Goal: Task Accomplishment & Management: Manage account settings

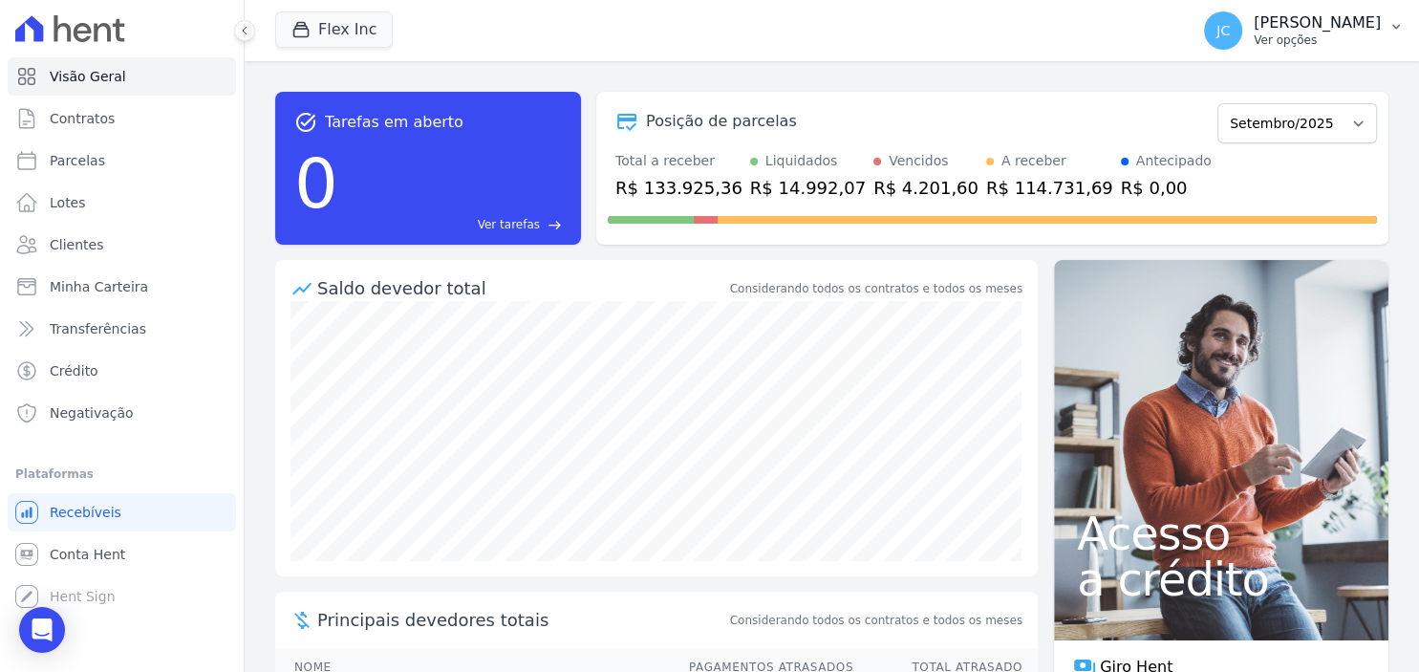
click at [1286, 39] on p "Ver opções" at bounding box center [1316, 39] width 127 height 15
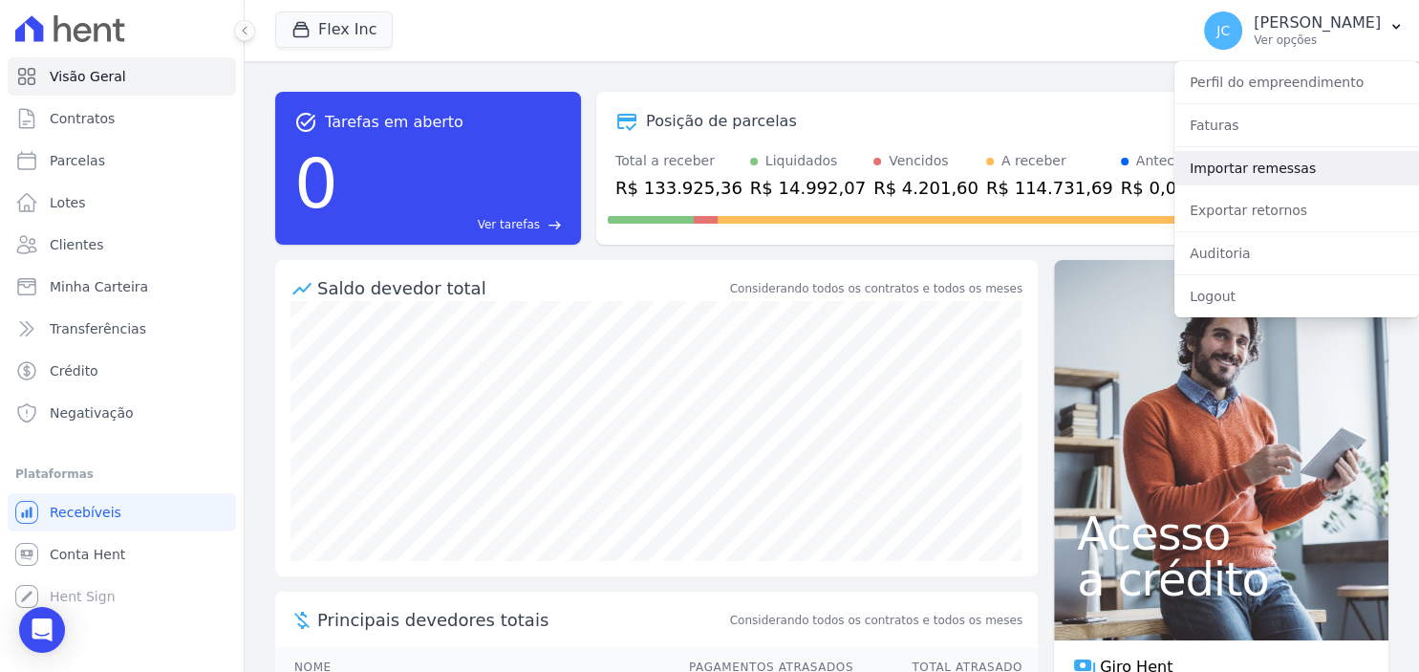
click at [1274, 172] on link "Importar remessas" at bounding box center [1296, 168] width 245 height 34
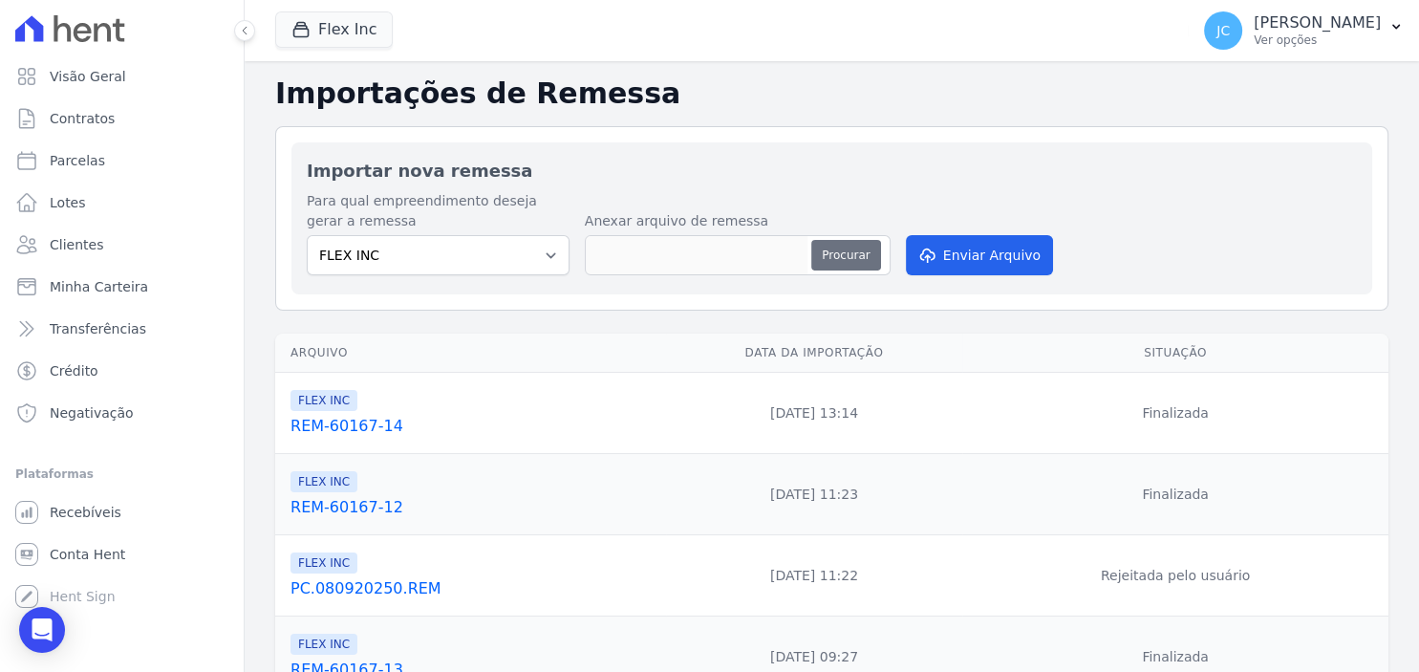
click at [862, 252] on button "Procurar" at bounding box center [845, 255] width 69 height 31
type input "REM-60167-15"
click at [966, 259] on button "Enviar Arquivo" at bounding box center [979, 255] width 147 height 40
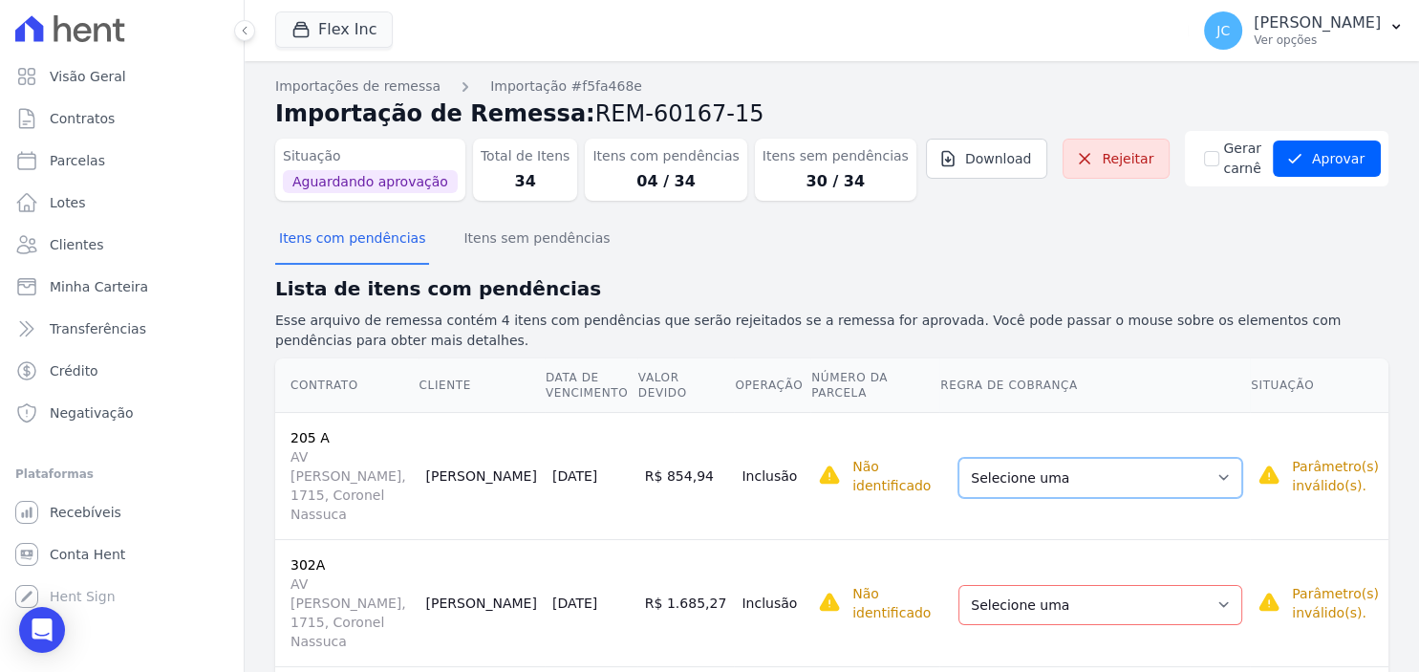
click at [958, 458] on select "Selecione uma Nova Parcela Avulsa Parcela Avulsa Existente Parcela Normal (19 X…" at bounding box center [1100, 478] width 284 height 40
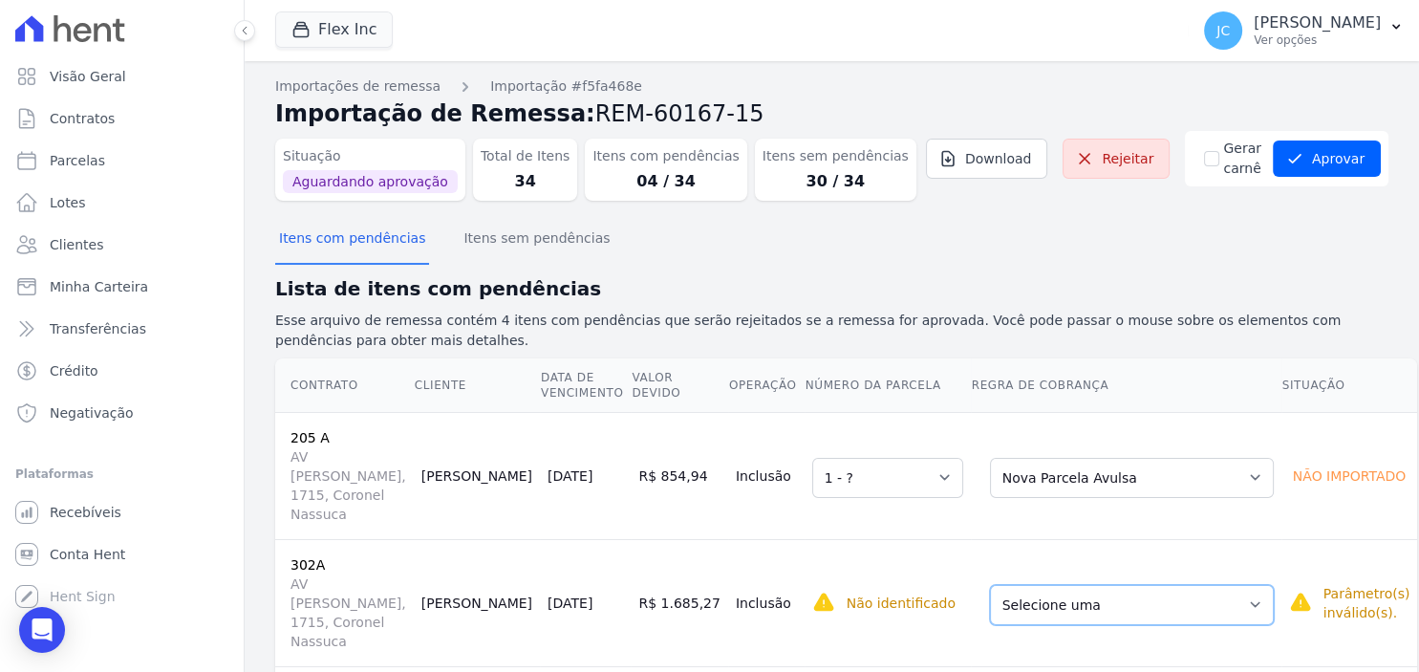
click at [990, 585] on select "Selecione uma Nova Parcela Avulsa Parcela Avulsa Existente Intercalada (1 X R$ …" at bounding box center [1132, 605] width 284 height 40
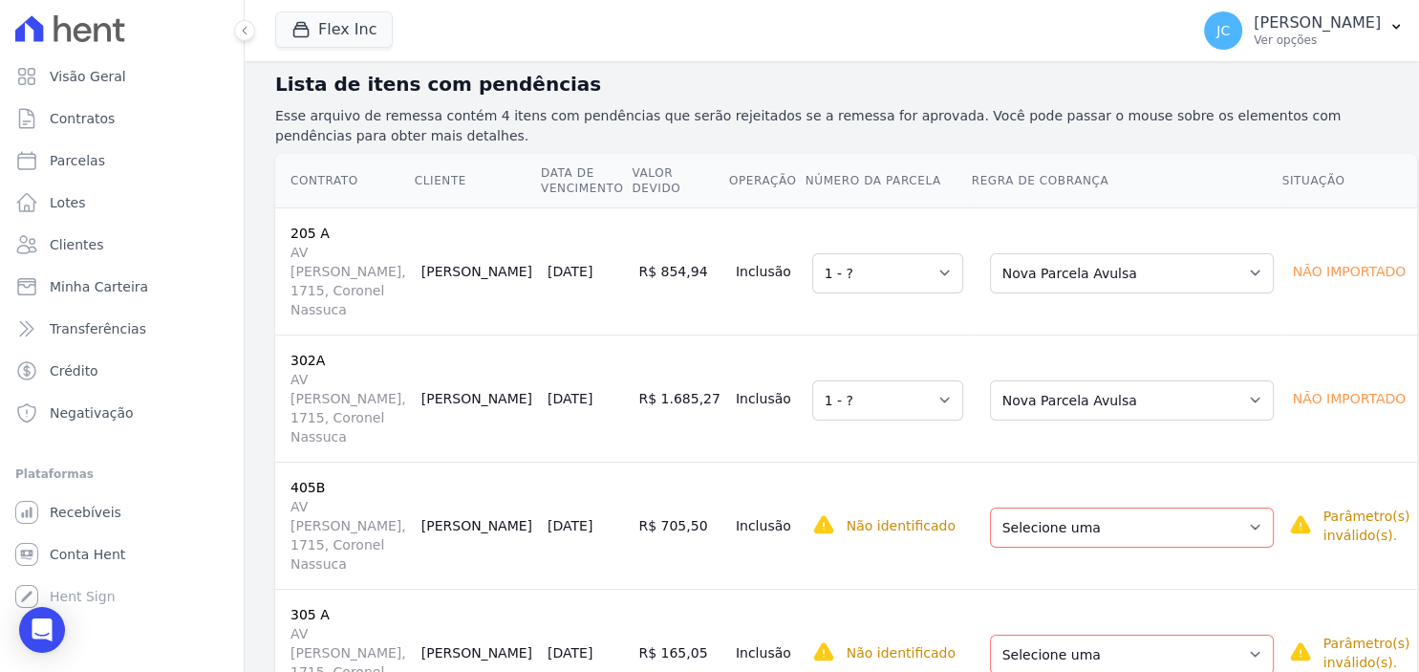
scroll to position [218, 0]
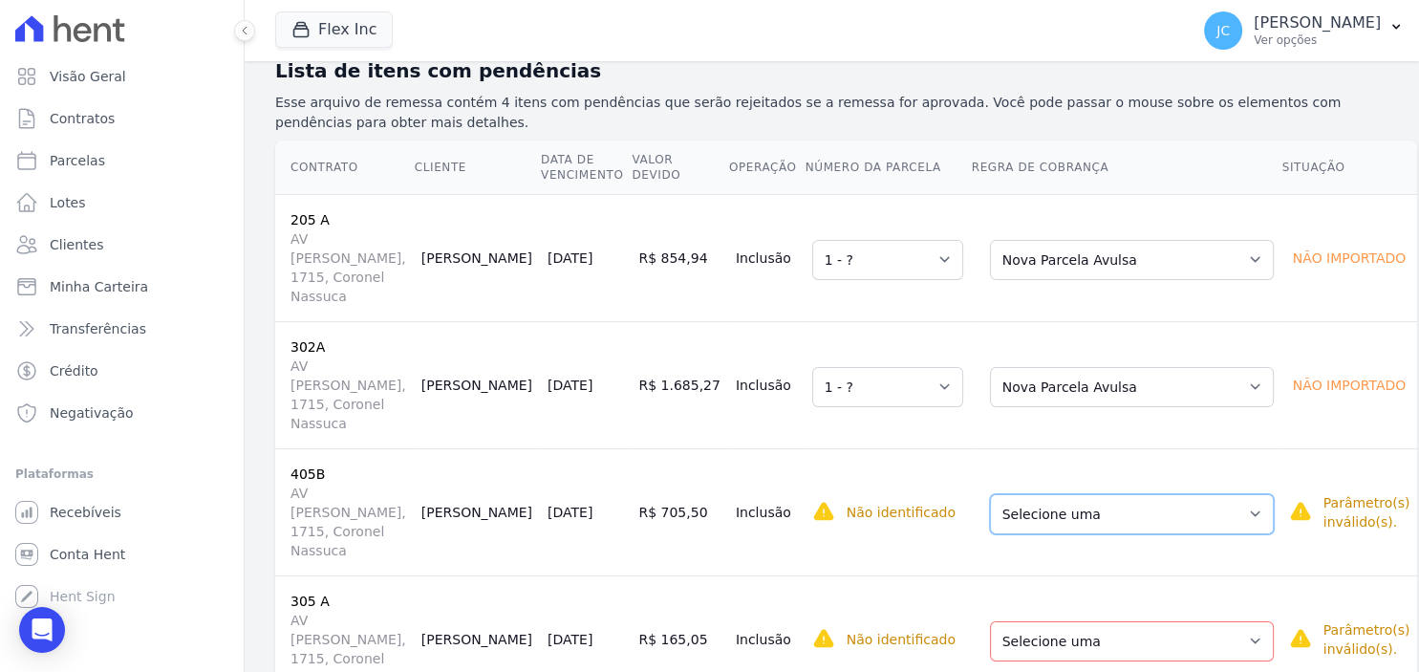
click at [990, 494] on select "Selecione uma Nova Parcela Avulsa Parcela Avulsa Existente Intercalada (2 X R$ …" at bounding box center [1132, 514] width 284 height 40
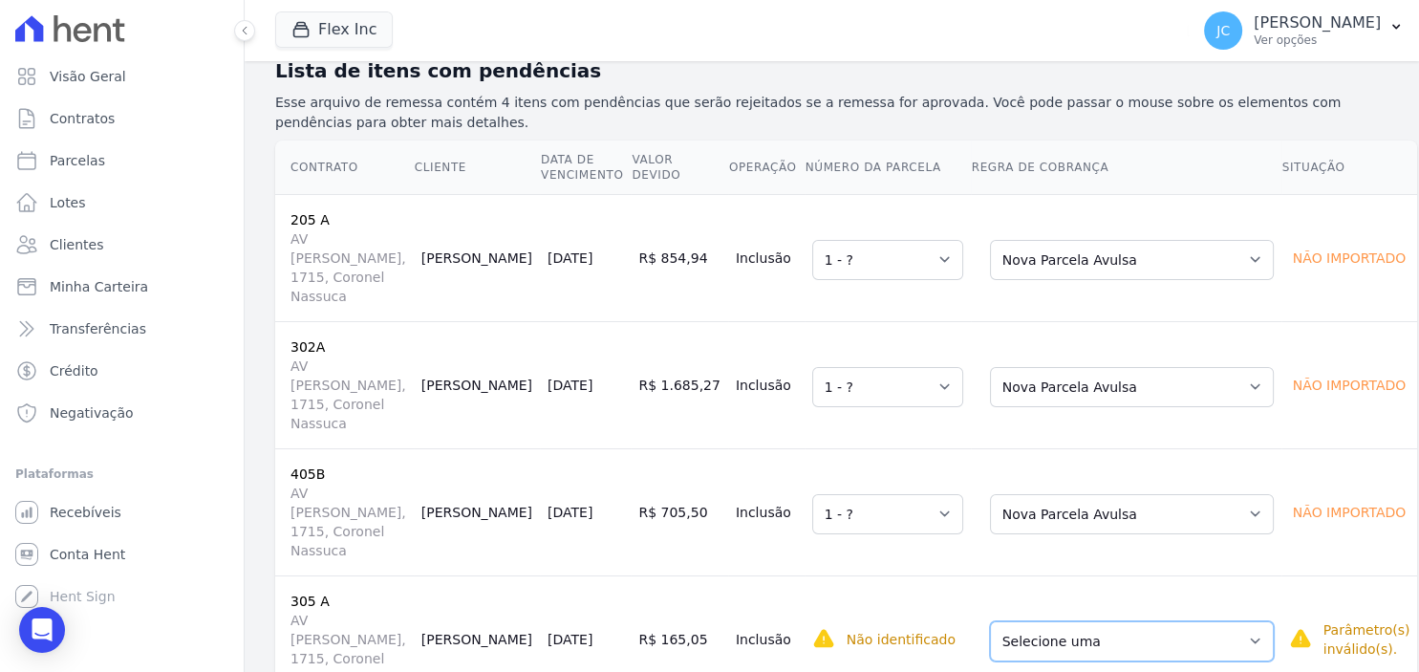
click at [990, 621] on select "Selecione uma Nova Parcela Avulsa Parcela Avulsa Existente Parcela Normal (20 X…" at bounding box center [1132, 641] width 284 height 40
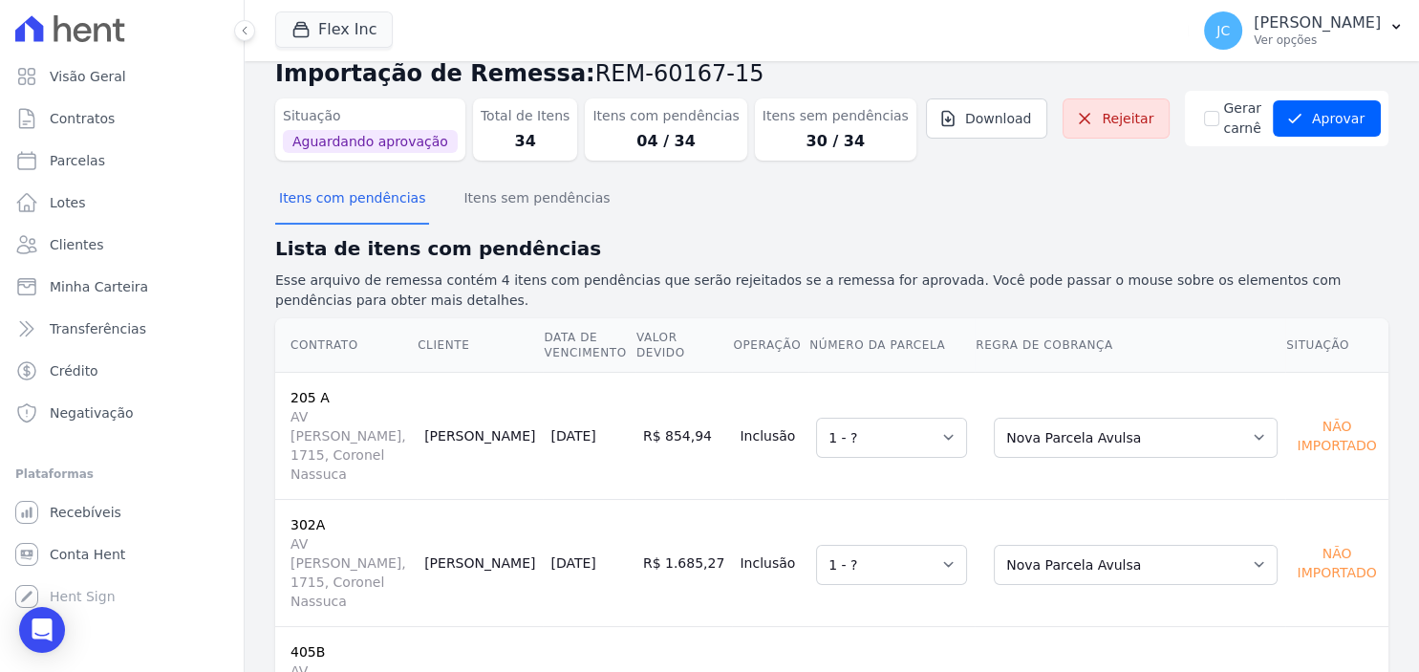
scroll to position [0, 0]
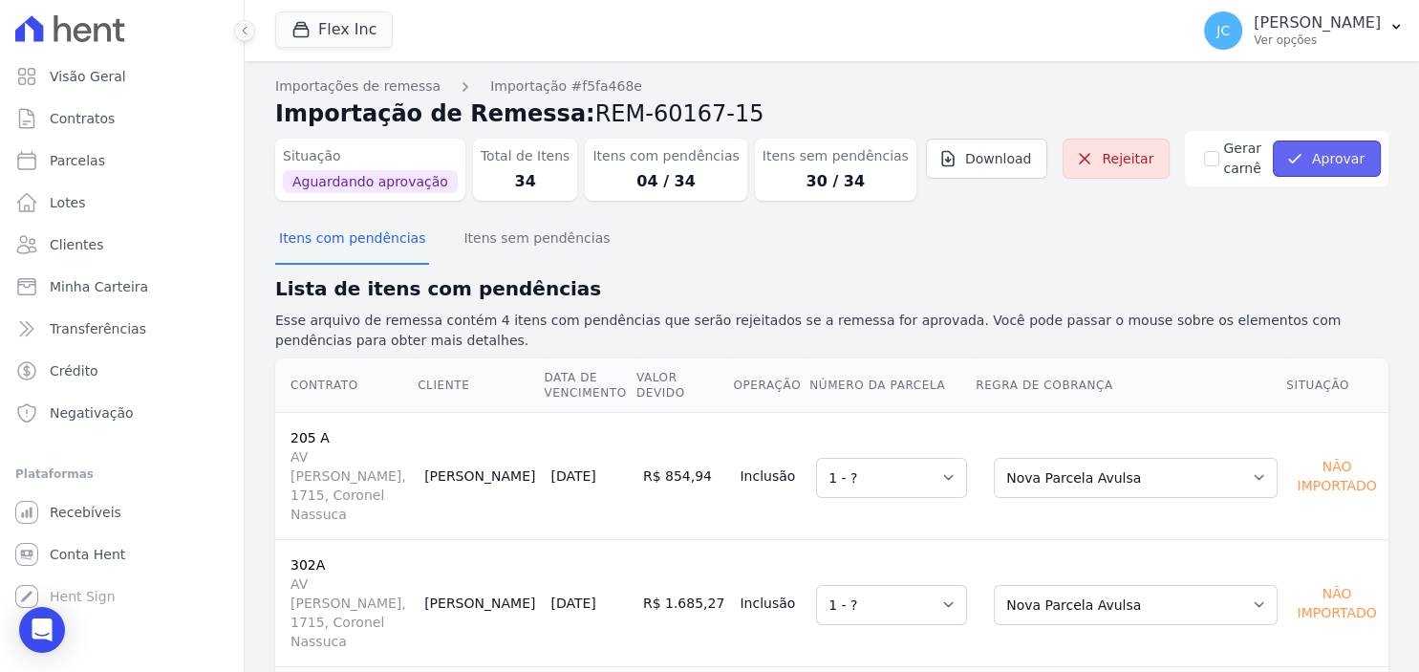
click at [1318, 167] on button "Aprovar" at bounding box center [1327, 158] width 108 height 36
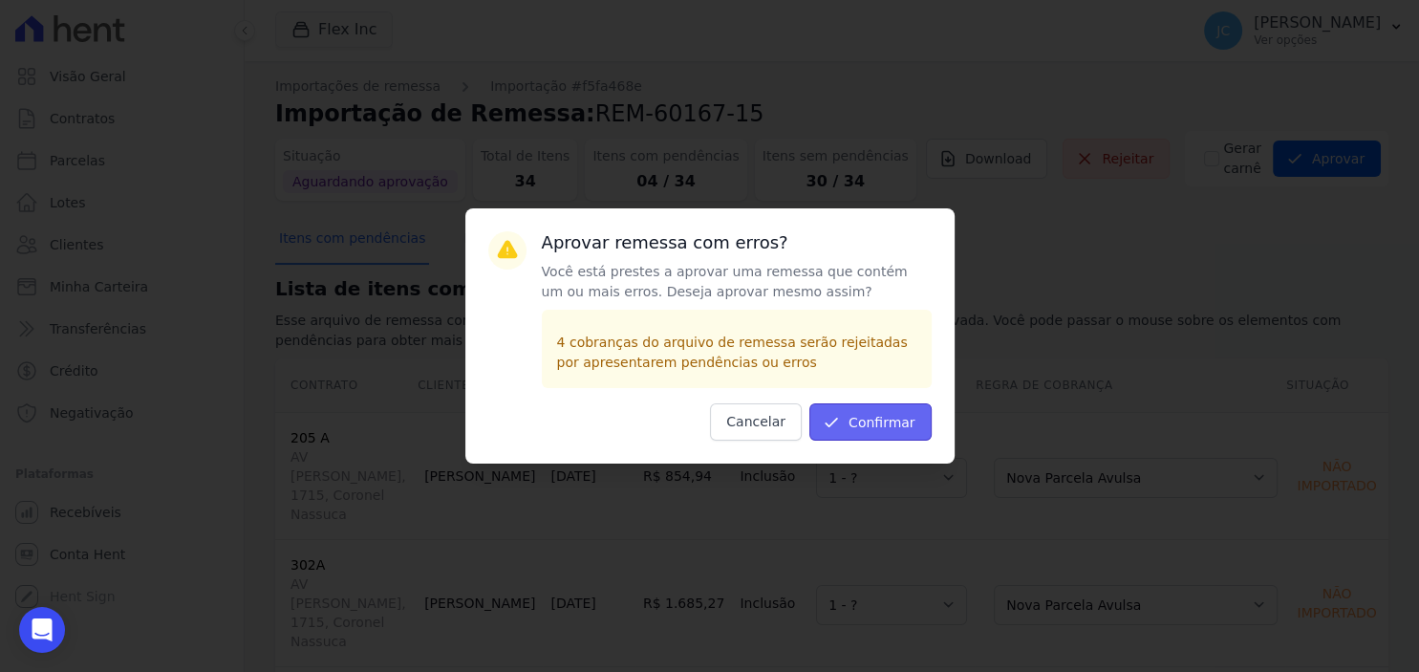
click at [898, 418] on button "Confirmar" at bounding box center [870, 421] width 122 height 37
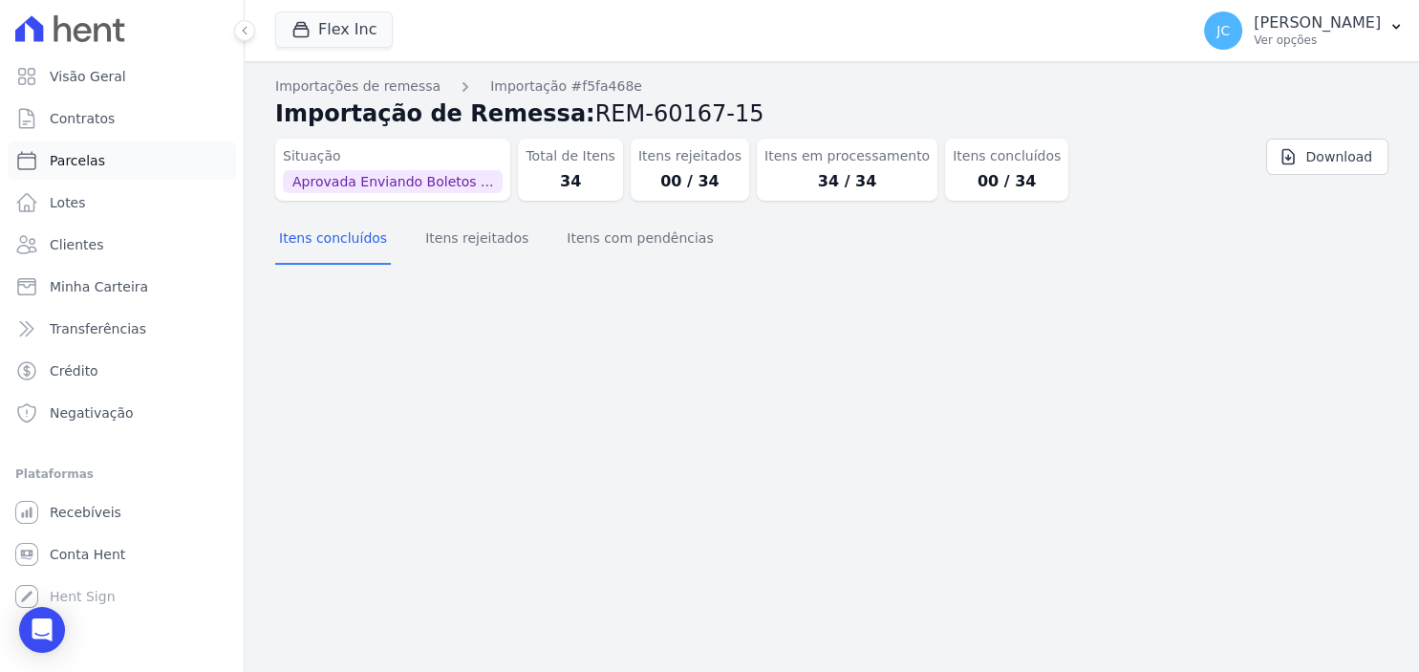
click at [113, 154] on link "Parcelas" at bounding box center [122, 160] width 228 height 38
select select
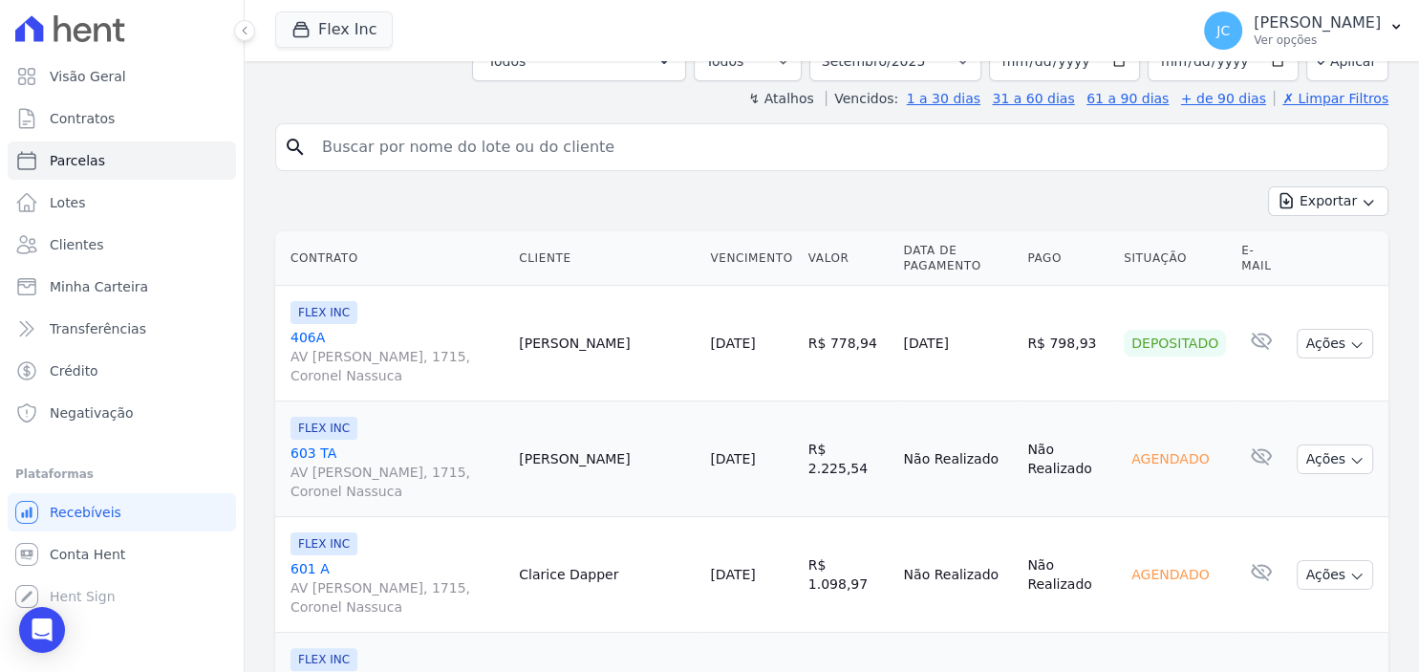
scroll to position [371, 0]
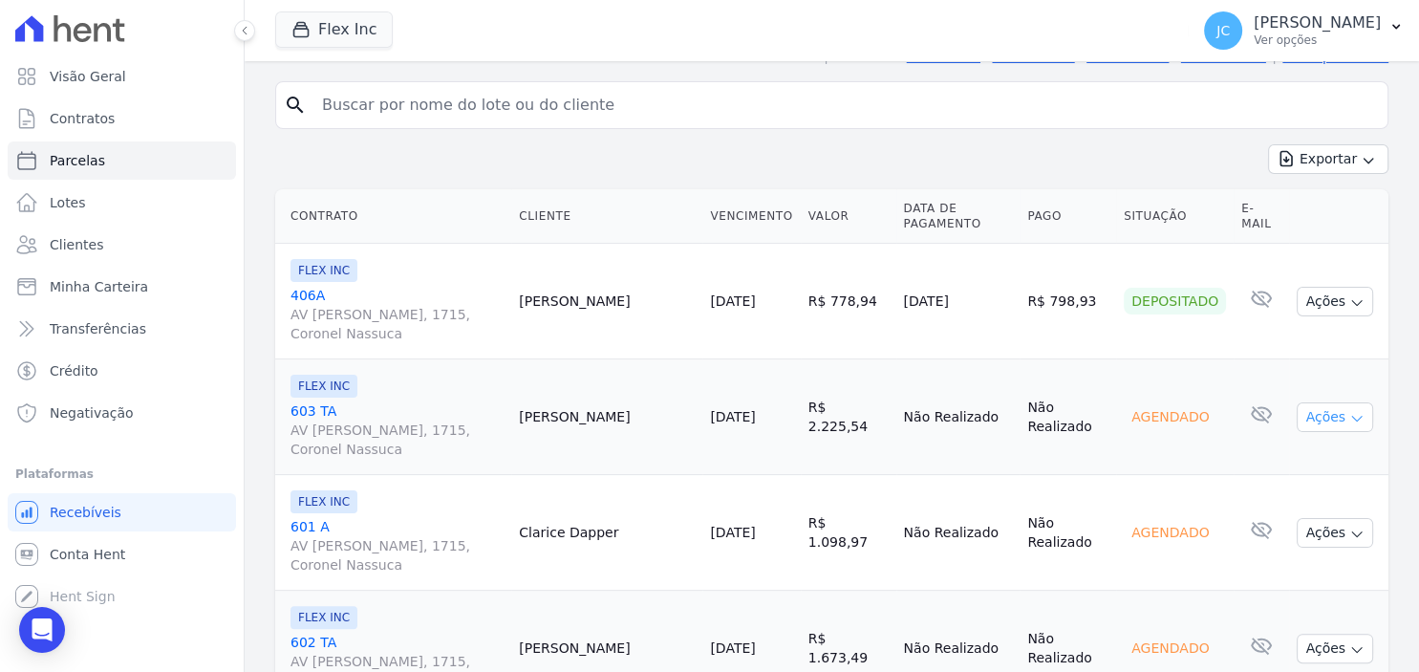
click at [1332, 402] on button "Ações" at bounding box center [1334, 417] width 76 height 30
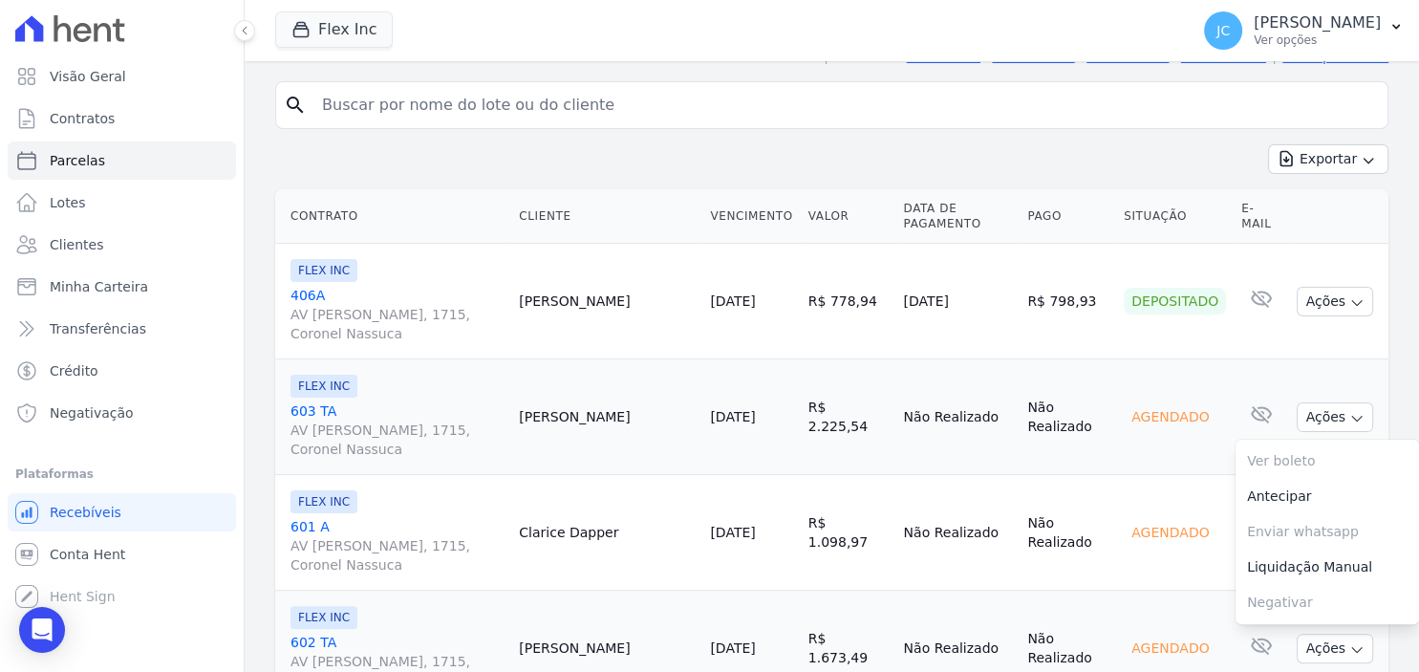
click at [1132, 418] on td "Agendado" at bounding box center [1175, 417] width 118 height 116
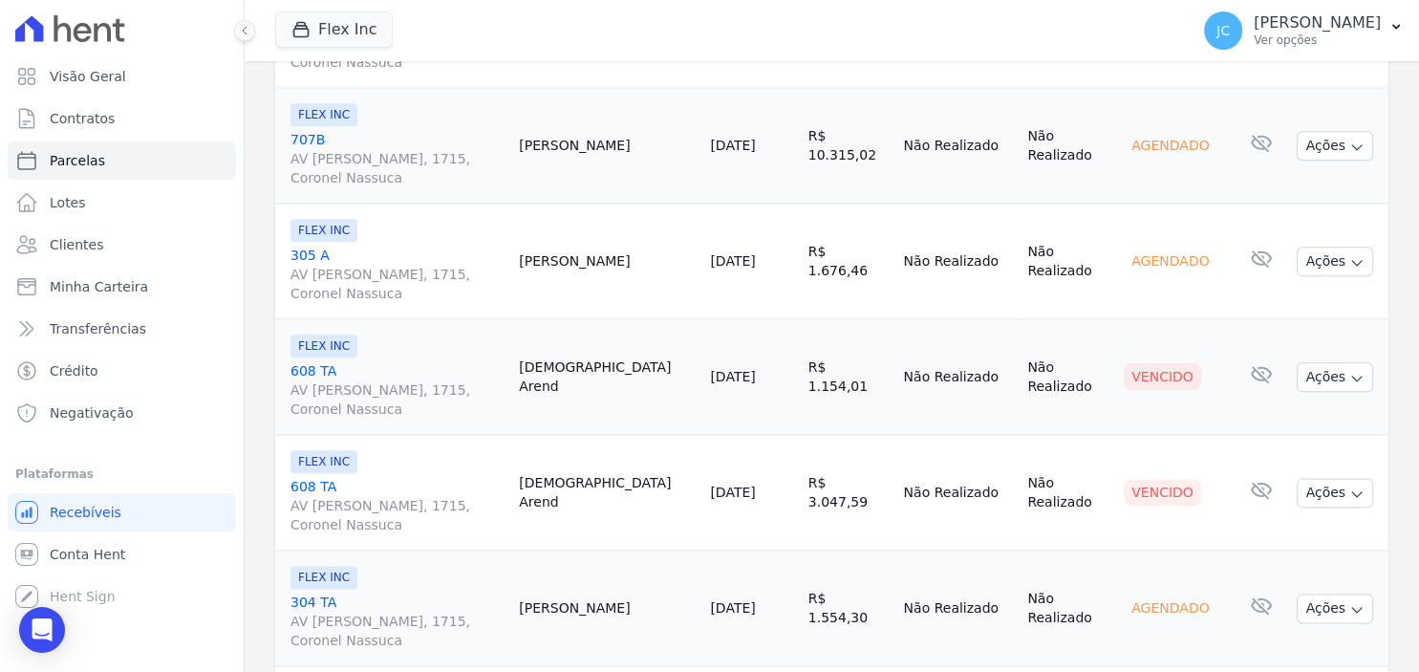
scroll to position [2259, 0]
click at [1296, 31] on p "[PERSON_NAME]" at bounding box center [1316, 22] width 127 height 19
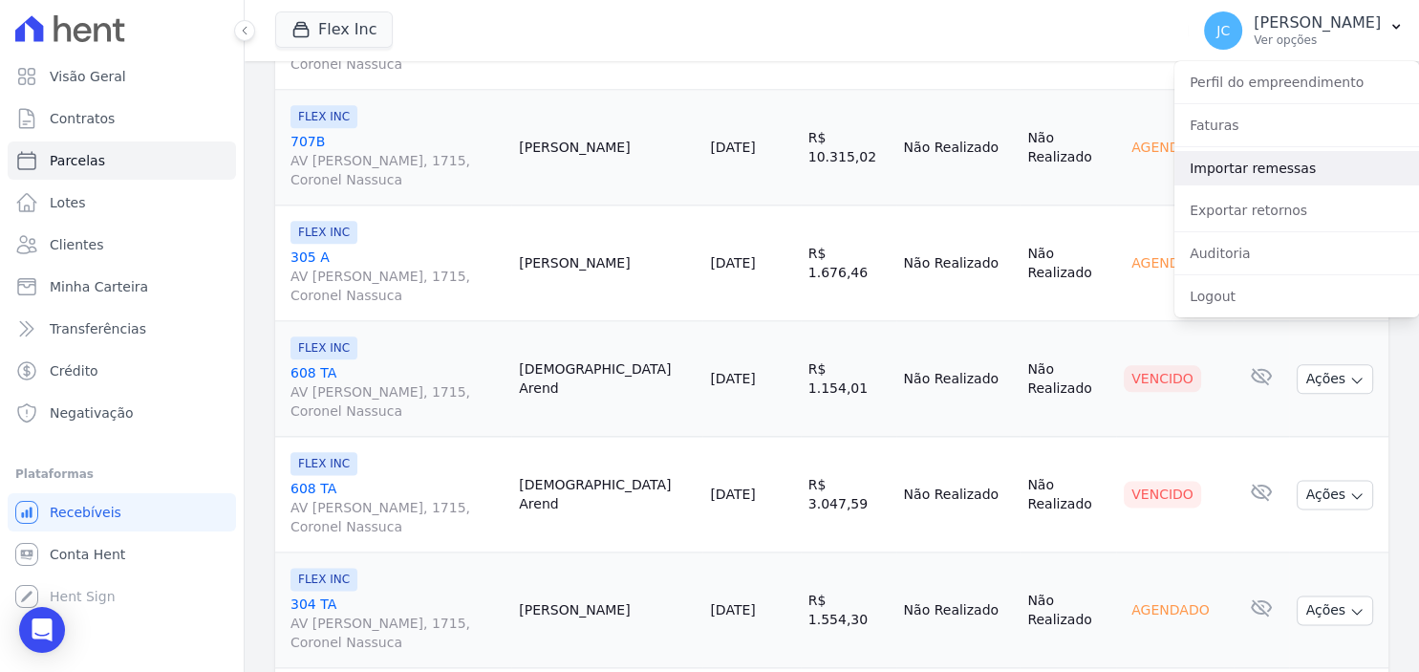
click at [1254, 174] on link "Importar remessas" at bounding box center [1296, 168] width 245 height 34
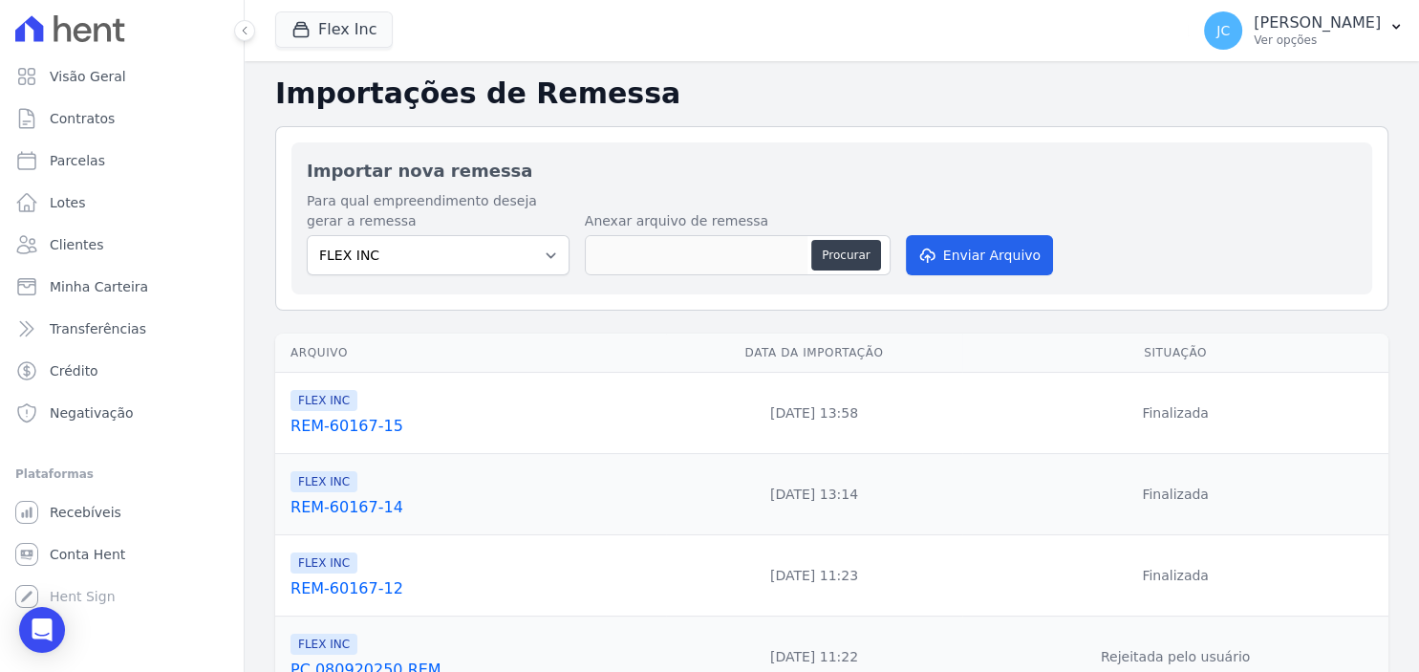
click at [332, 403] on span "FLEX INC" at bounding box center [323, 400] width 67 height 21
click at [346, 427] on link "REM-60167-15" at bounding box center [474, 426] width 368 height 23
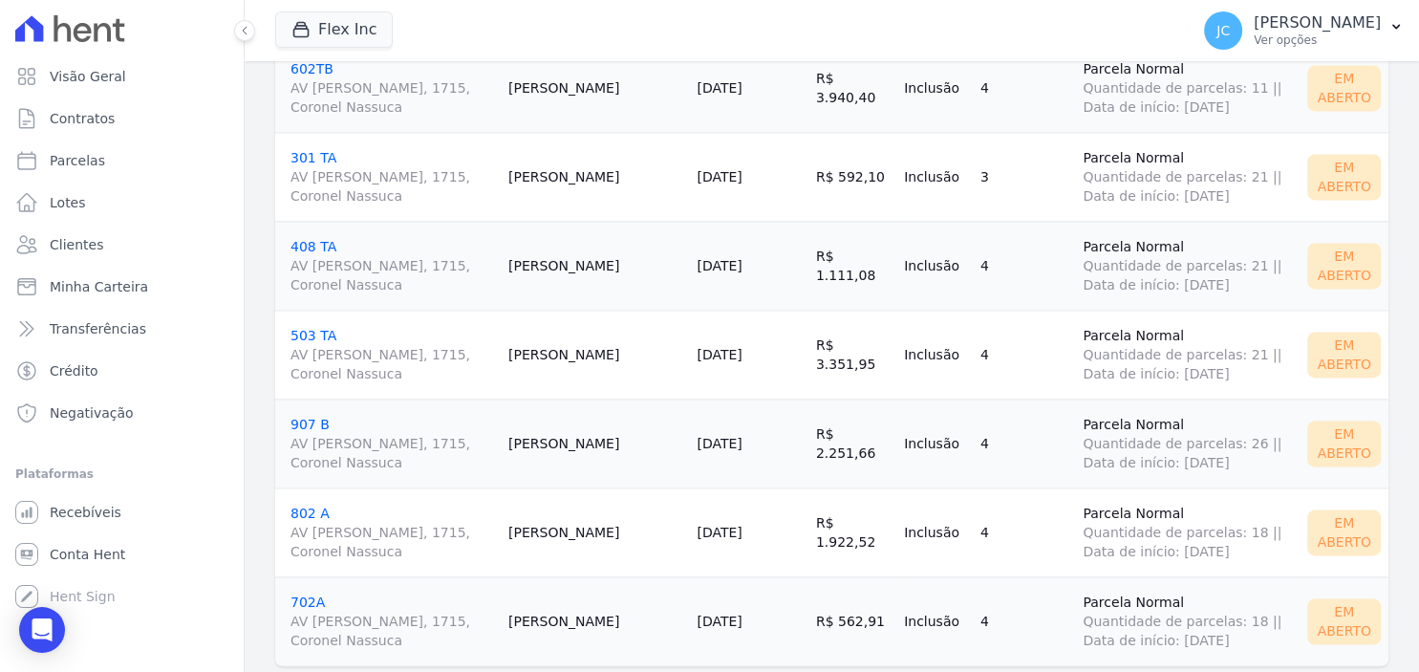
scroll to position [2780, 0]
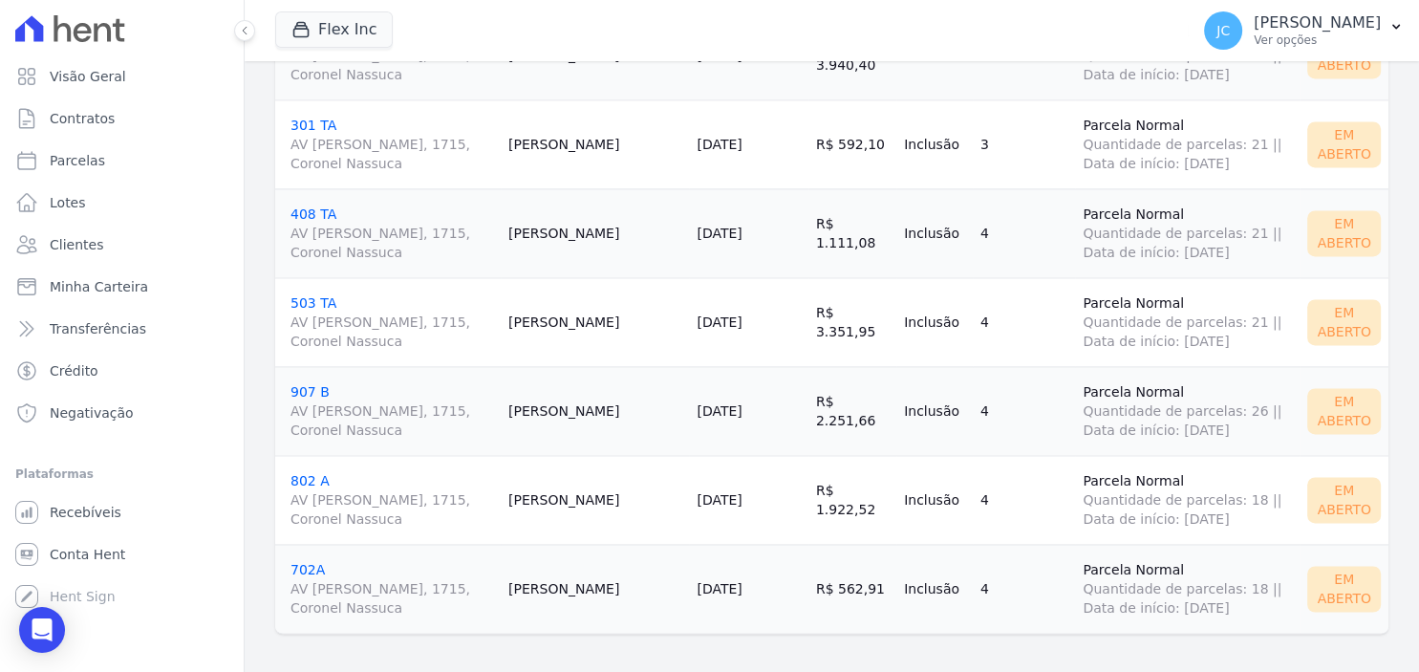
click at [1337, 593] on div "Em Aberto" at bounding box center [1344, 589] width 74 height 46
drag, startPoint x: 785, startPoint y: 581, endPoint x: 488, endPoint y: 570, distance: 297.3
click at [808, 580] on td "R$ 562,91" at bounding box center [852, 588] width 88 height 89
drag, startPoint x: 447, startPoint y: 571, endPoint x: 418, endPoint y: 575, distance: 28.9
click at [441, 572] on td "702A AV LOURIVAL LUIZ DA CUNHA, 1715, Coronel Nassuca" at bounding box center [387, 588] width 225 height 89
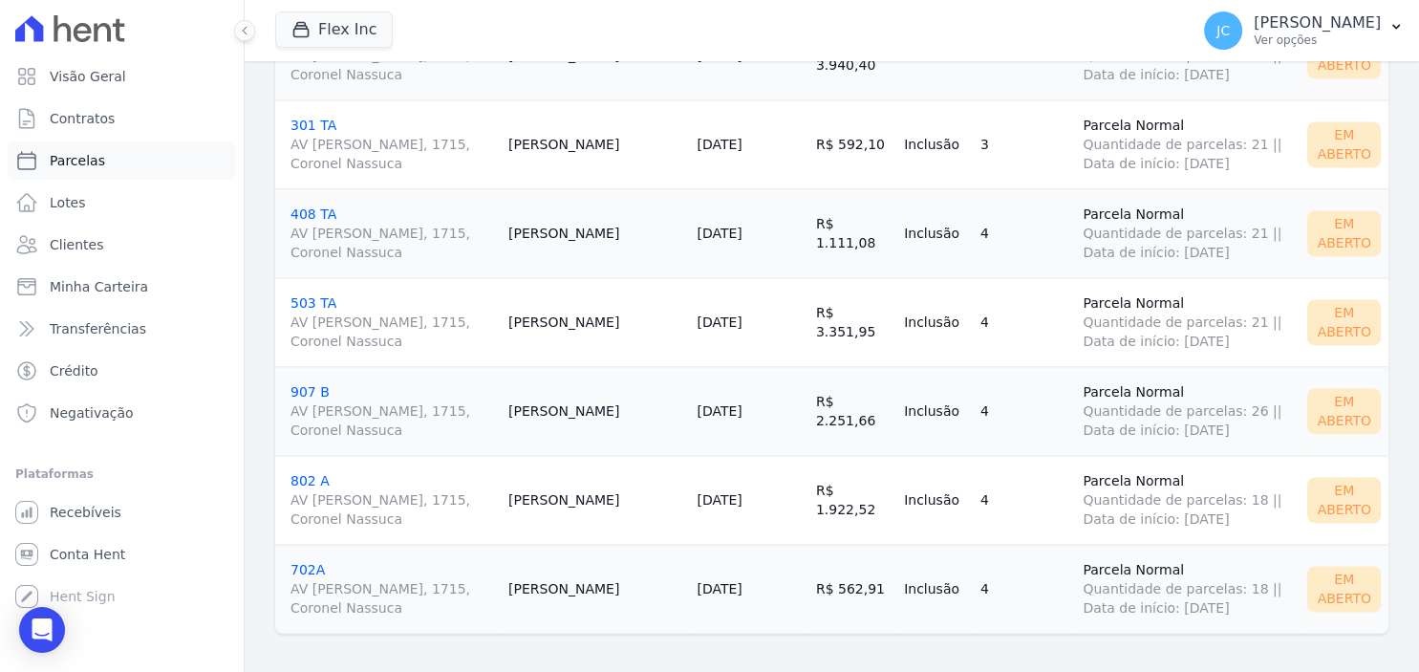
click at [94, 169] on span "Parcelas" at bounding box center [77, 160] width 55 height 19
select select
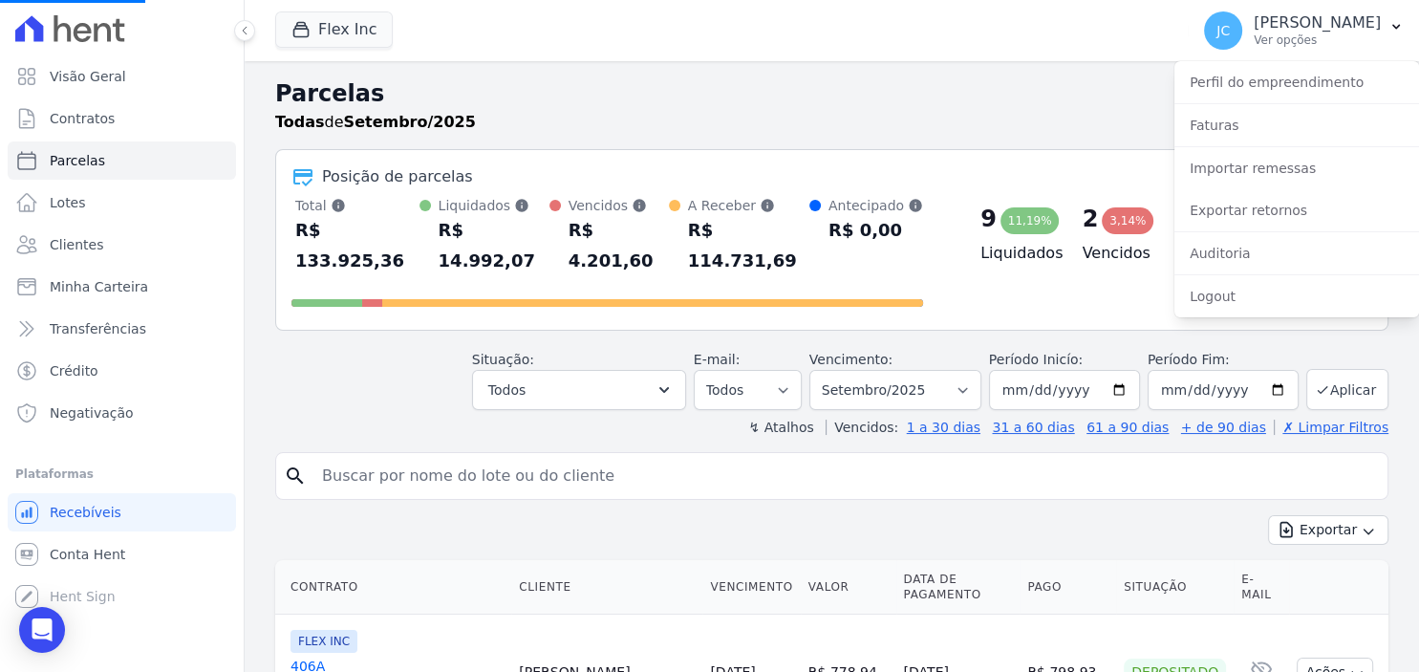
select select
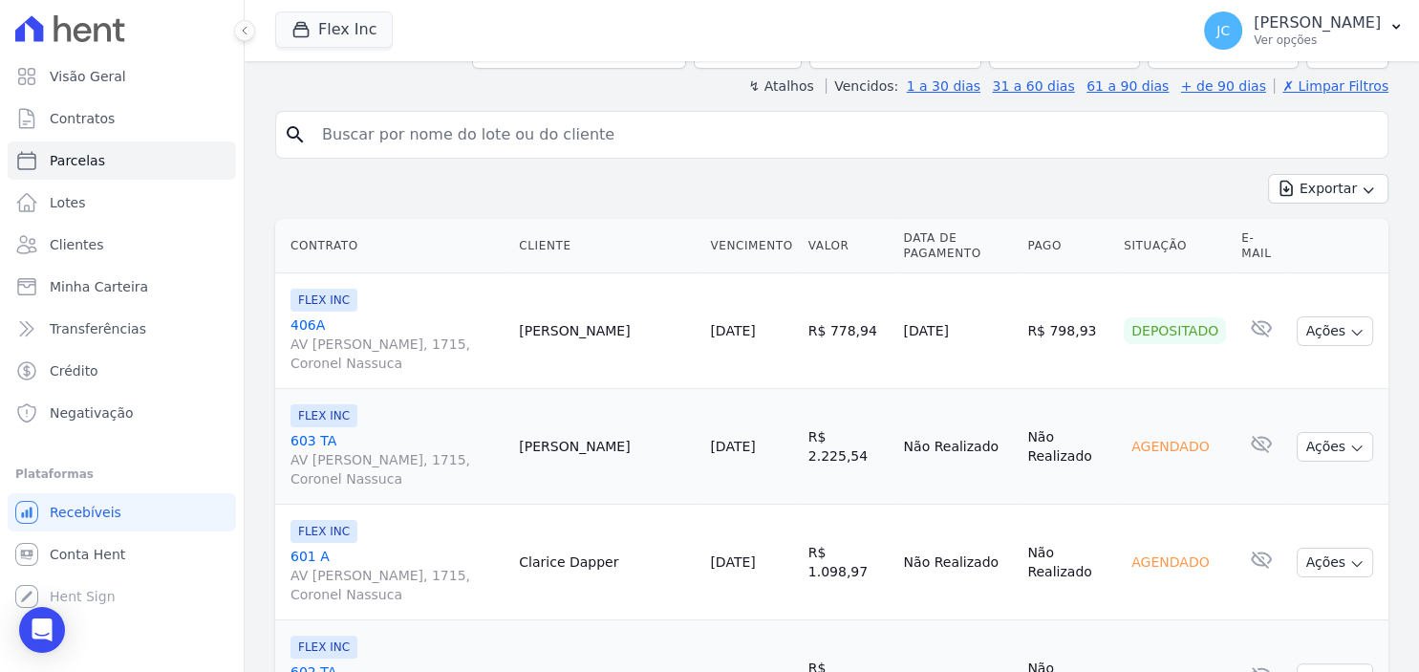
scroll to position [371, 0]
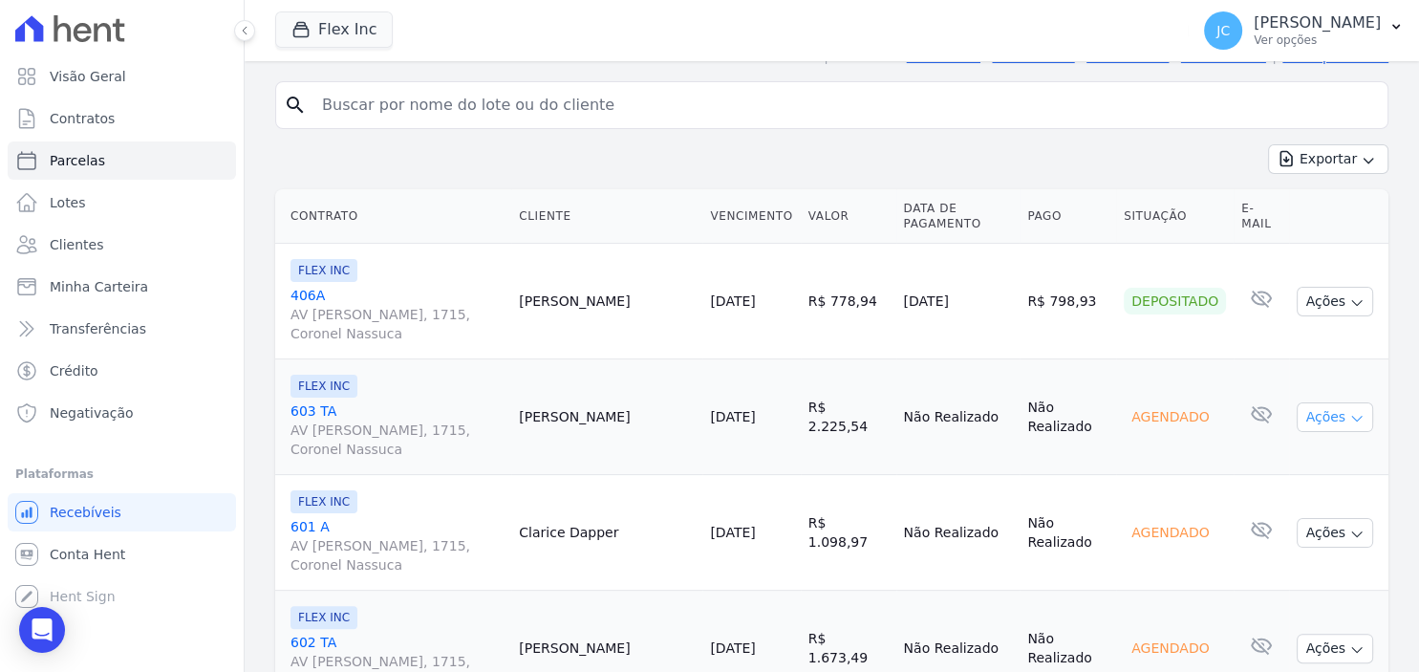
click at [1343, 402] on button "Ações" at bounding box center [1334, 417] width 76 height 30
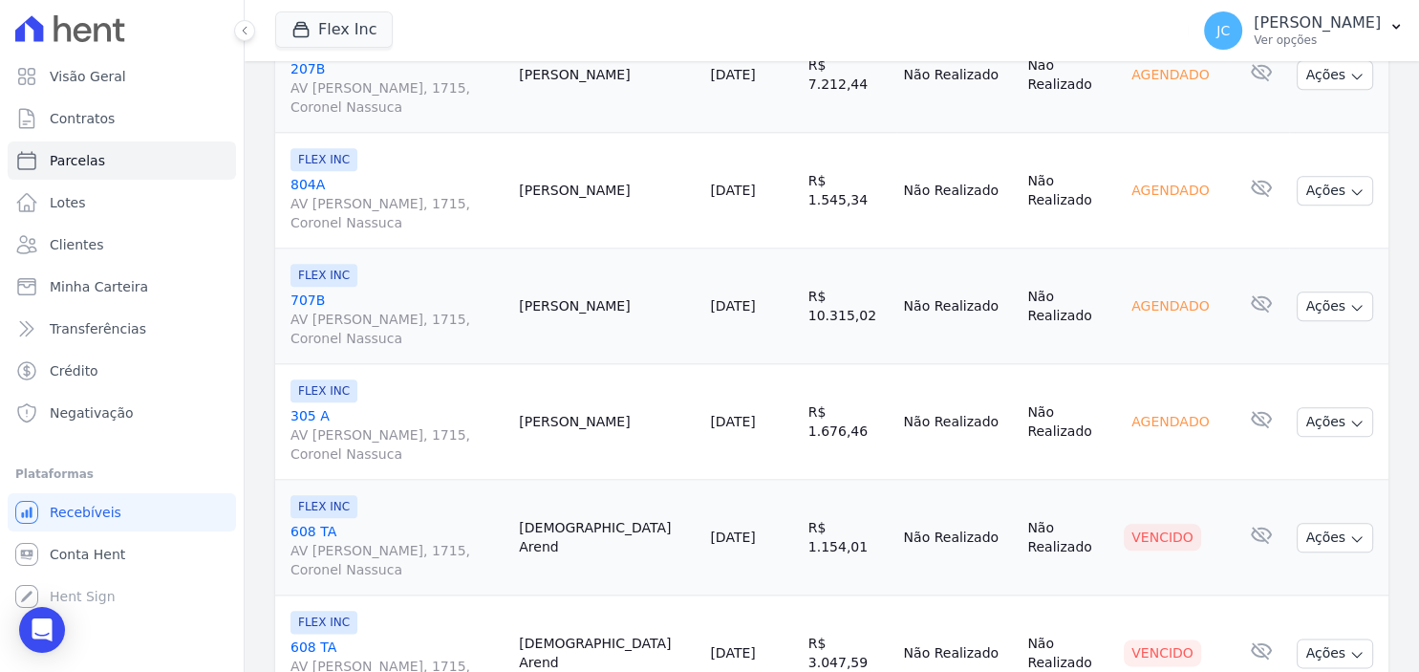
scroll to position [2105, 0]
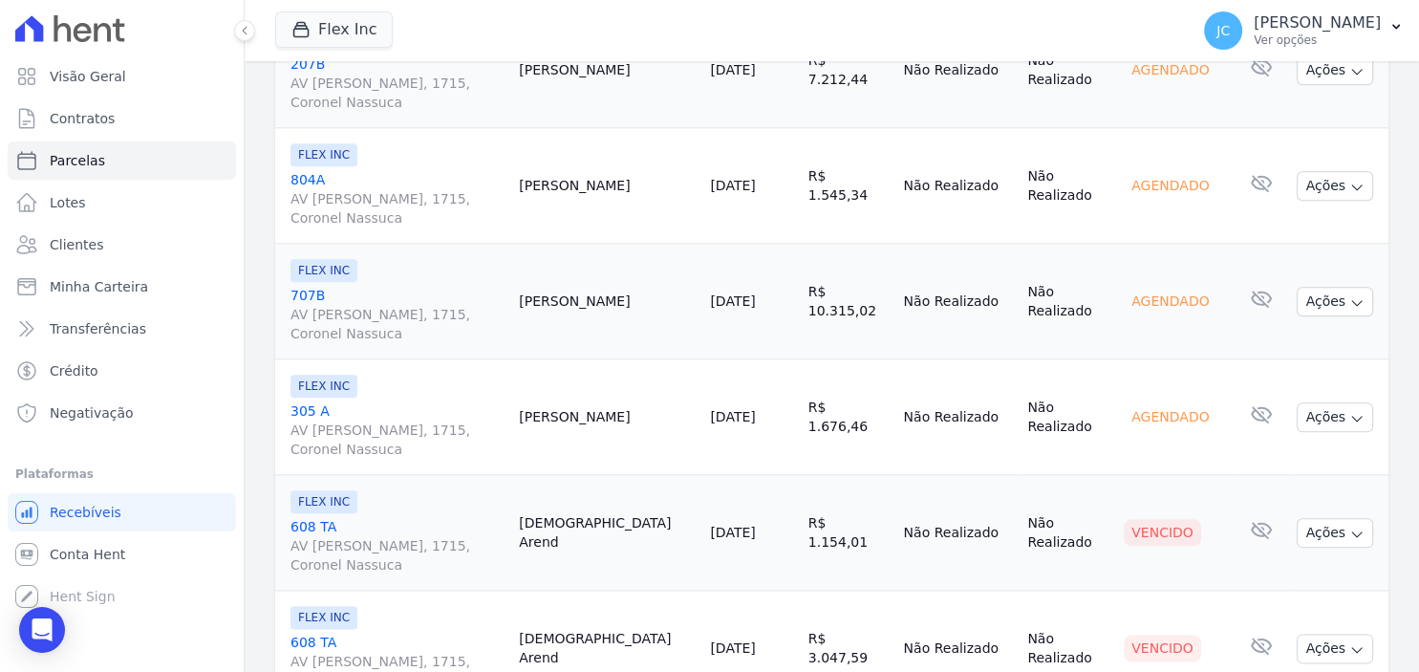
click at [1343, 396] on td "Ações Ver boleto Não é possível visualizar o boleto de um pagamento agendado An…" at bounding box center [1338, 417] width 99 height 116
click at [1341, 402] on button "Ações" at bounding box center [1334, 417] width 76 height 30
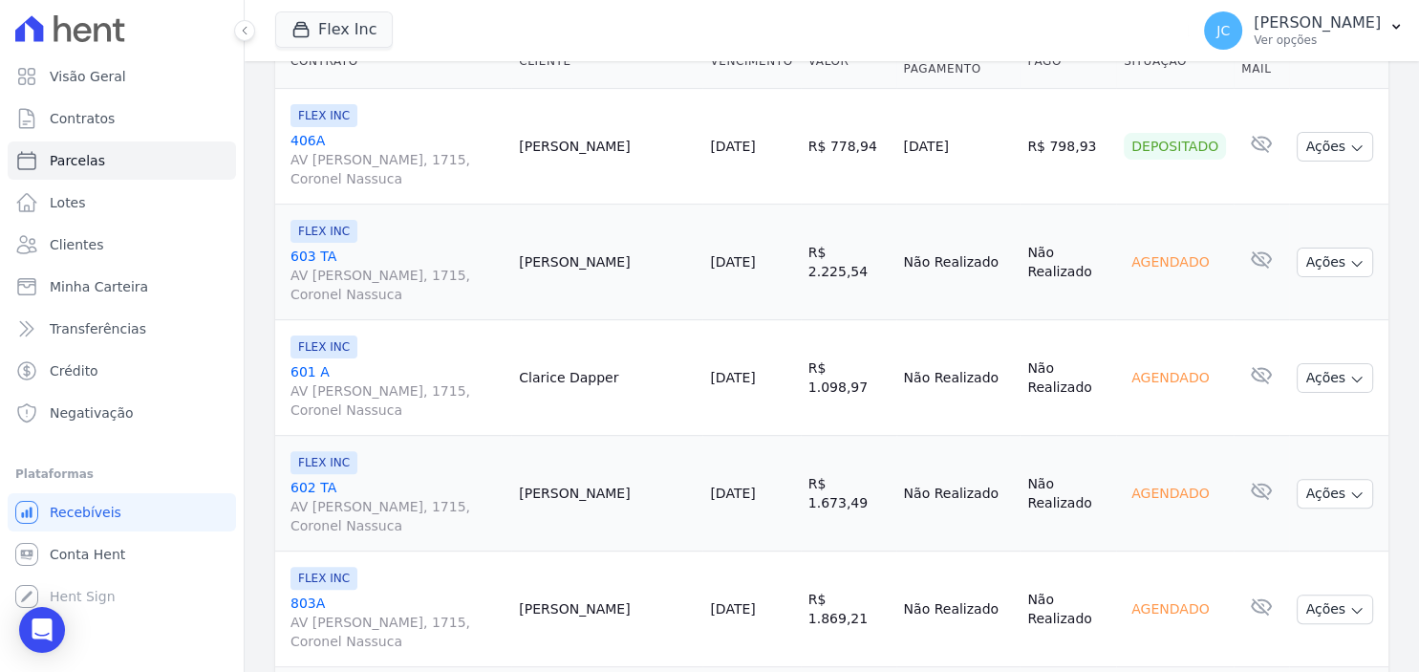
scroll to position [0, 0]
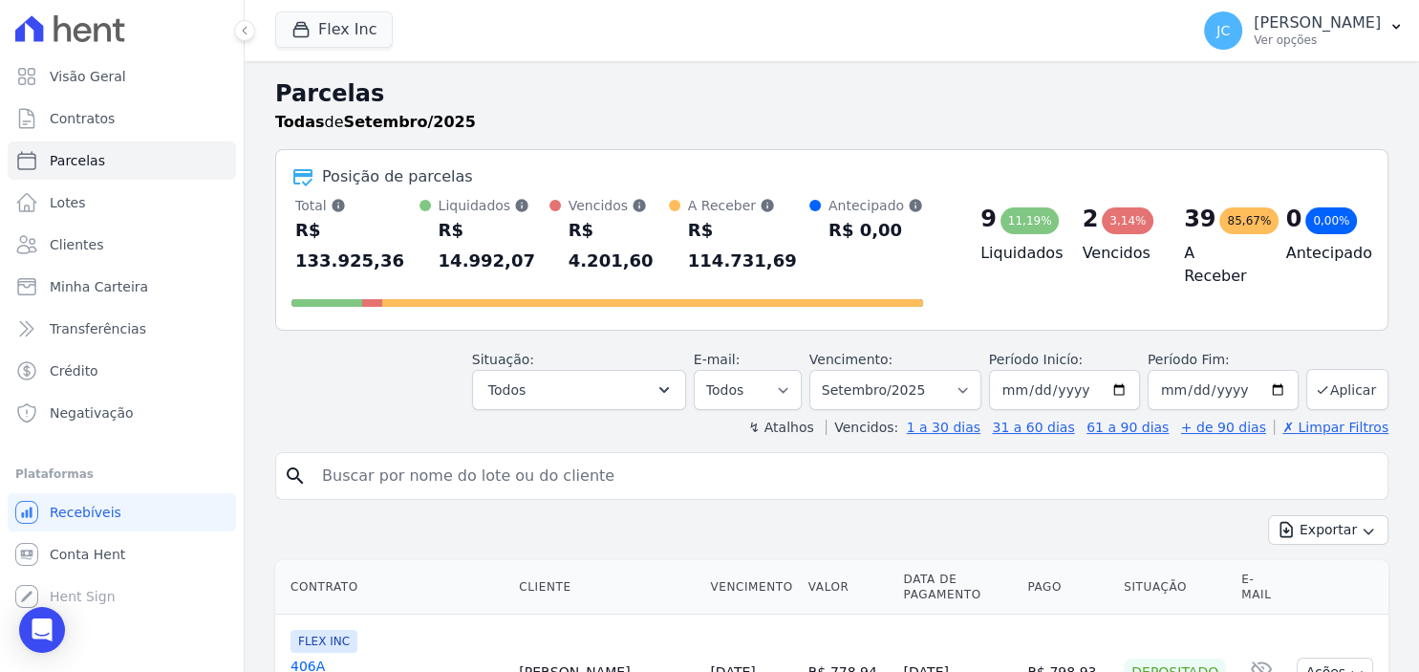
click at [540, 457] on input "search" at bounding box center [845, 476] width 1069 height 38
type input "eduardo"
select select
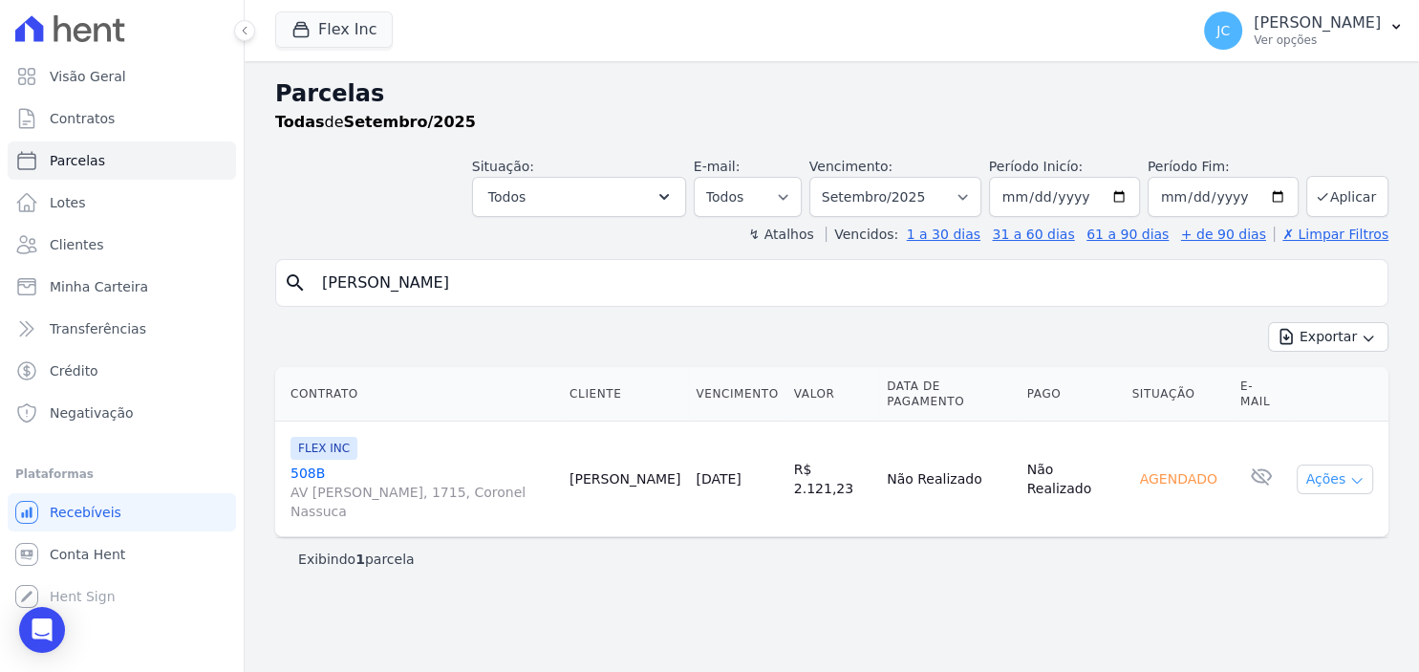
click at [1355, 473] on icon "button" at bounding box center [1356, 480] width 15 height 15
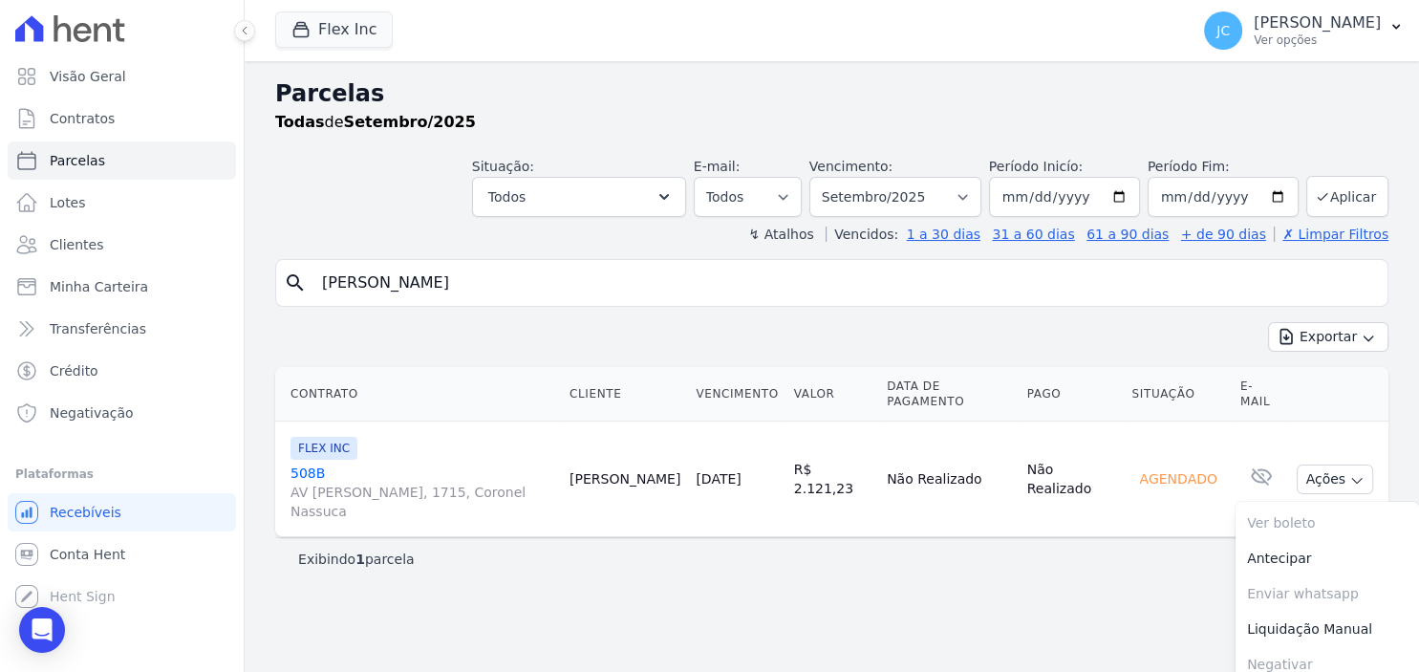
click at [1001, 602] on div "Parcelas Todas de Setembro/2025 Situação: Agendado Em Aberto Pago Processando C…" at bounding box center [832, 366] width 1174 height 610
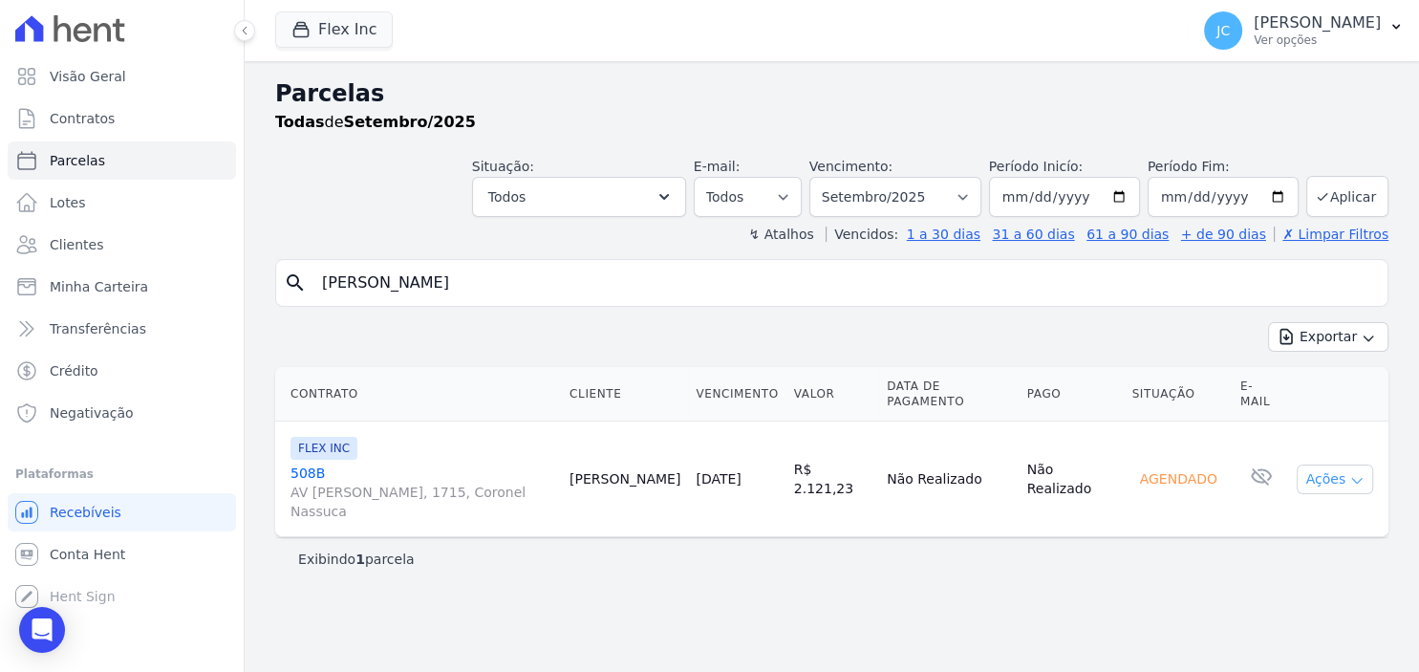
drag, startPoint x: 1329, startPoint y: 491, endPoint x: 1340, endPoint y: 480, distance: 16.2
click at [1330, 491] on button "Ações" at bounding box center [1334, 479] width 76 height 30
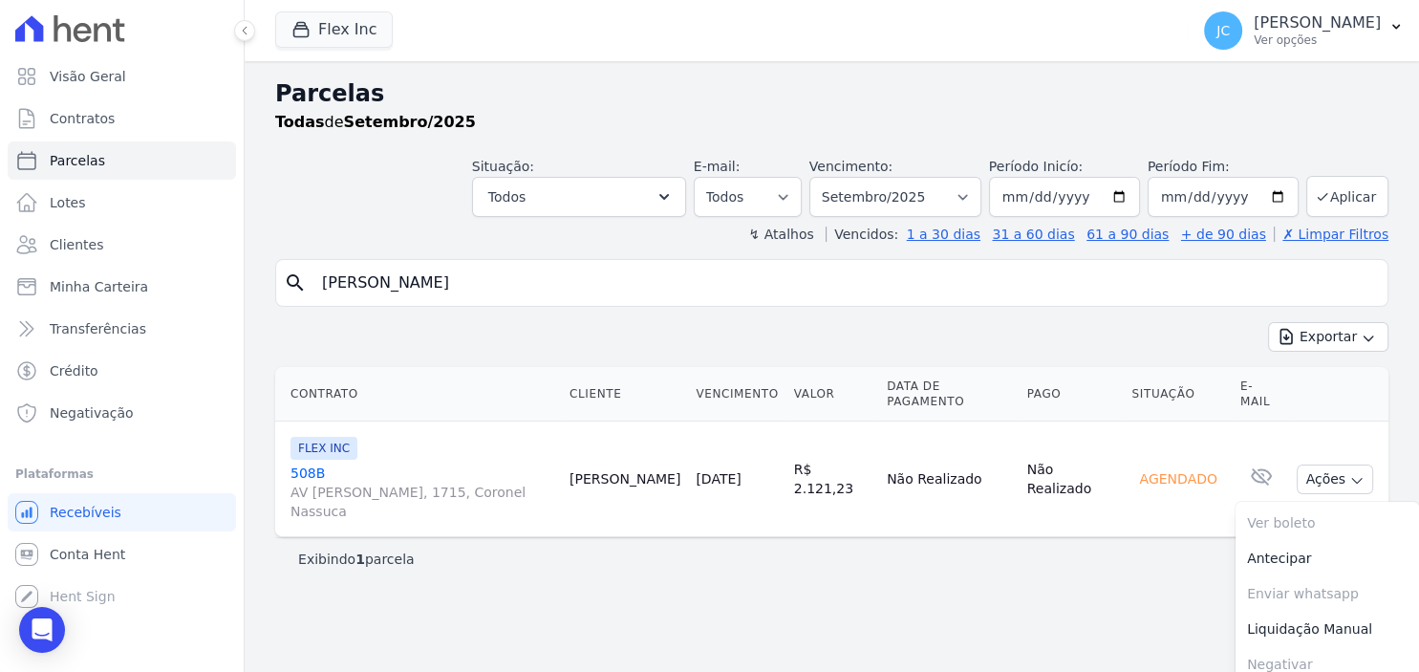
click at [1036, 566] on div "Exibindo 1 parcela" at bounding box center [831, 558] width 1067 height 19
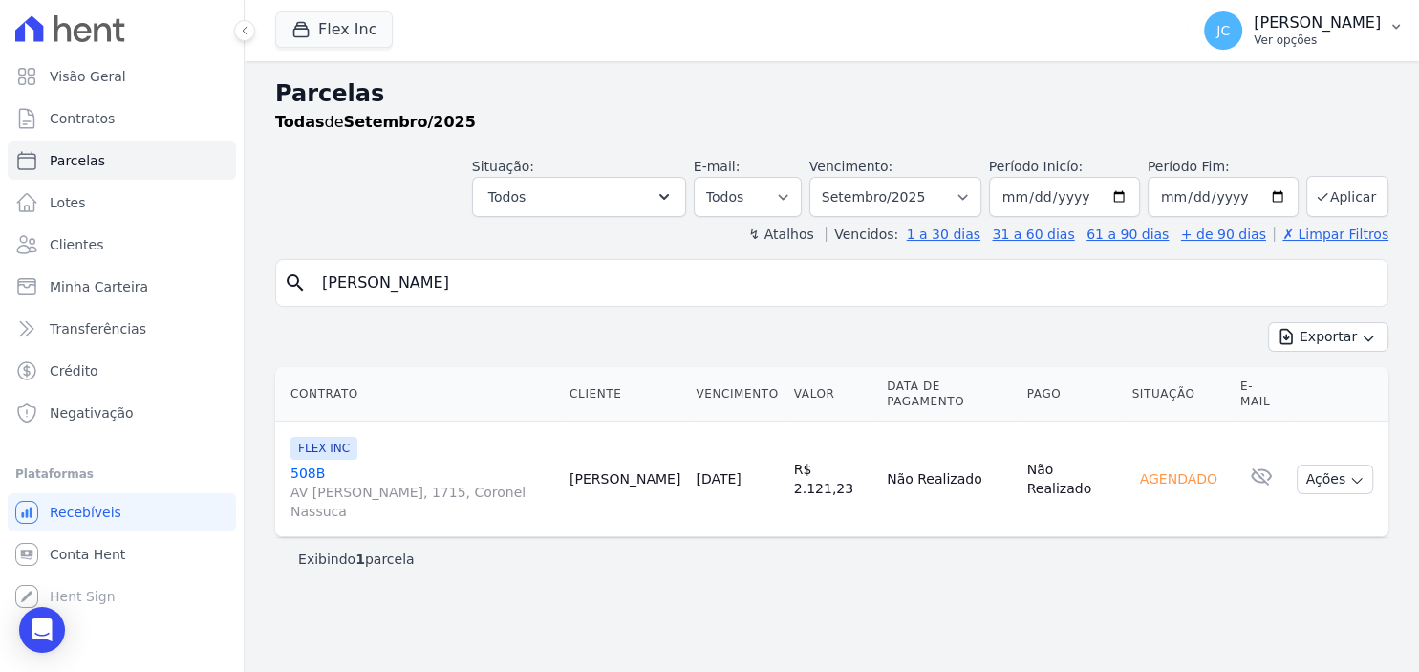
click at [1253, 37] on p "Ver opções" at bounding box center [1316, 39] width 127 height 15
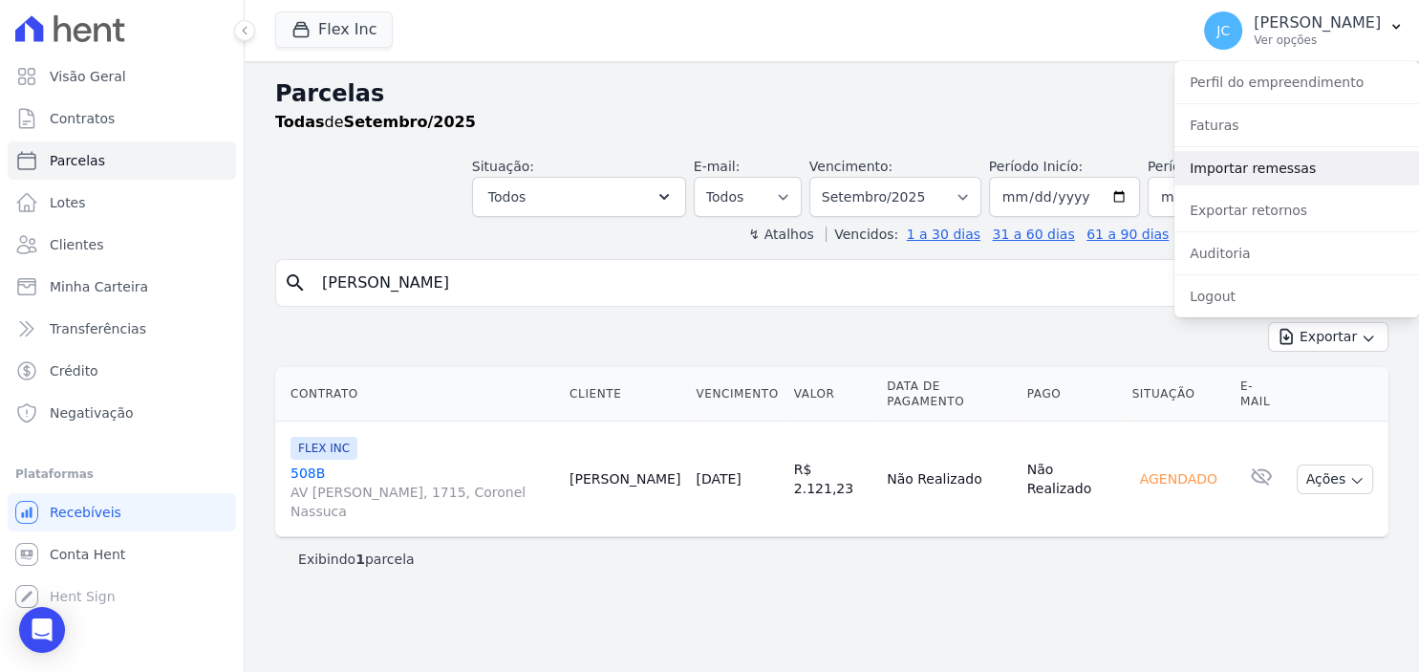
click at [1238, 179] on link "Importar remessas" at bounding box center [1296, 168] width 245 height 34
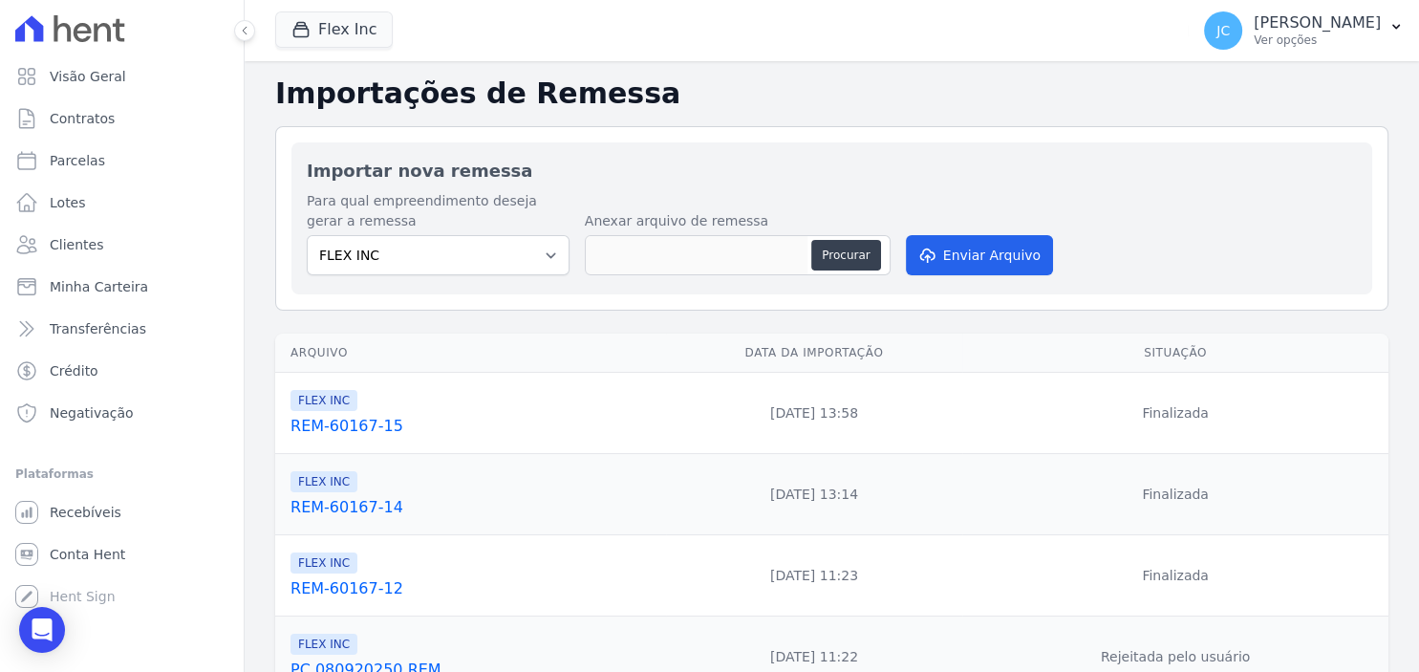
click at [350, 418] on link "REM-60167-15" at bounding box center [474, 426] width 368 height 23
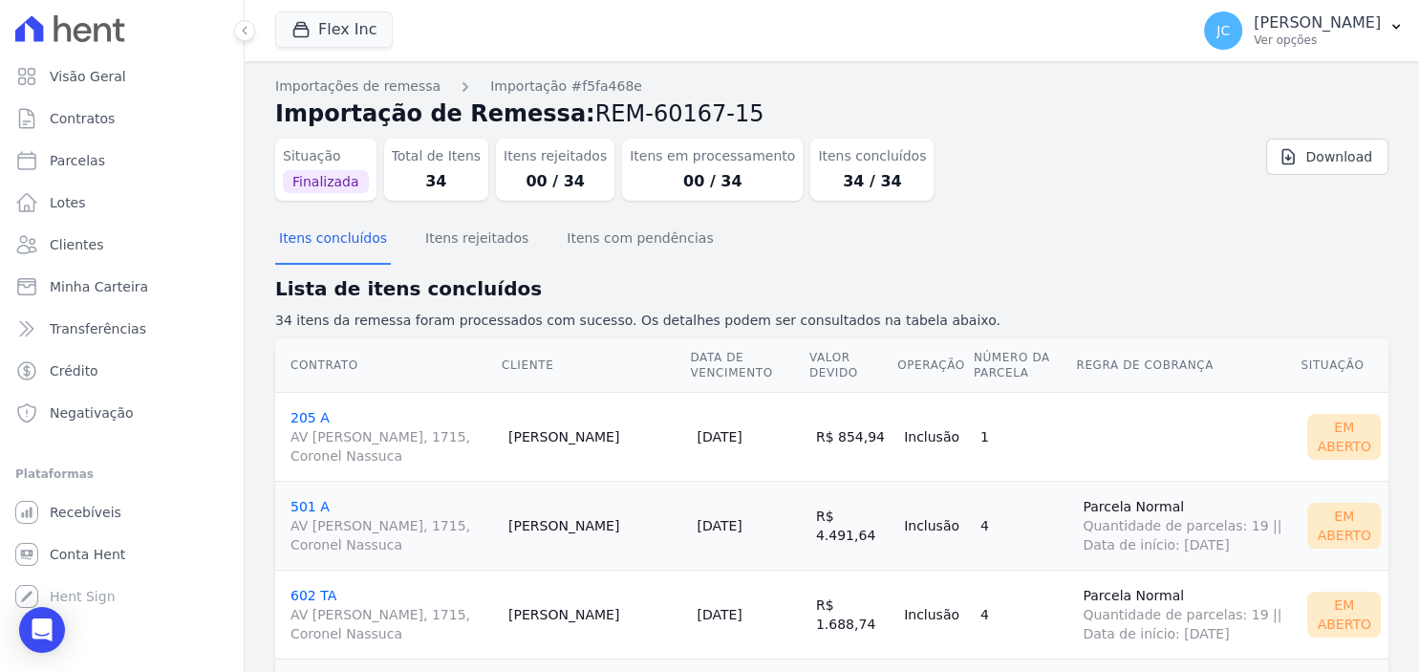
click at [1346, 432] on div "Em Aberto" at bounding box center [1344, 437] width 74 height 46
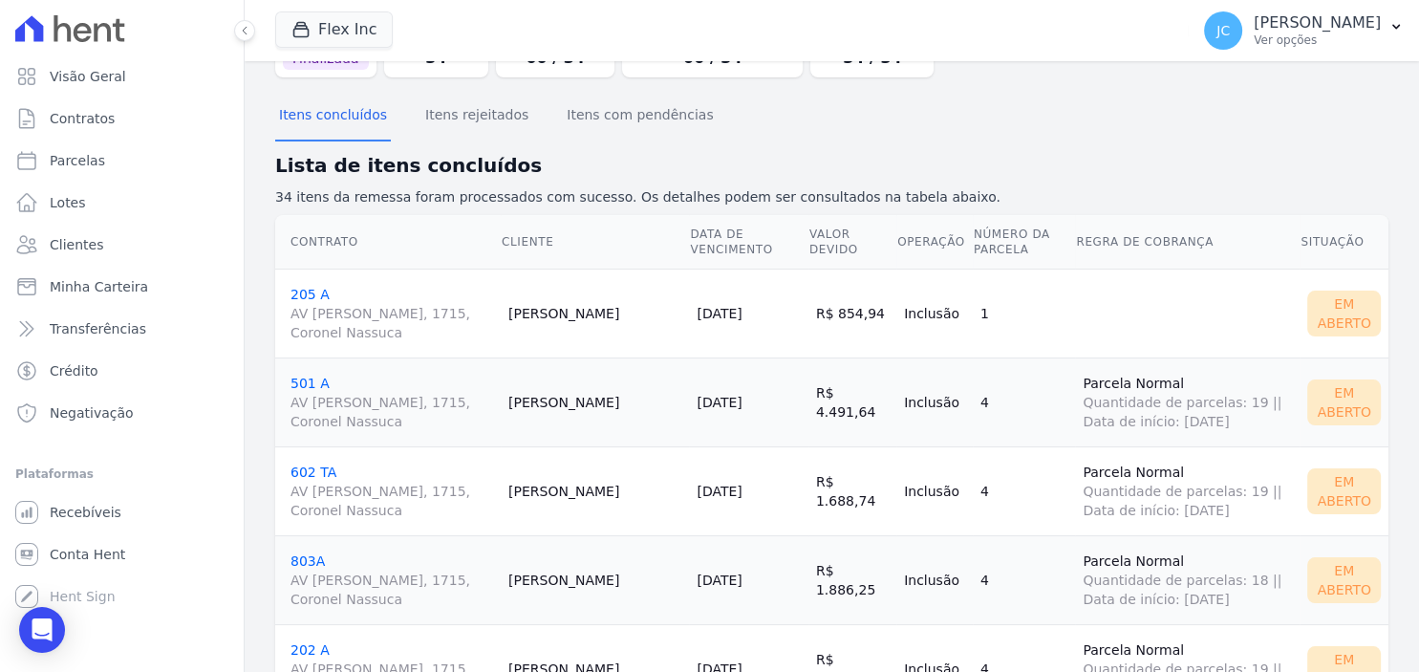
click at [1351, 311] on div "Em Aberto" at bounding box center [1344, 313] width 74 height 46
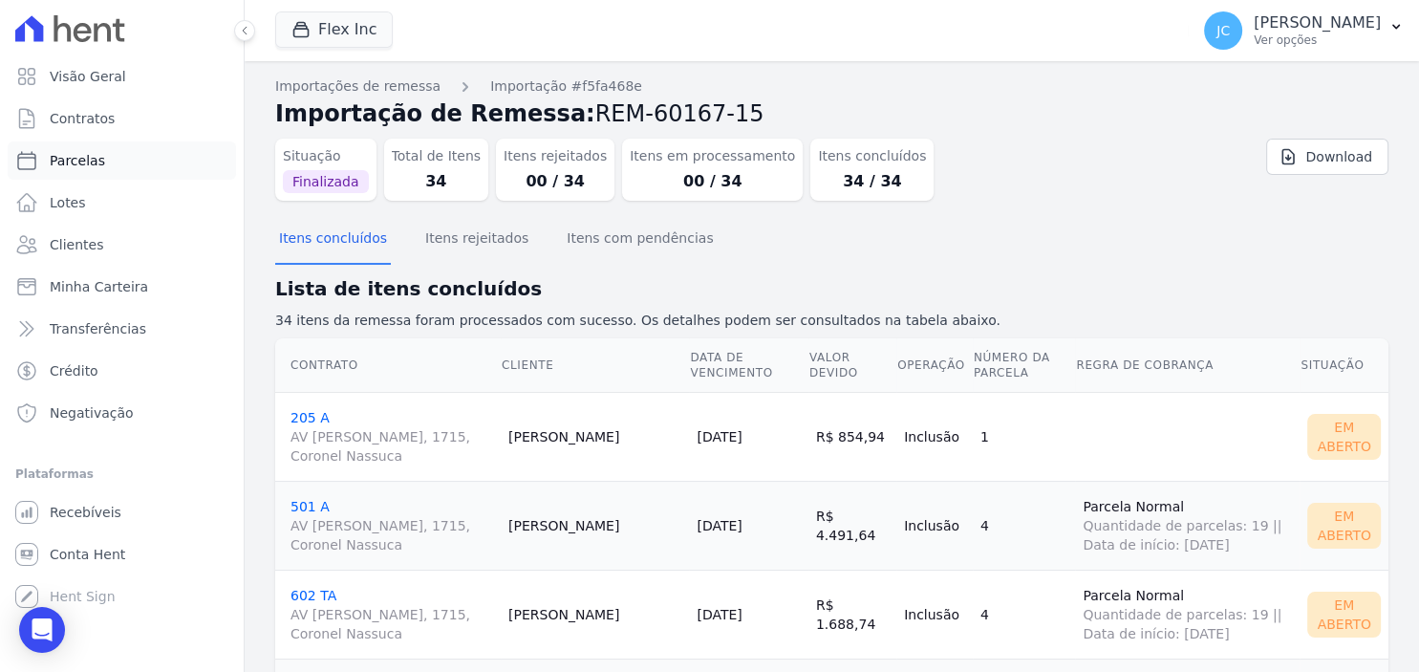
click at [96, 168] on span "Parcelas" at bounding box center [77, 160] width 55 height 19
select select
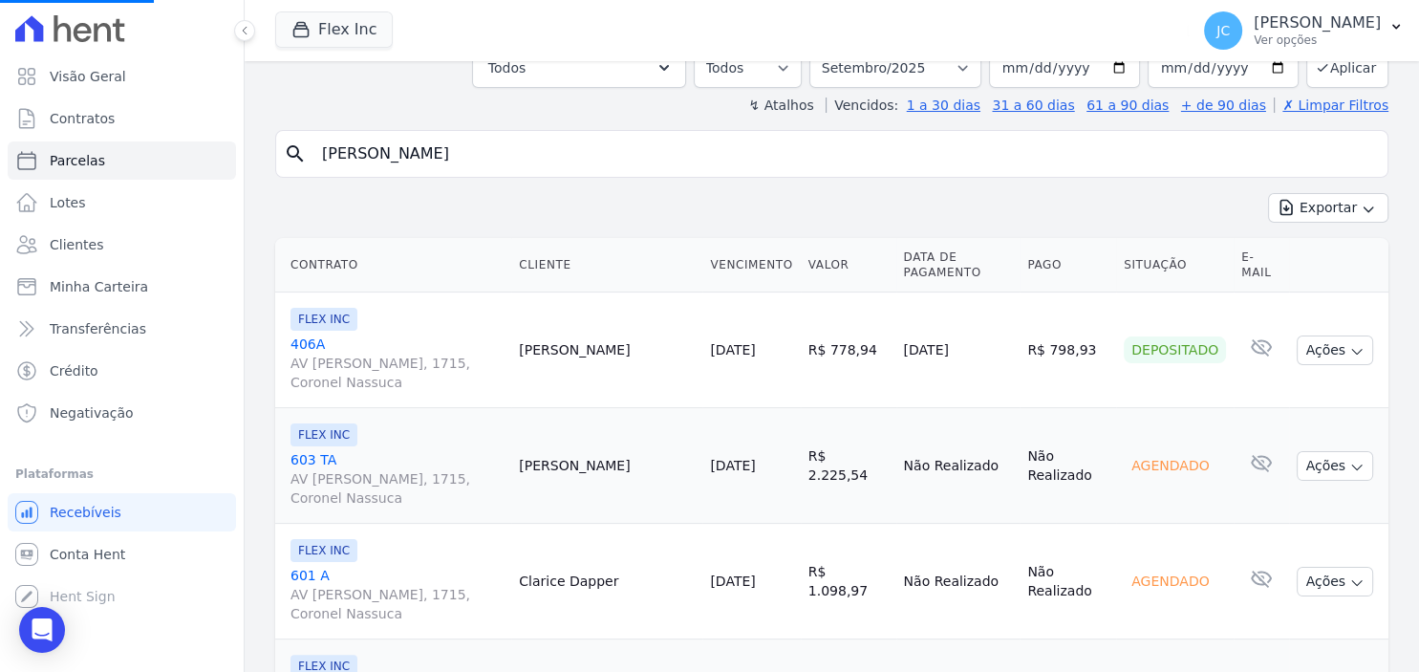
scroll to position [371, 0]
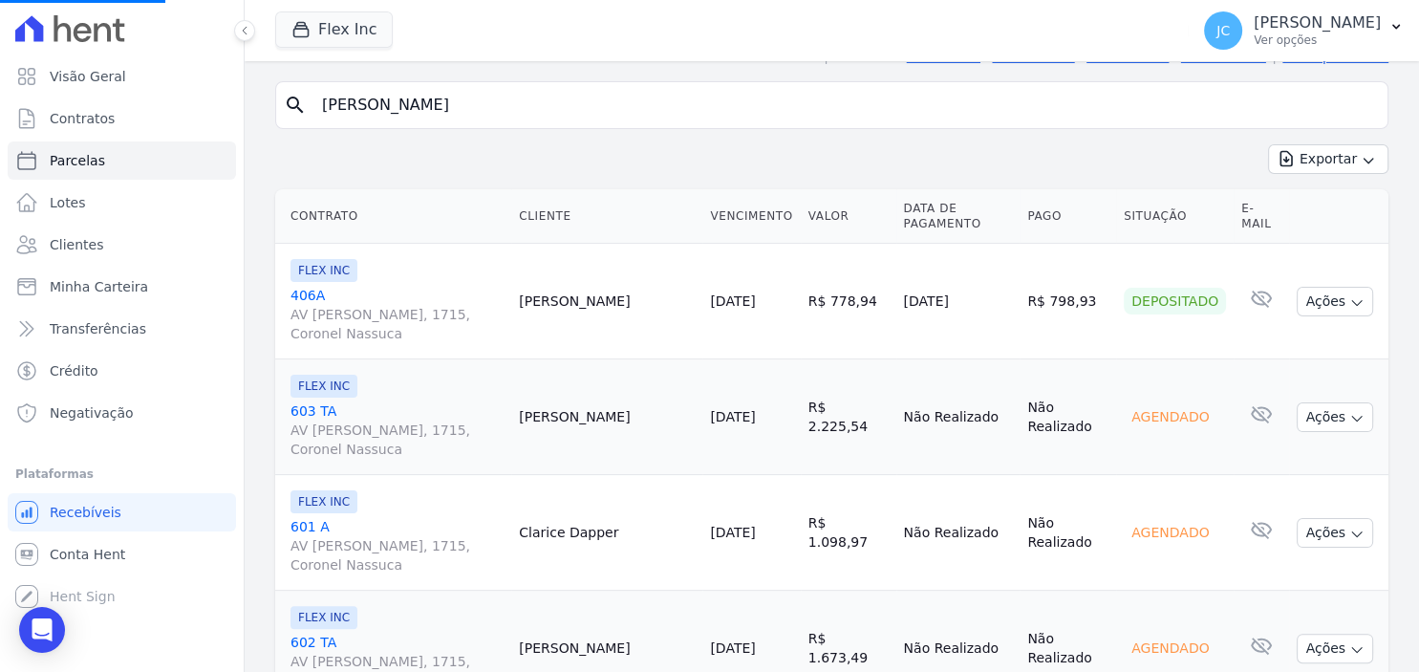
select select
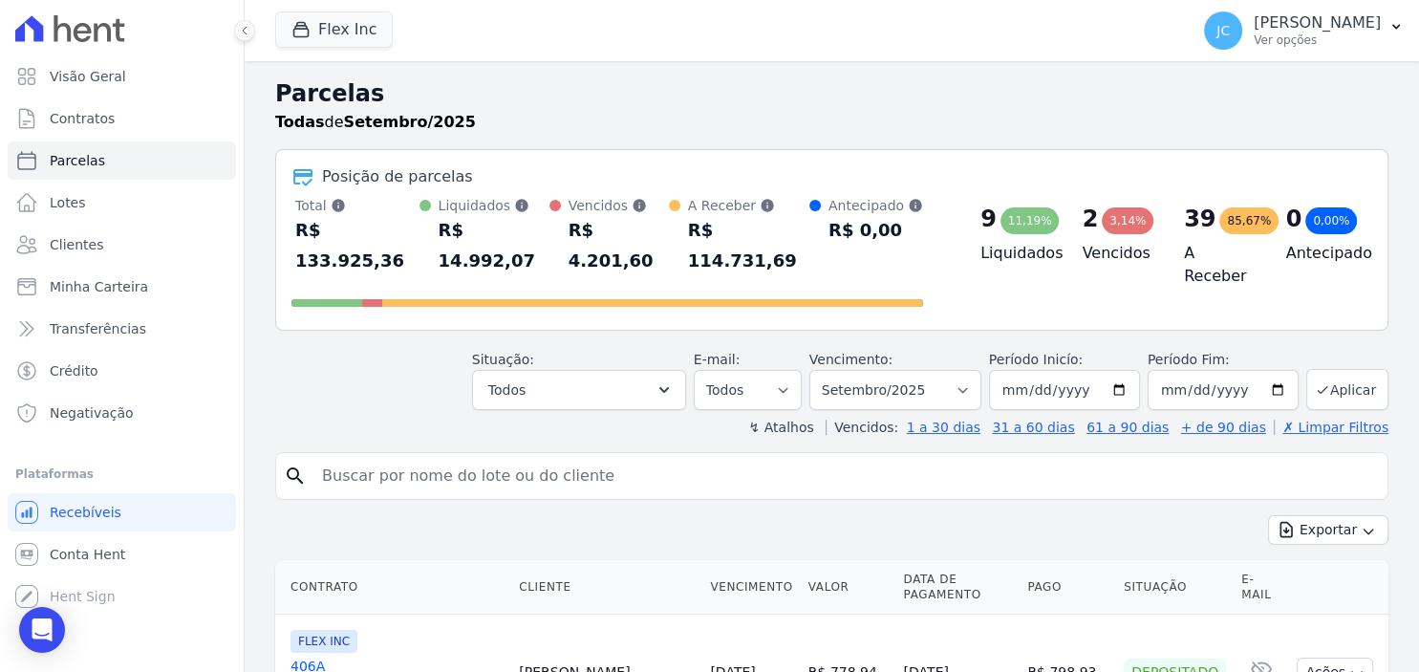
click at [589, 457] on input "search" at bounding box center [845, 476] width 1069 height 38
type input "eduardo"
select select
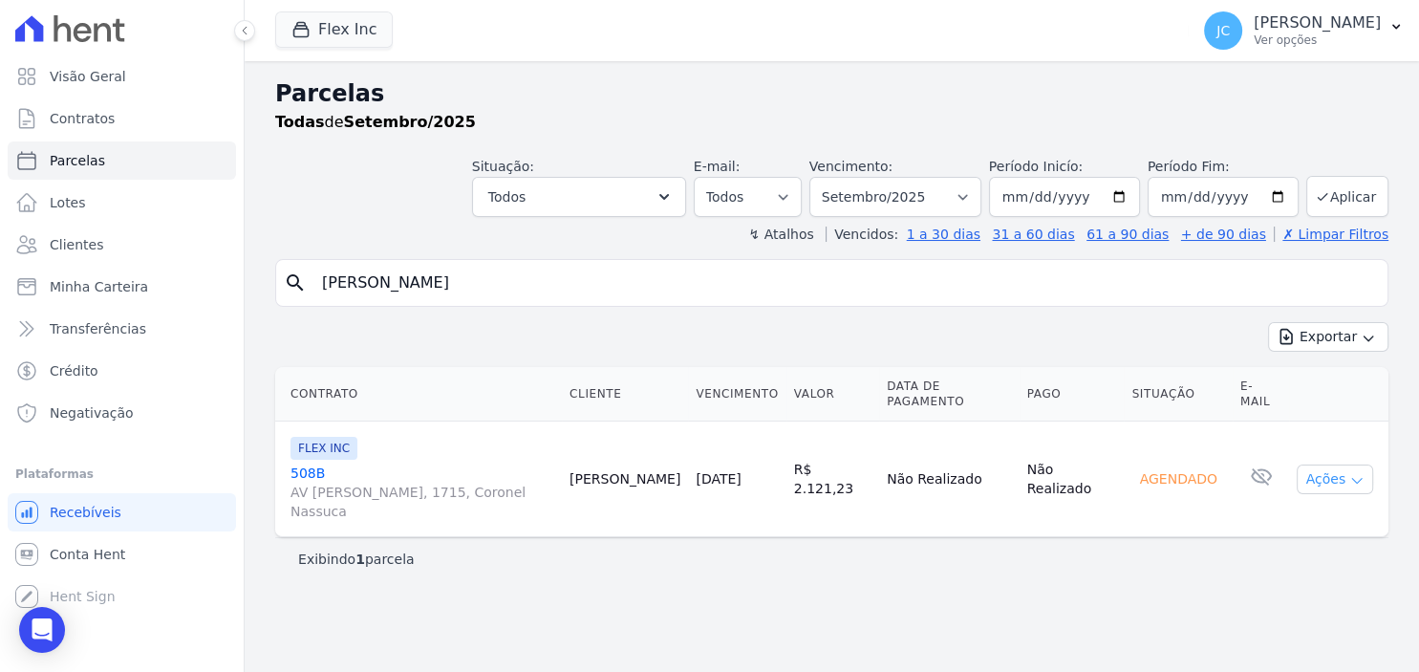
click at [1323, 468] on button "Ações" at bounding box center [1334, 479] width 76 height 30
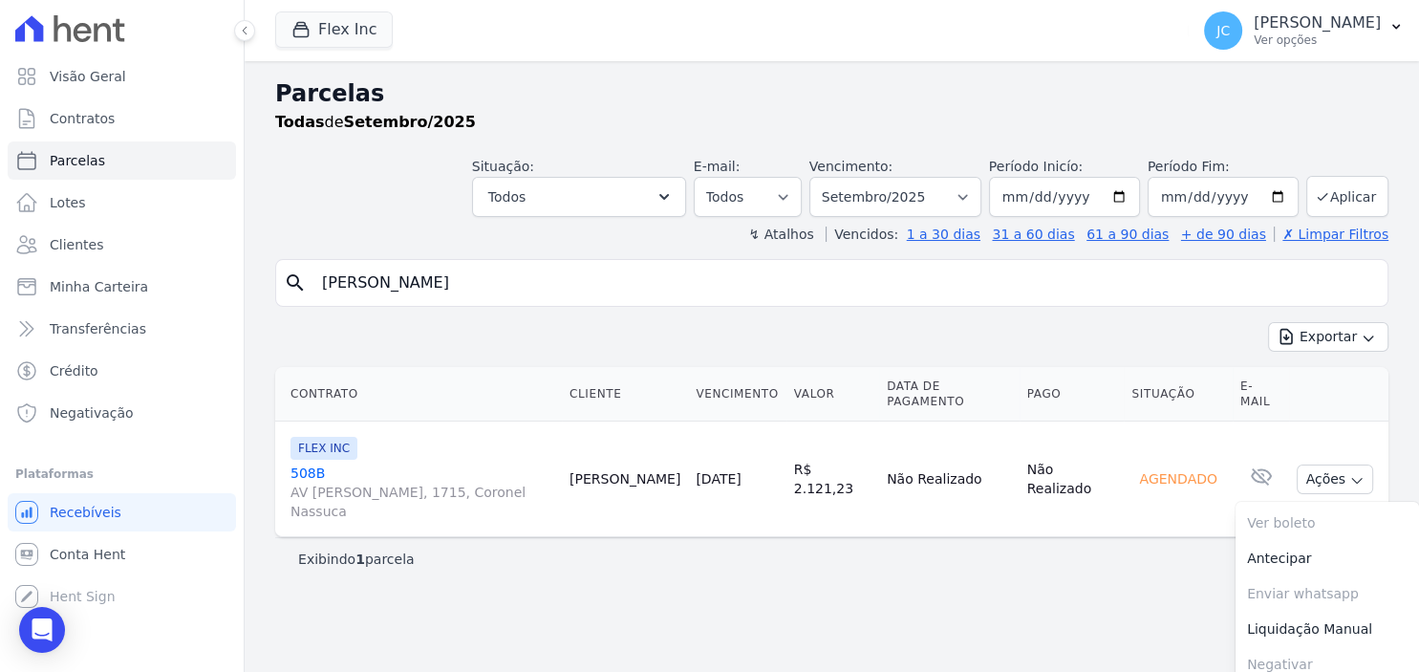
click at [1029, 597] on div "Parcelas Todas de Setembro/2025 Situação: Agendado Em Aberto Pago Processando C…" at bounding box center [832, 366] width 1174 height 610
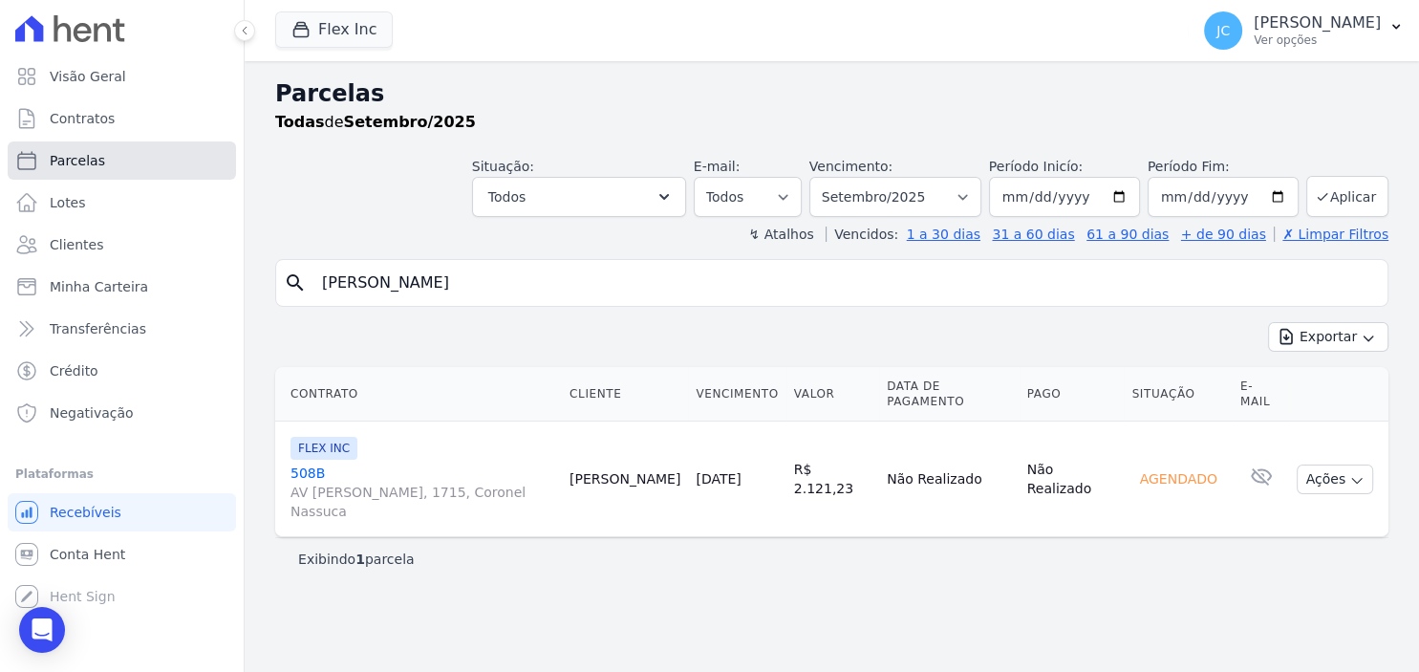
click at [128, 155] on link "Parcelas" at bounding box center [122, 160] width 228 height 38
select select
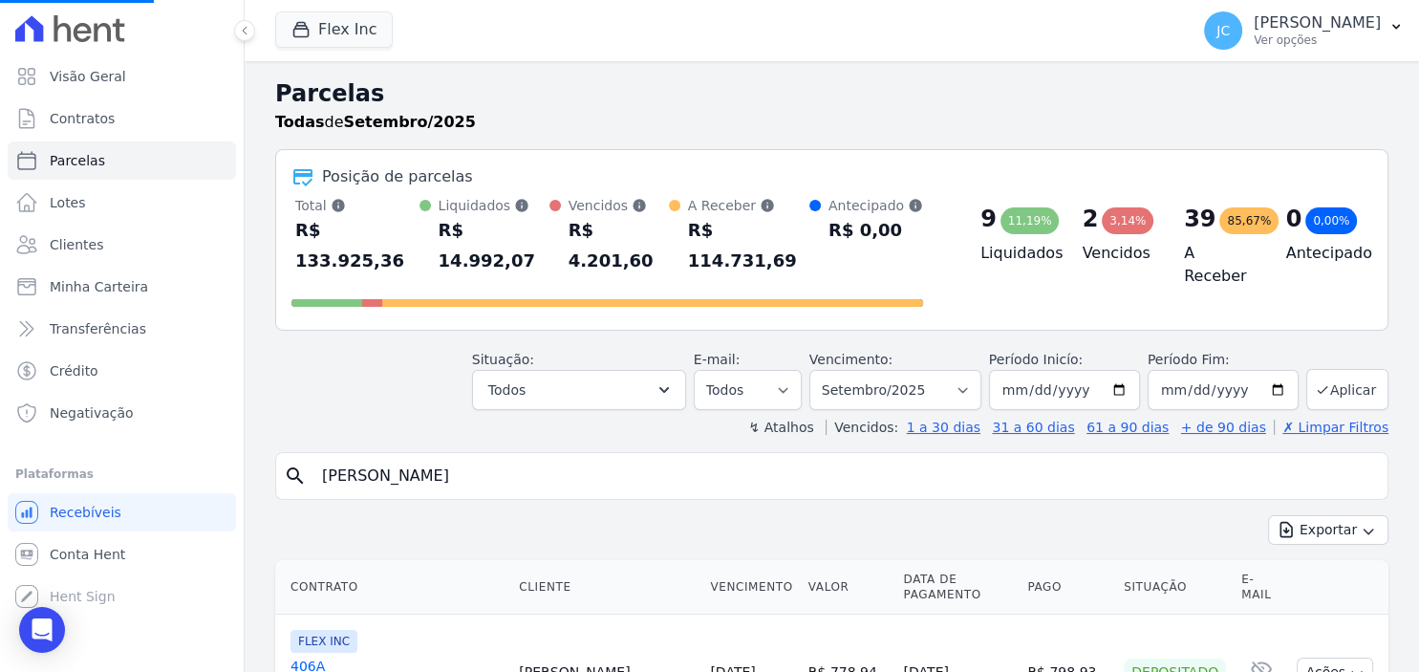
select select
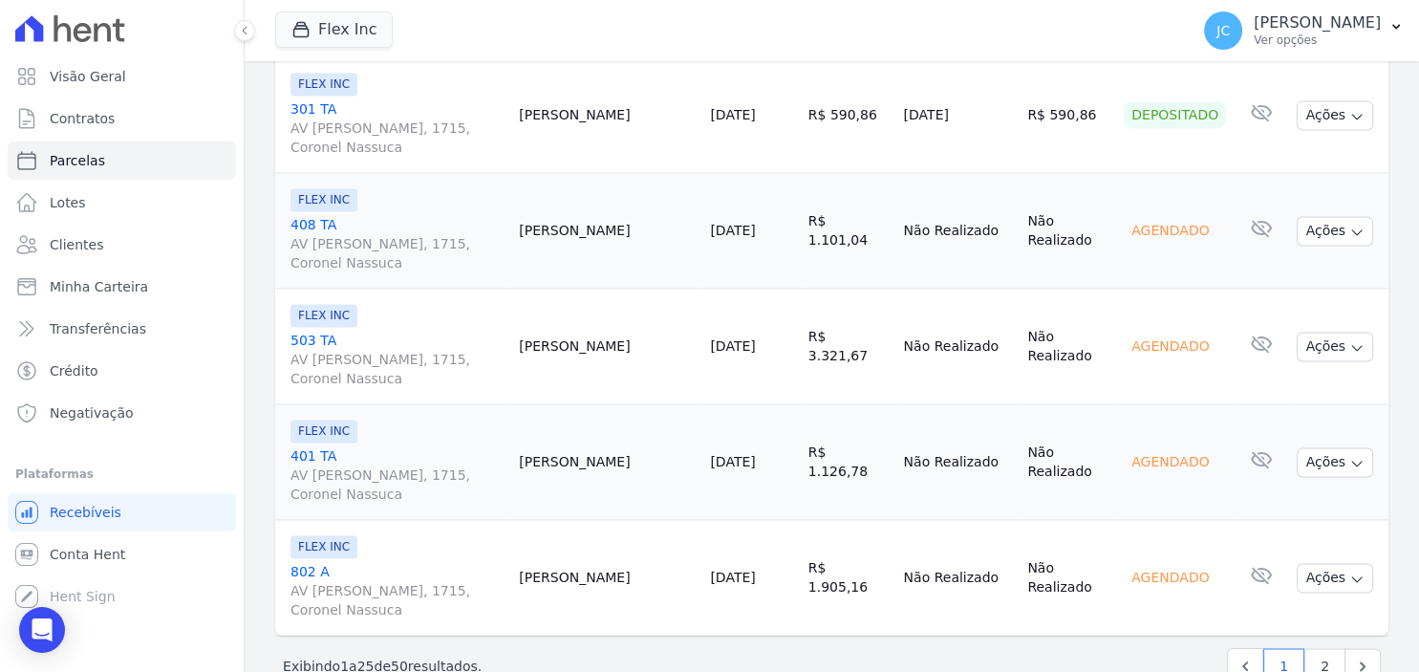
scroll to position [2878, 0]
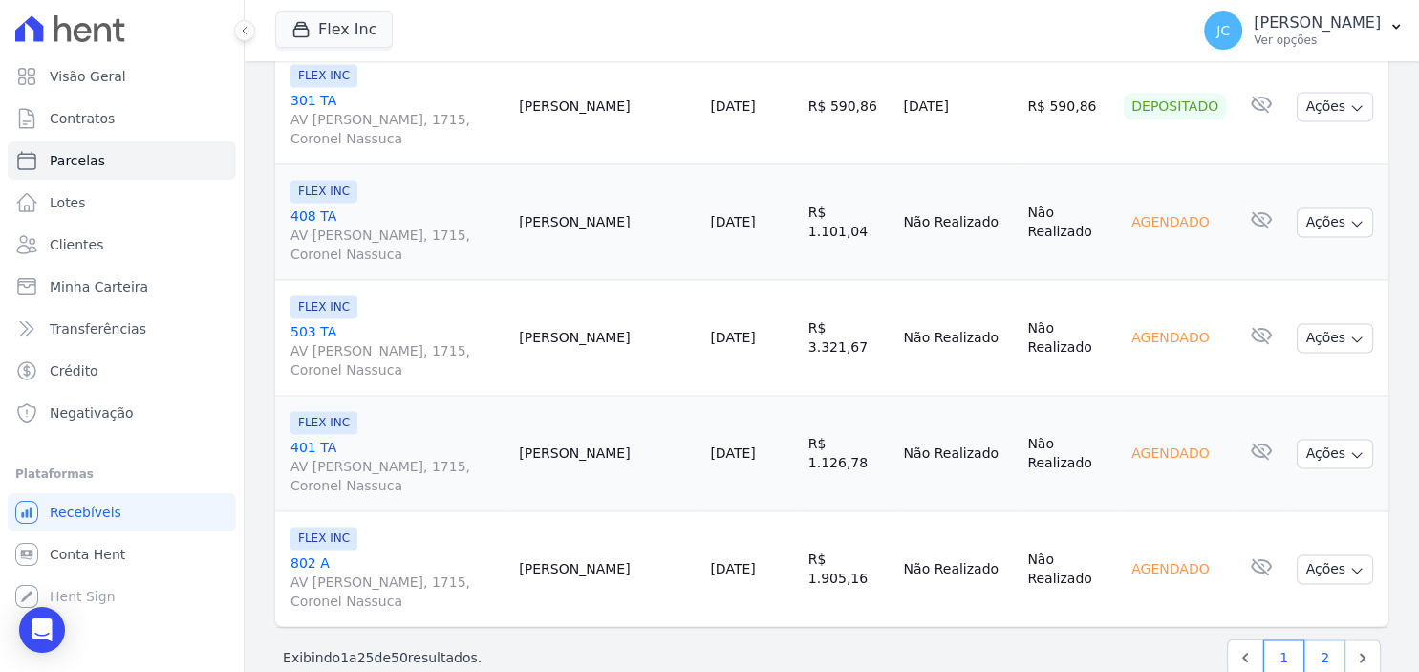
click at [1323, 639] on link "2" at bounding box center [1324, 657] width 41 height 36
select select
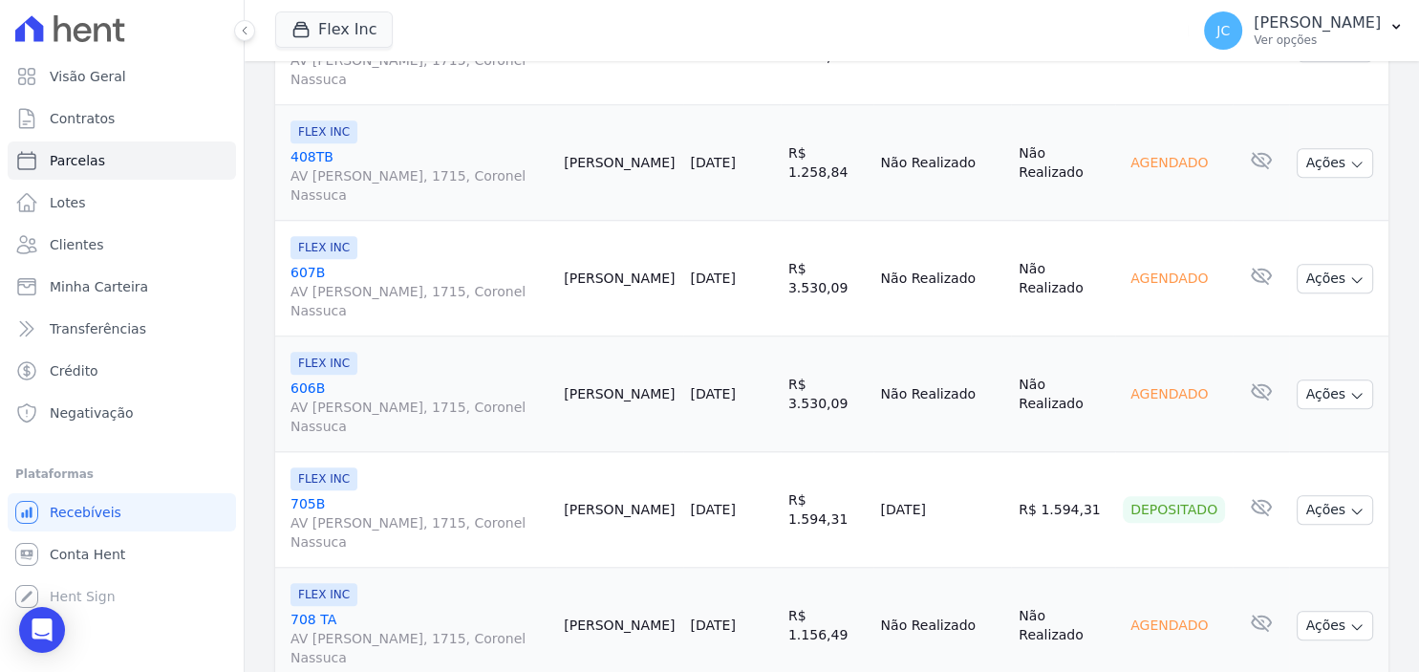
scroll to position [1981, 0]
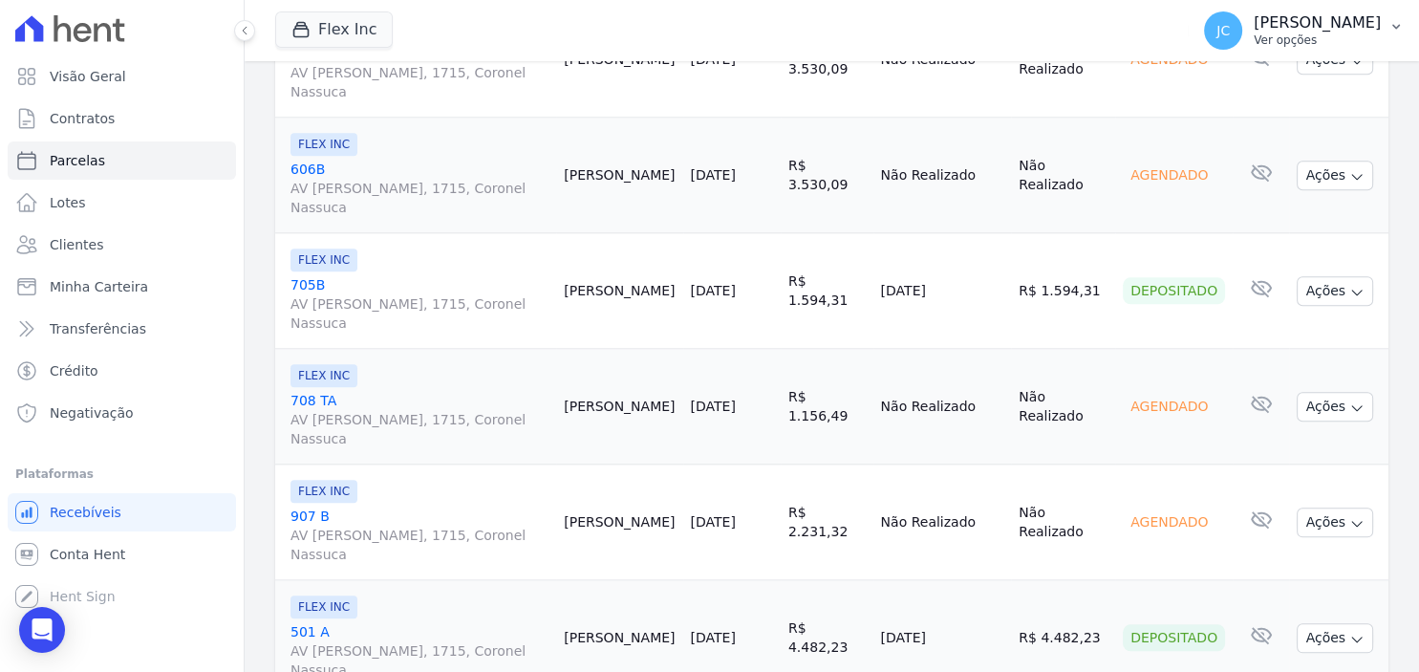
click at [1353, 40] on p "Ver opções" at bounding box center [1316, 39] width 127 height 15
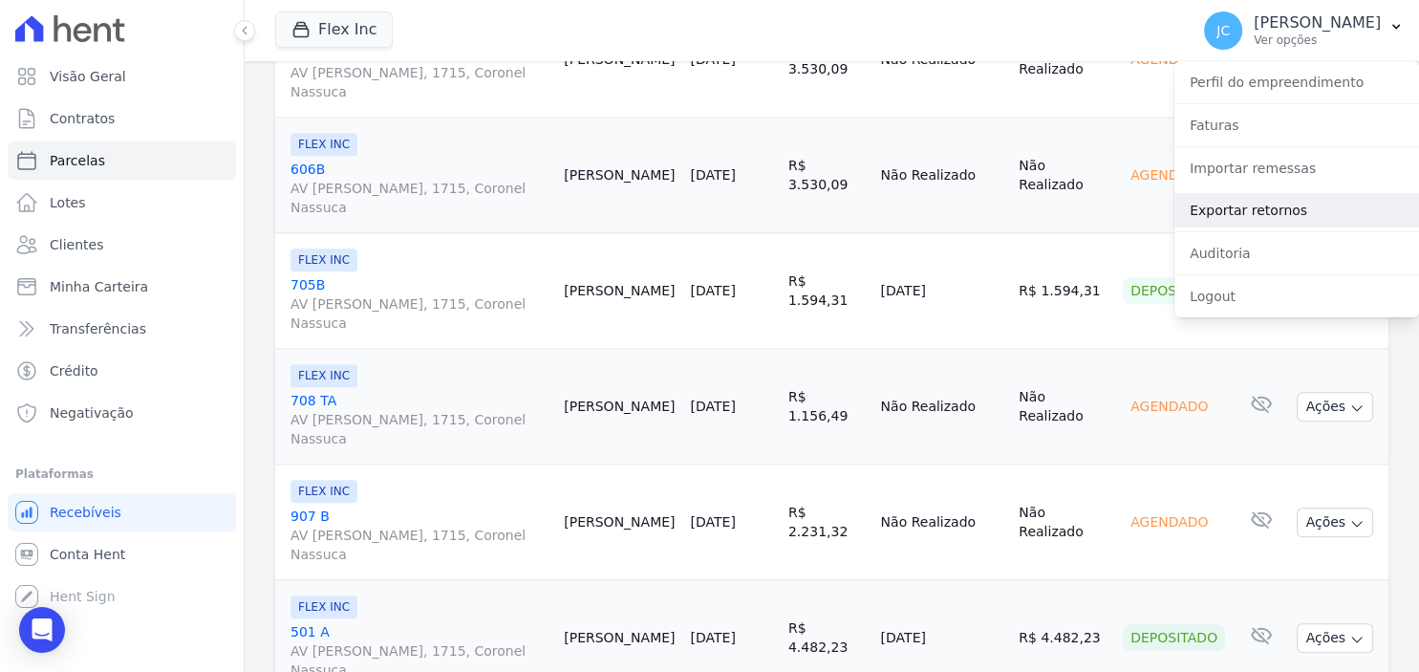
click at [1262, 215] on link "Exportar retornos" at bounding box center [1296, 210] width 245 height 34
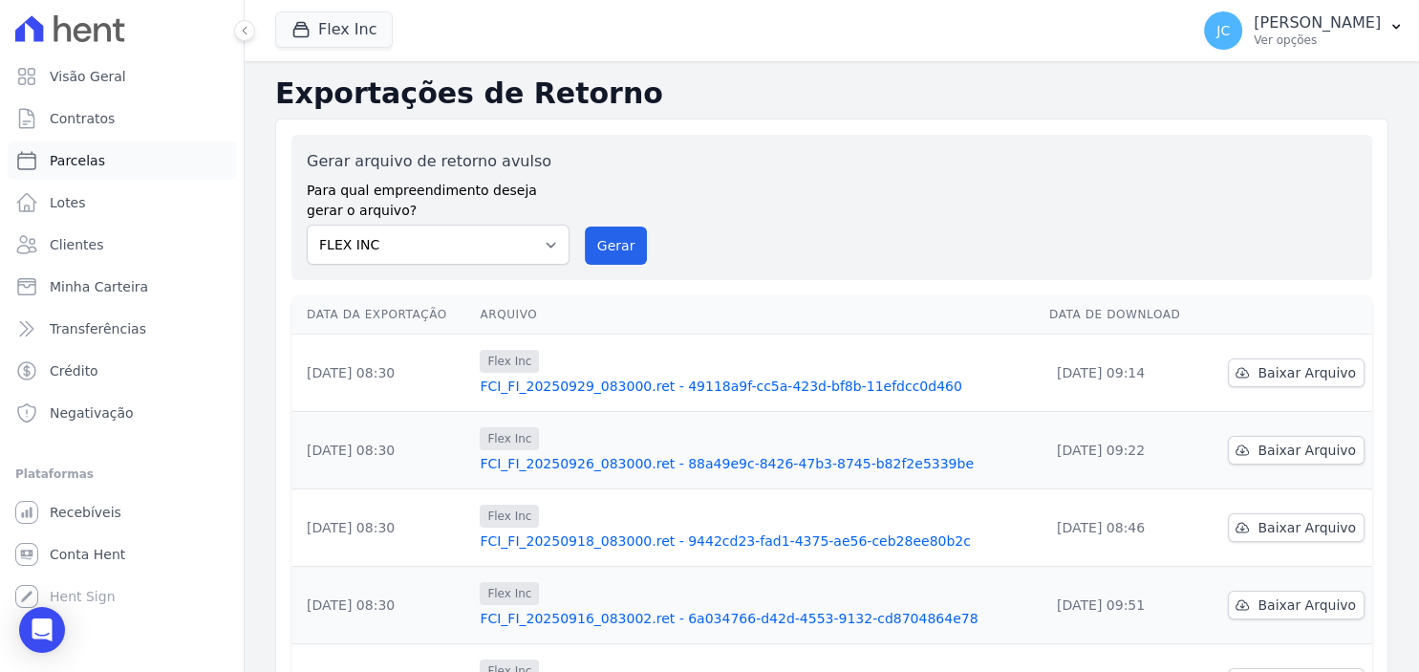
click at [73, 162] on span "Parcelas" at bounding box center [77, 160] width 55 height 19
select select
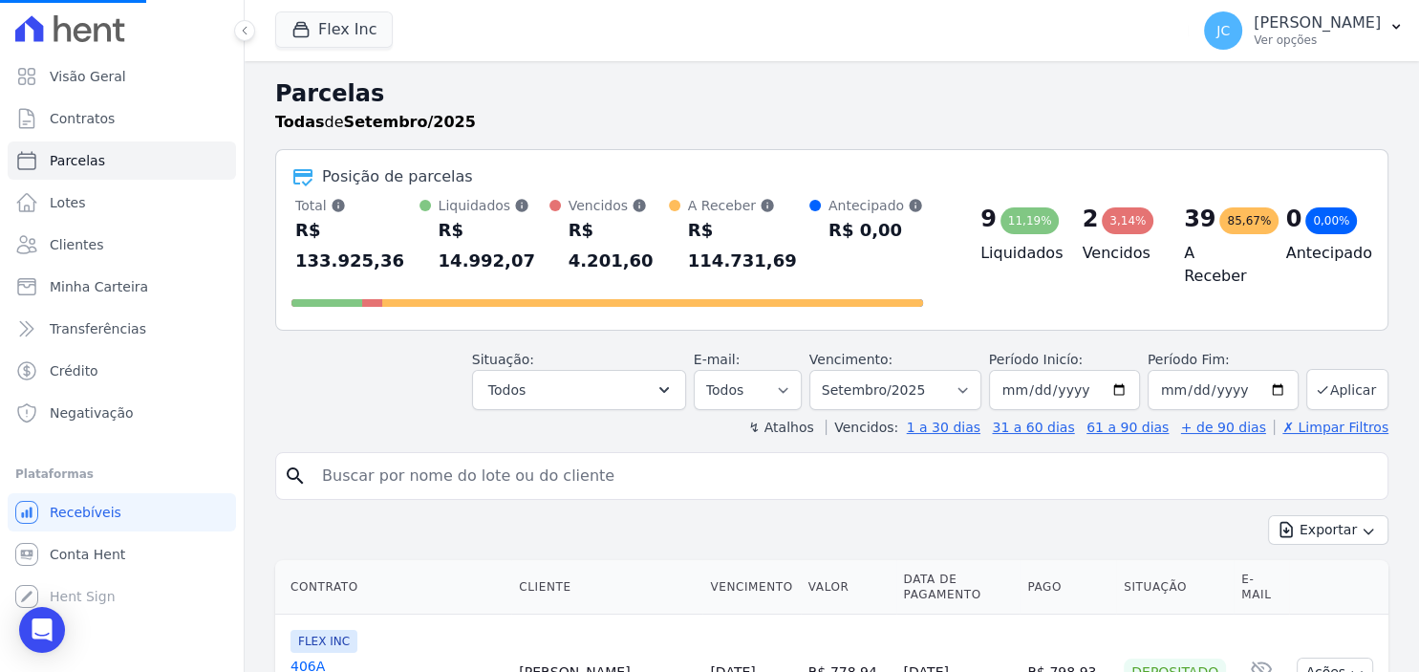
scroll to position [99, 0]
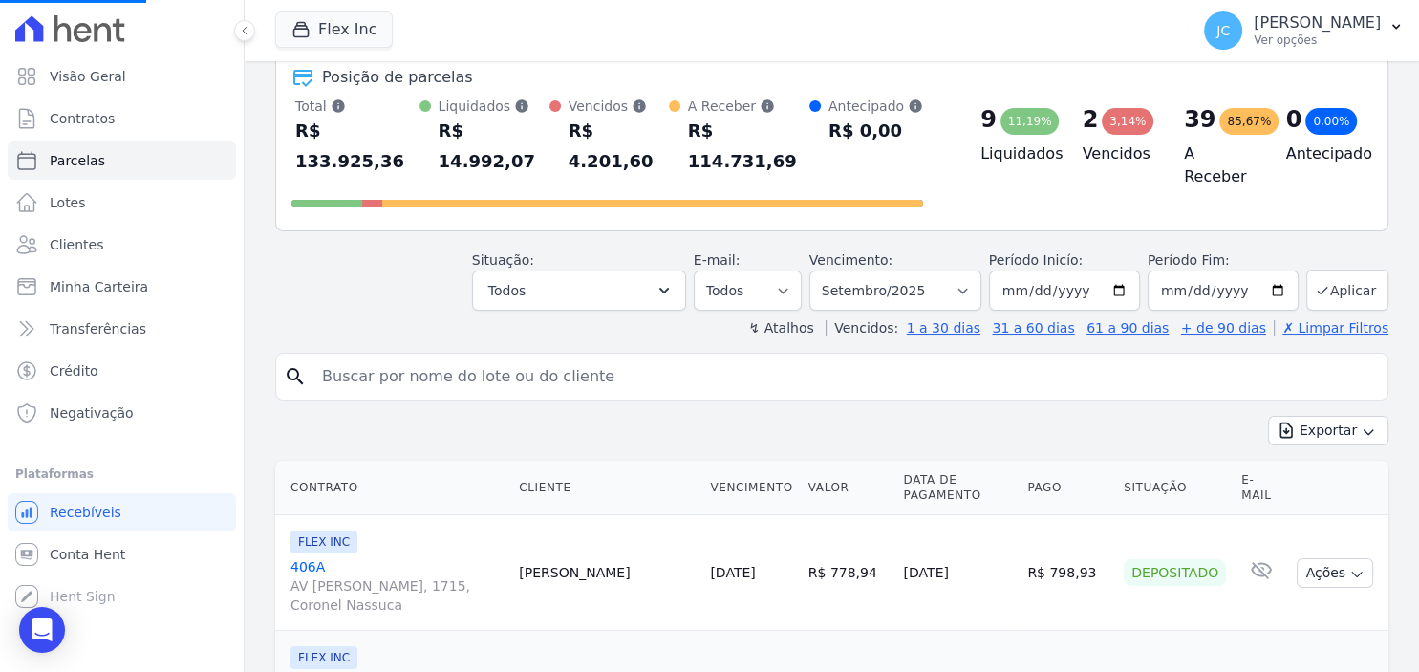
select select
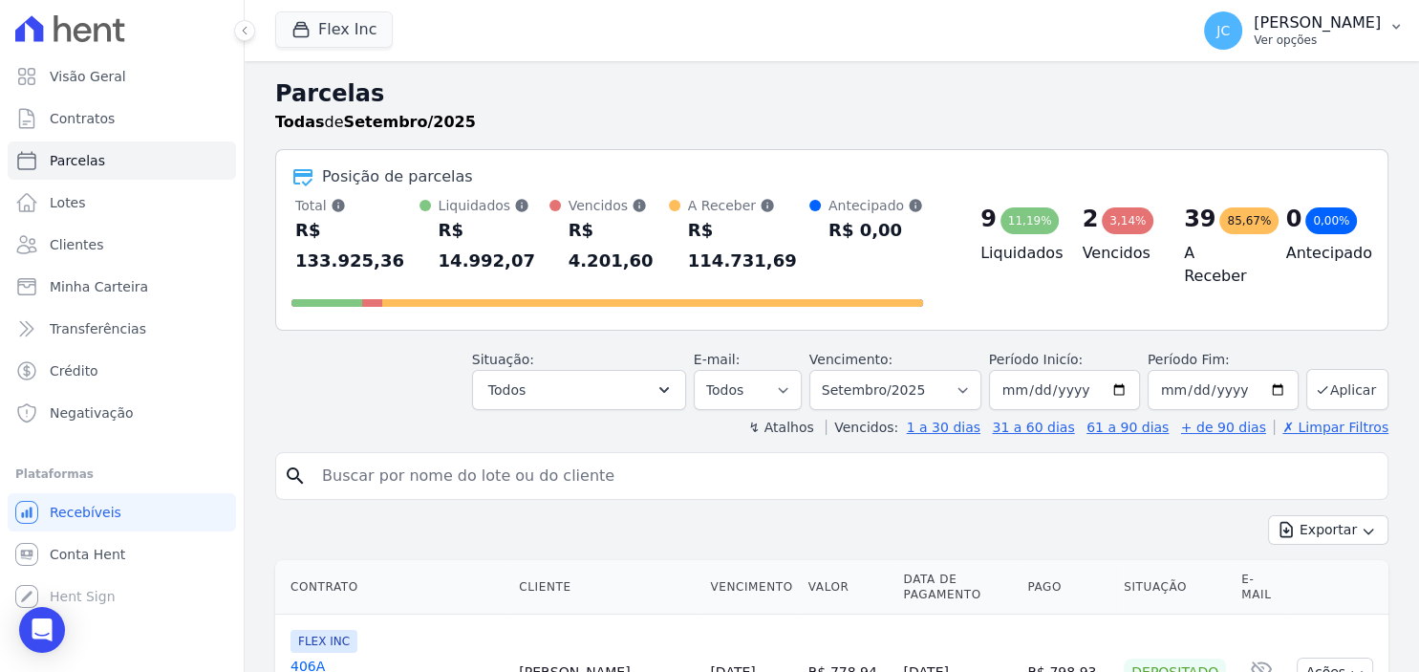
click at [1300, 29] on p "[PERSON_NAME]" at bounding box center [1316, 22] width 127 height 19
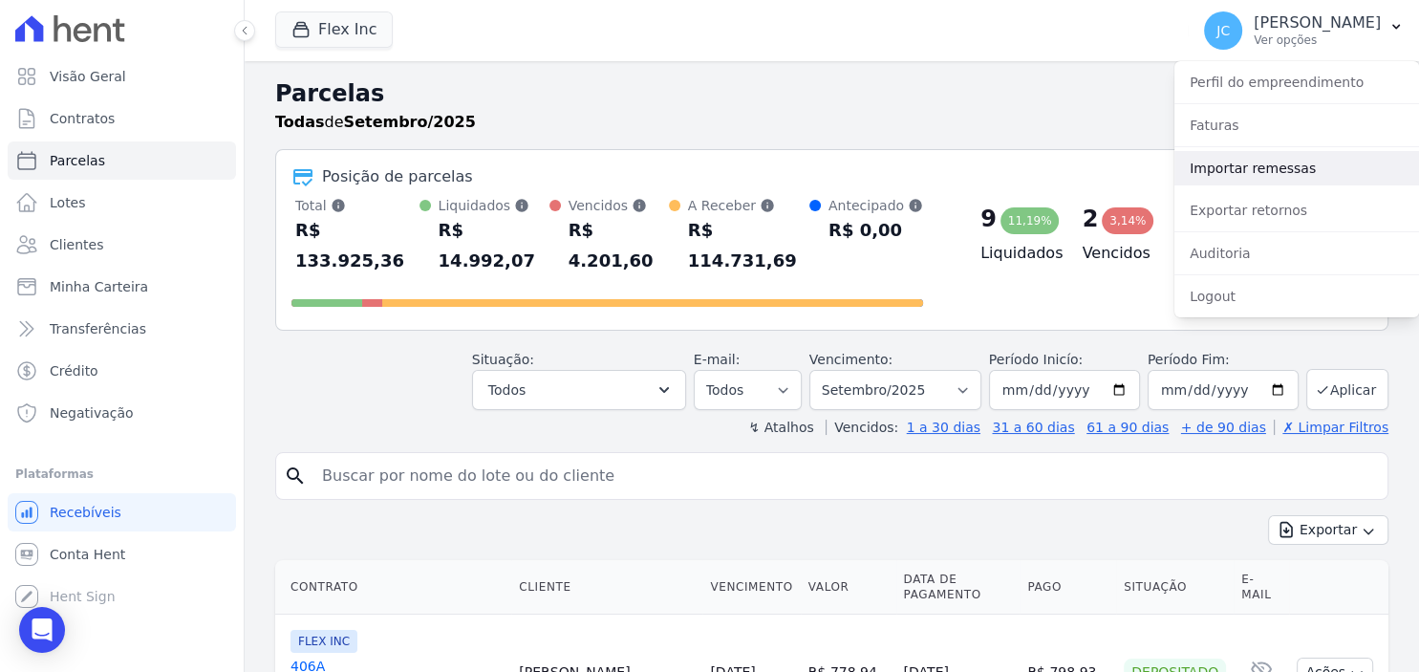
click at [1244, 166] on link "Importar remessas" at bounding box center [1296, 168] width 245 height 34
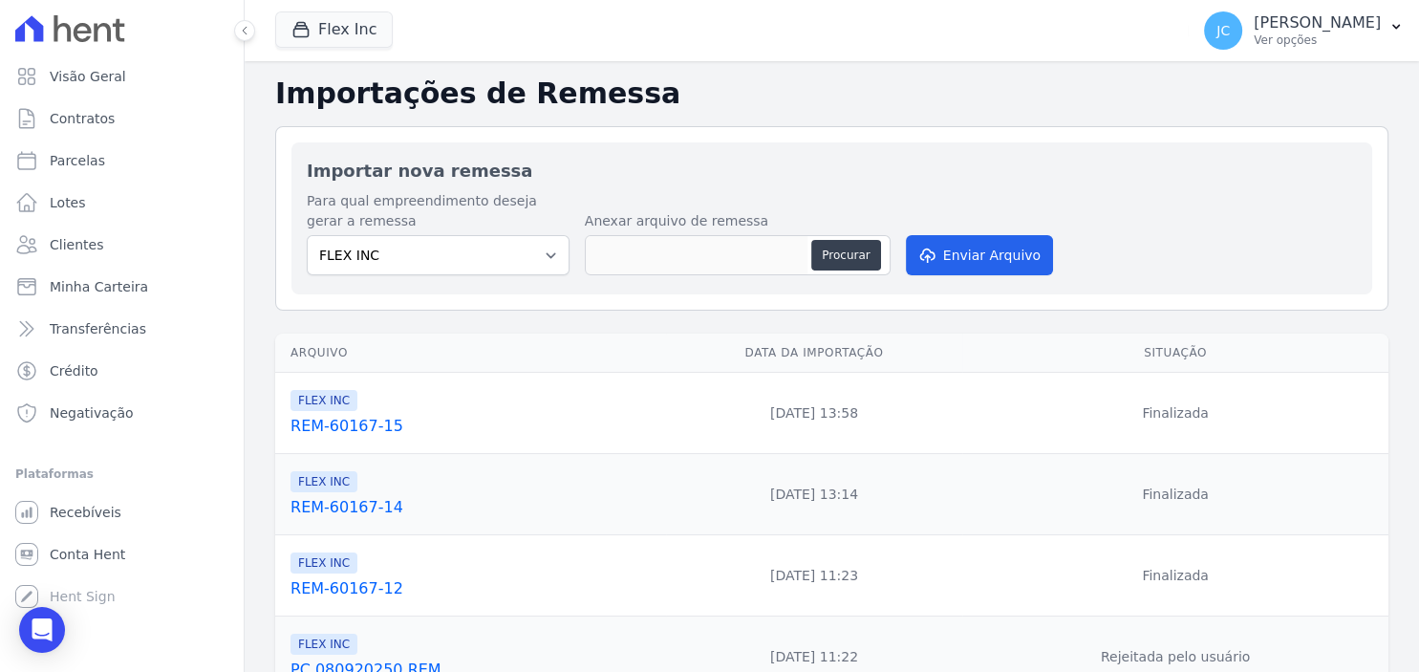
click at [345, 418] on link "REM-60167-15" at bounding box center [474, 426] width 368 height 23
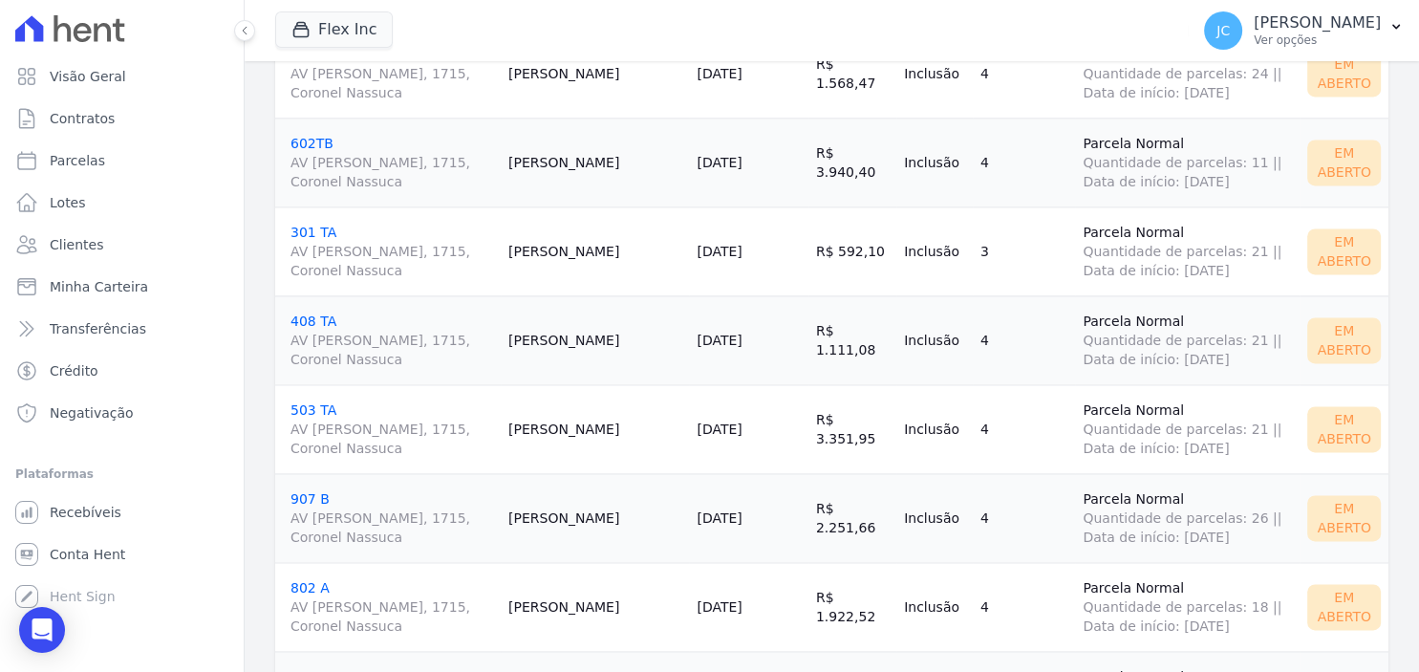
scroll to position [2780, 0]
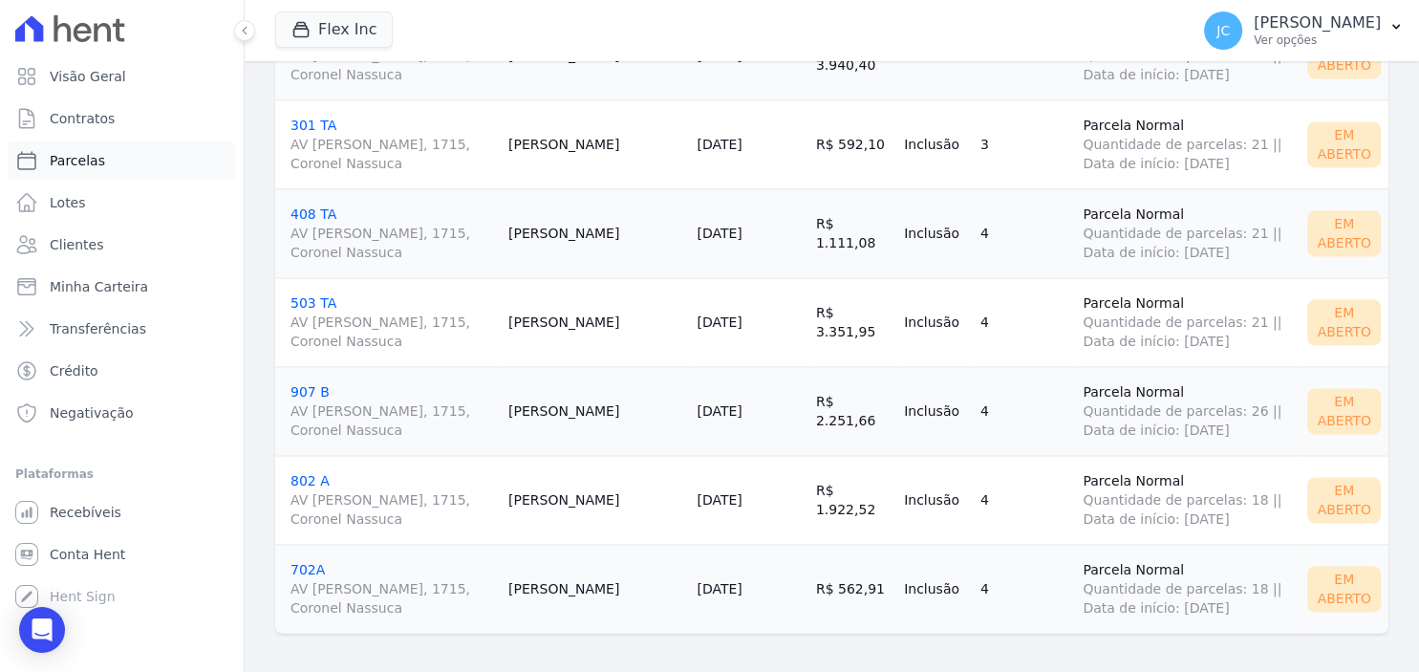
click at [104, 170] on link "Parcelas" at bounding box center [122, 160] width 228 height 38
select select
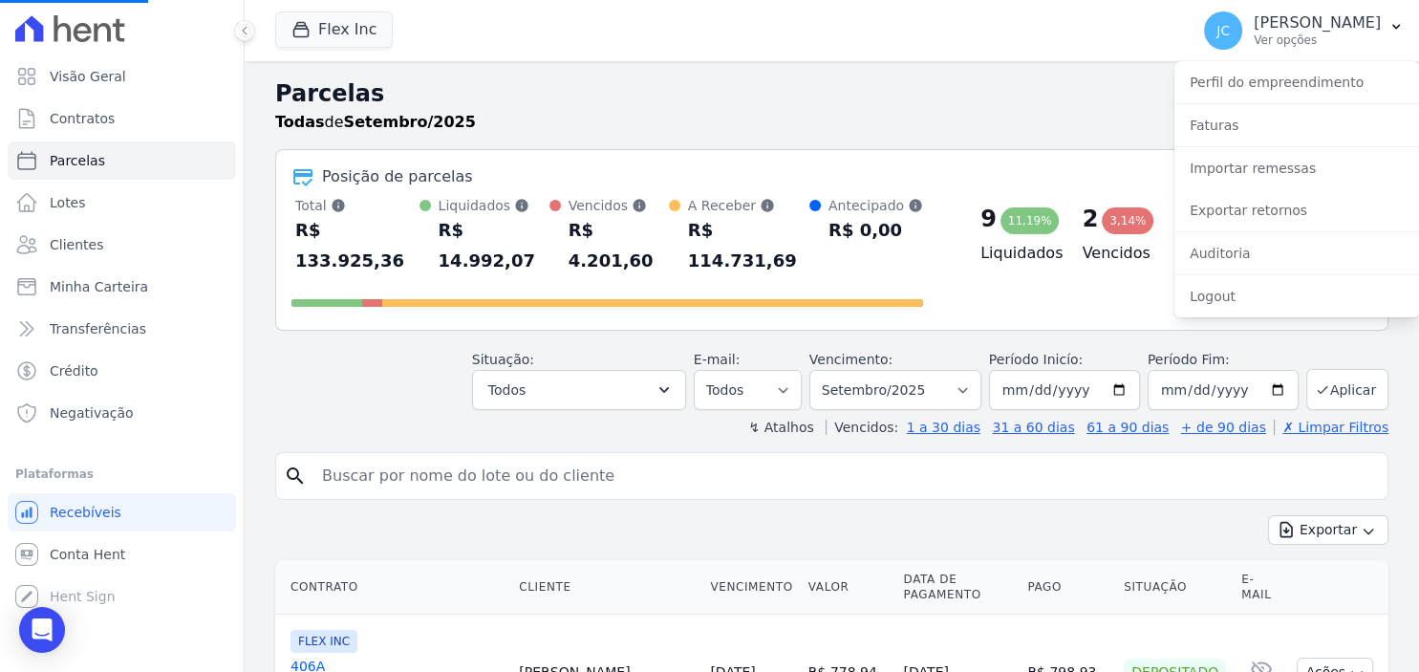
select select
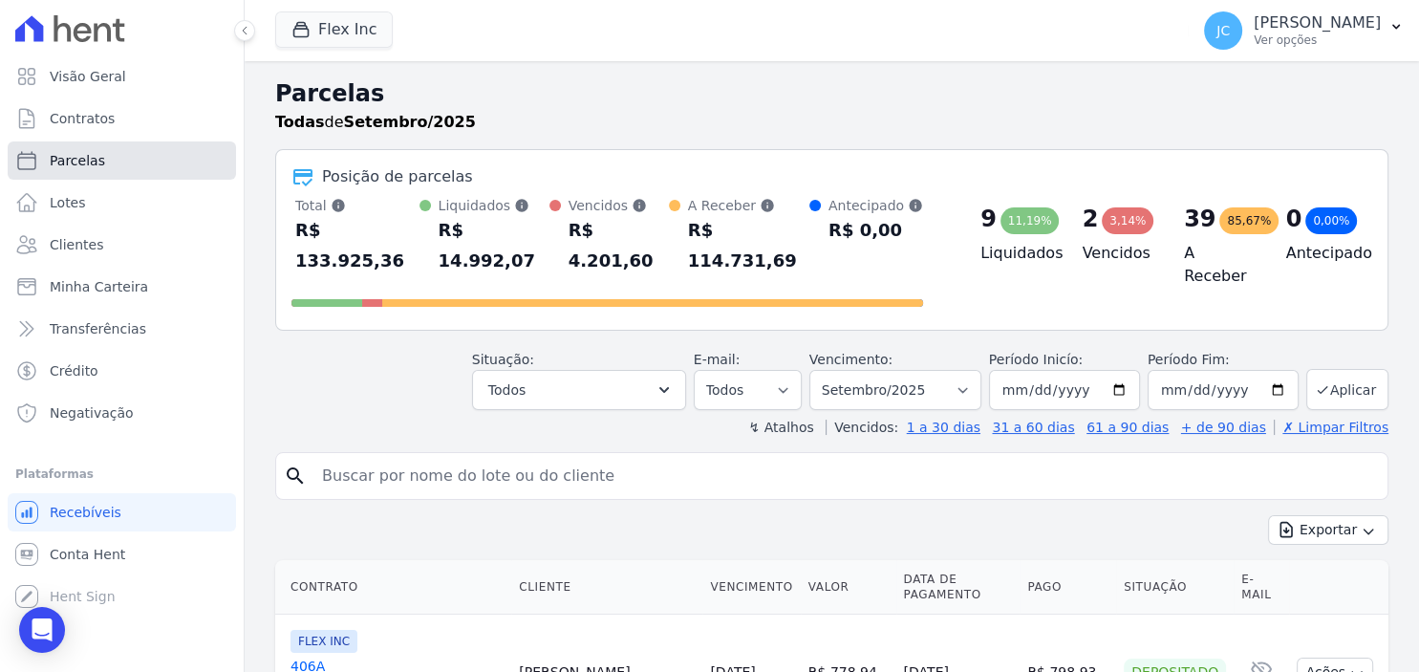
click at [132, 159] on link "Parcelas" at bounding box center [122, 160] width 228 height 38
select select
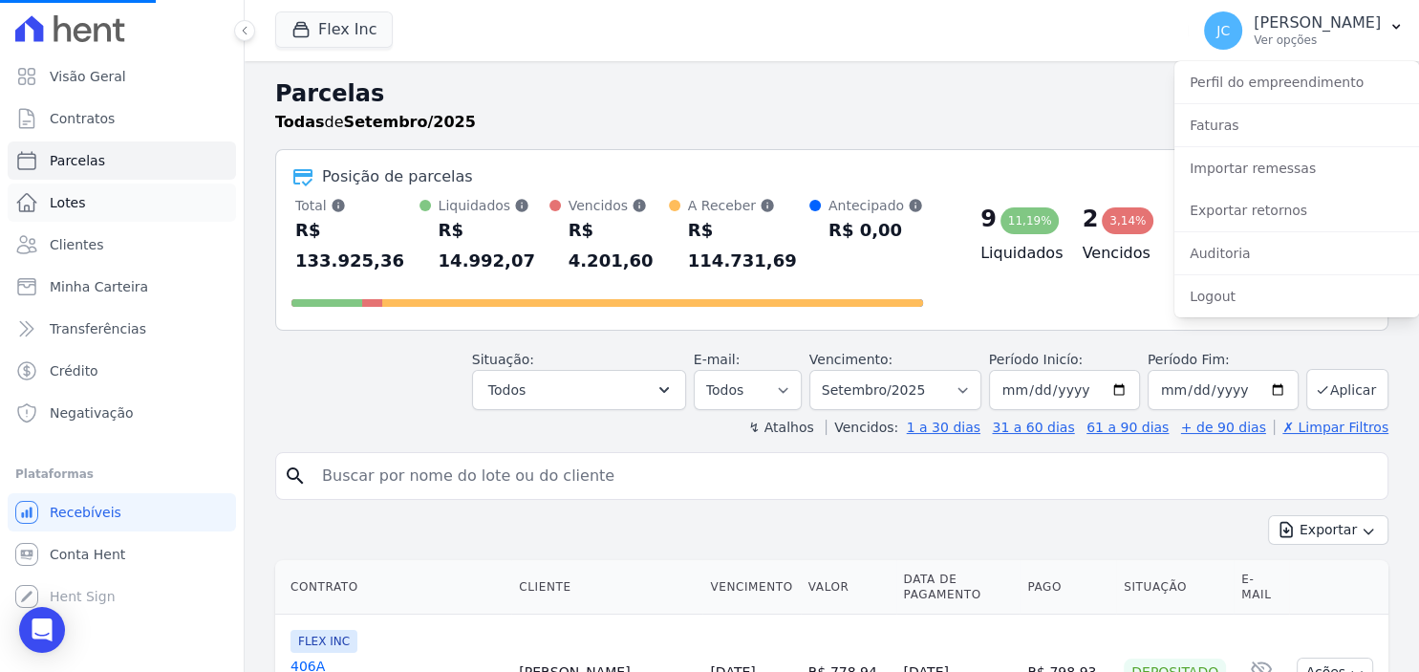
select select
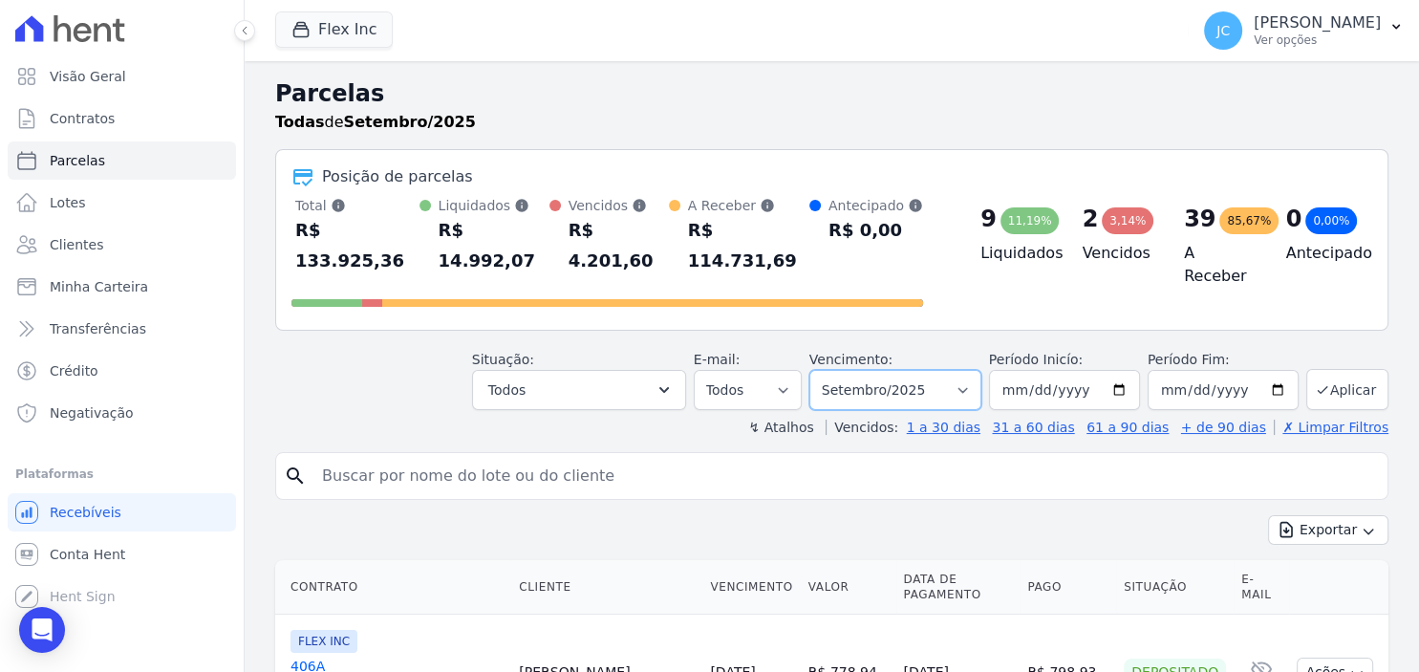
click at [809, 370] on select "Filtrar por período ──────── Todos os meses Julho/2025 Agosto/2025 Setembro/202…" at bounding box center [895, 390] width 172 height 40
select select "10/2025"
click option "Outubro/2025" at bounding box center [0, 0] width 0 height 0
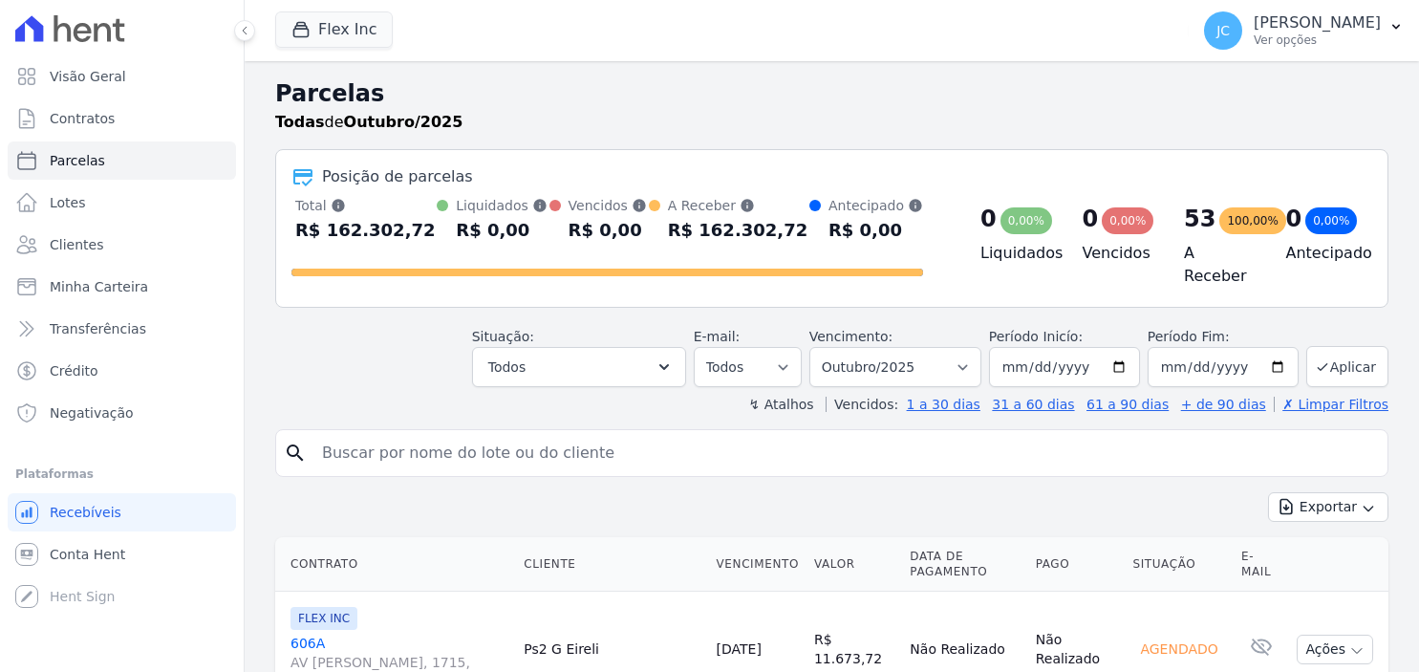
select select
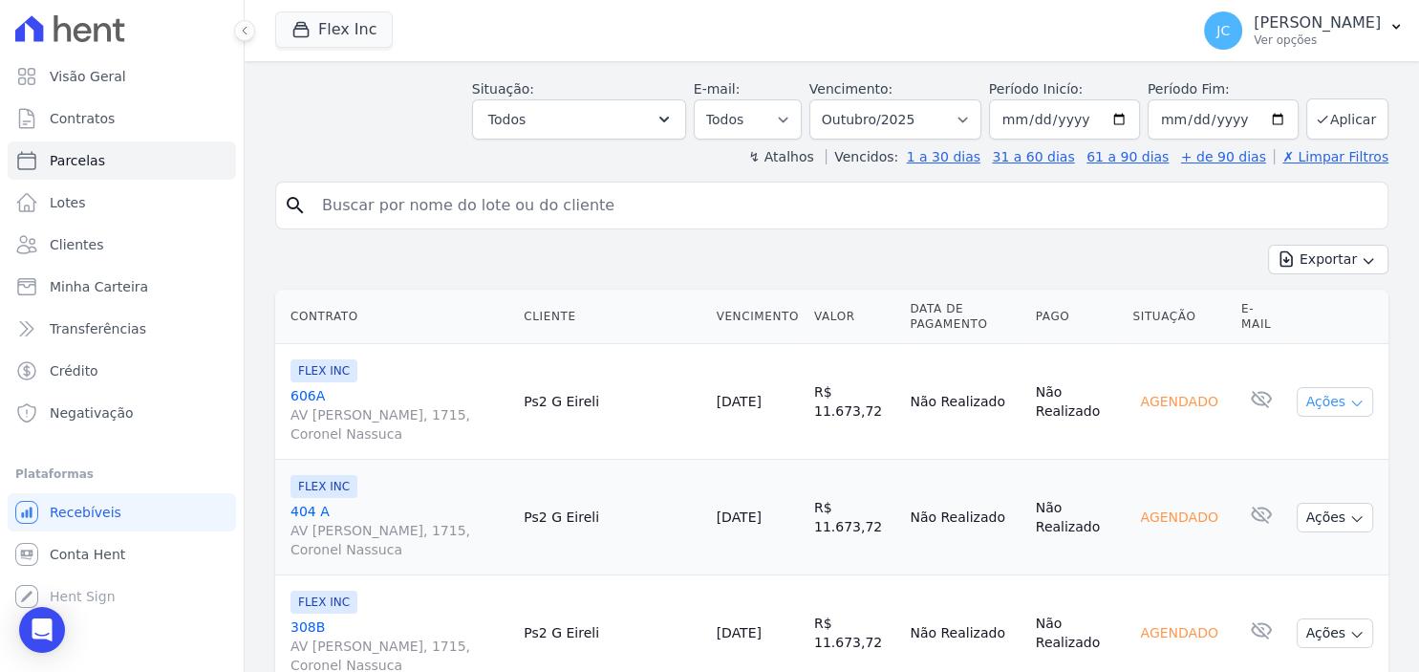
click at [1346, 392] on button "Ações" at bounding box center [1334, 402] width 76 height 30
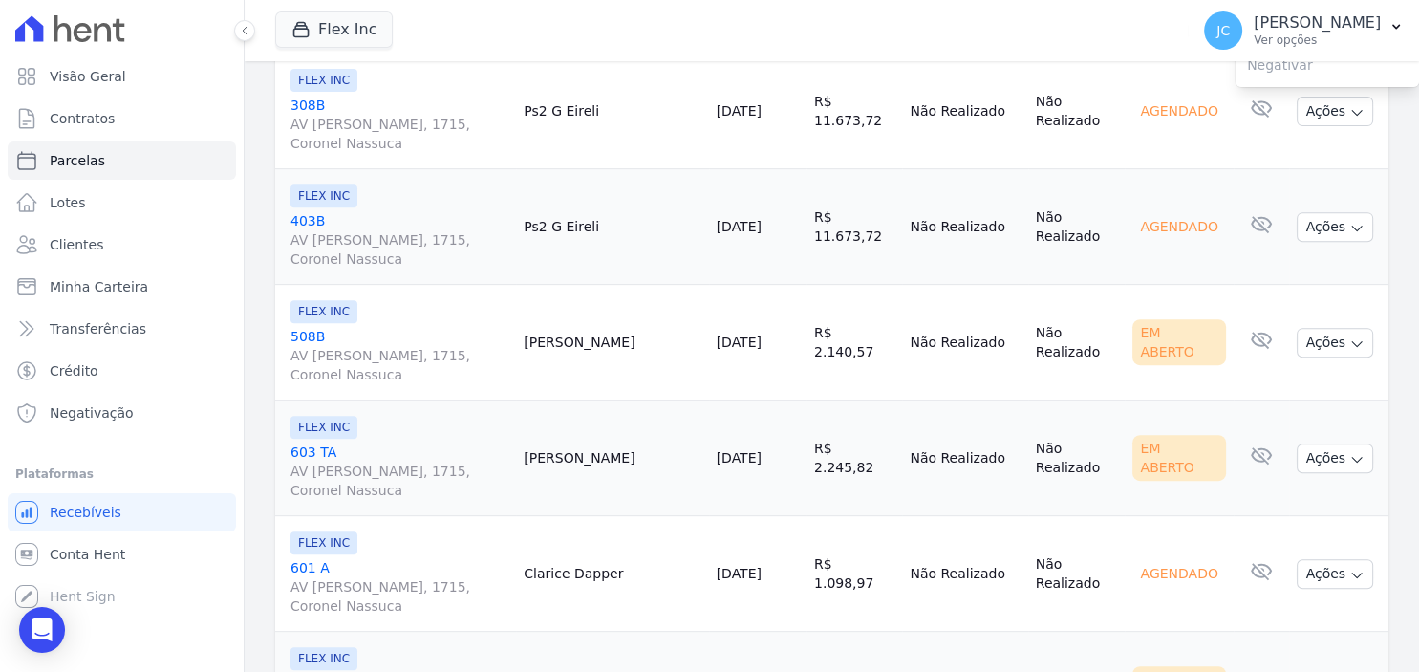
scroll to position [619, 0]
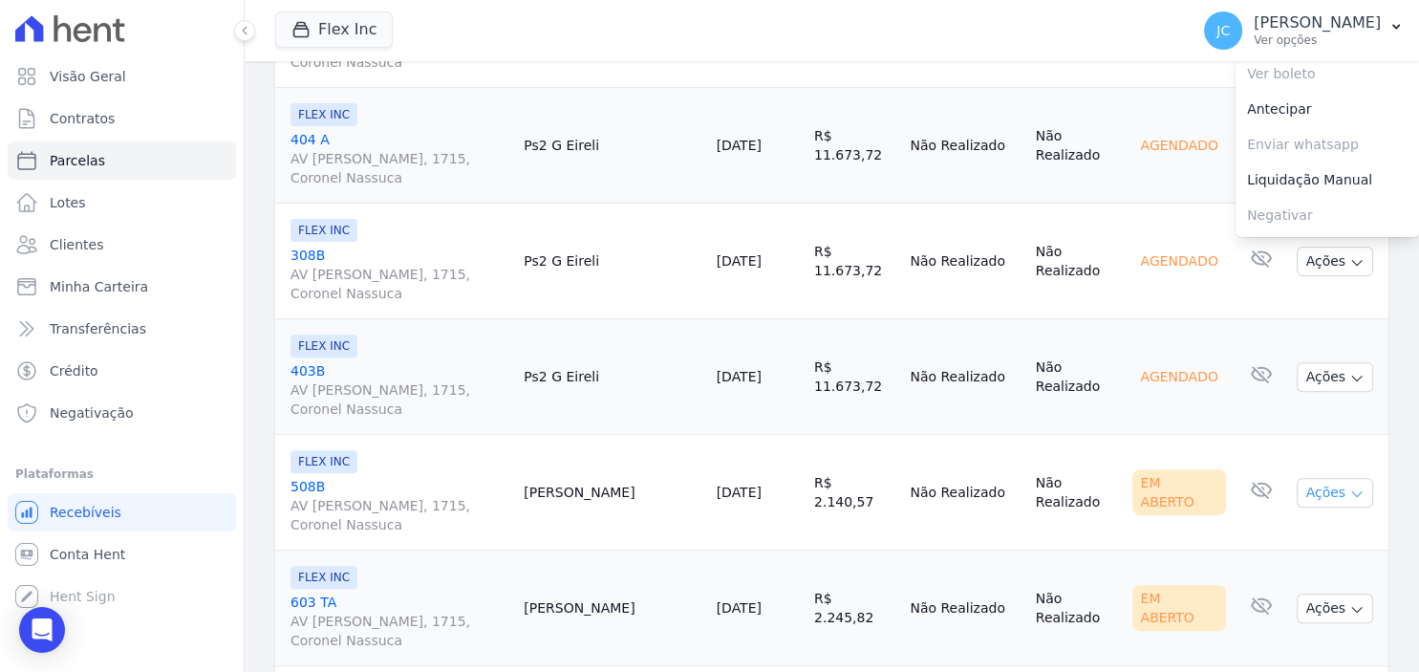
click at [1342, 490] on button "Ações" at bounding box center [1334, 493] width 76 height 30
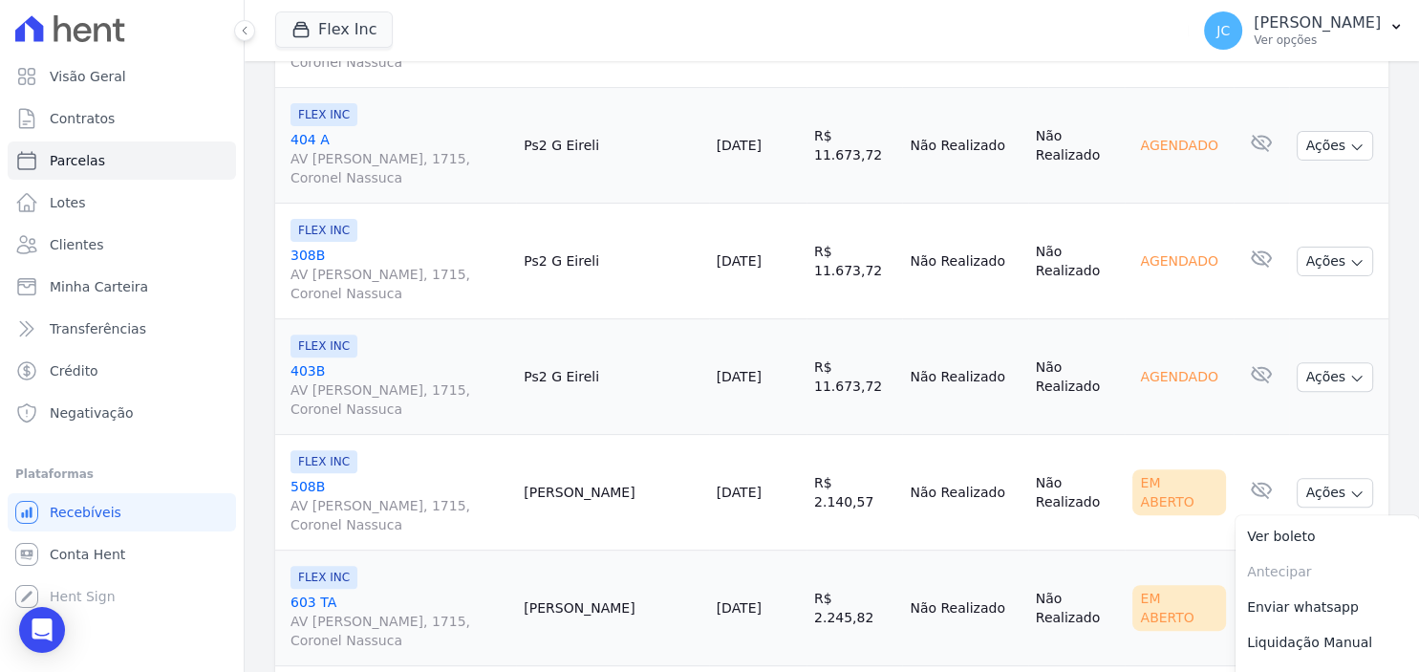
click at [1338, 480] on button "Ações" at bounding box center [1334, 493] width 76 height 30
click at [1301, 523] on link "Ver boleto" at bounding box center [1326, 536] width 183 height 35
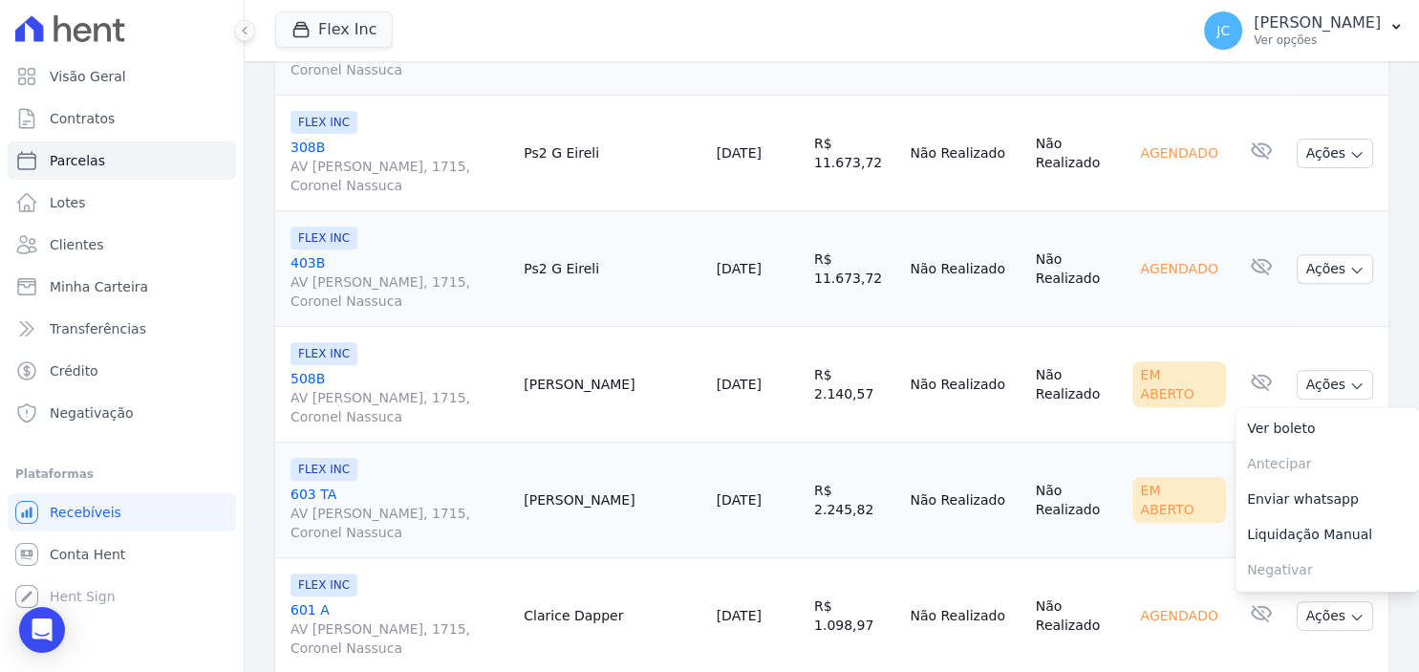
scroll to position [867, 0]
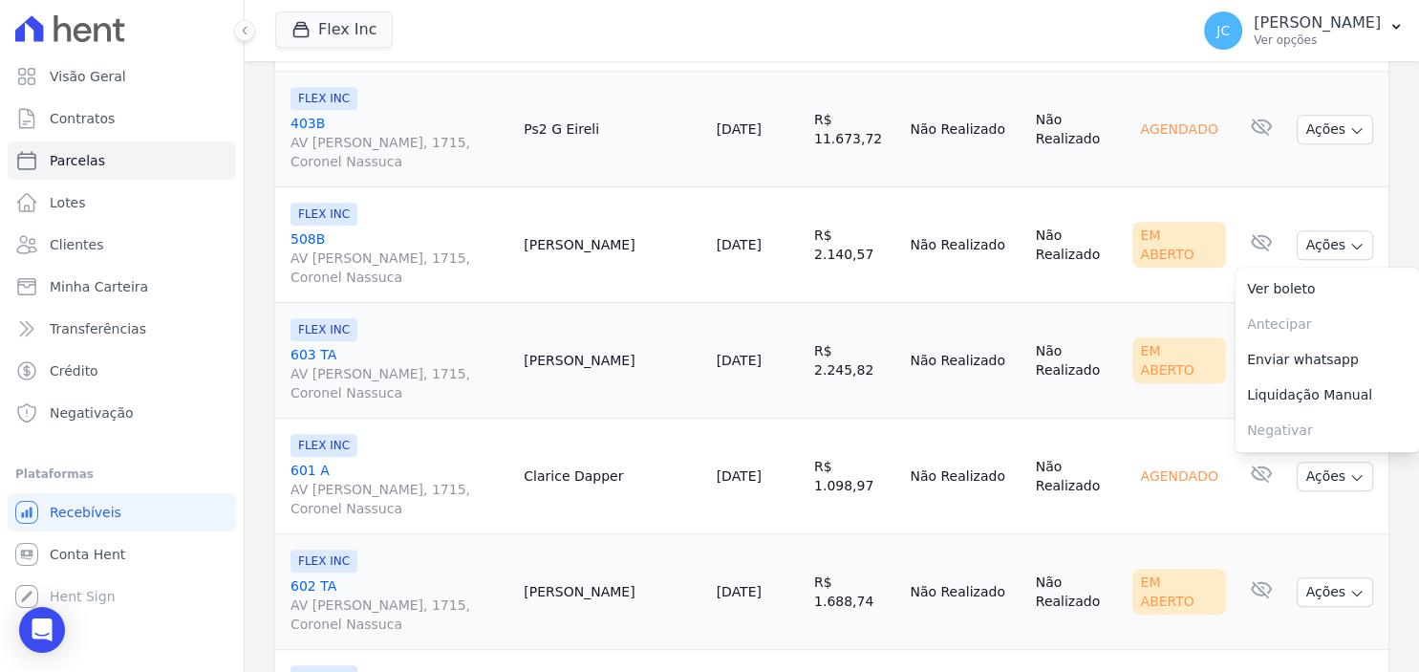
click at [1111, 392] on td "Não Realizado" at bounding box center [1076, 361] width 97 height 116
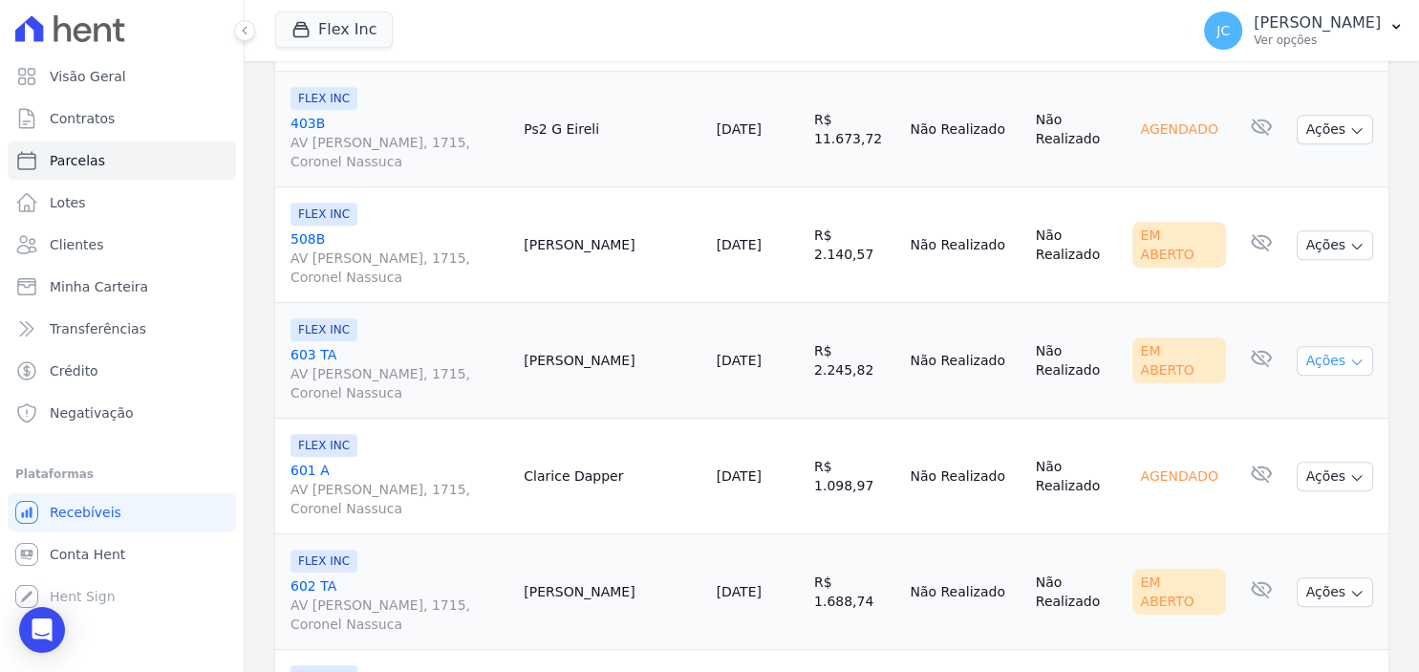
click at [1338, 352] on button "Ações" at bounding box center [1334, 361] width 76 height 30
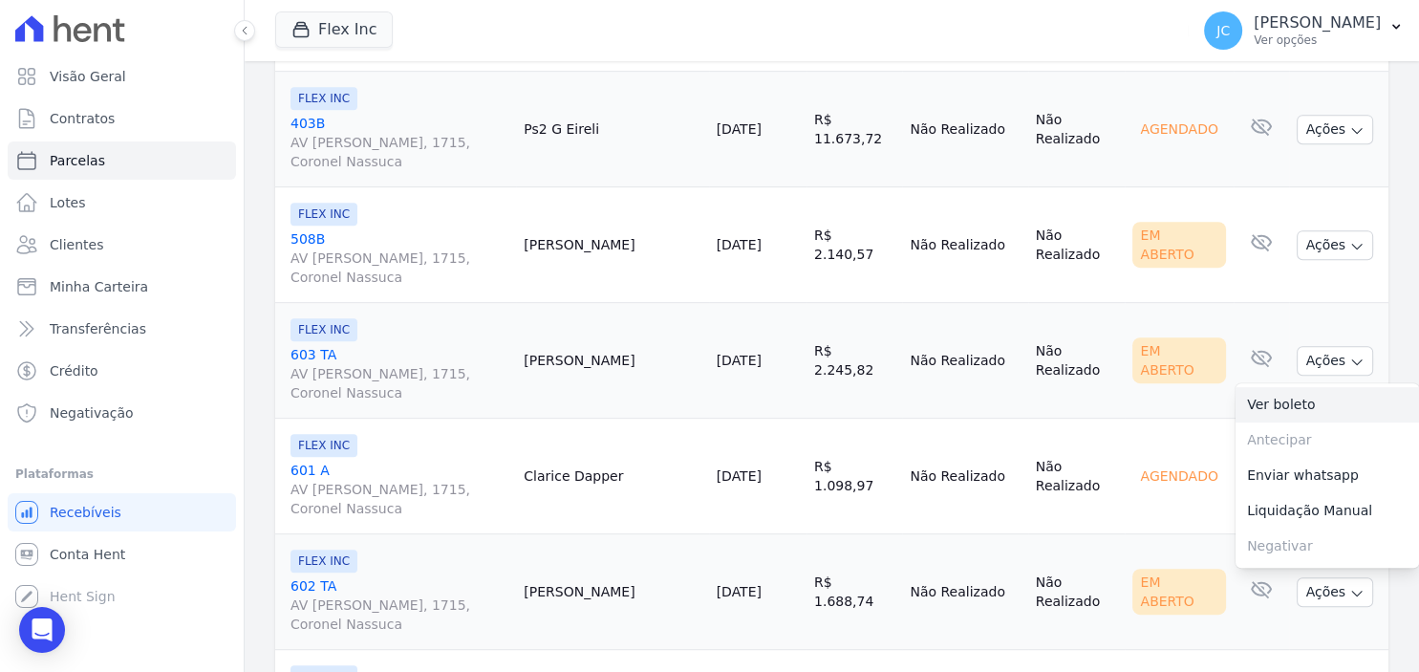
click at [1310, 389] on link "Ver boleto" at bounding box center [1326, 404] width 183 height 35
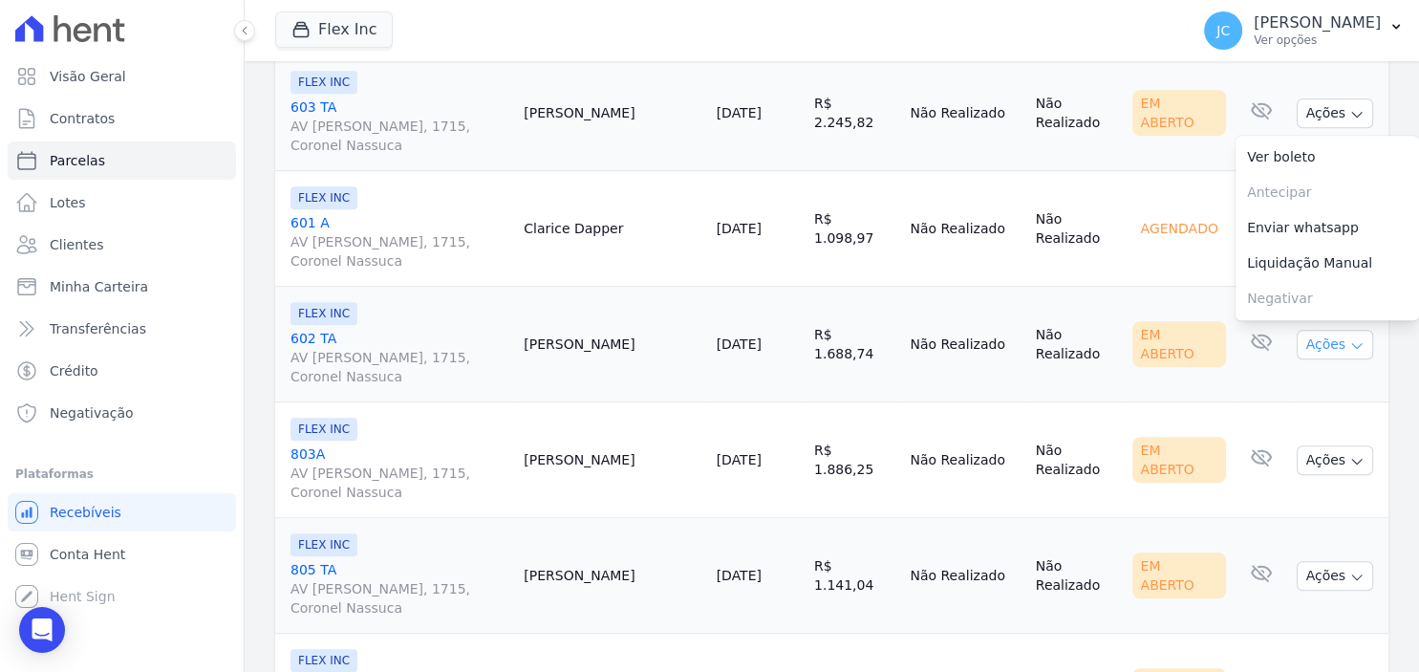
click at [1328, 337] on button "Ações" at bounding box center [1334, 345] width 76 height 30
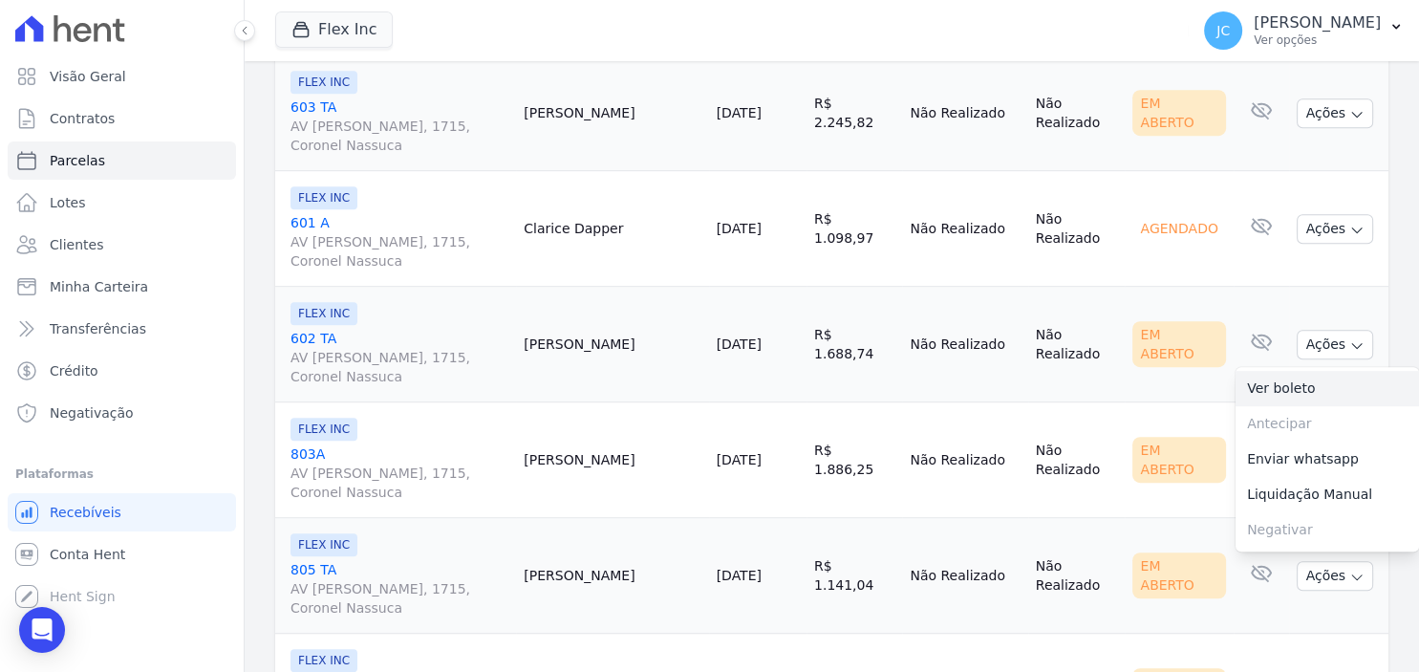
click at [1305, 383] on link "Ver boleto" at bounding box center [1326, 388] width 183 height 35
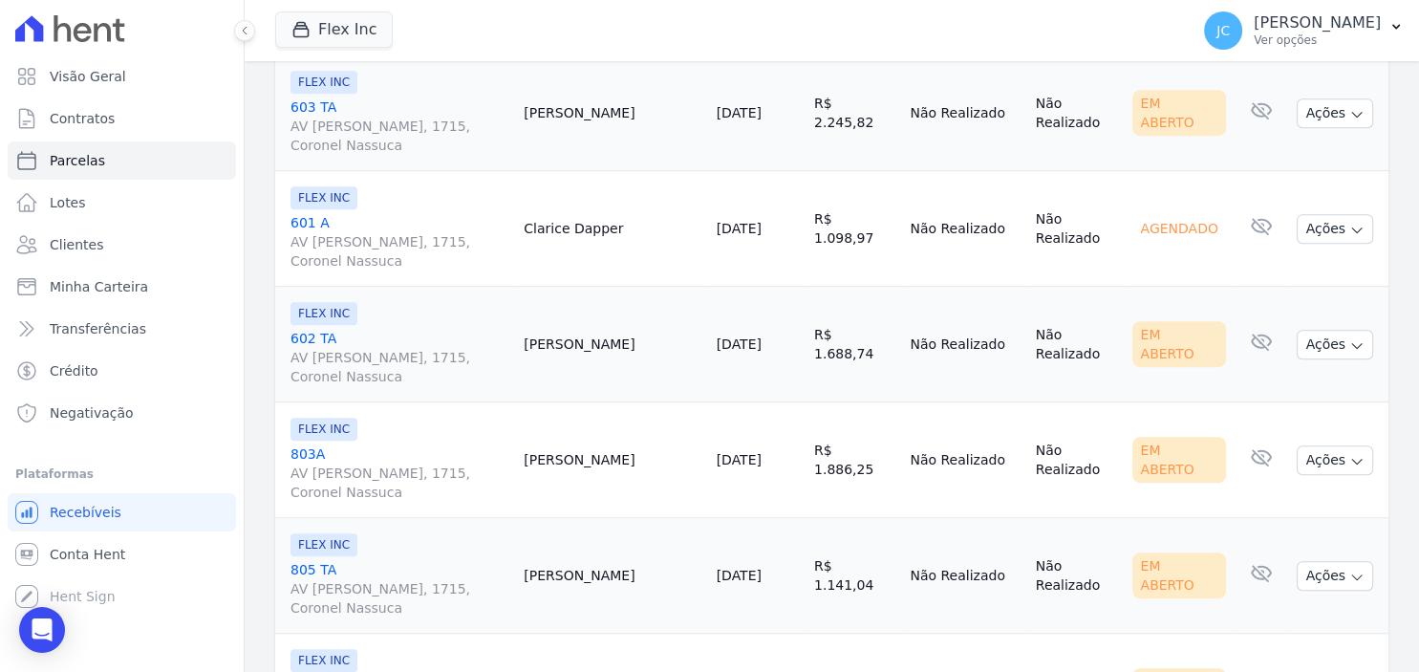
click at [853, 518] on td "R$ 1.141,04" at bounding box center [854, 576] width 96 height 116
click at [1356, 456] on icon "button" at bounding box center [1356, 461] width 15 height 15
click at [1326, 501] on link "Ver boleto" at bounding box center [1326, 503] width 183 height 35
click at [919, 593] on td "Não Realizado" at bounding box center [964, 576] width 125 height 116
click at [1351, 569] on icon "button" at bounding box center [1356, 576] width 15 height 15
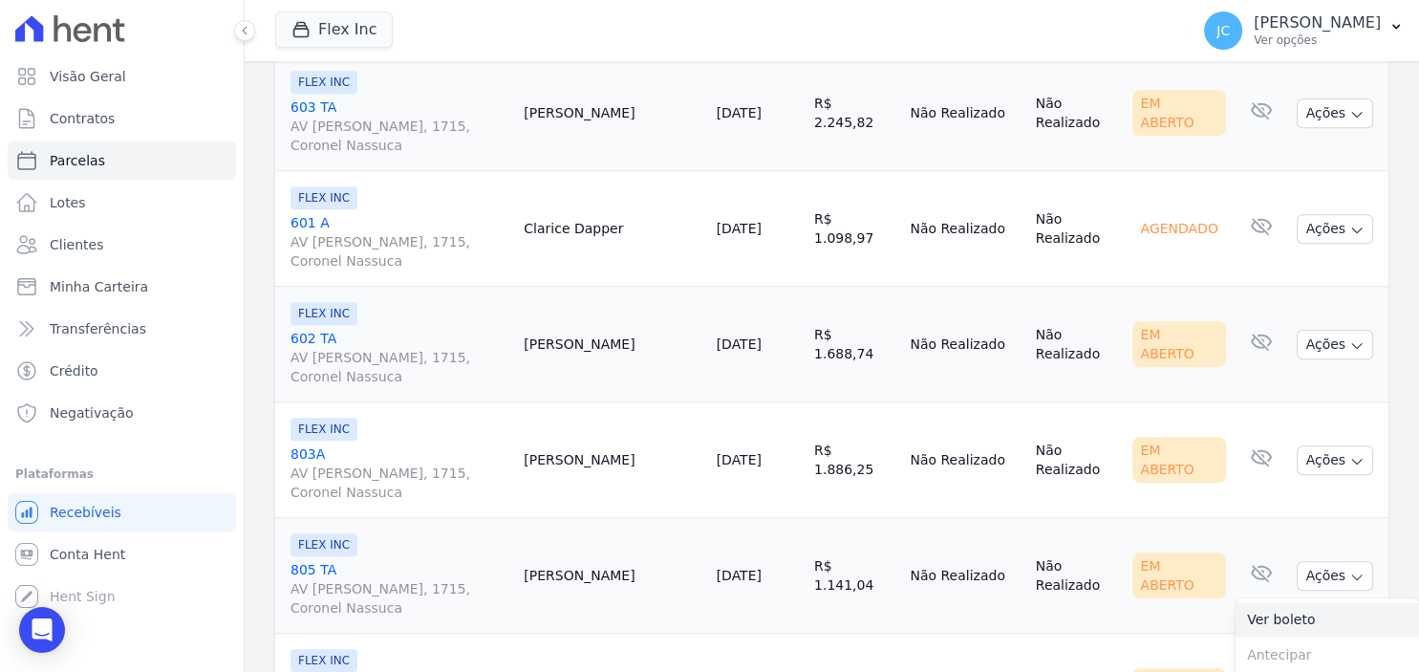
click at [1301, 604] on link "Ver boleto" at bounding box center [1326, 619] width 183 height 35
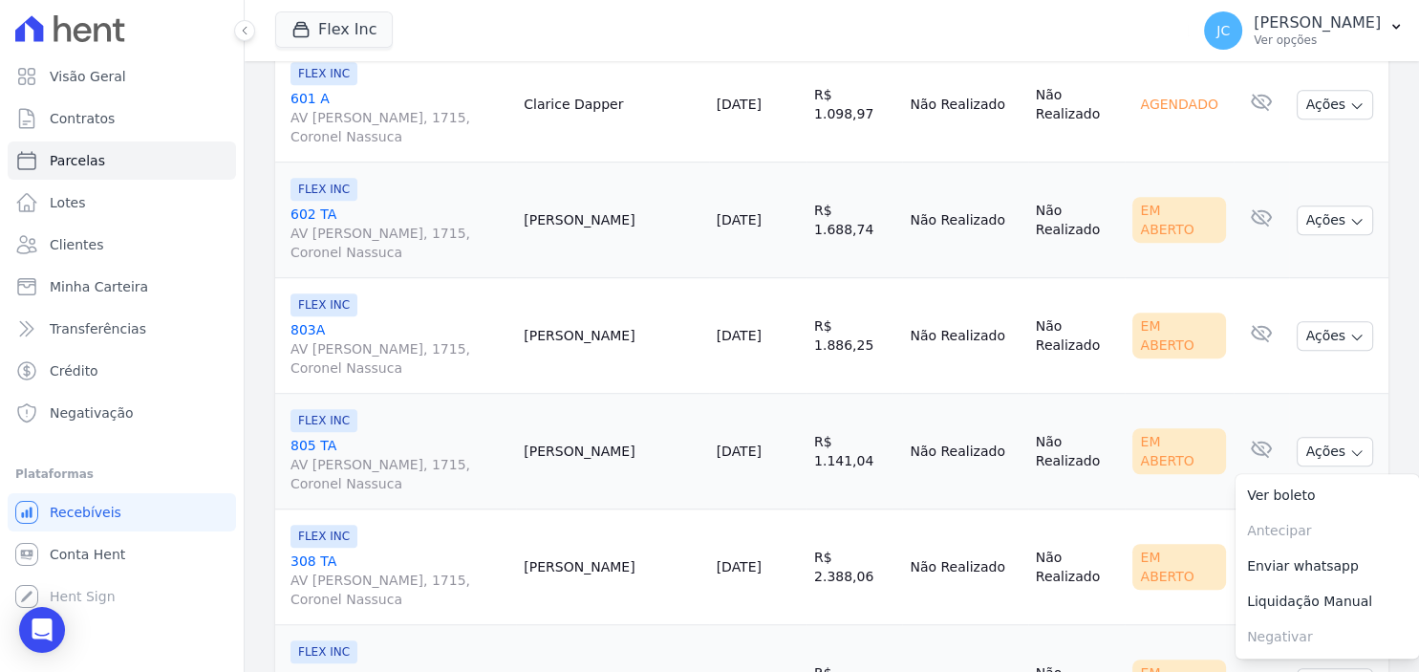
scroll to position [1361, 0]
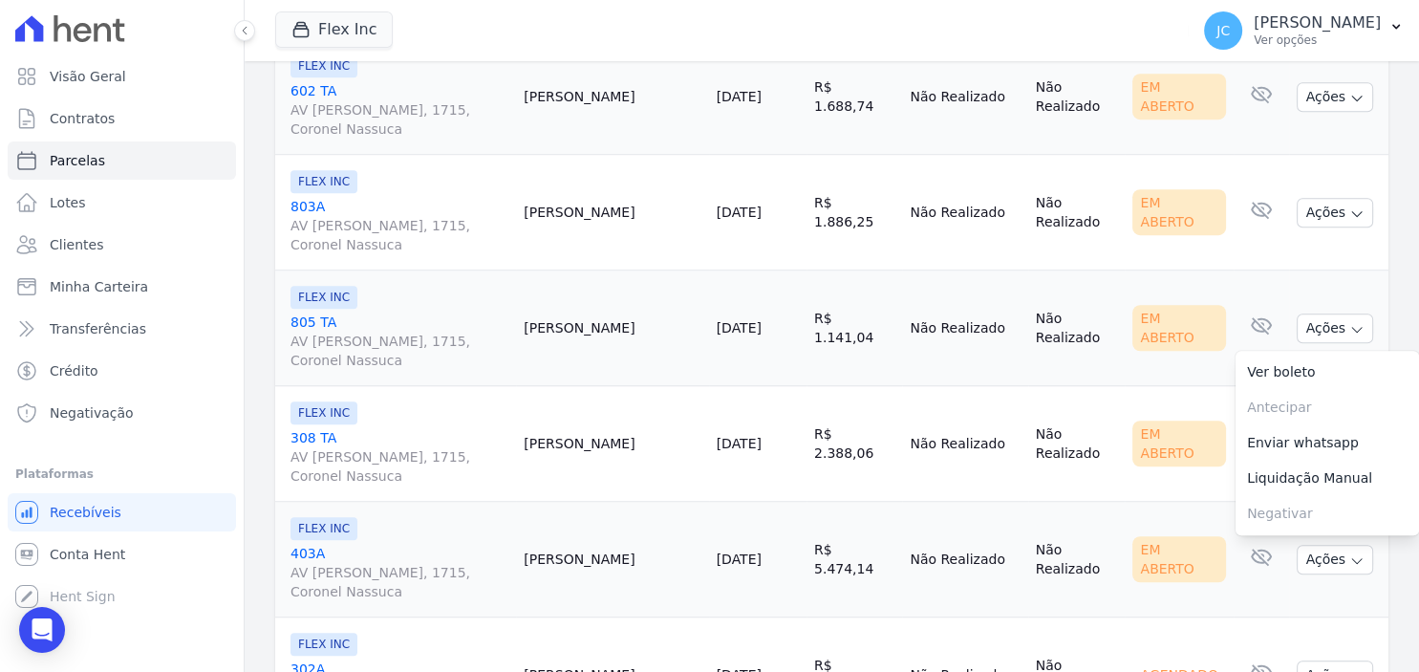
click at [802, 476] on td "10/10/2025" at bounding box center [757, 444] width 97 height 116
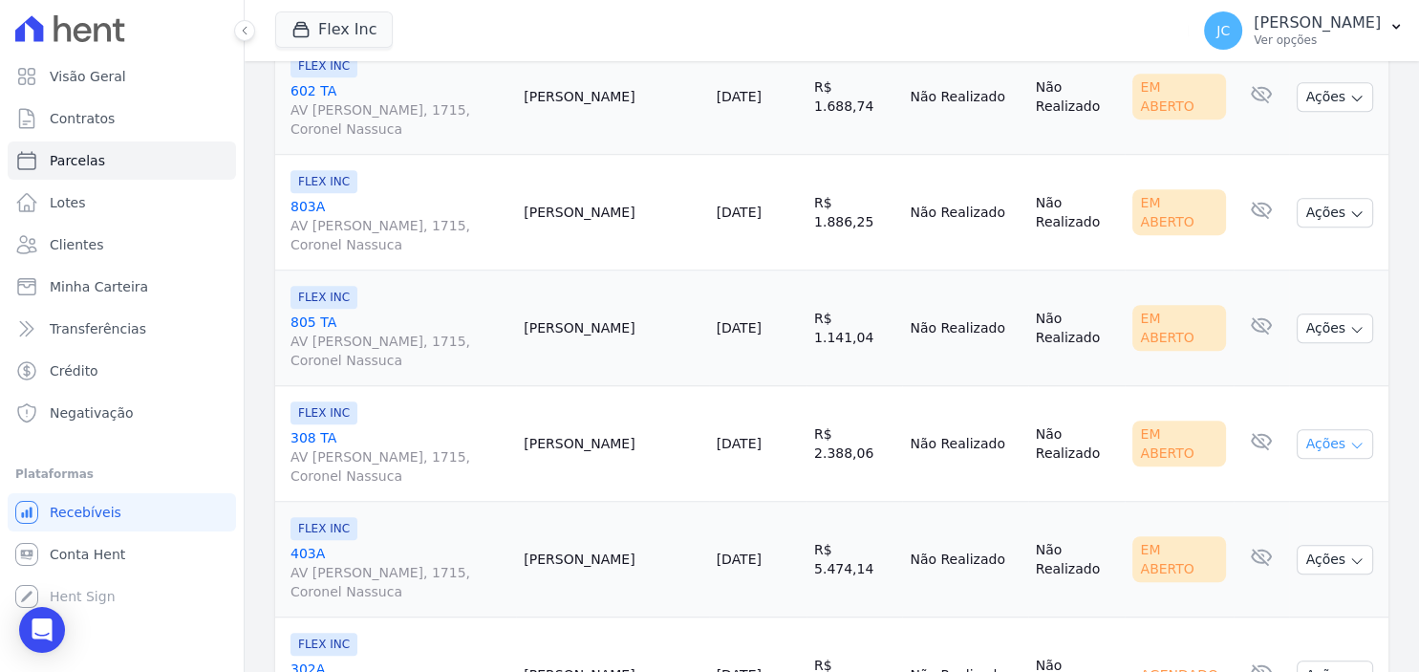
click at [1324, 434] on button "Ações" at bounding box center [1334, 444] width 76 height 30
click at [1315, 471] on link "Ver boleto" at bounding box center [1326, 487] width 183 height 35
click at [708, 577] on td "Janete Sarmento" at bounding box center [612, 560] width 192 height 116
click at [1336, 546] on button "Ações" at bounding box center [1334, 560] width 76 height 30
click at [1293, 590] on link "Ver boleto" at bounding box center [1326, 603] width 183 height 35
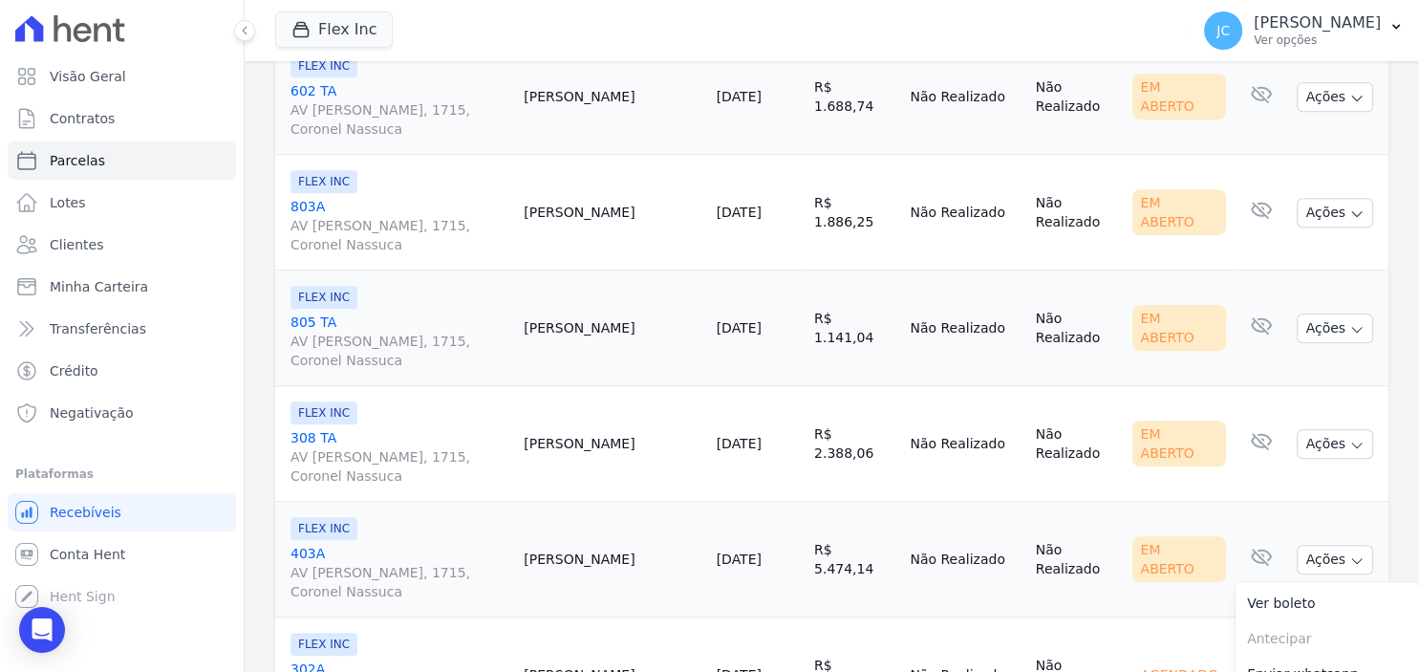
click at [759, 589] on td "10/10/2025" at bounding box center [757, 560] width 97 height 116
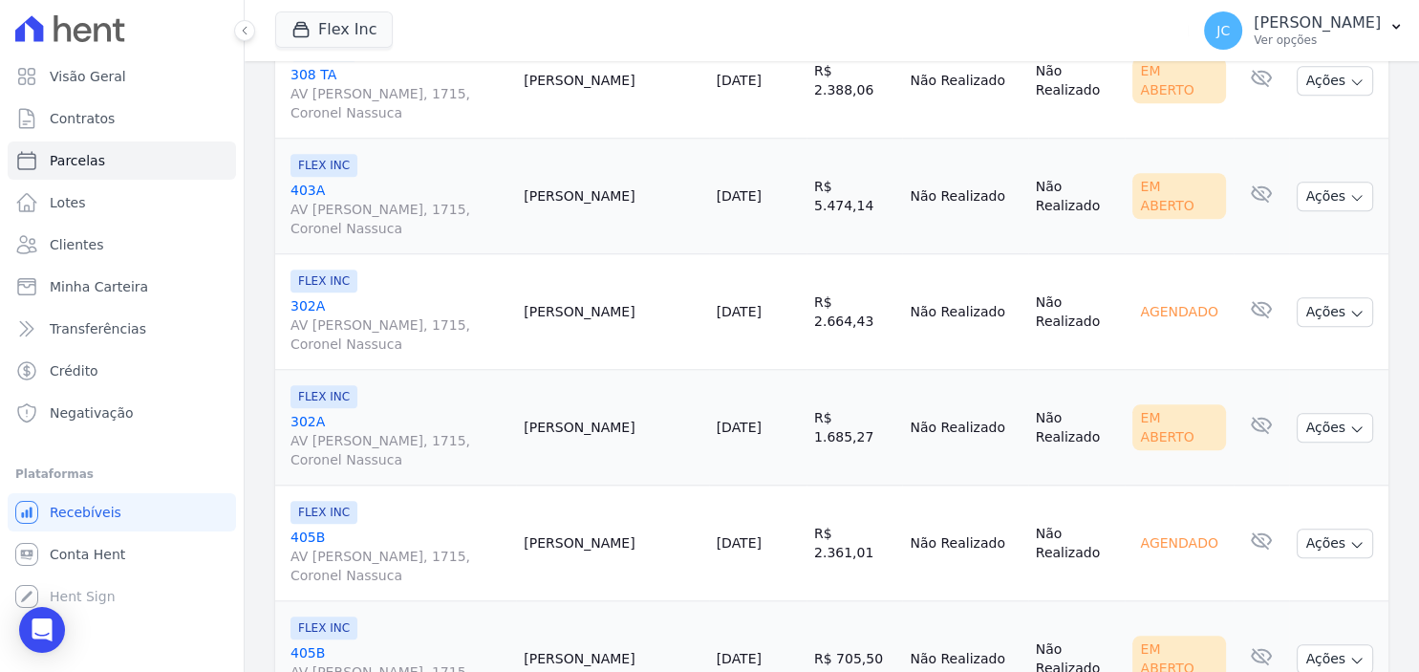
scroll to position [1733, 0]
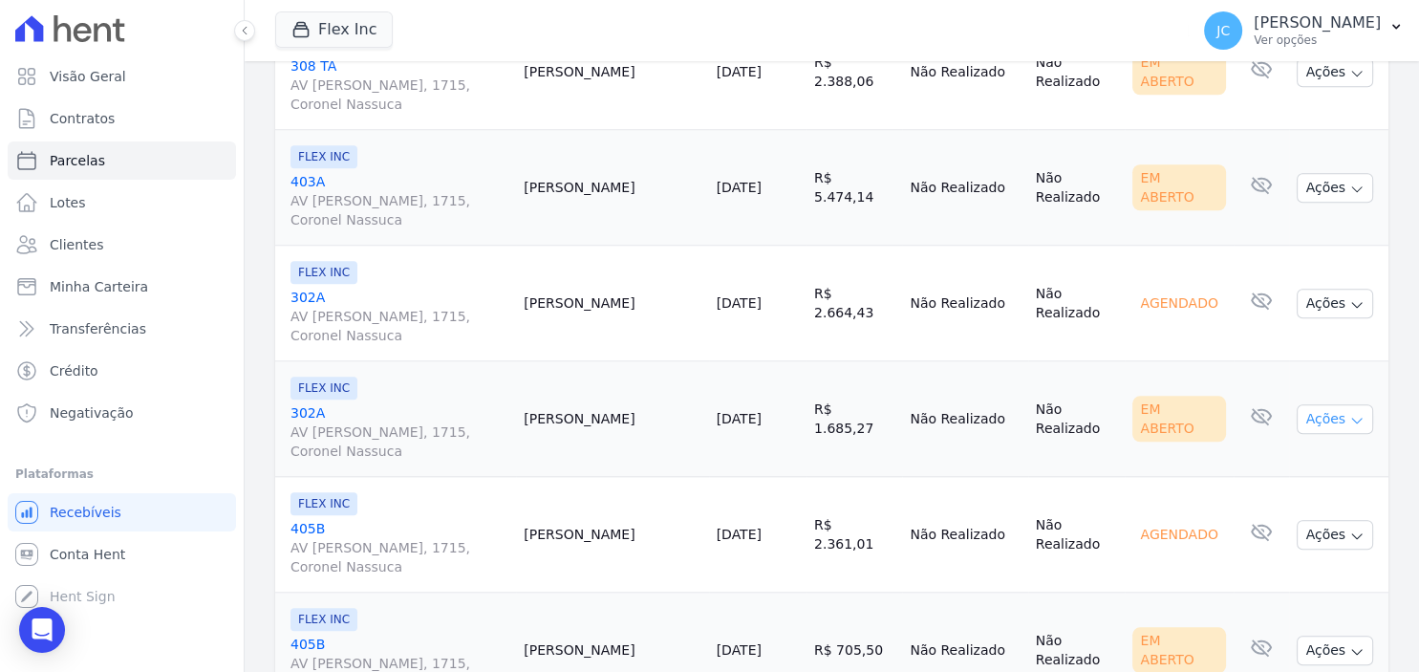
click at [1338, 414] on button "Ações" at bounding box center [1334, 419] width 76 height 30
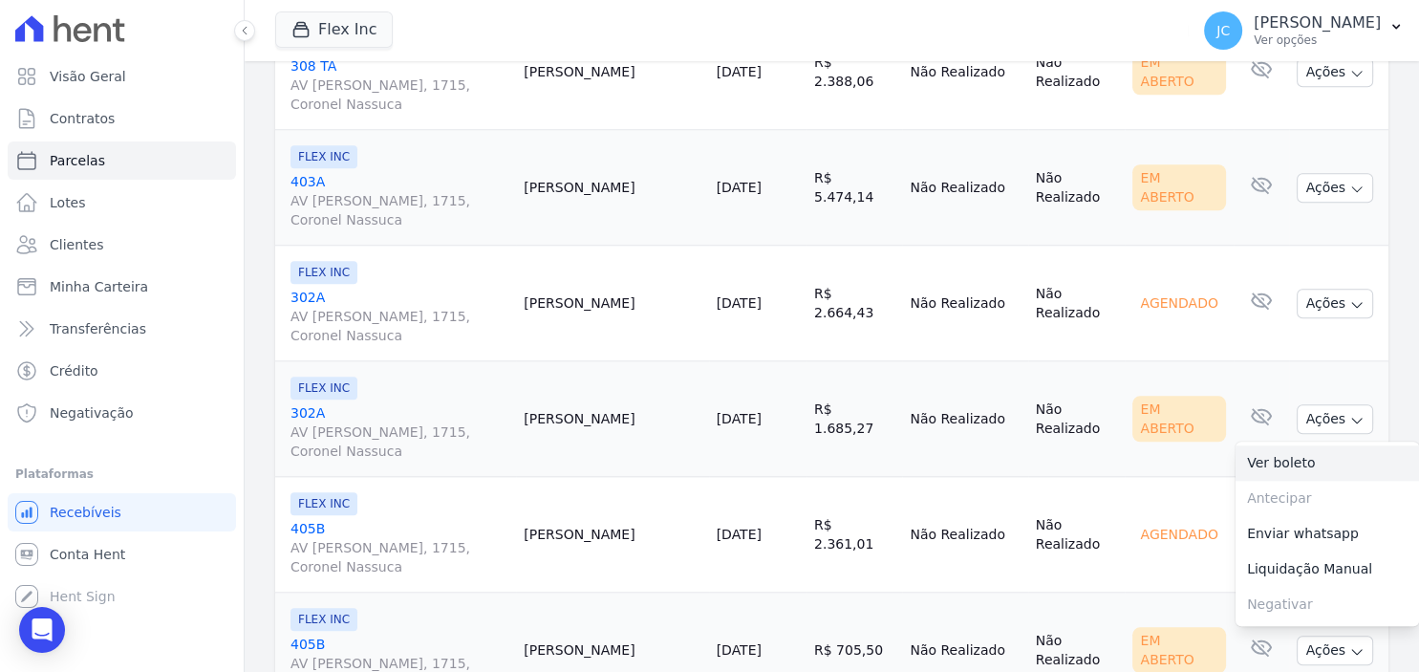
click at [1322, 446] on link "Ver boleto" at bounding box center [1326, 462] width 183 height 35
click at [708, 619] on td "Fernanda Silva" at bounding box center [612, 650] width 192 height 116
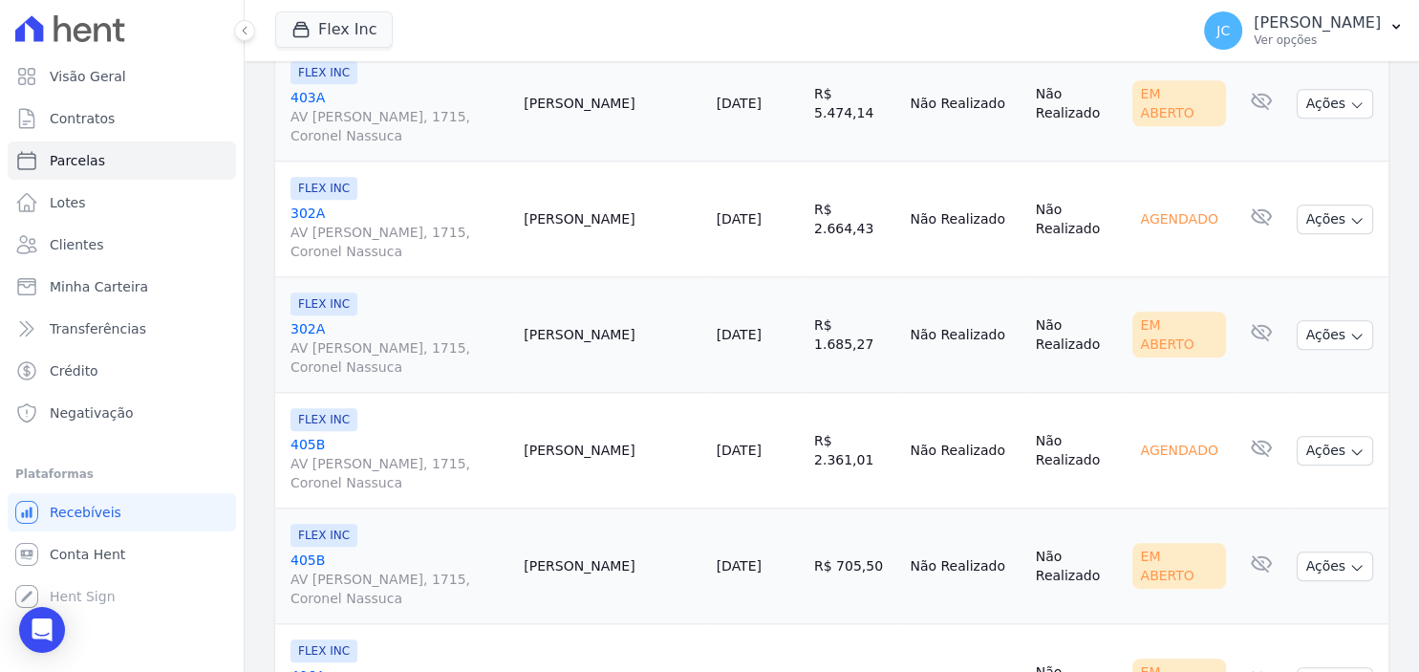
scroll to position [1857, 0]
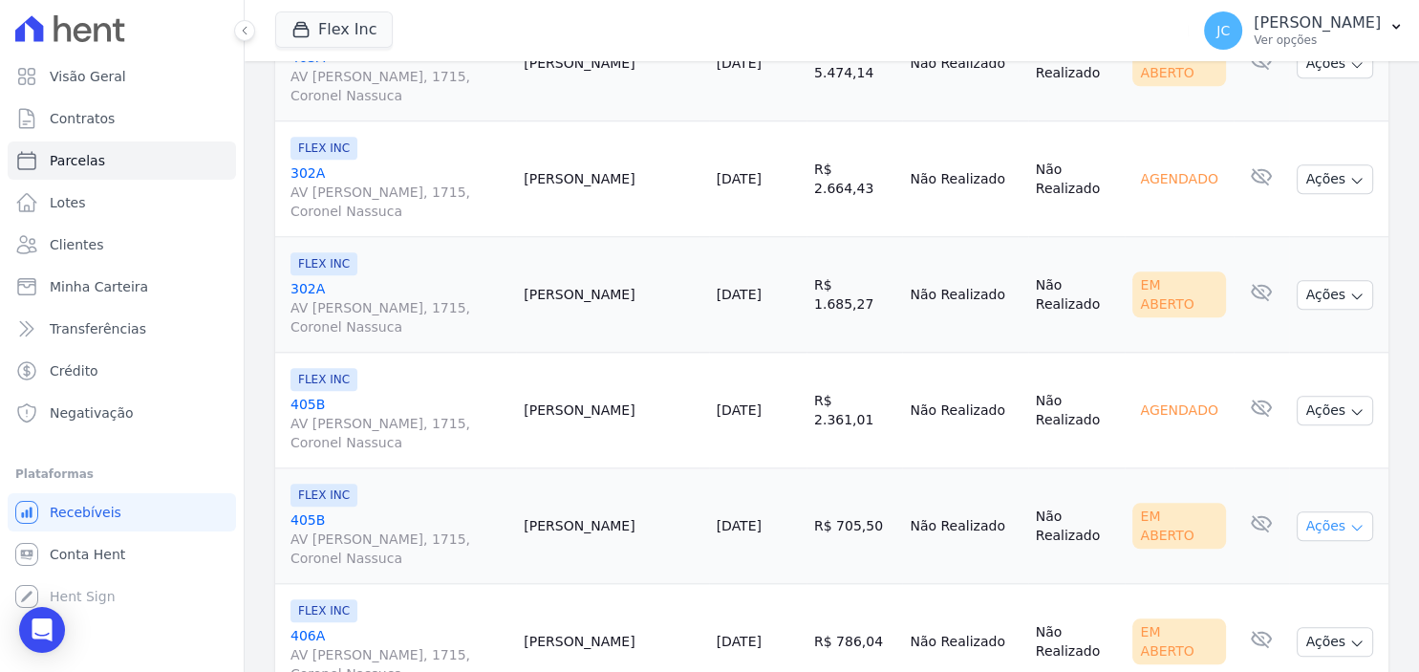
click at [1341, 519] on button "Ações" at bounding box center [1334, 526] width 76 height 30
click at [1308, 563] on link "Ver boleto" at bounding box center [1326, 569] width 183 height 35
click at [691, 596] on td "Julio Santos" at bounding box center [612, 642] width 192 height 116
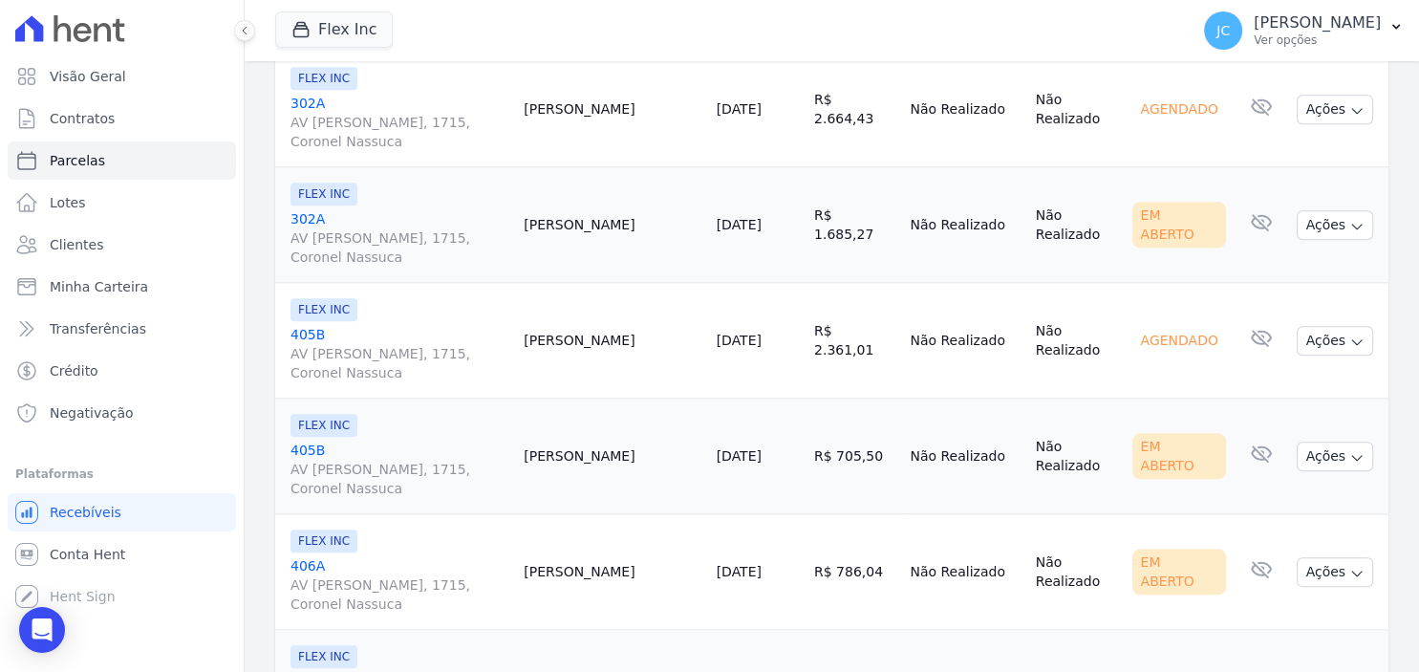
scroll to position [1981, 0]
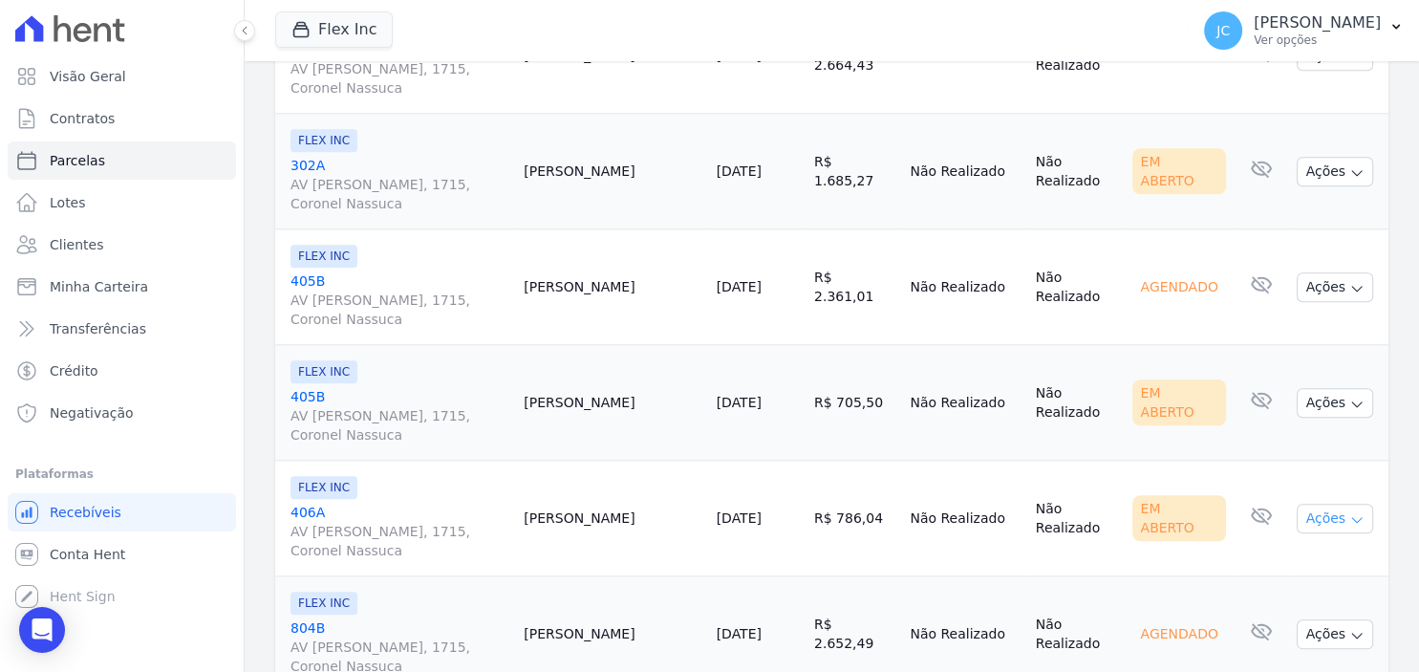
click at [1339, 510] on button "Ações" at bounding box center [1334, 518] width 76 height 30
click at [1336, 545] on link "Ver boleto" at bounding box center [1326, 562] width 183 height 35
click at [789, 555] on td "10/10/2025" at bounding box center [757, 518] width 97 height 116
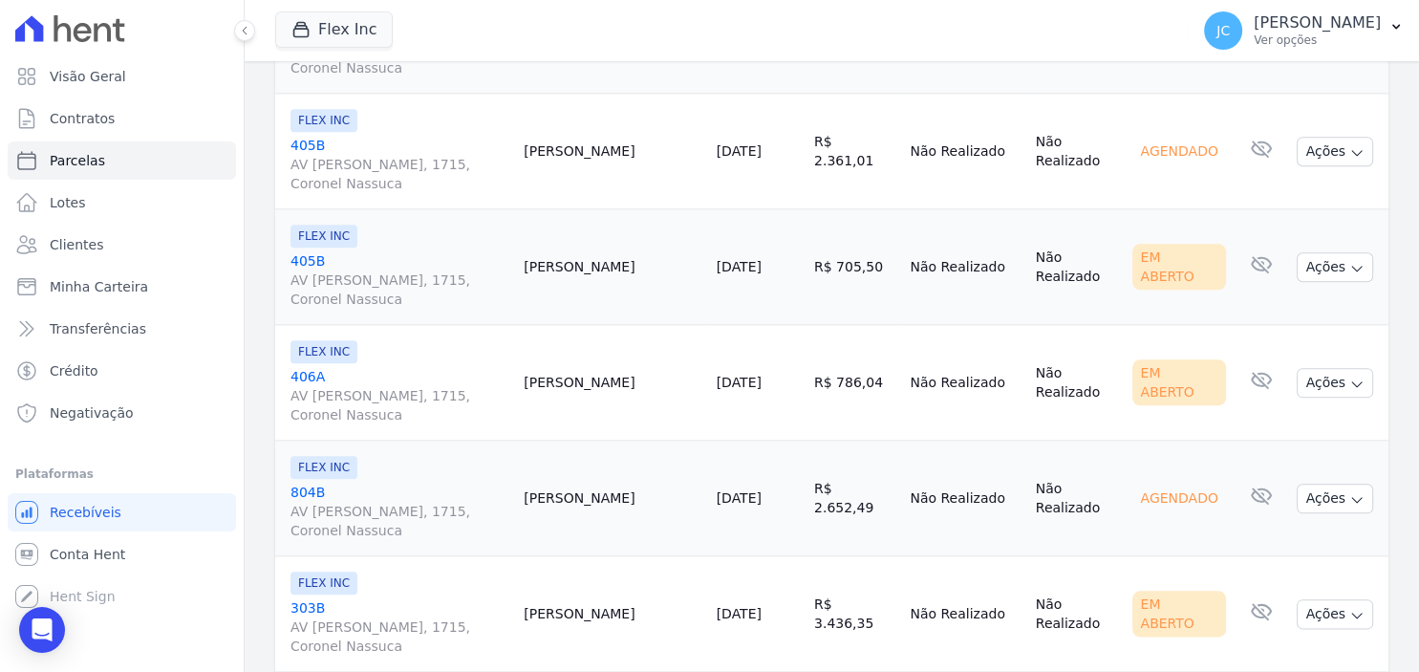
scroll to position [2228, 0]
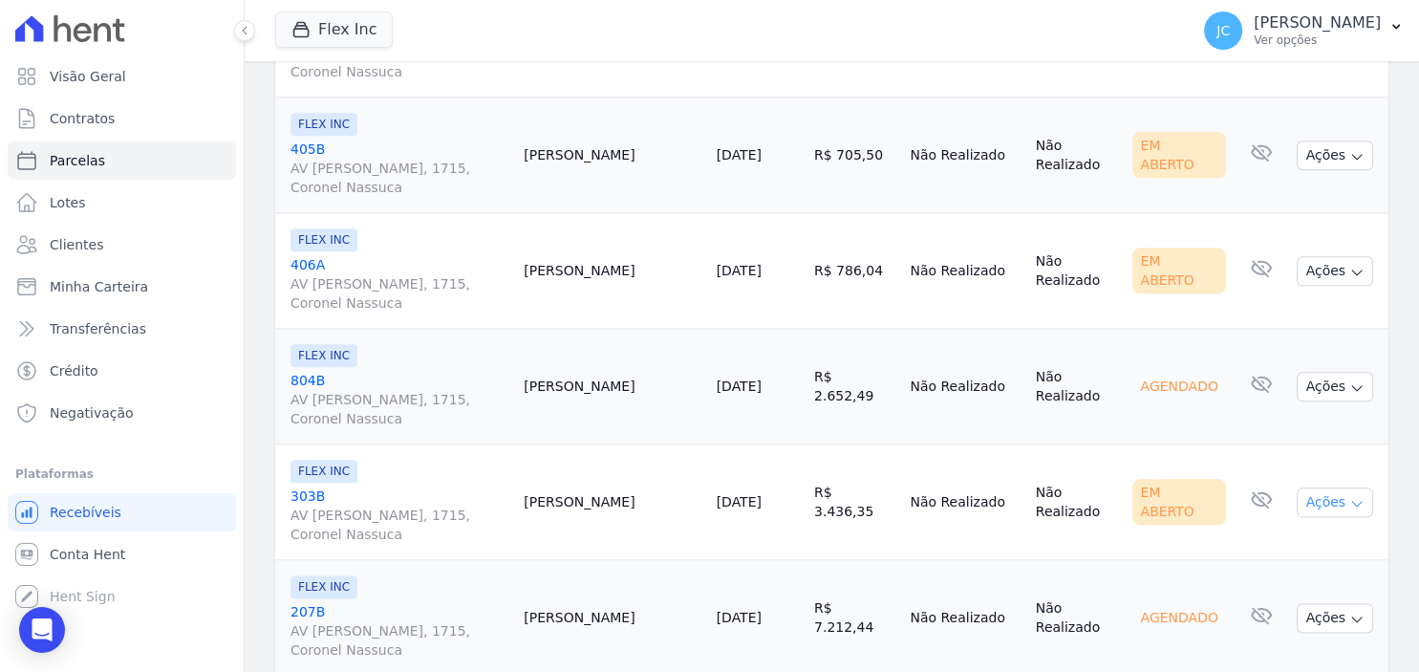
click at [1320, 495] on button "Ações" at bounding box center [1334, 502] width 76 height 30
click at [1294, 528] on link "Ver boleto" at bounding box center [1326, 545] width 183 height 35
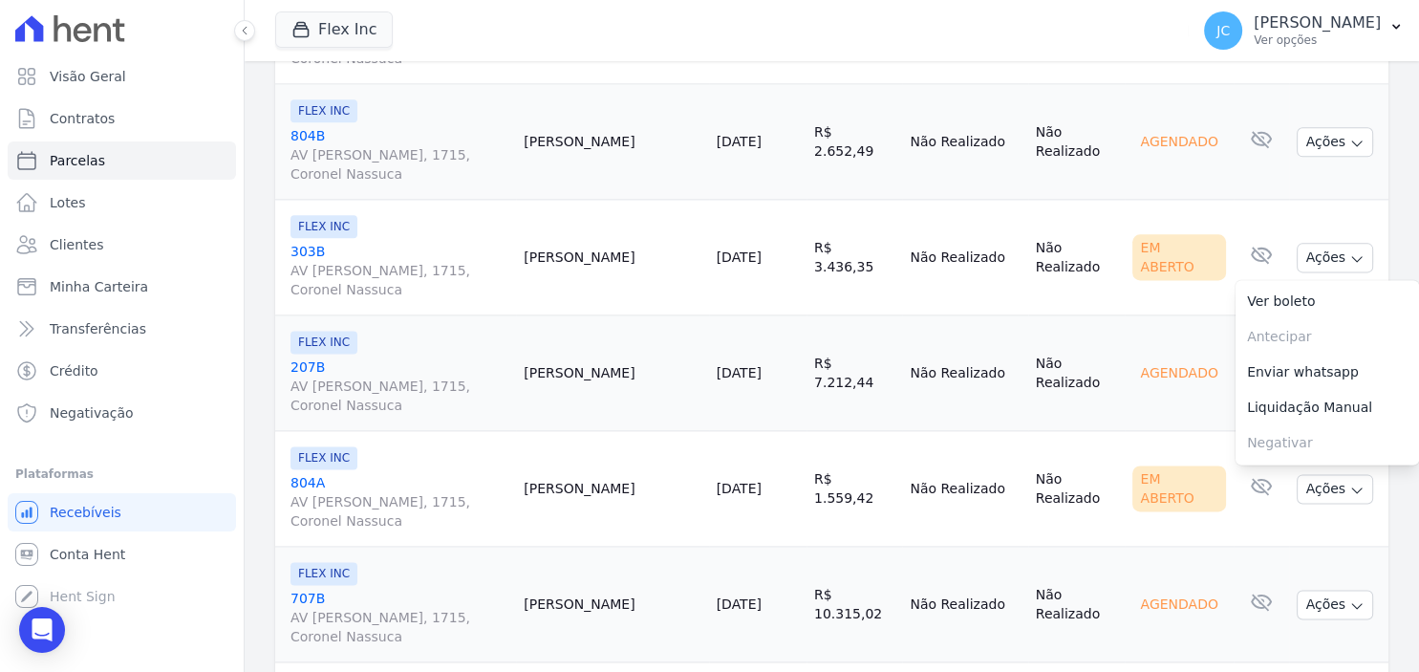
scroll to position [2476, 0]
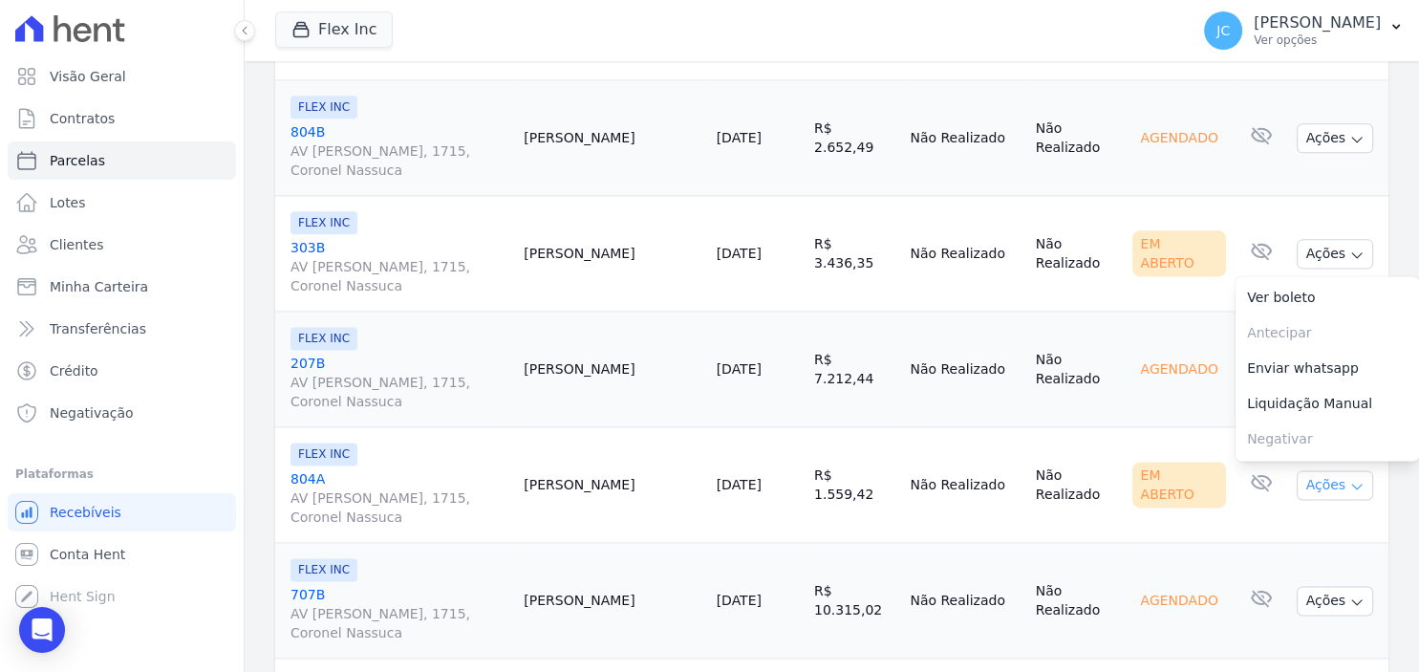
click at [1351, 479] on icon "button" at bounding box center [1356, 486] width 15 height 15
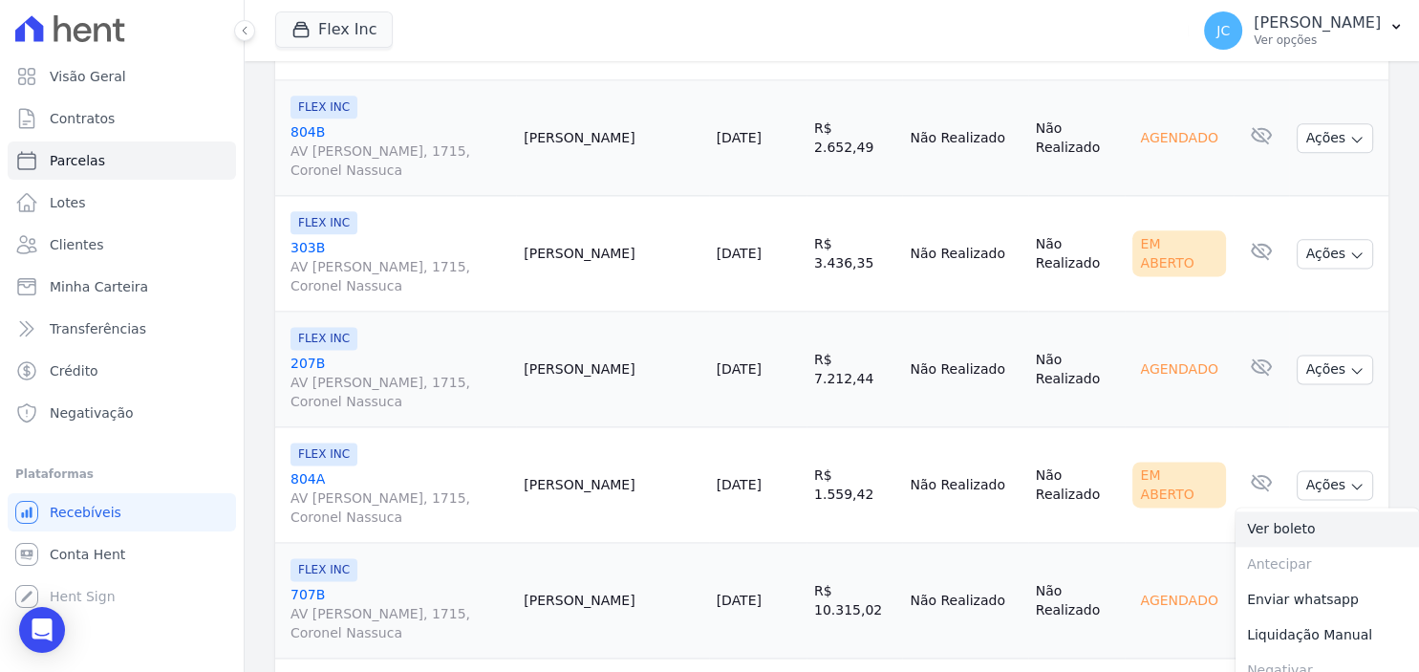
click at [1331, 511] on link "Ver boleto" at bounding box center [1326, 528] width 183 height 35
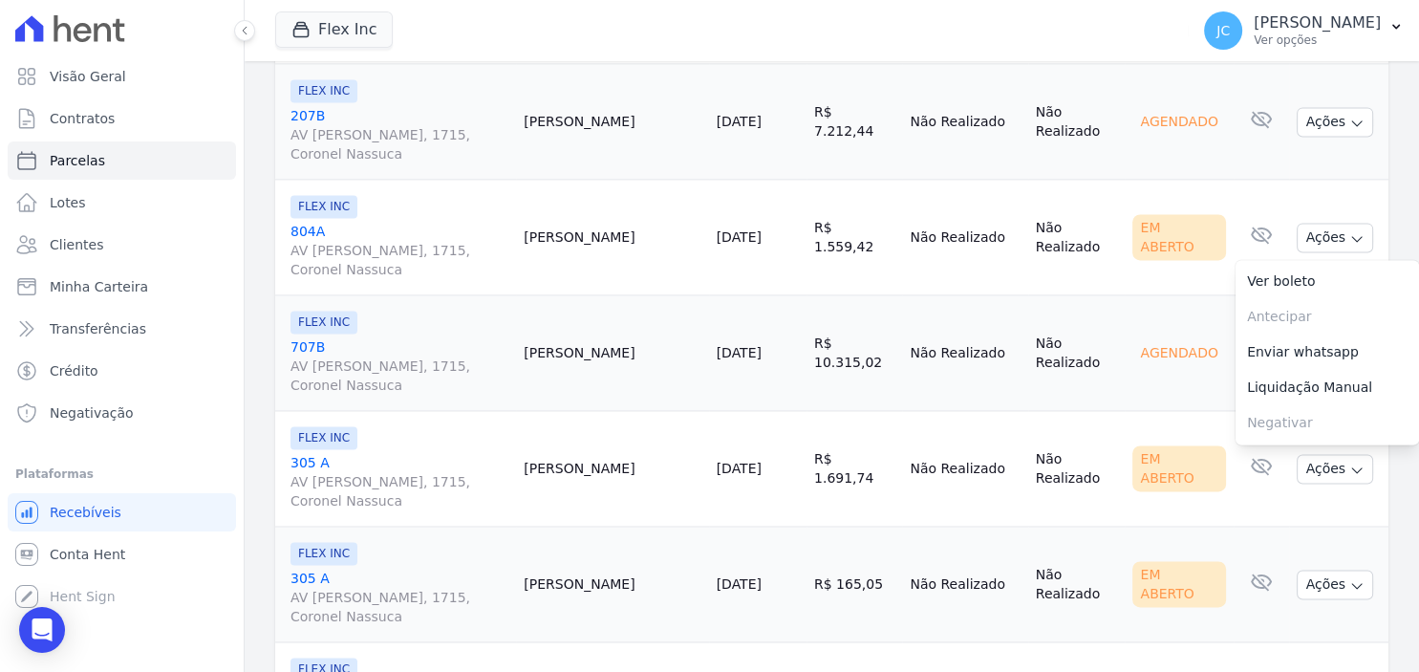
click at [1090, 386] on td "Não Realizado" at bounding box center [1076, 353] width 97 height 116
click at [1339, 339] on button "Ações" at bounding box center [1334, 353] width 76 height 30
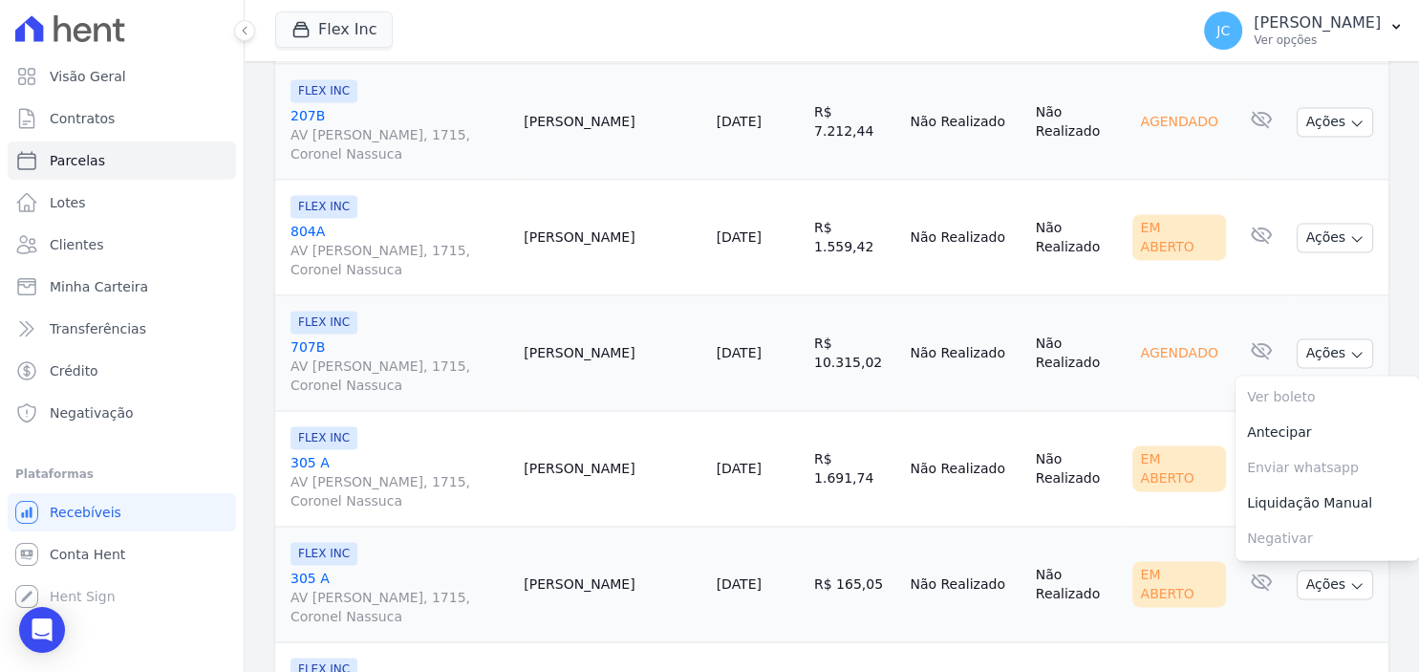
click at [1206, 365] on td "Agendado" at bounding box center [1178, 353] width 109 height 116
click at [1339, 460] on button "Ações" at bounding box center [1334, 469] width 76 height 30
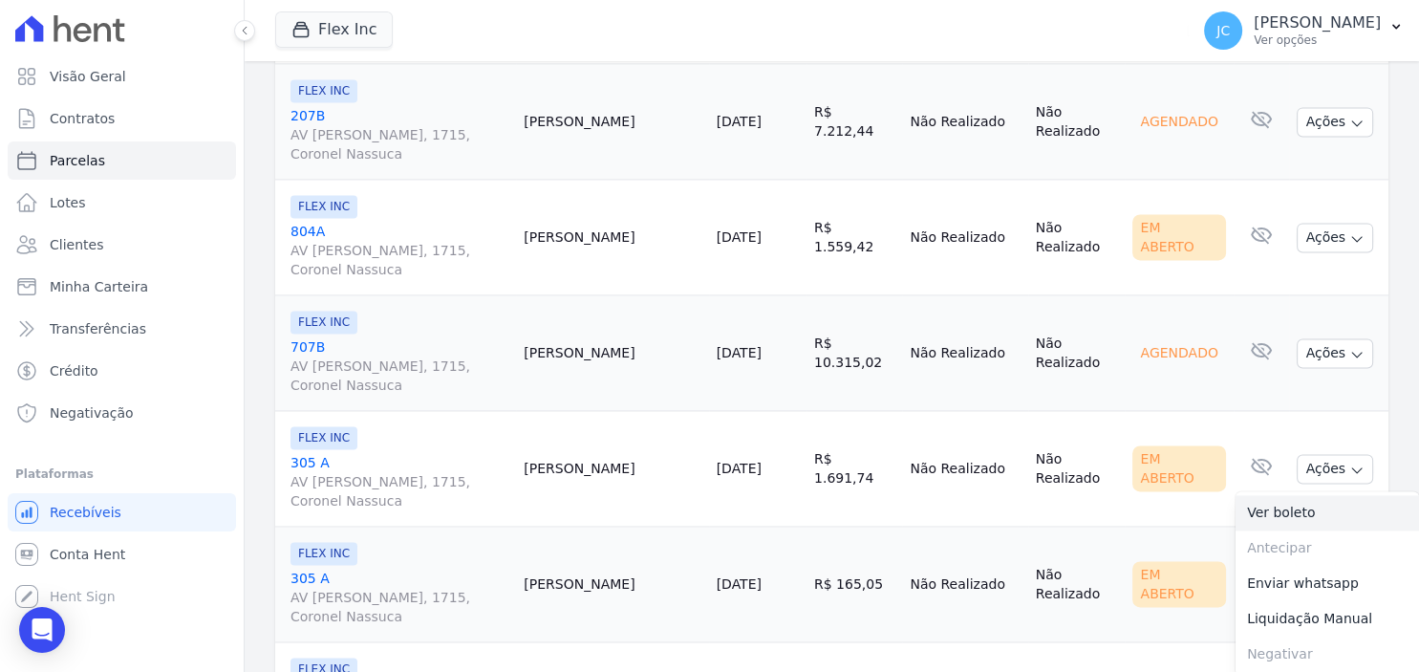
click at [1312, 495] on link "Ver boleto" at bounding box center [1326, 512] width 183 height 35
click at [1092, 597] on td "Não Realizado" at bounding box center [1076, 584] width 97 height 116
click at [1336, 570] on button "Ações" at bounding box center [1334, 584] width 76 height 30
click at [1301, 617] on link "Ver boleto" at bounding box center [1326, 627] width 183 height 35
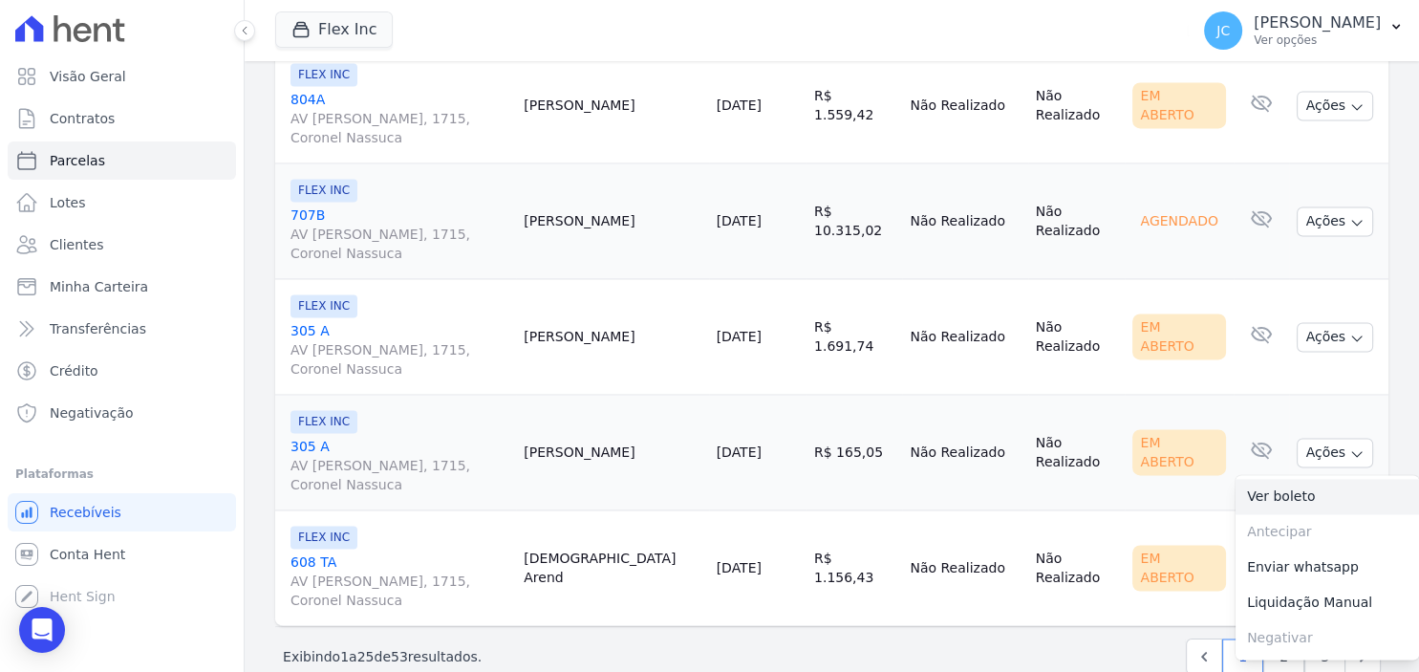
scroll to position [2878, 0]
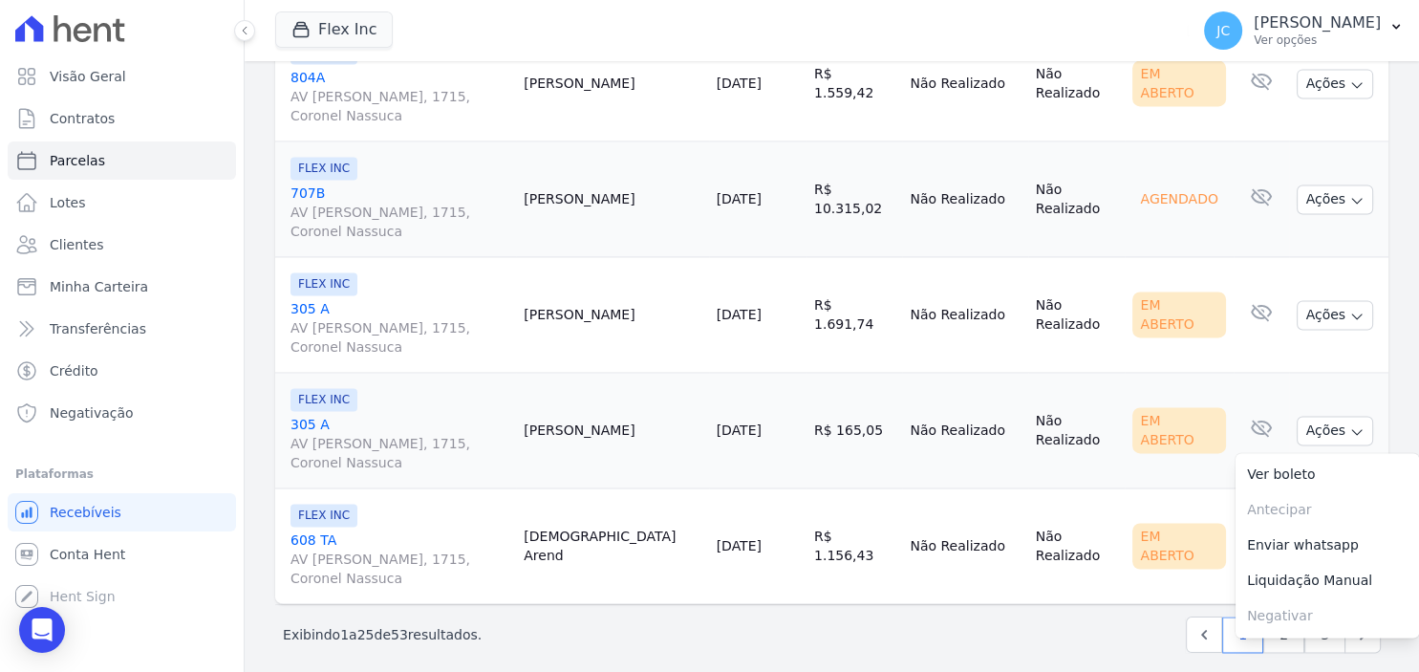
click at [915, 639] on div "Próximo › Exibindo 1 a 25 de 53 resultados. 1 2 3" at bounding box center [831, 634] width 1113 height 60
click at [1311, 531] on button "Ações" at bounding box center [1334, 546] width 76 height 30
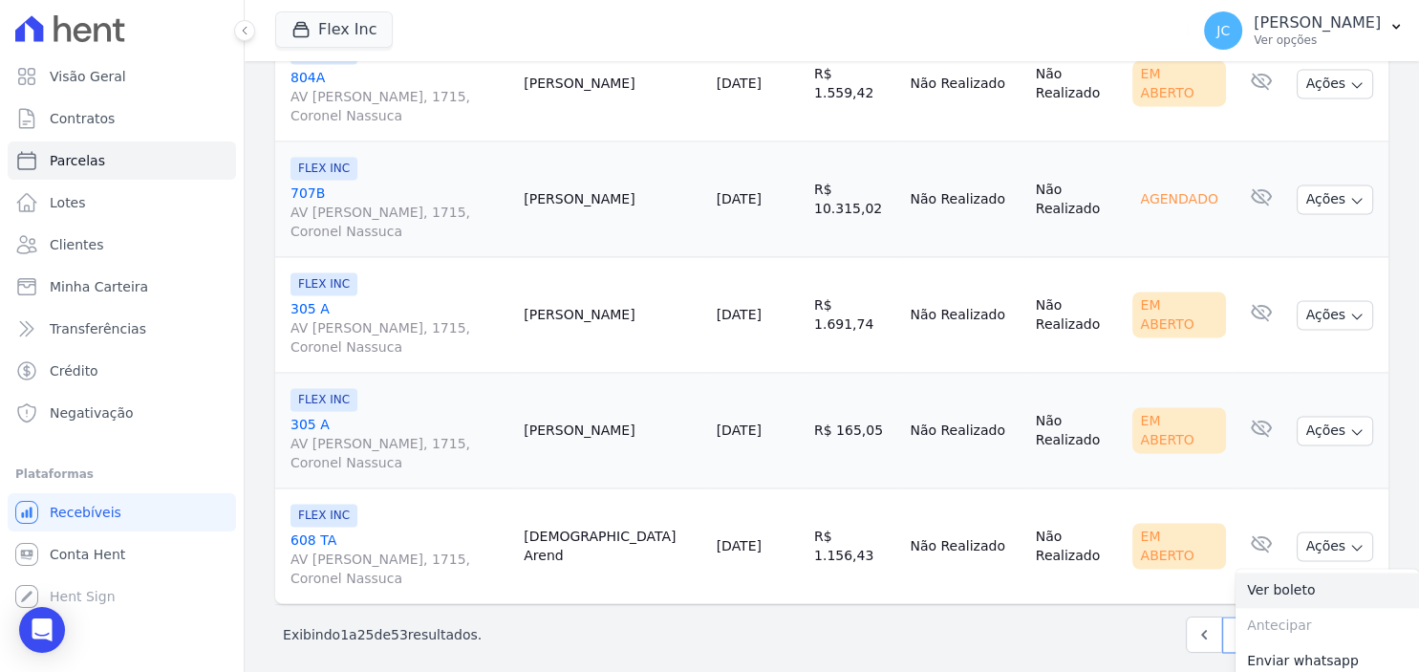
click at [1313, 578] on link "Ver boleto" at bounding box center [1326, 589] width 183 height 35
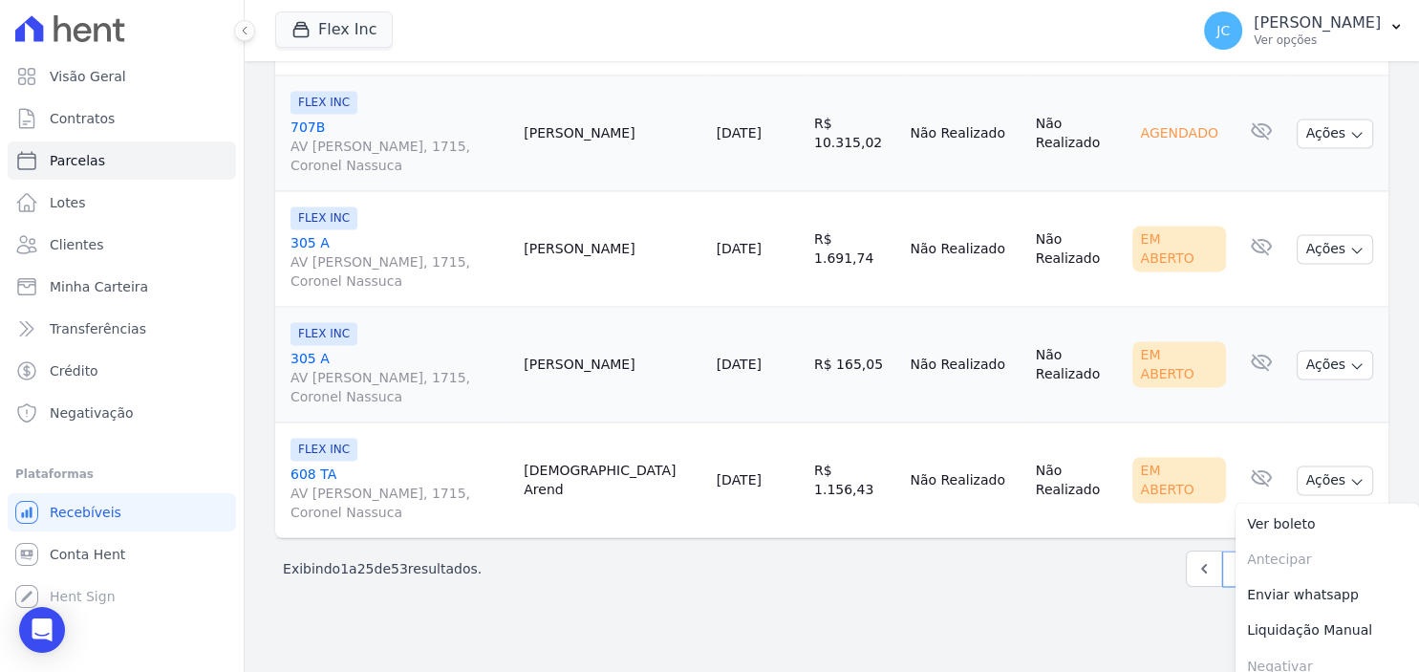
click at [1022, 610] on main "Parcelas Todas de Outubro/2025 Posição de parcelas Total Soma das parcelas paga…" at bounding box center [832, 366] width 1174 height 610
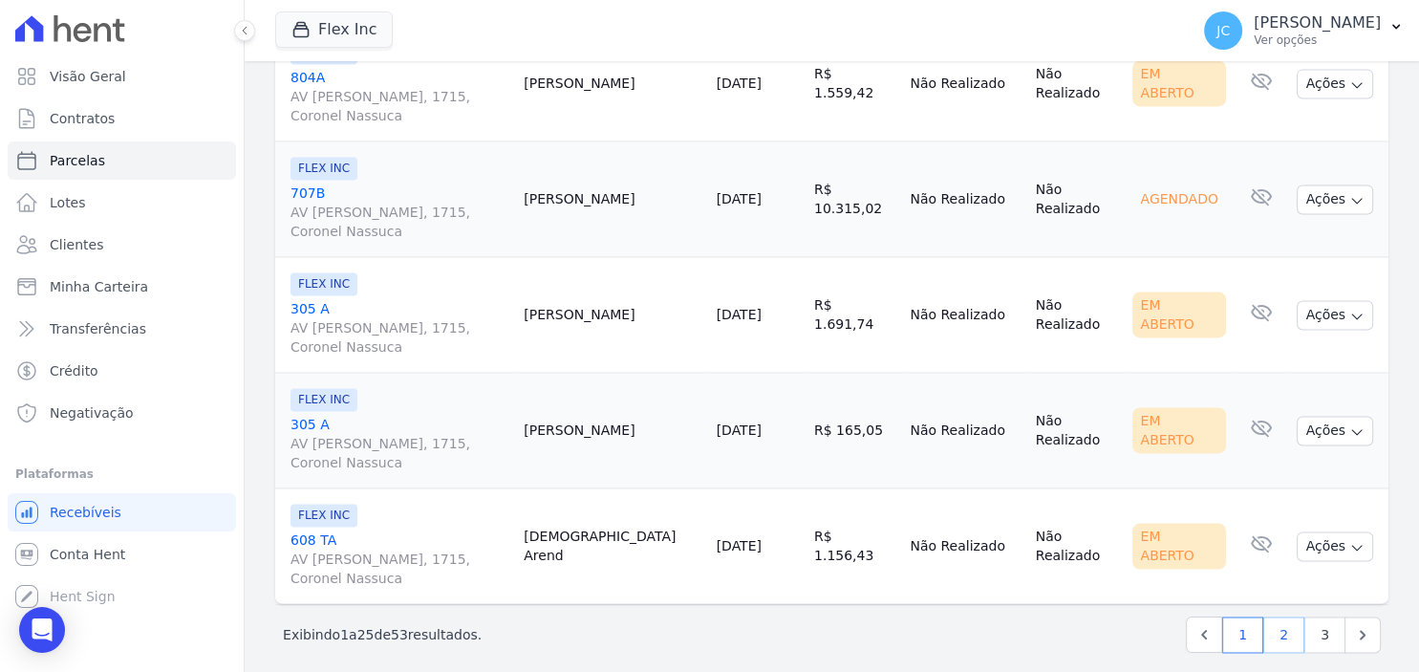
click at [1283, 616] on link "2" at bounding box center [1283, 634] width 41 height 36
select select
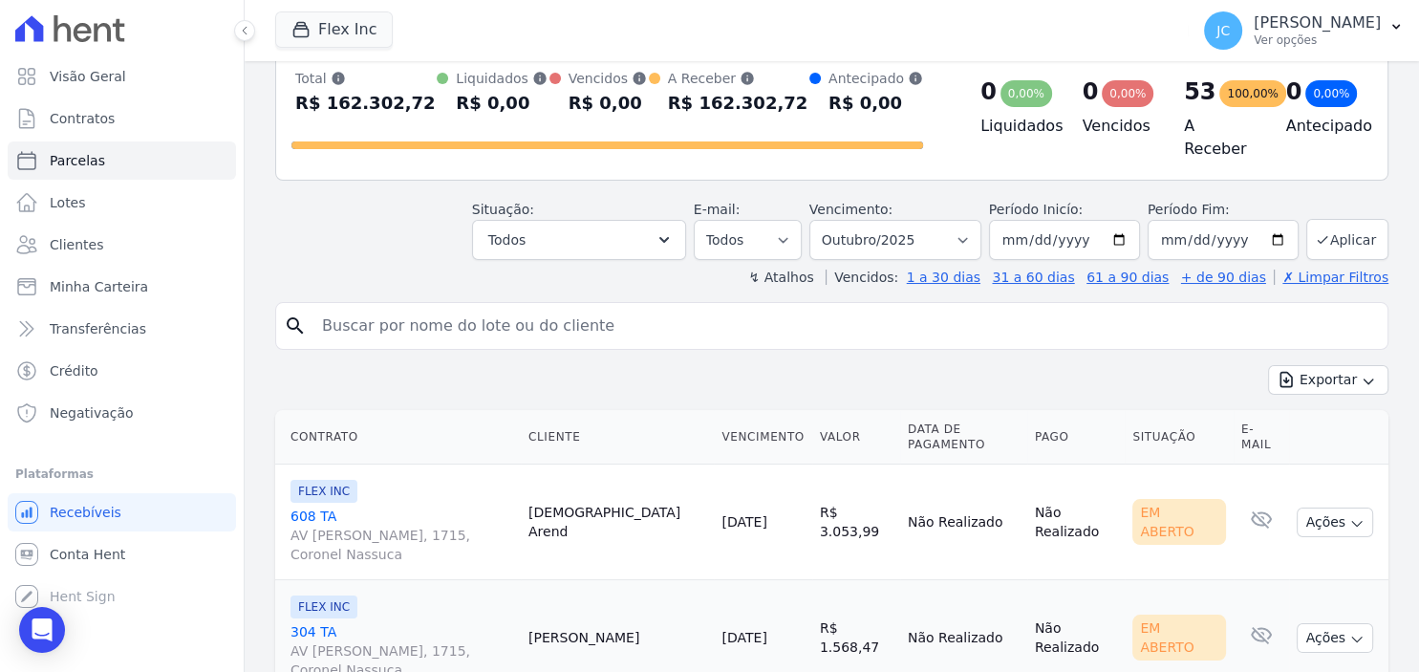
scroll to position [247, 0]
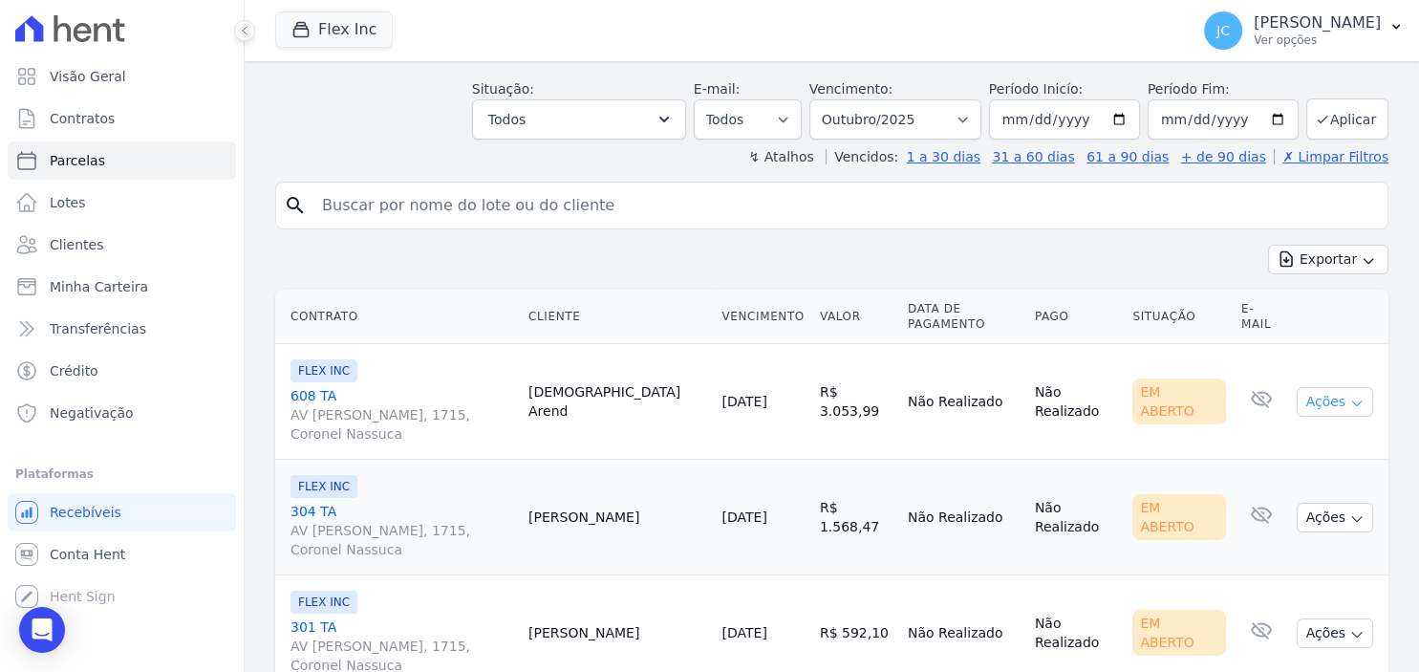
click at [1333, 390] on button "Ações" at bounding box center [1334, 402] width 76 height 30
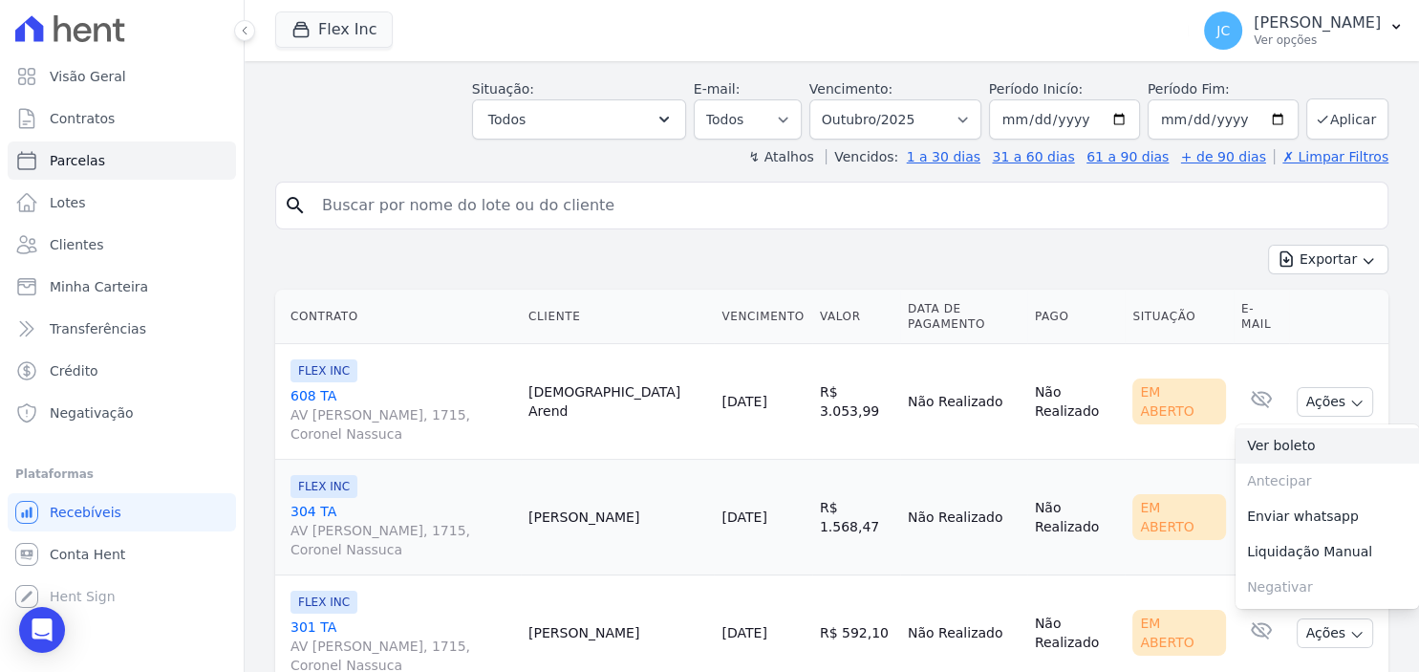
click at [1309, 439] on link "Ver boleto" at bounding box center [1326, 445] width 183 height 35
click at [624, 558] on td "Lucas Wasem" at bounding box center [617, 518] width 193 height 116
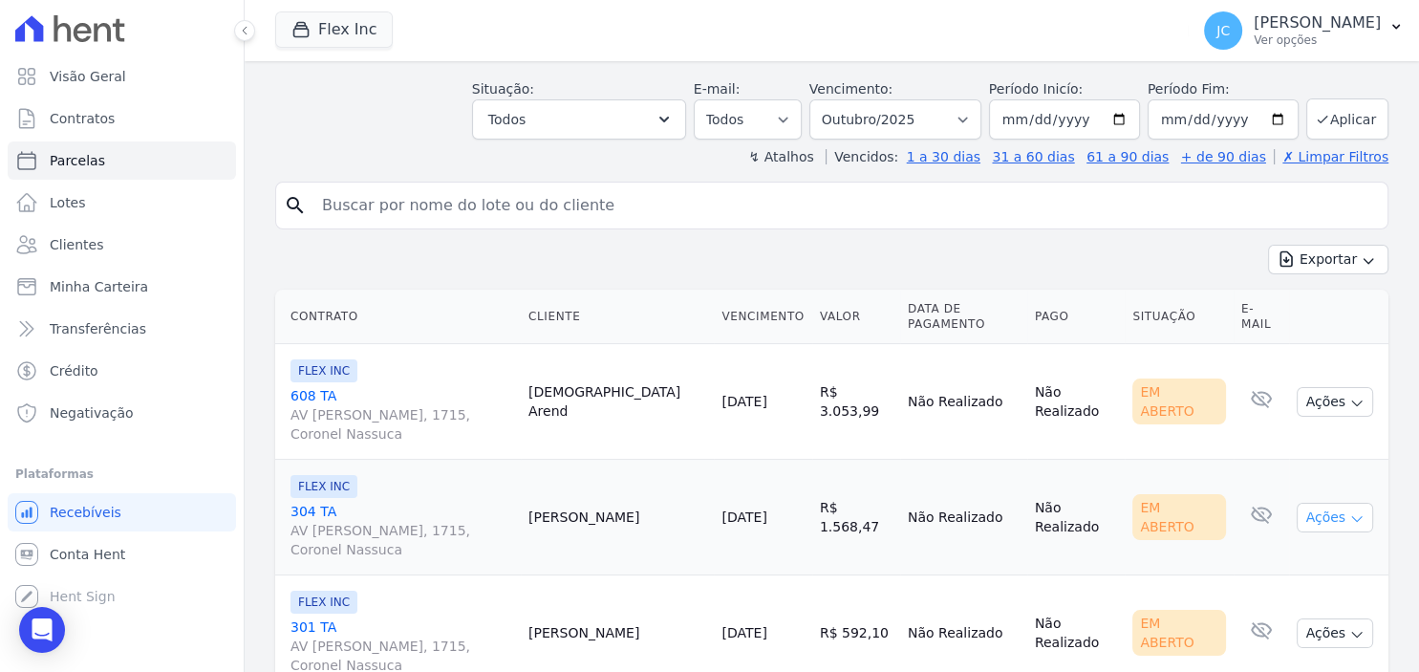
click at [1330, 507] on button "Ações" at bounding box center [1334, 518] width 76 height 30
click at [1291, 545] on link "Ver boleto" at bounding box center [1326, 561] width 183 height 35
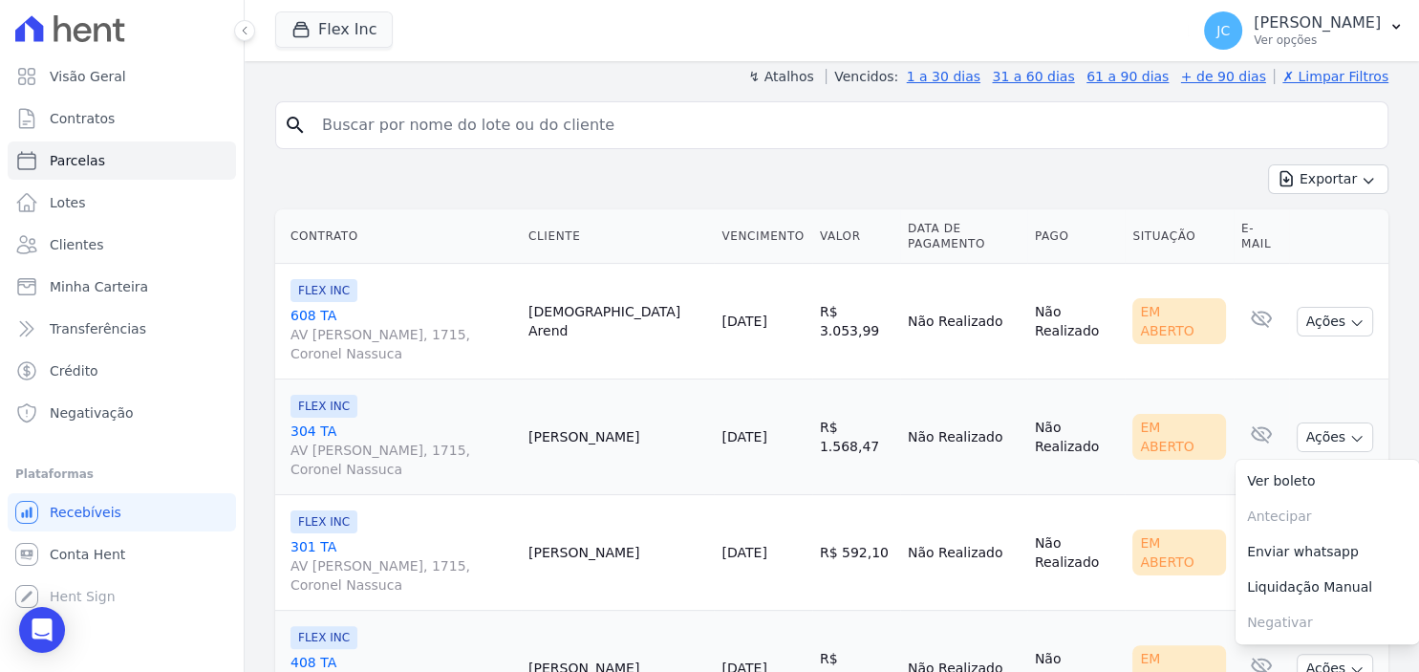
scroll to position [371, 0]
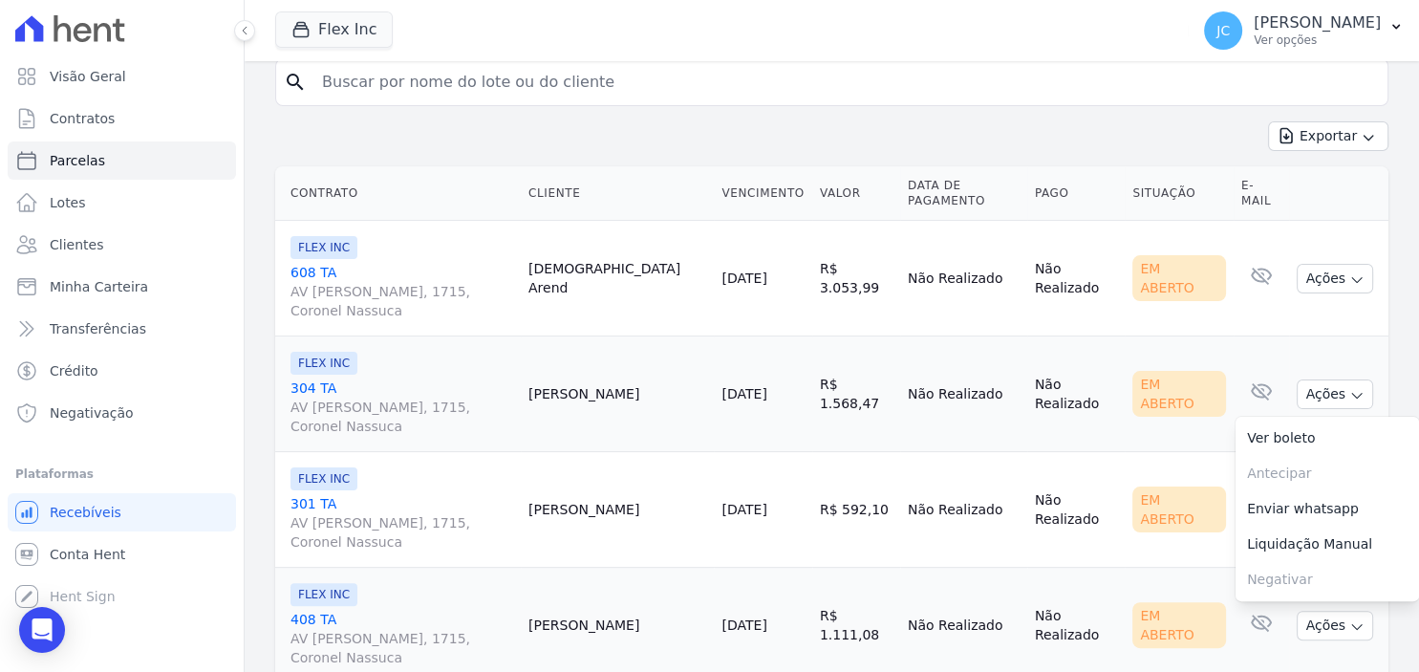
click at [924, 546] on td "Não Realizado" at bounding box center [963, 510] width 127 height 116
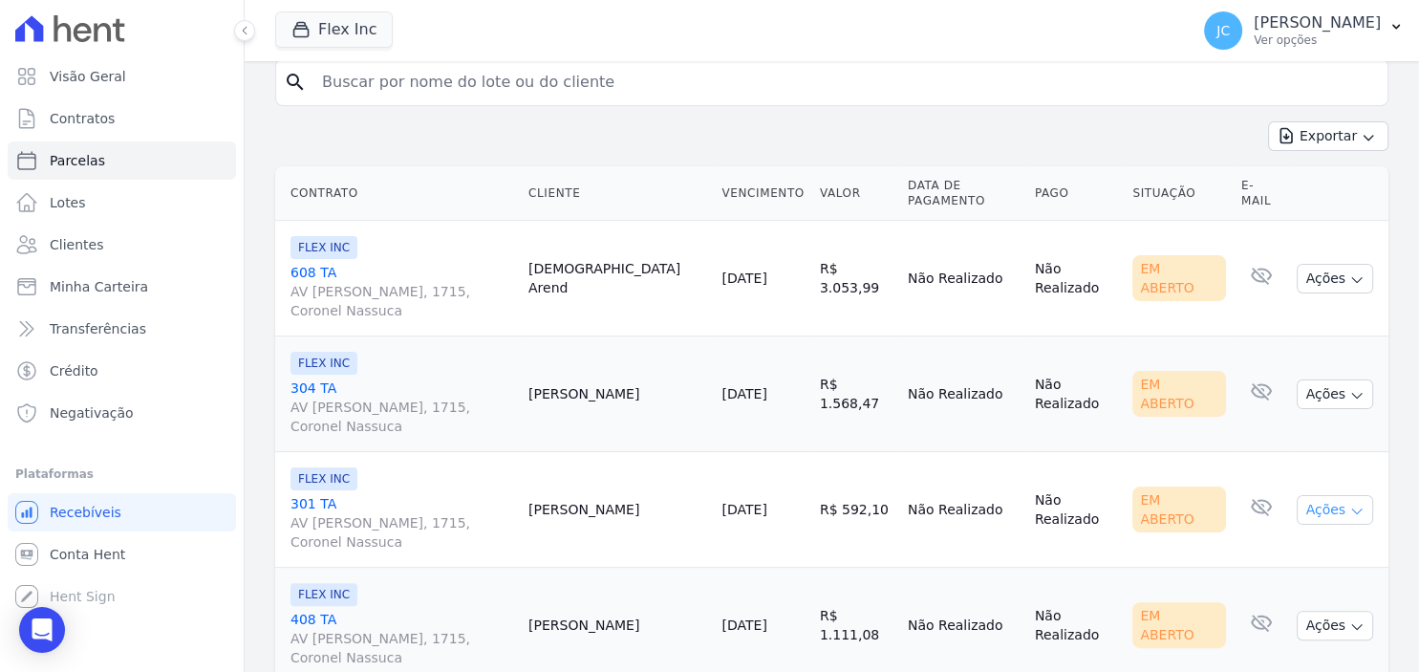
click at [1355, 503] on icon "button" at bounding box center [1356, 510] width 15 height 15
click at [1317, 540] on link "Ver boleto" at bounding box center [1326, 553] width 183 height 35
click at [712, 578] on td "Roberta Janisch" at bounding box center [617, 625] width 193 height 116
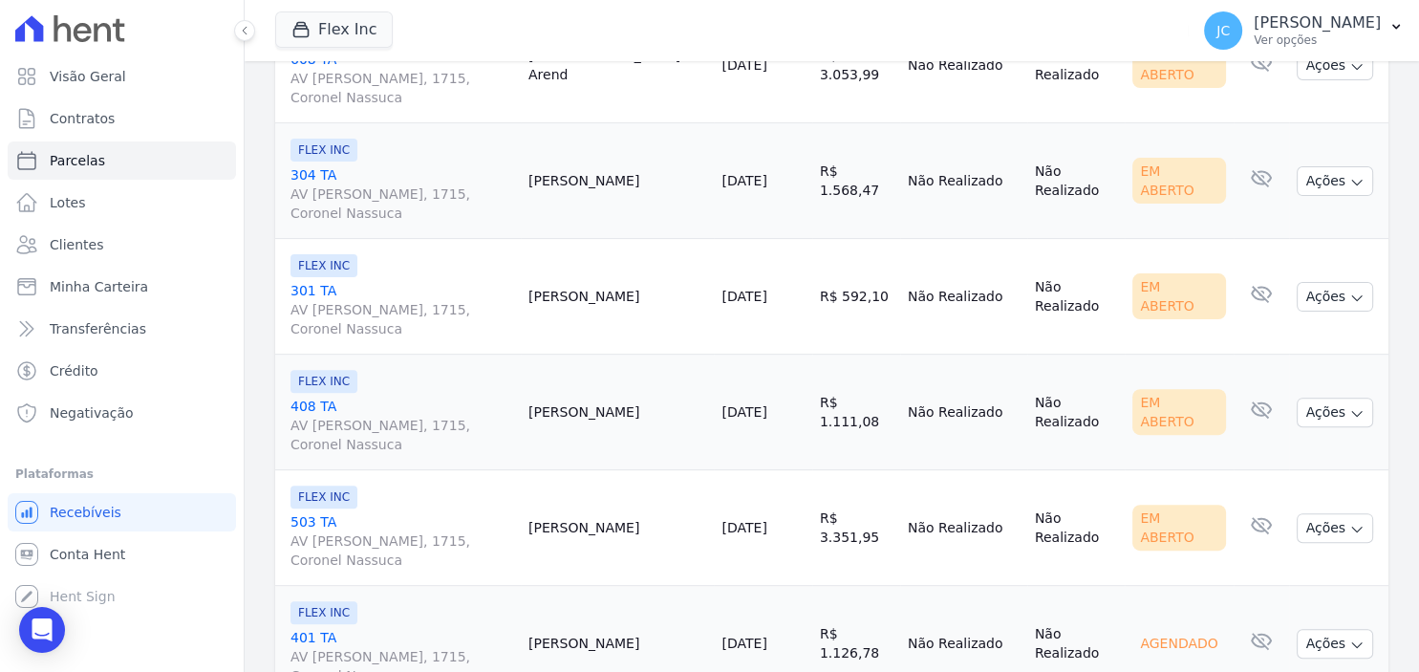
scroll to position [619, 0]
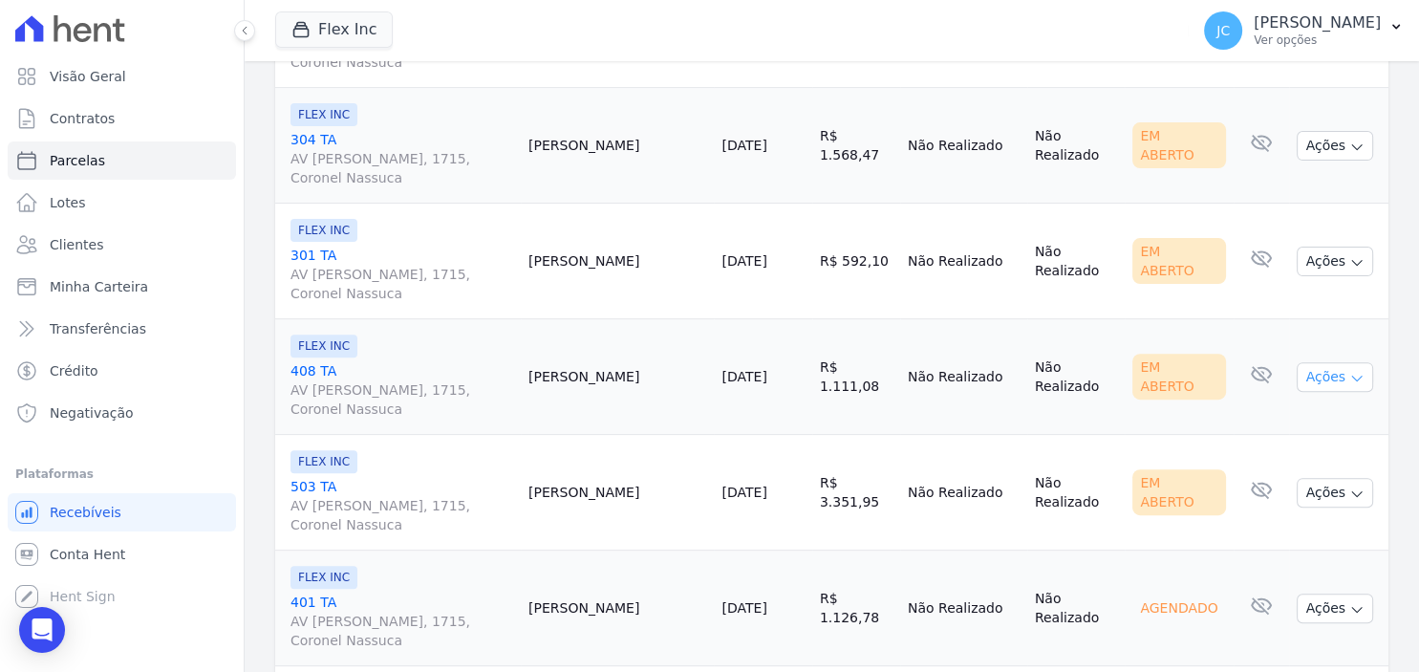
click at [1350, 362] on button "Ações" at bounding box center [1334, 377] width 76 height 30
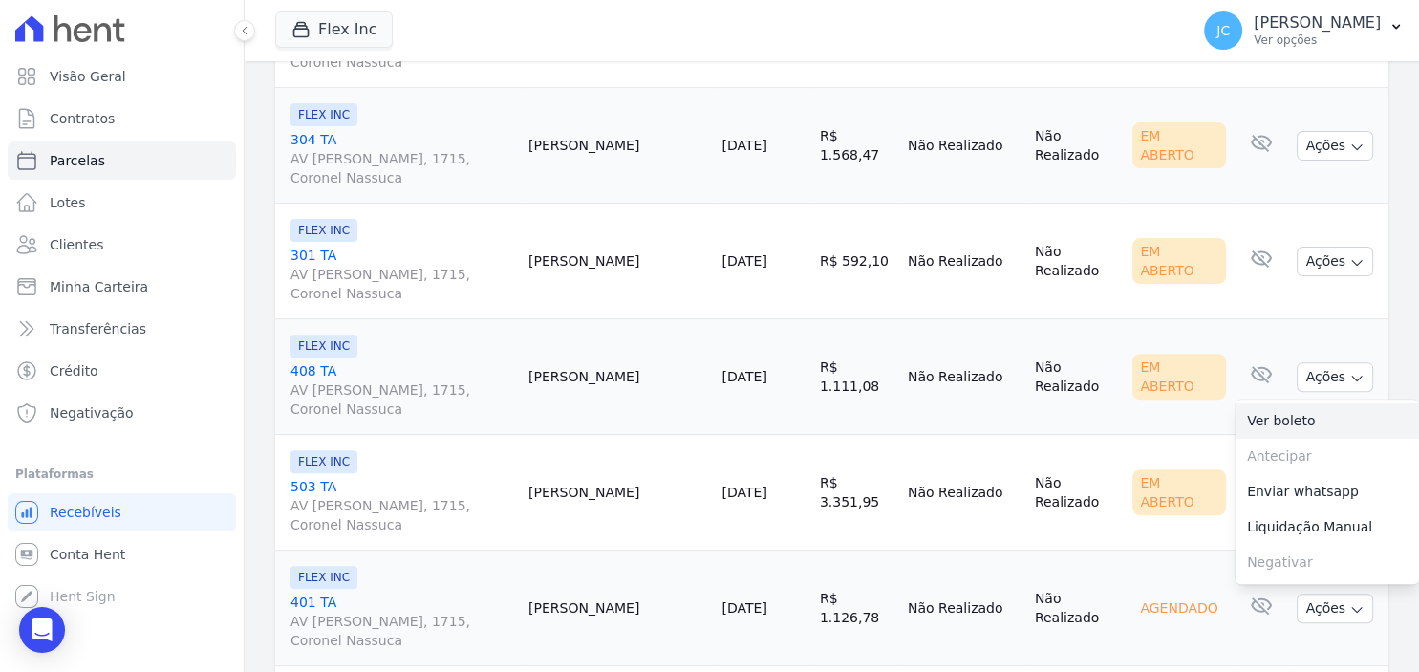
click at [1343, 414] on link "Ver boleto" at bounding box center [1326, 420] width 183 height 35
click at [682, 506] on td "Alan Idalino" at bounding box center [617, 493] width 193 height 116
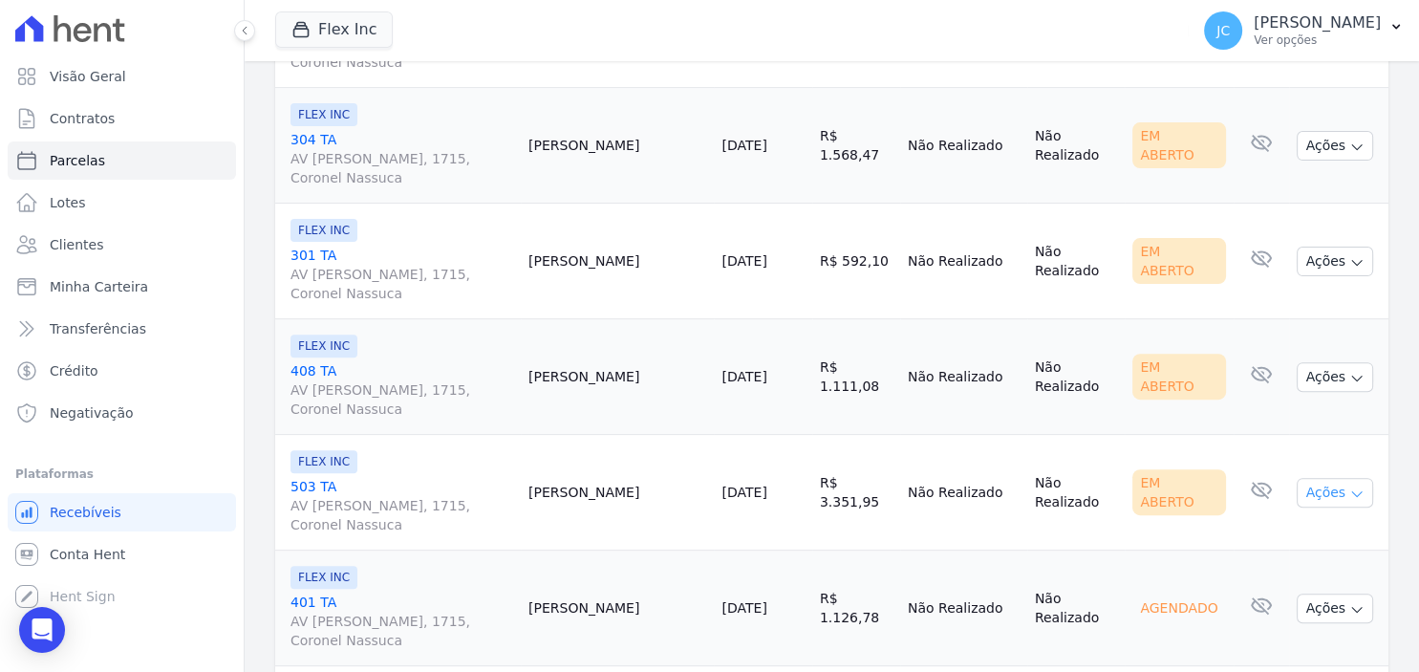
click at [1351, 488] on icon "button" at bounding box center [1356, 493] width 15 height 15
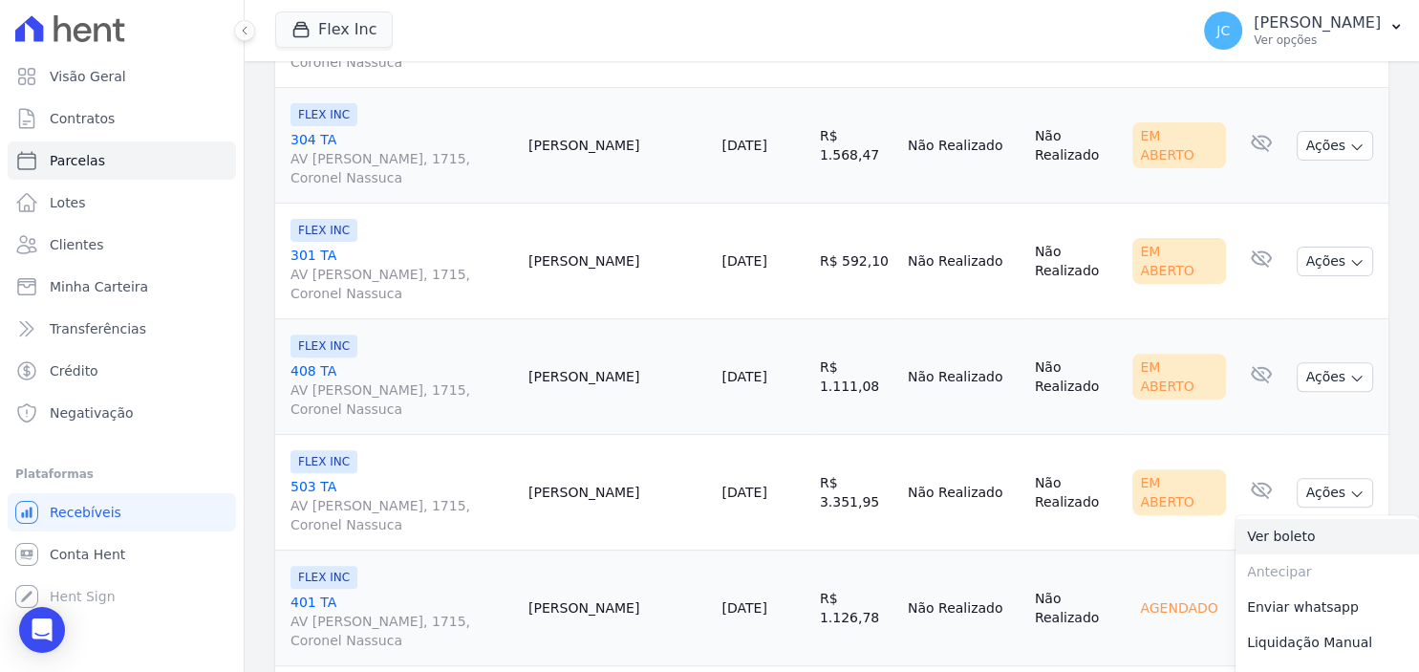
click at [1333, 519] on link "Ver boleto" at bounding box center [1326, 536] width 183 height 35
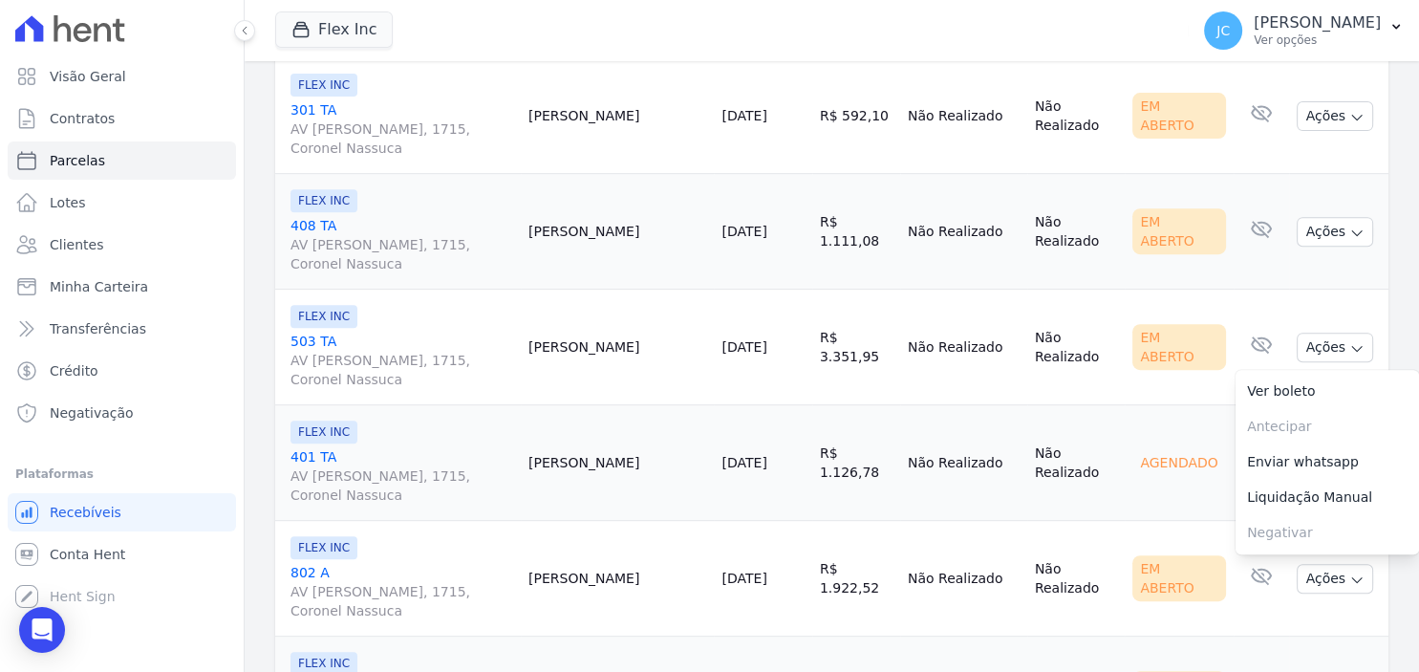
scroll to position [867, 0]
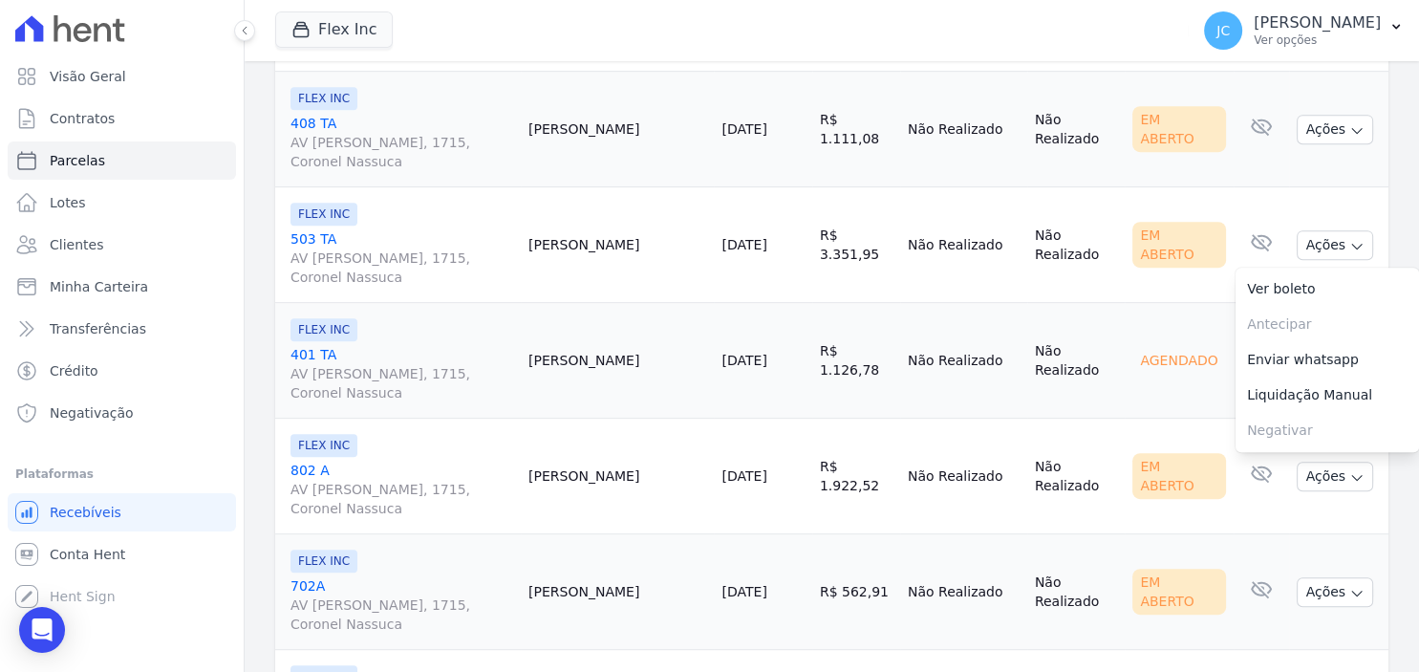
click at [702, 443] on td "Jeferson Mello" at bounding box center [617, 476] width 193 height 116
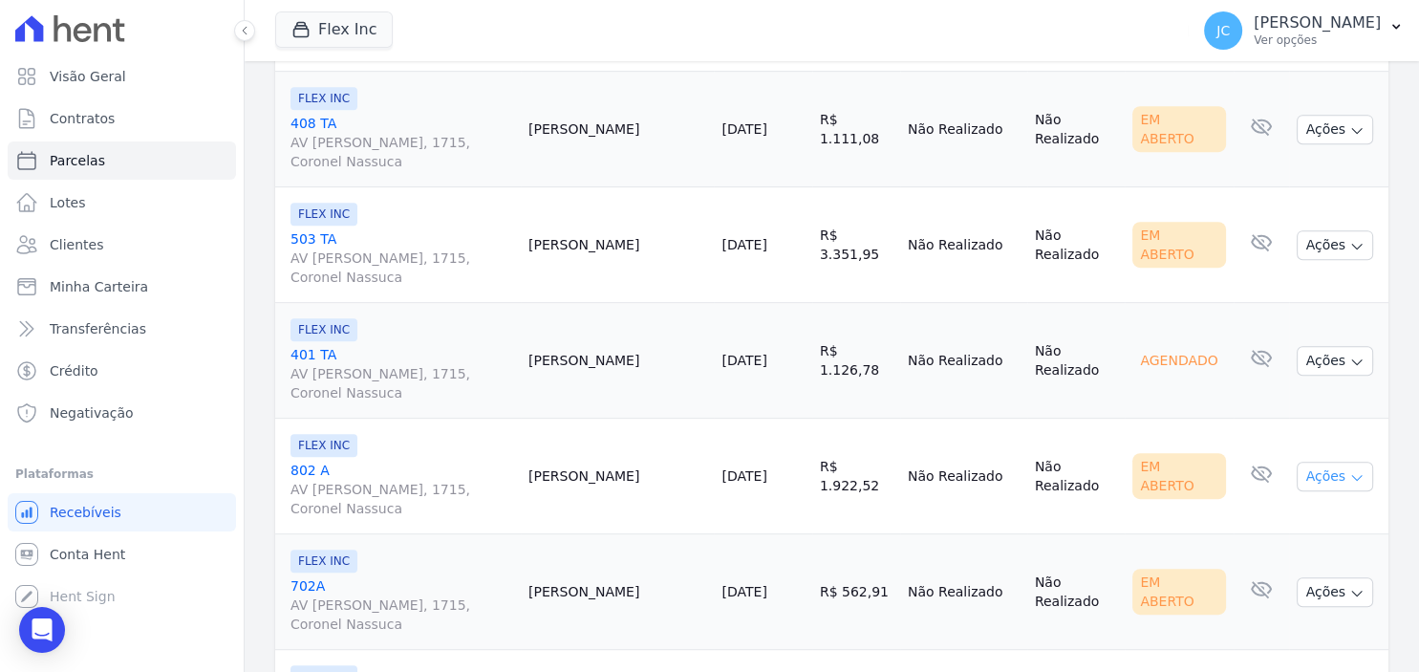
click at [1323, 470] on button "Ações" at bounding box center [1334, 476] width 76 height 30
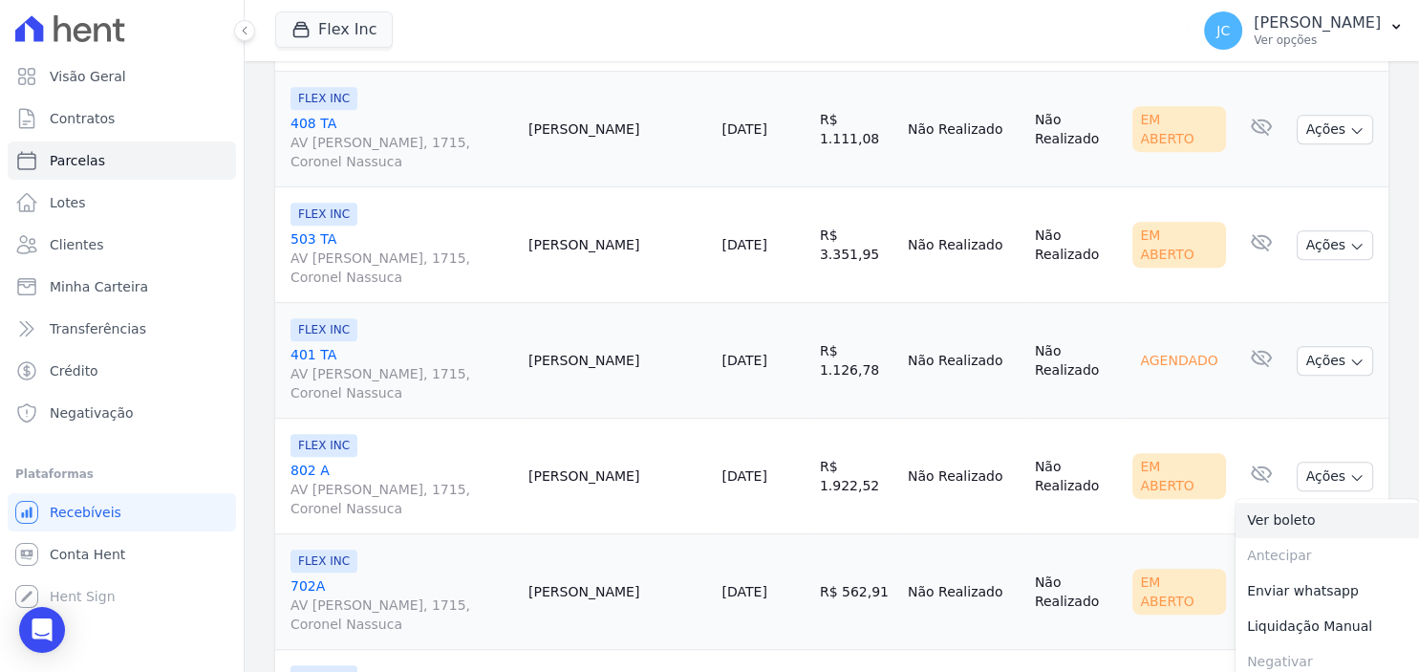
click at [1301, 506] on link "Ver boleto" at bounding box center [1326, 520] width 183 height 35
click at [714, 611] on td "Kleber Pereira" at bounding box center [617, 592] width 193 height 116
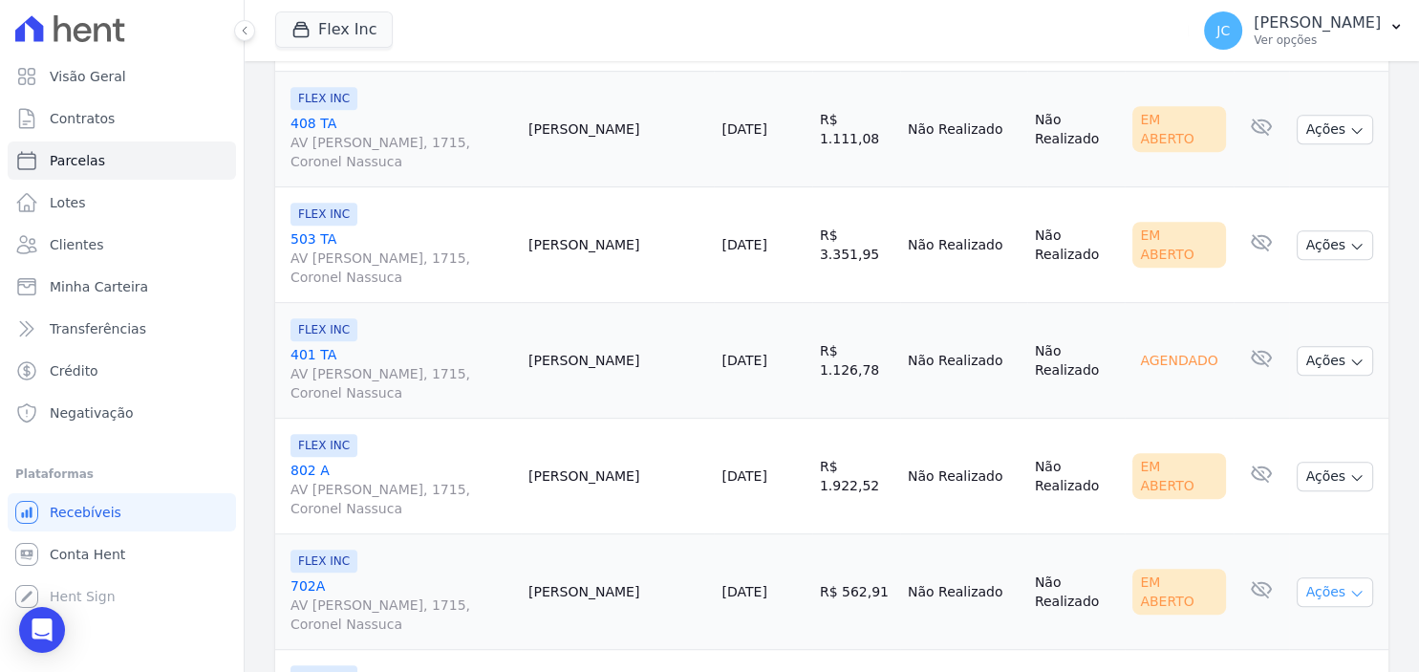
click at [1327, 586] on button "Ações" at bounding box center [1334, 592] width 76 height 30
click at [1286, 624] on link "Ver boleto" at bounding box center [1326, 635] width 183 height 35
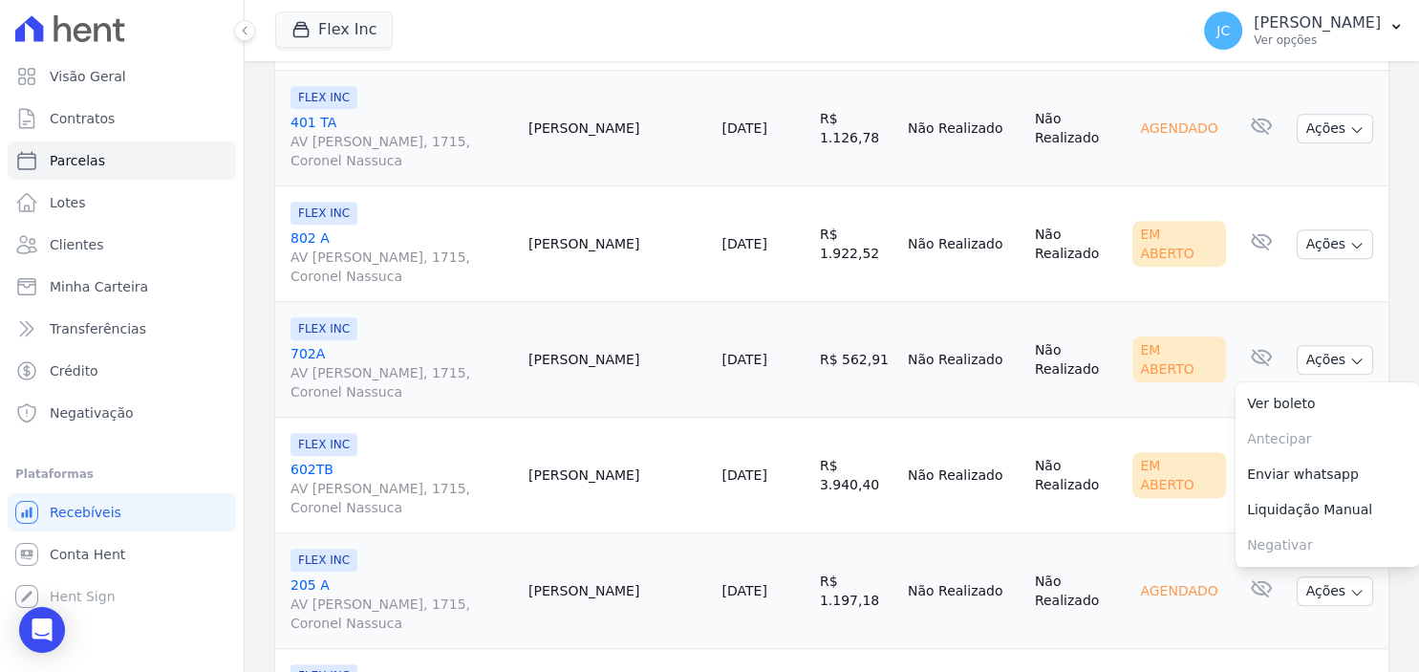
scroll to position [1114, 0]
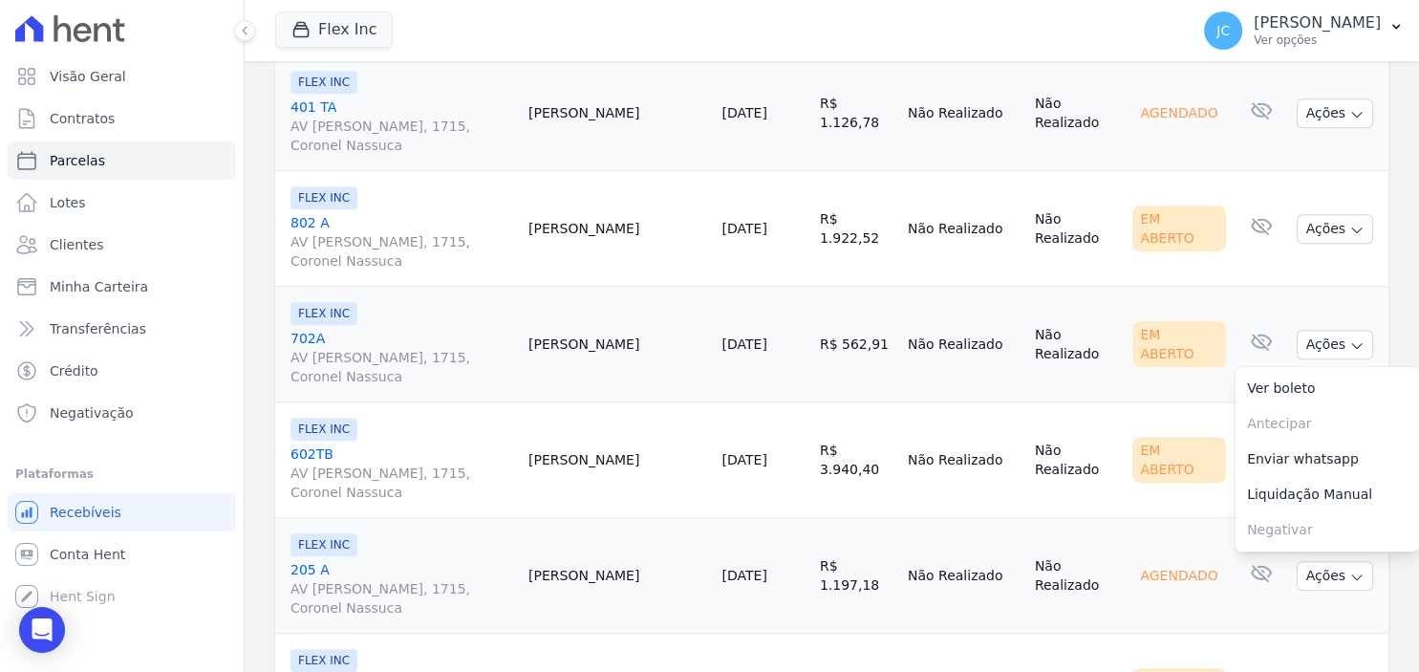
click at [755, 477] on td "12/10/2025" at bounding box center [762, 460] width 97 height 116
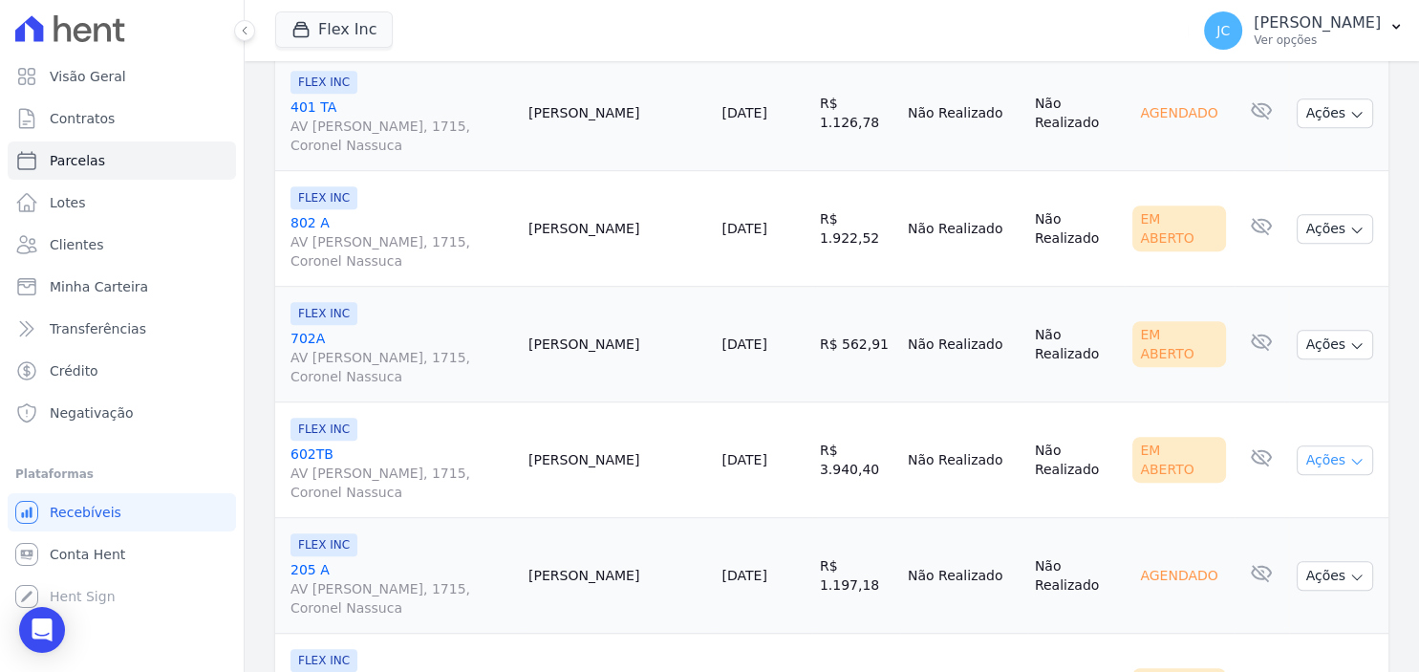
click at [1326, 453] on button "Ações" at bounding box center [1334, 460] width 76 height 30
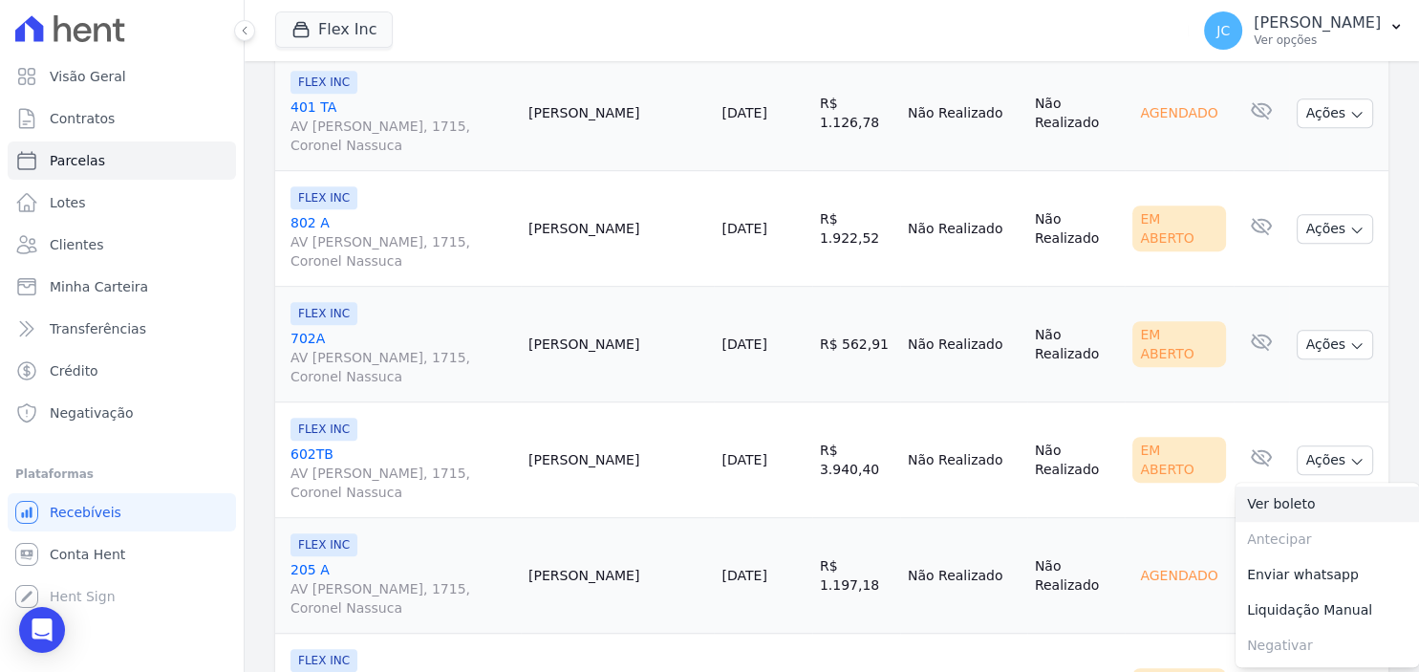
click at [1321, 492] on link "Ver boleto" at bounding box center [1326, 503] width 183 height 35
click at [712, 598] on td "érick Lemos" at bounding box center [617, 576] width 193 height 116
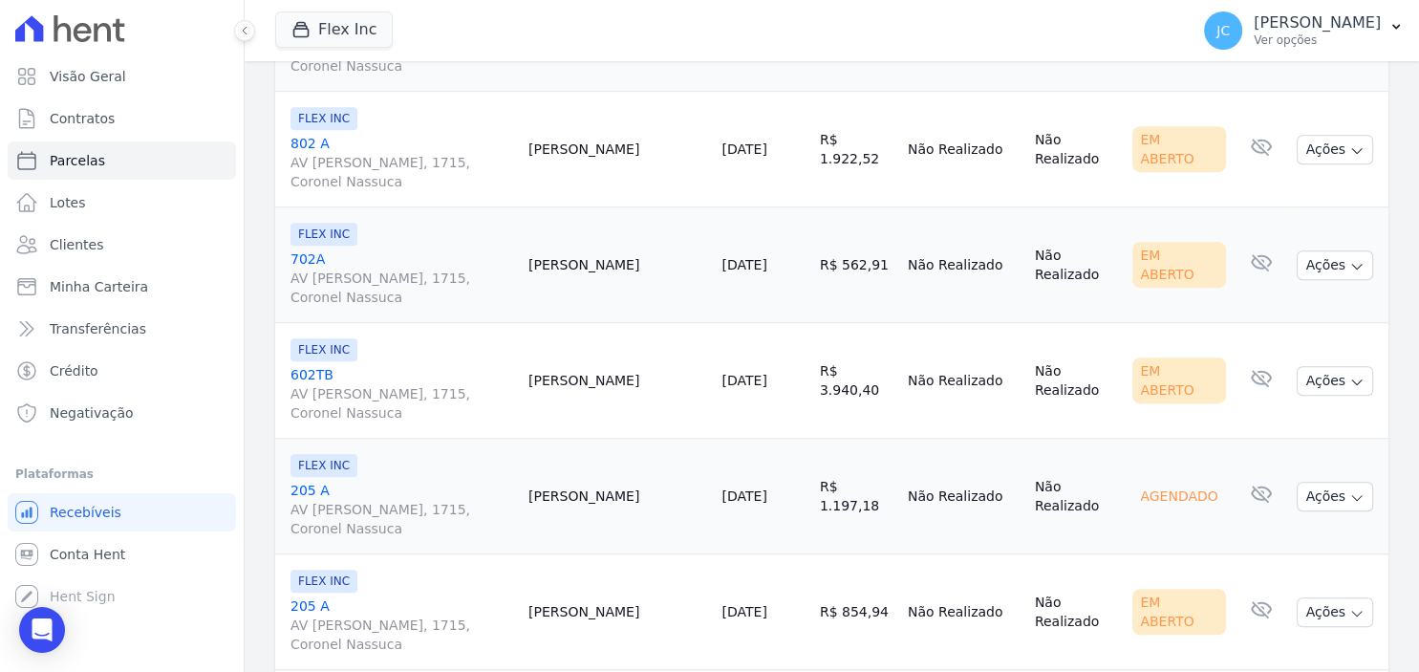
scroll to position [1238, 0]
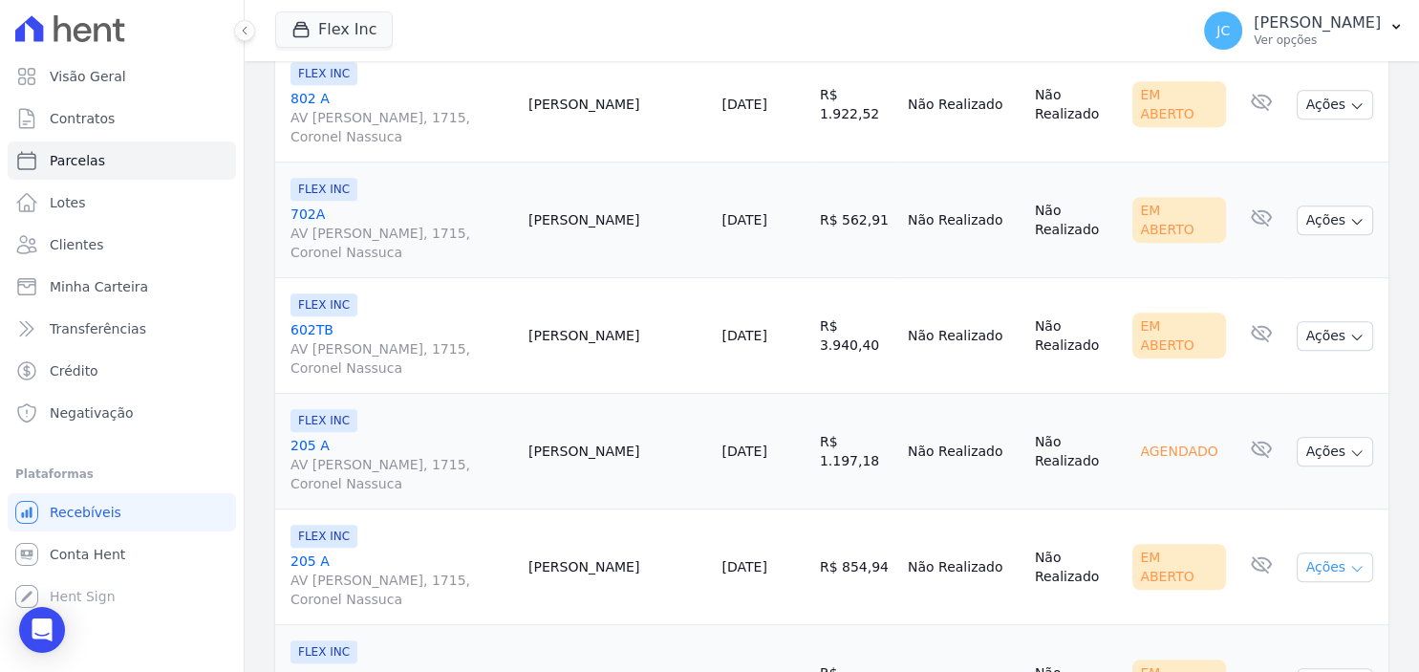
click at [1336, 561] on button "Ações" at bounding box center [1334, 567] width 76 height 30
click at [1313, 601] on link "Ver boleto" at bounding box center [1326, 610] width 183 height 35
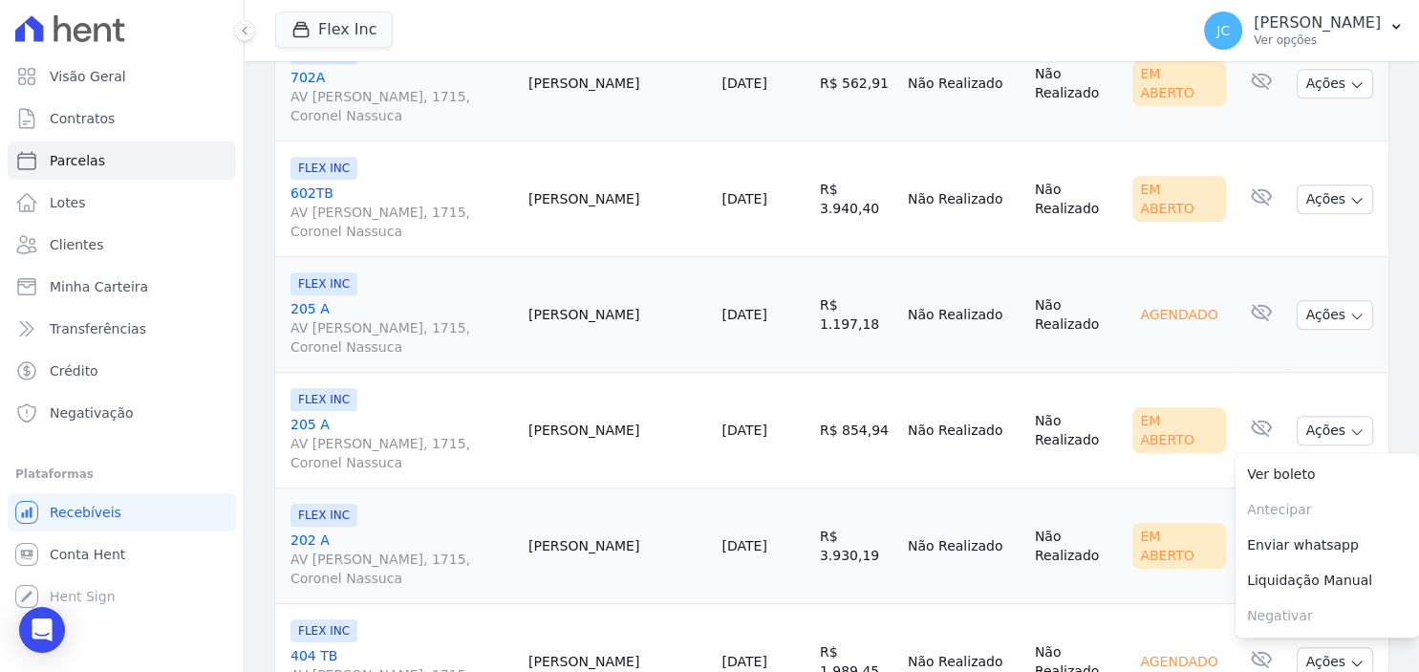
scroll to position [1486, 0]
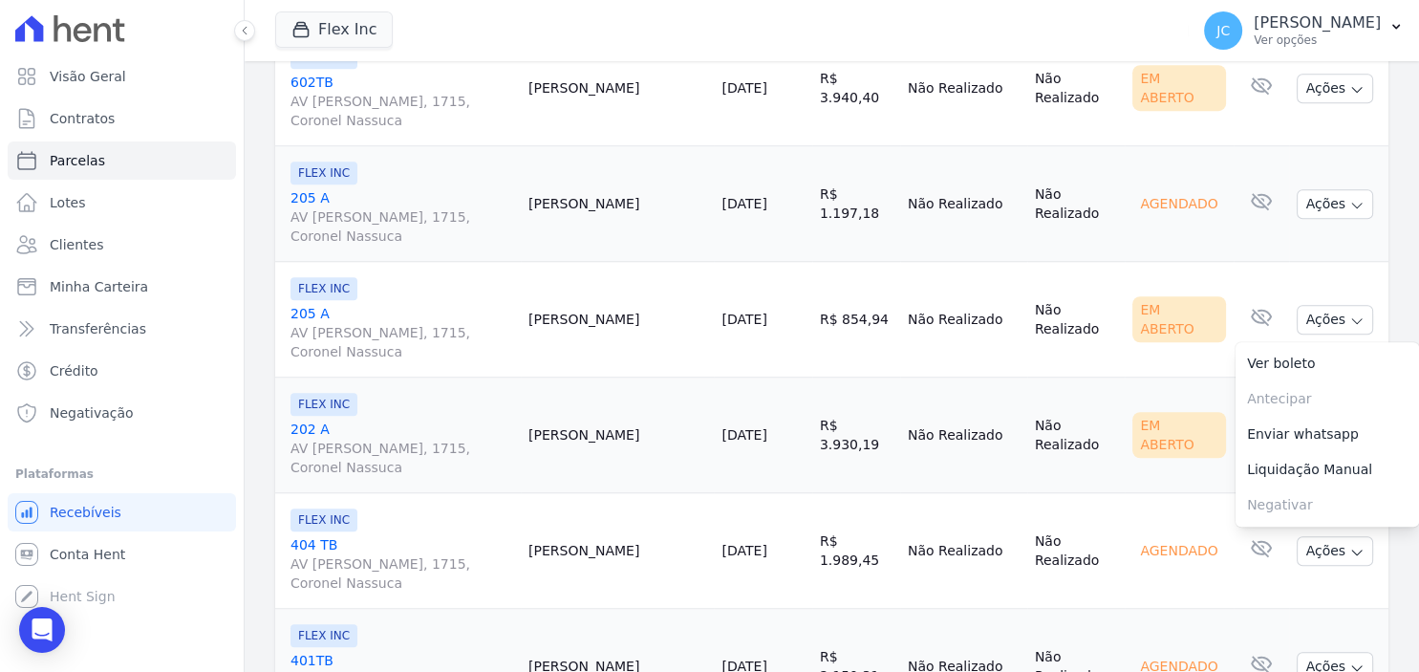
click at [911, 464] on td "Não Realizado" at bounding box center [963, 435] width 127 height 116
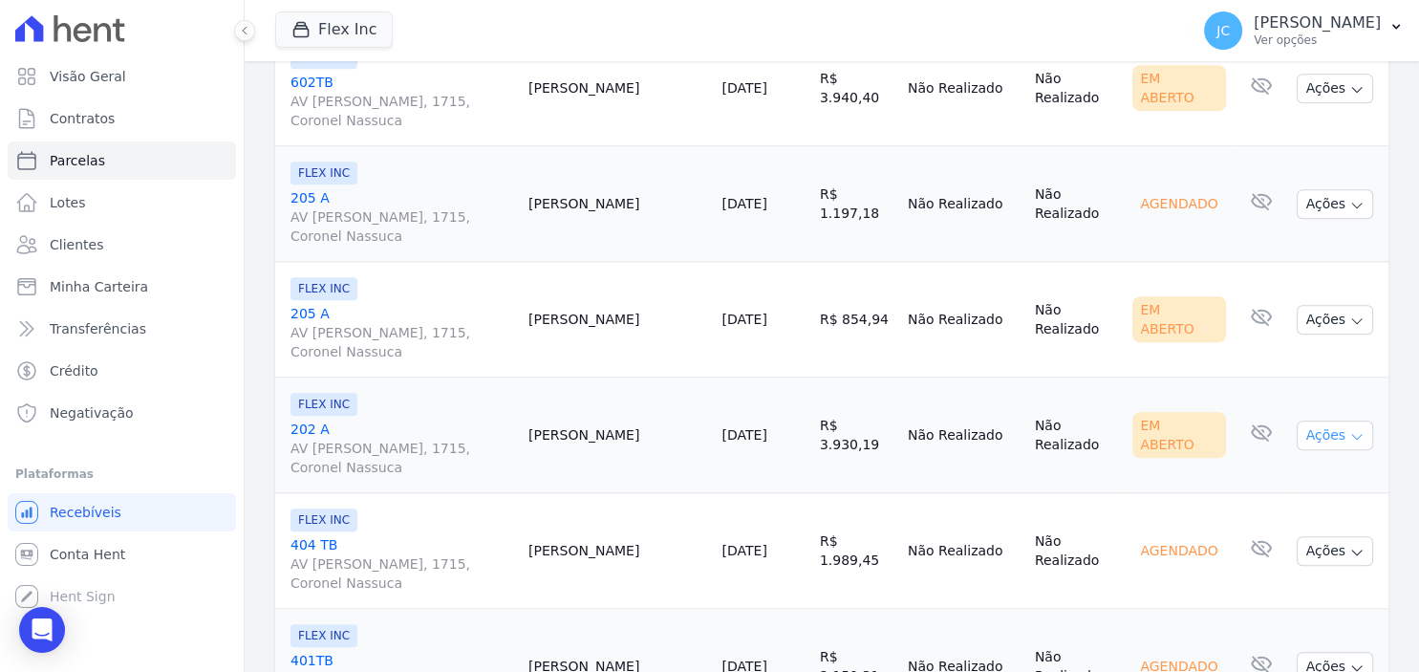
click at [1325, 421] on button "Ações" at bounding box center [1334, 435] width 76 height 30
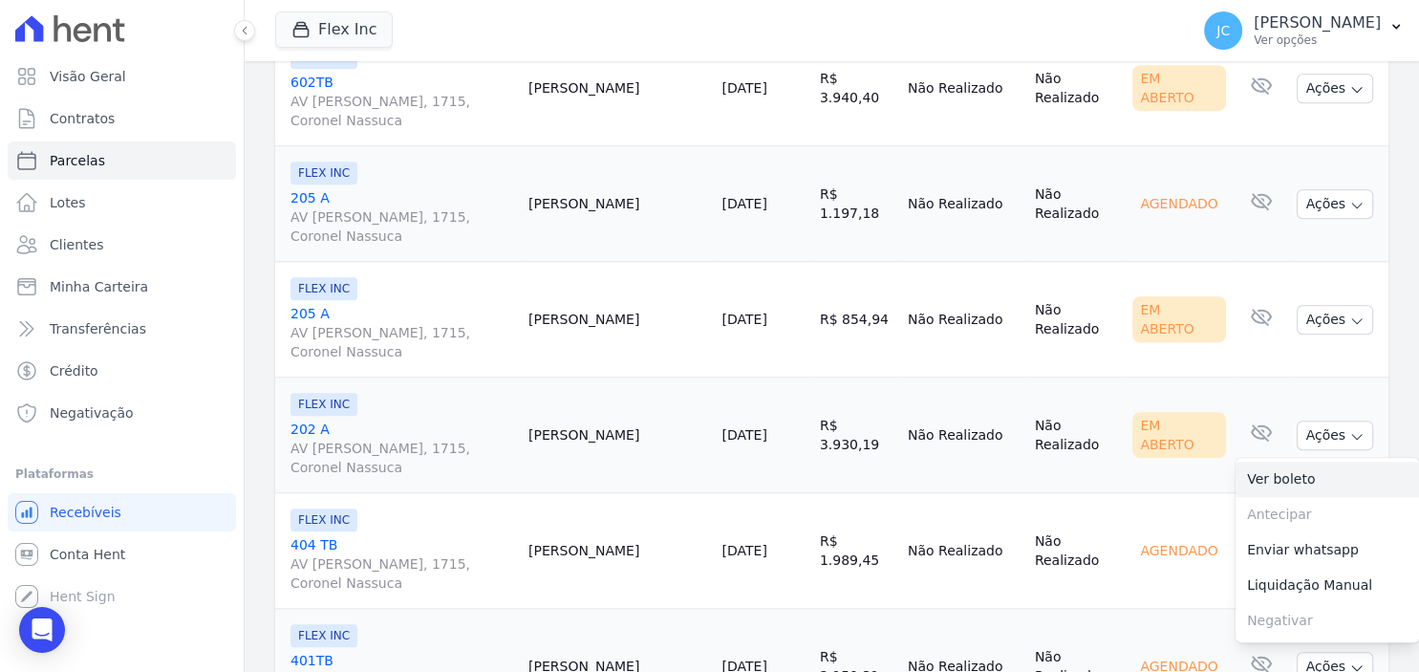
click at [1320, 461] on link "Ver boleto" at bounding box center [1326, 478] width 183 height 35
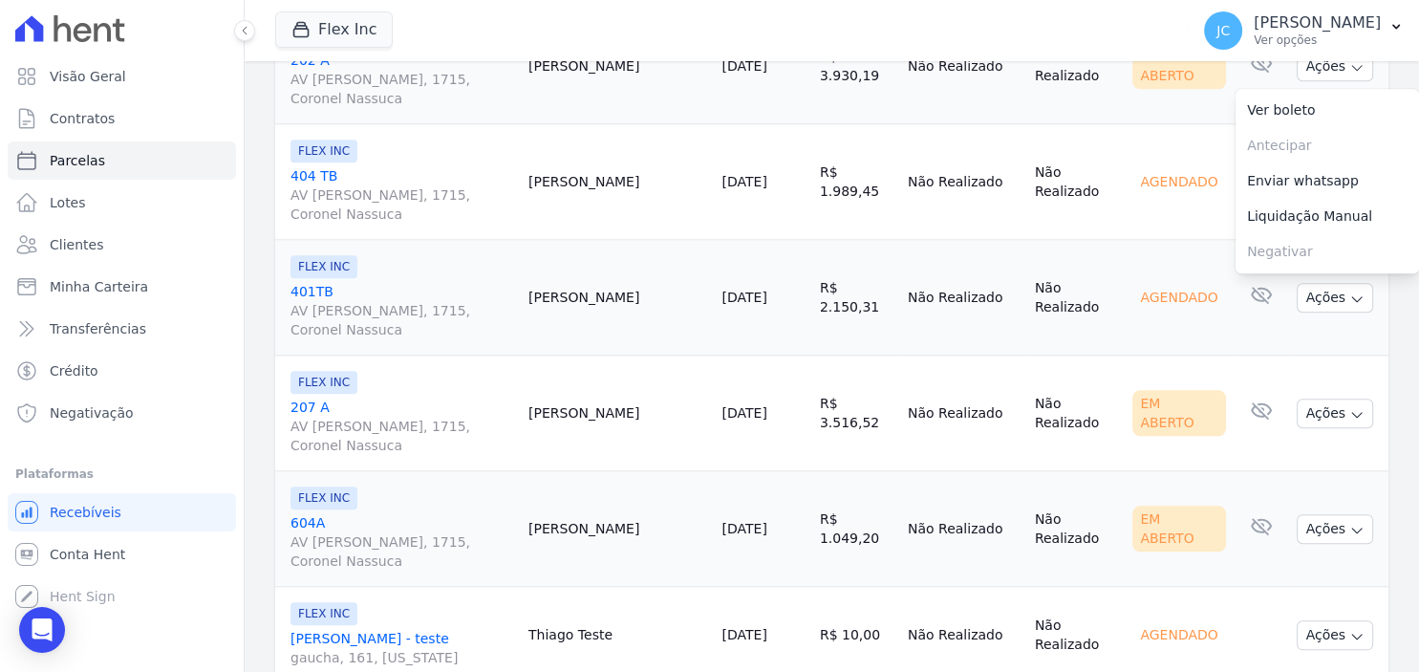
scroll to position [1857, 0]
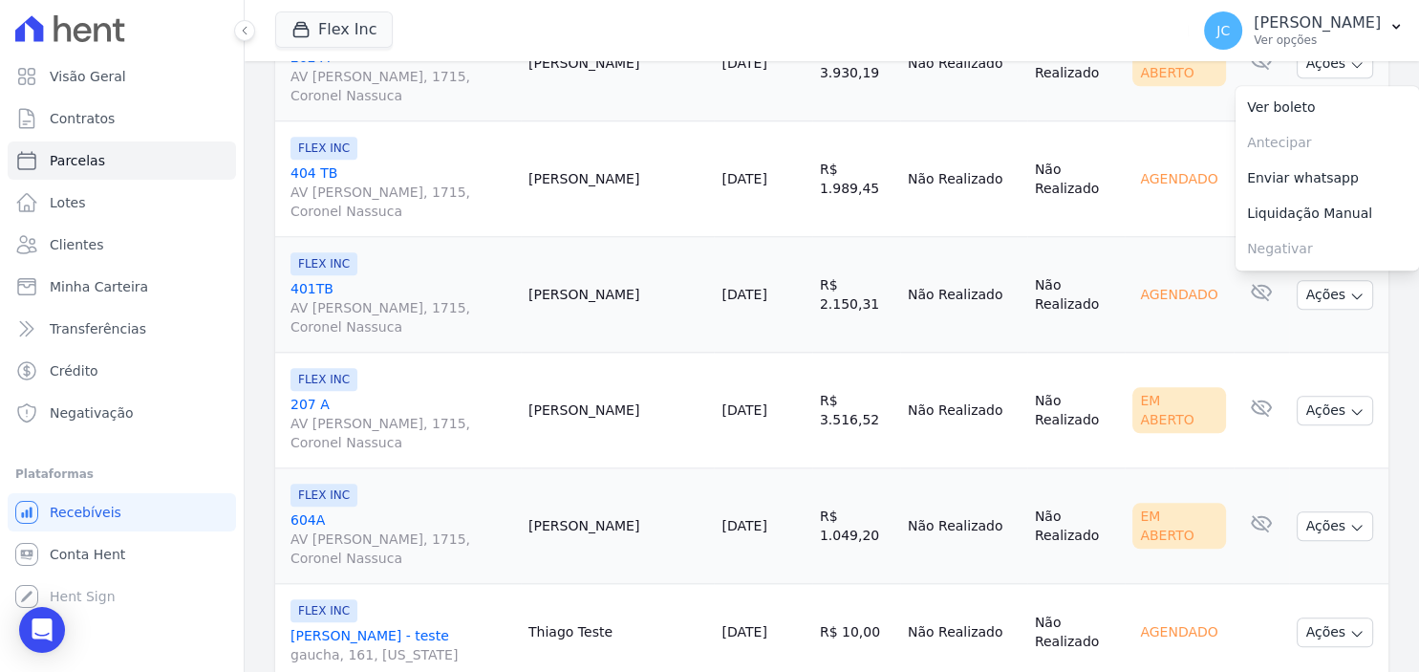
click at [846, 438] on td "R$ 3.516,52" at bounding box center [856, 411] width 88 height 116
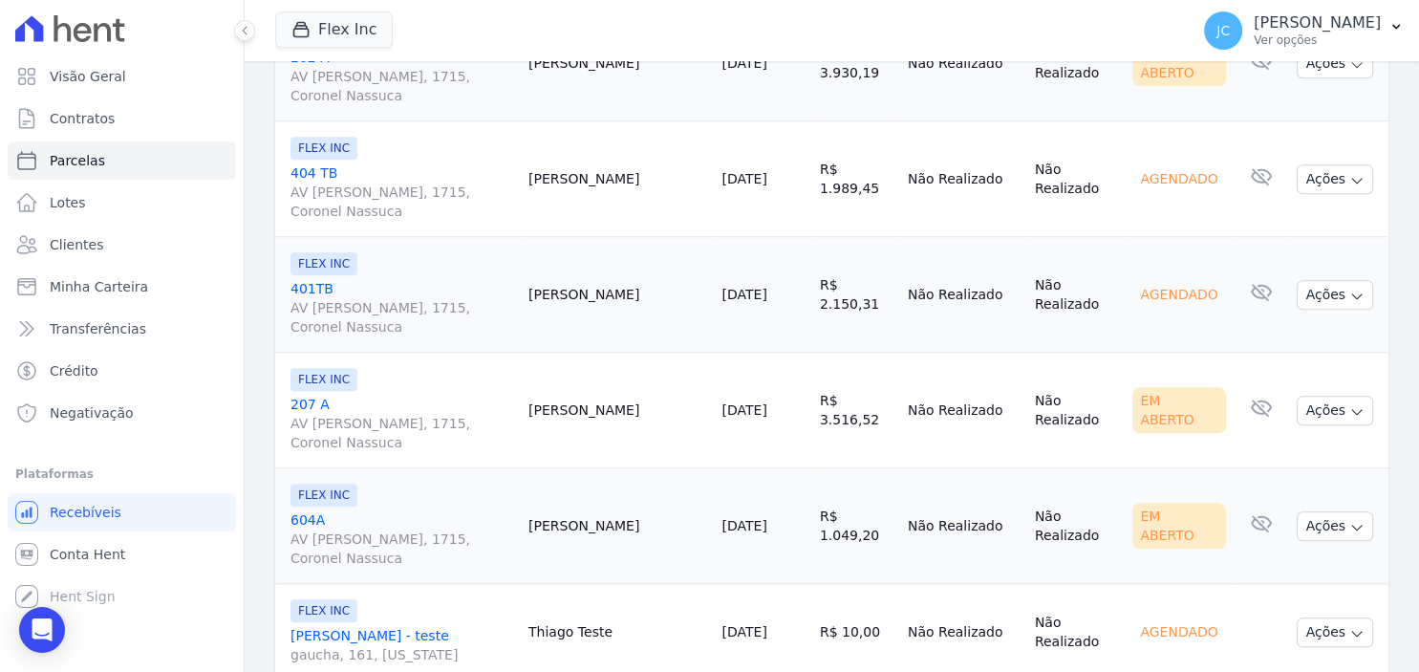
click at [847, 438] on td "R$ 3.516,52" at bounding box center [856, 411] width 88 height 116
click at [1341, 404] on button "Ações" at bounding box center [1334, 411] width 76 height 30
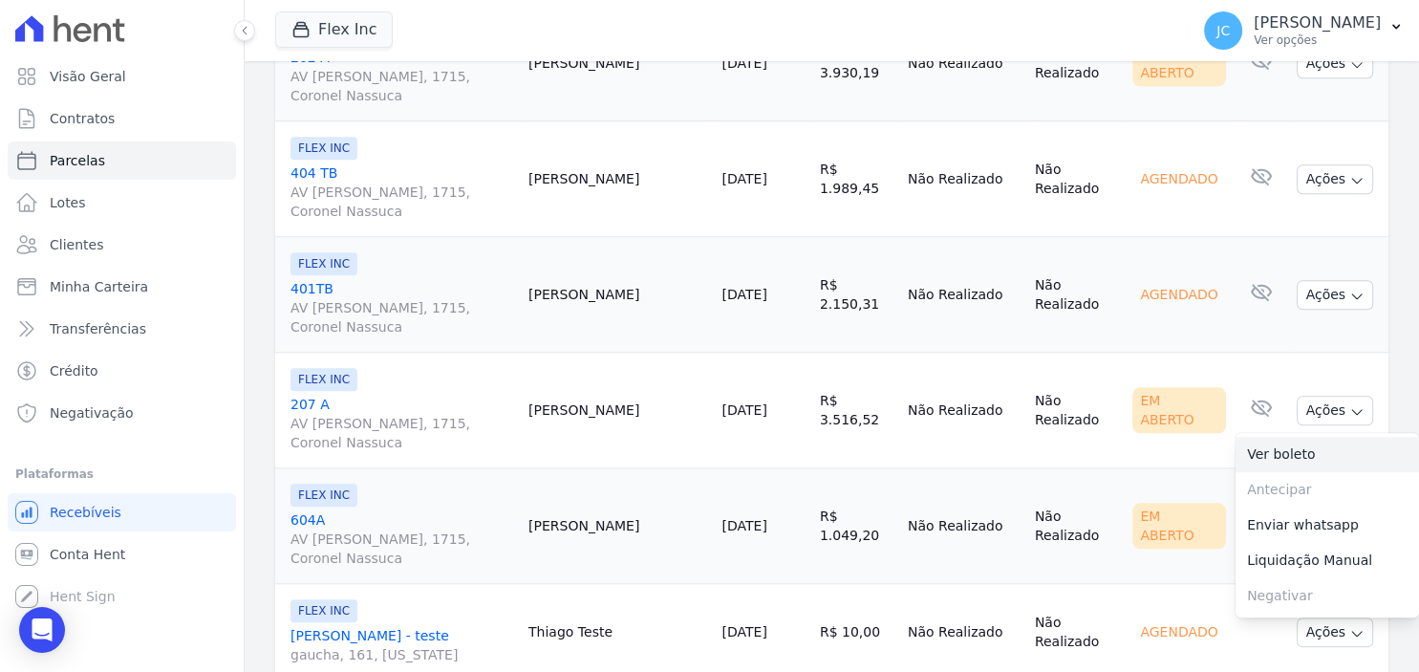
click at [1322, 437] on link "Ver boleto" at bounding box center [1326, 454] width 183 height 35
click at [919, 552] on td "Não Realizado" at bounding box center [963, 526] width 127 height 116
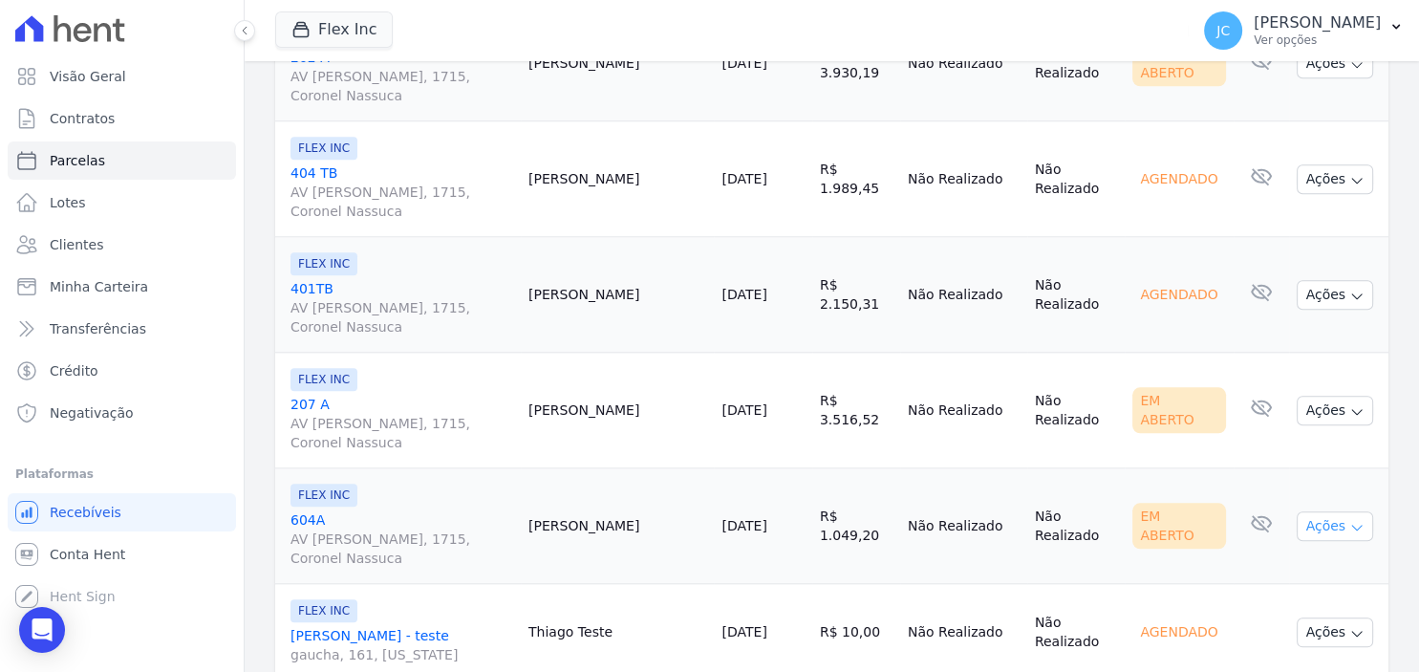
click at [1315, 518] on button "Ações" at bounding box center [1334, 526] width 76 height 30
click at [1287, 552] on link "Ver boleto" at bounding box center [1326, 569] width 183 height 35
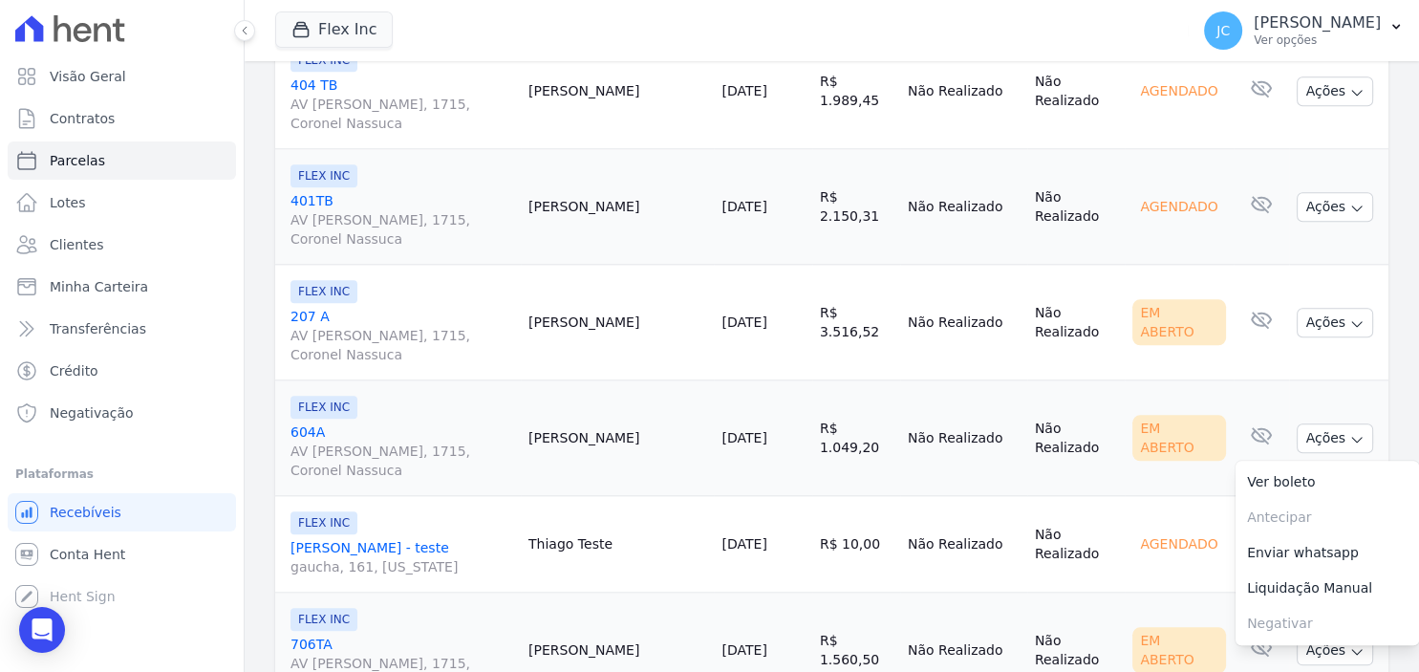
scroll to position [2105, 0]
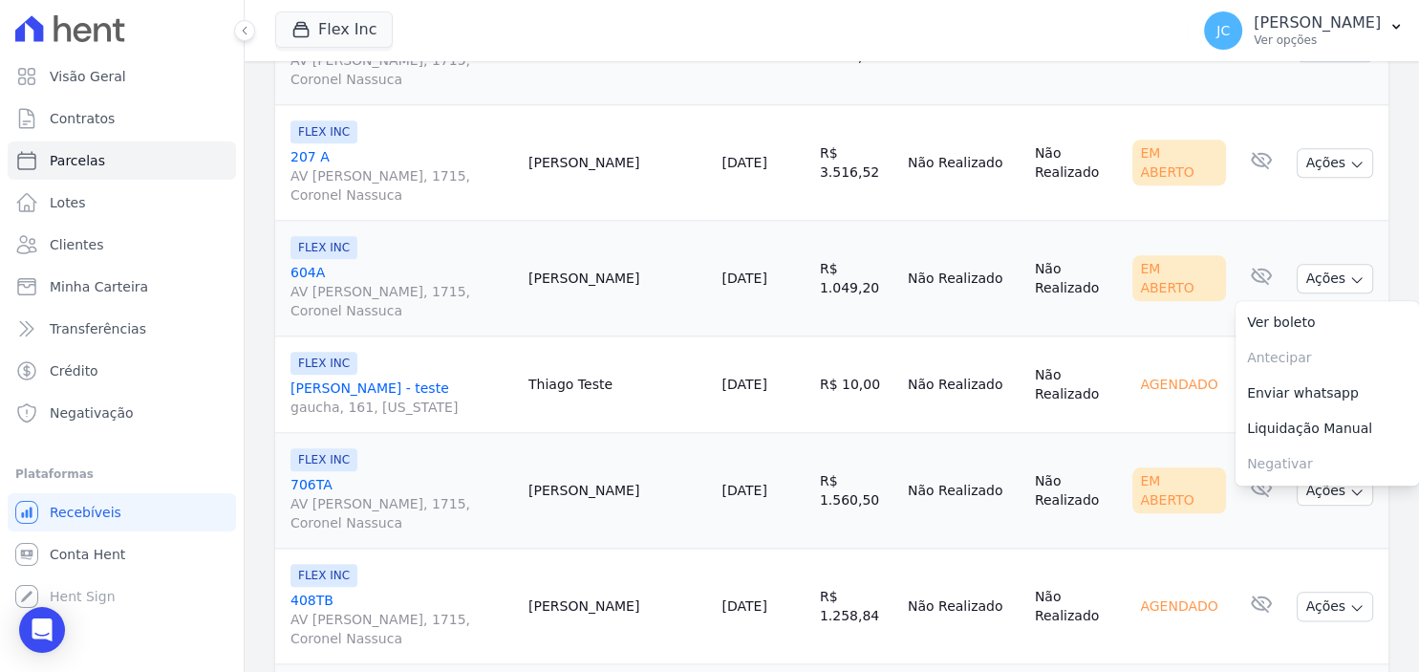
click at [893, 531] on td "R$ 1.560,50" at bounding box center [856, 491] width 88 height 116
click at [1340, 487] on button "Ações" at bounding box center [1334, 491] width 76 height 30
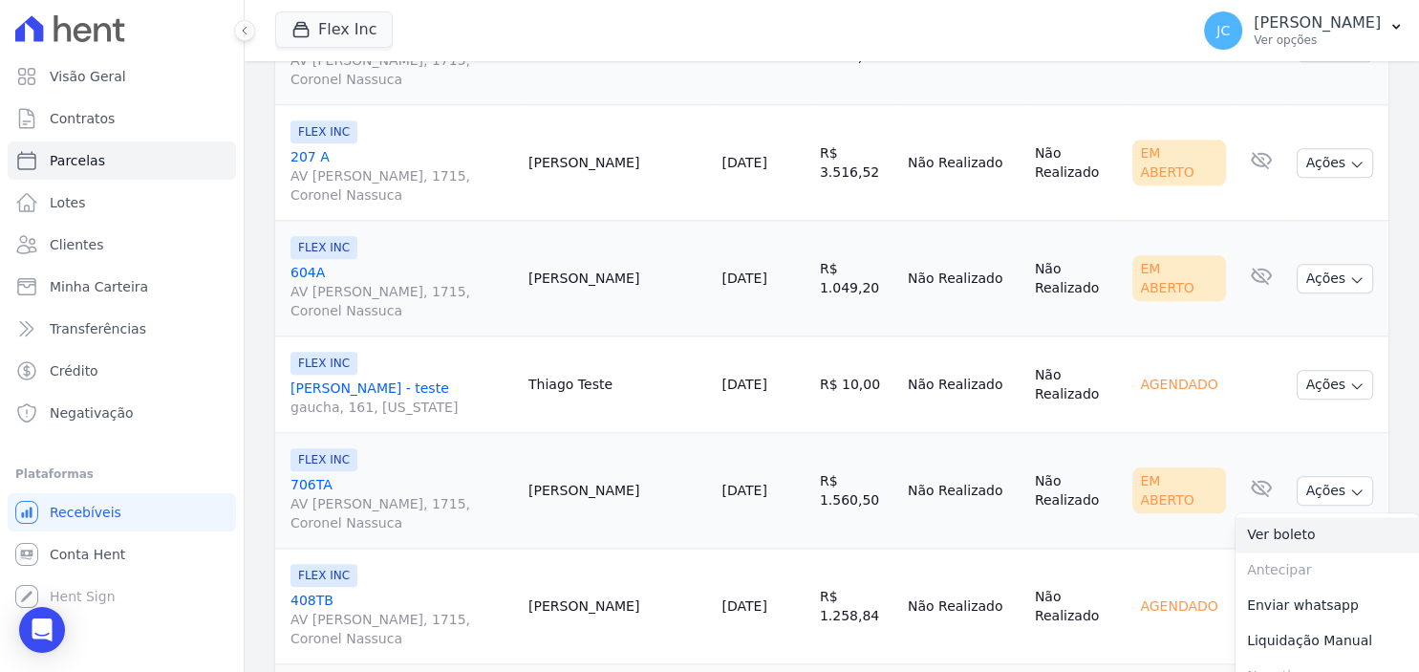
click at [1310, 521] on link "Ver boleto" at bounding box center [1326, 534] width 183 height 35
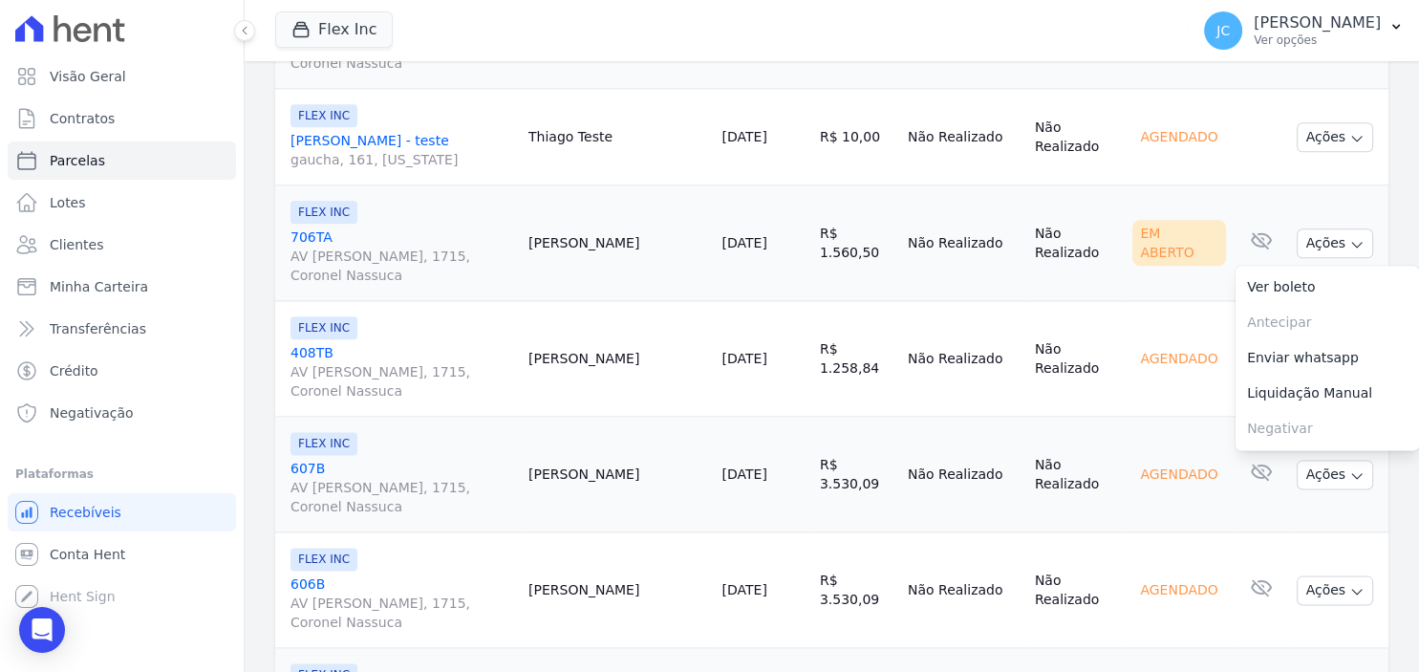
scroll to position [2476, 0]
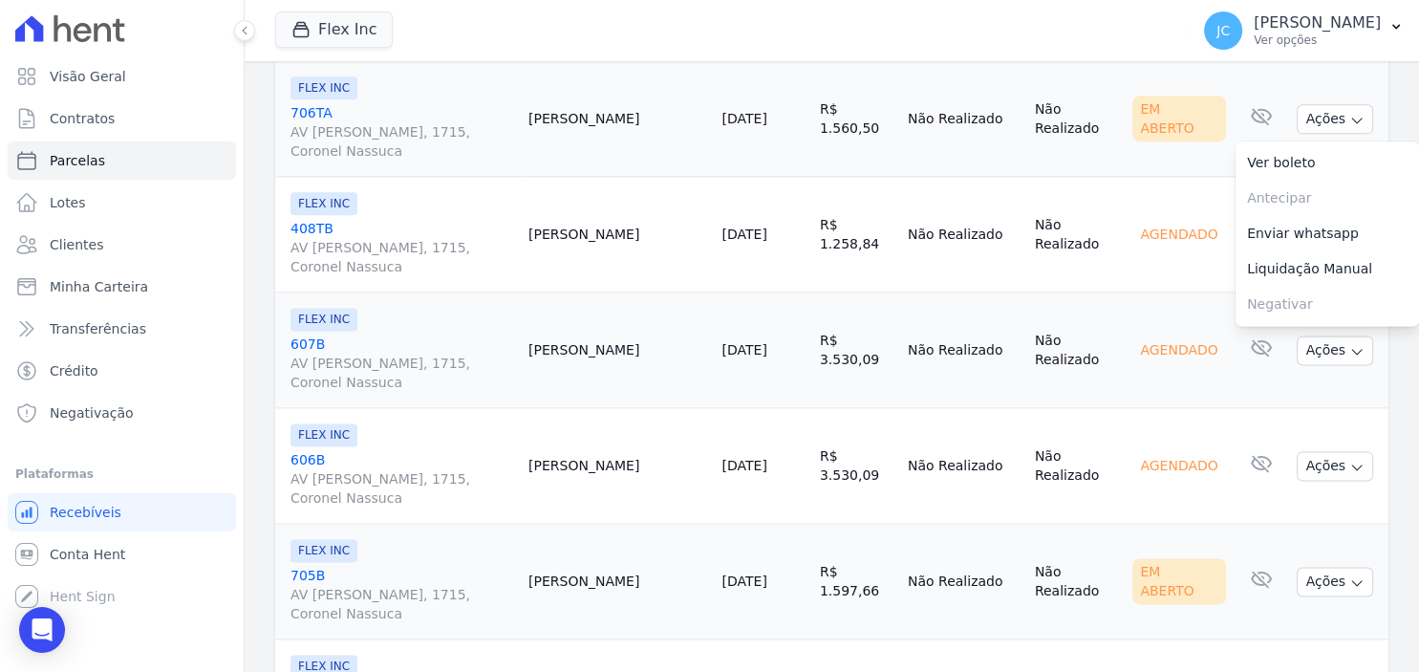
click at [1067, 616] on td "Não Realizado" at bounding box center [1076, 582] width 98 height 116
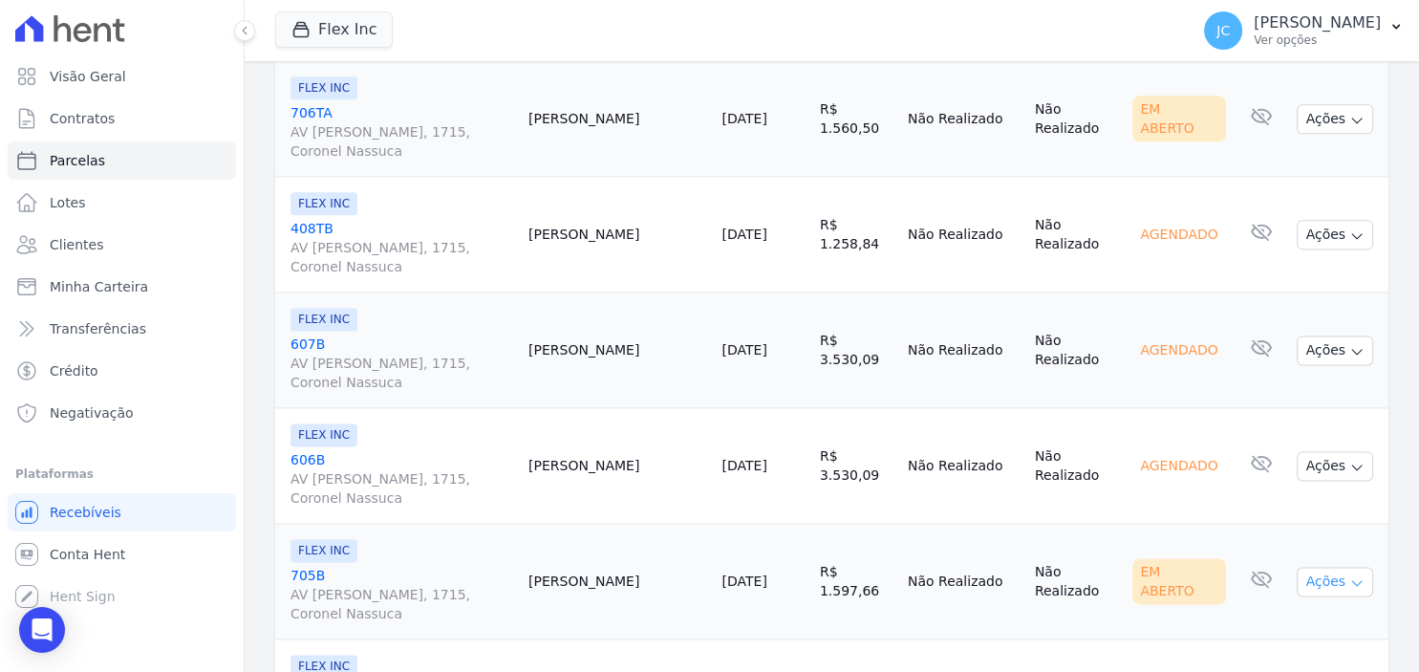
click at [1360, 575] on icon "button" at bounding box center [1356, 582] width 15 height 15
click at [1315, 609] on link "Ver boleto" at bounding box center [1326, 625] width 183 height 35
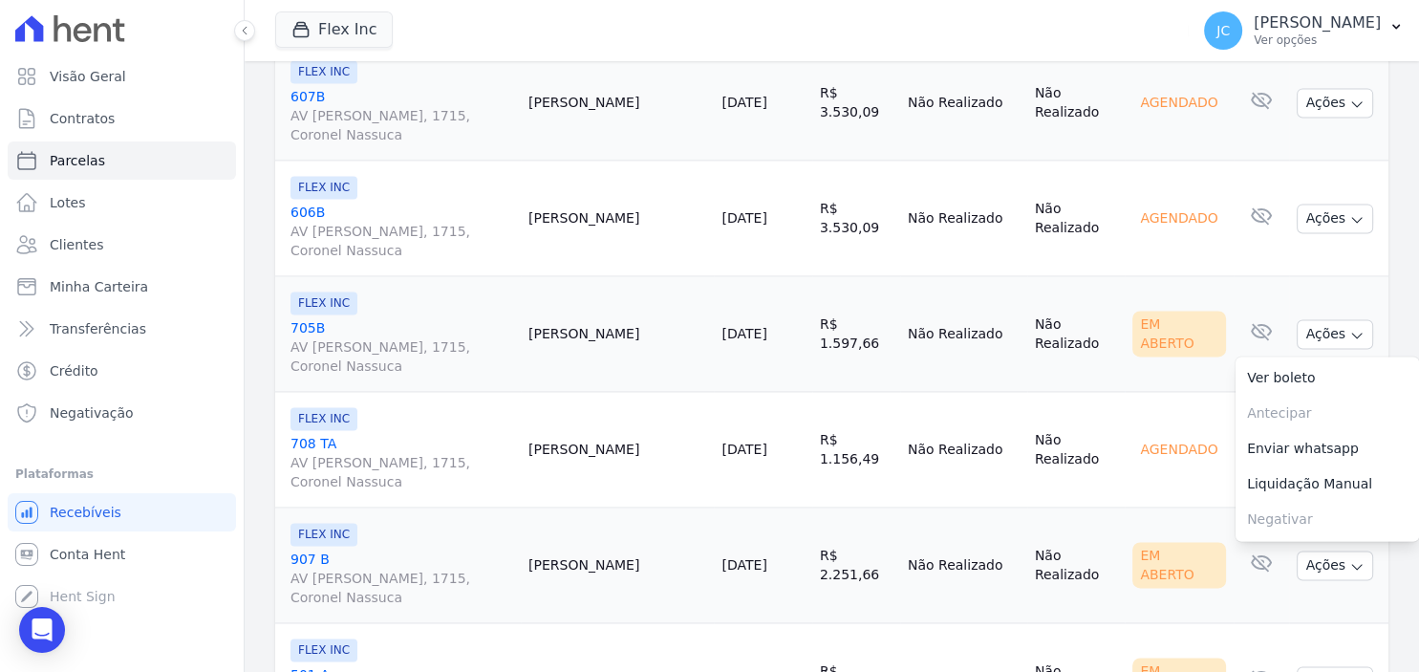
scroll to position [2847, 0]
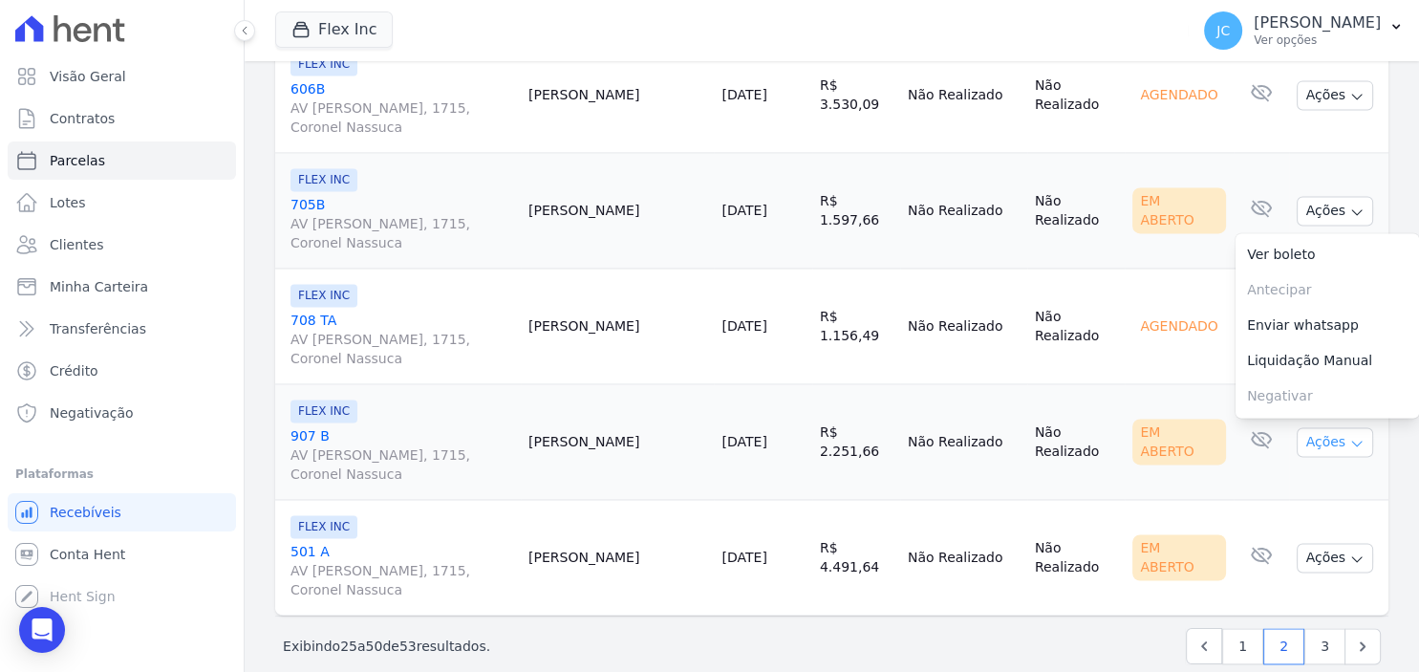
click at [1326, 429] on button "Ações" at bounding box center [1334, 442] width 76 height 30
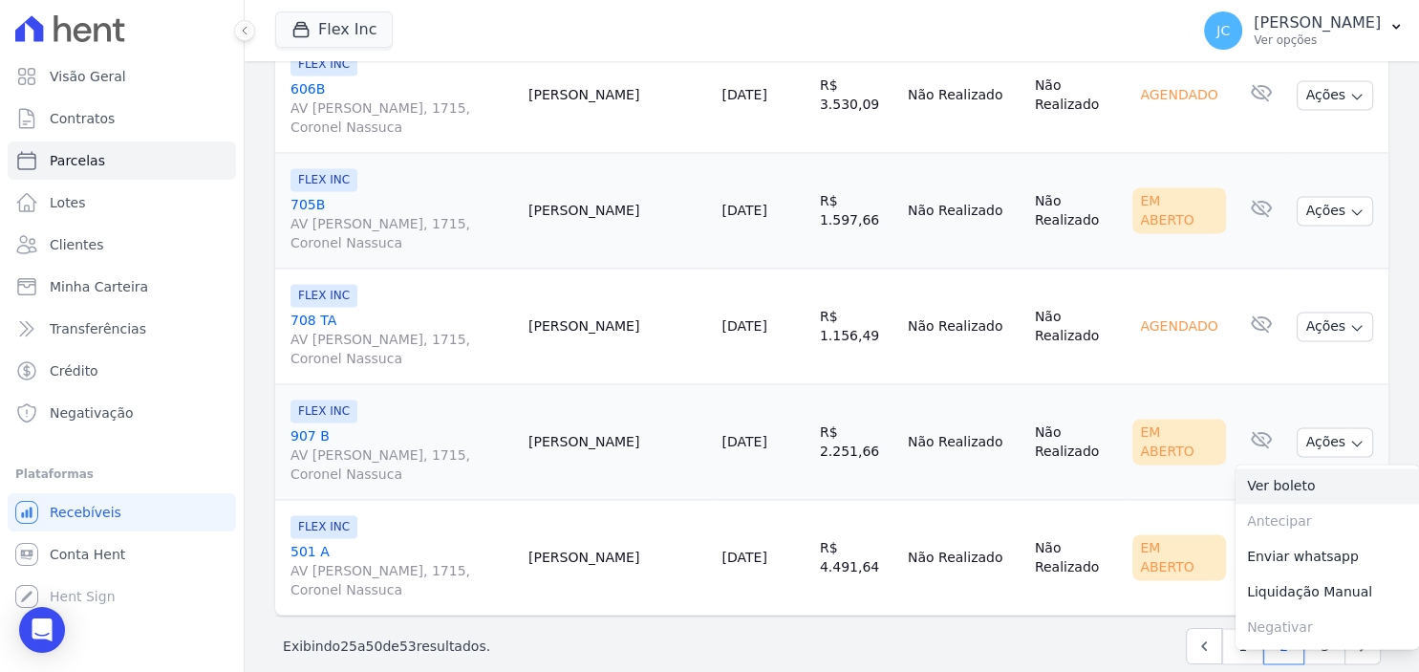
click at [1310, 481] on link "Ver boleto" at bounding box center [1326, 485] width 183 height 35
click at [920, 583] on td "Não Realizado" at bounding box center [963, 558] width 127 height 116
click at [1331, 552] on button "Ações" at bounding box center [1334, 558] width 76 height 30
click at [1317, 584] on link "Ver boleto" at bounding box center [1326, 601] width 183 height 35
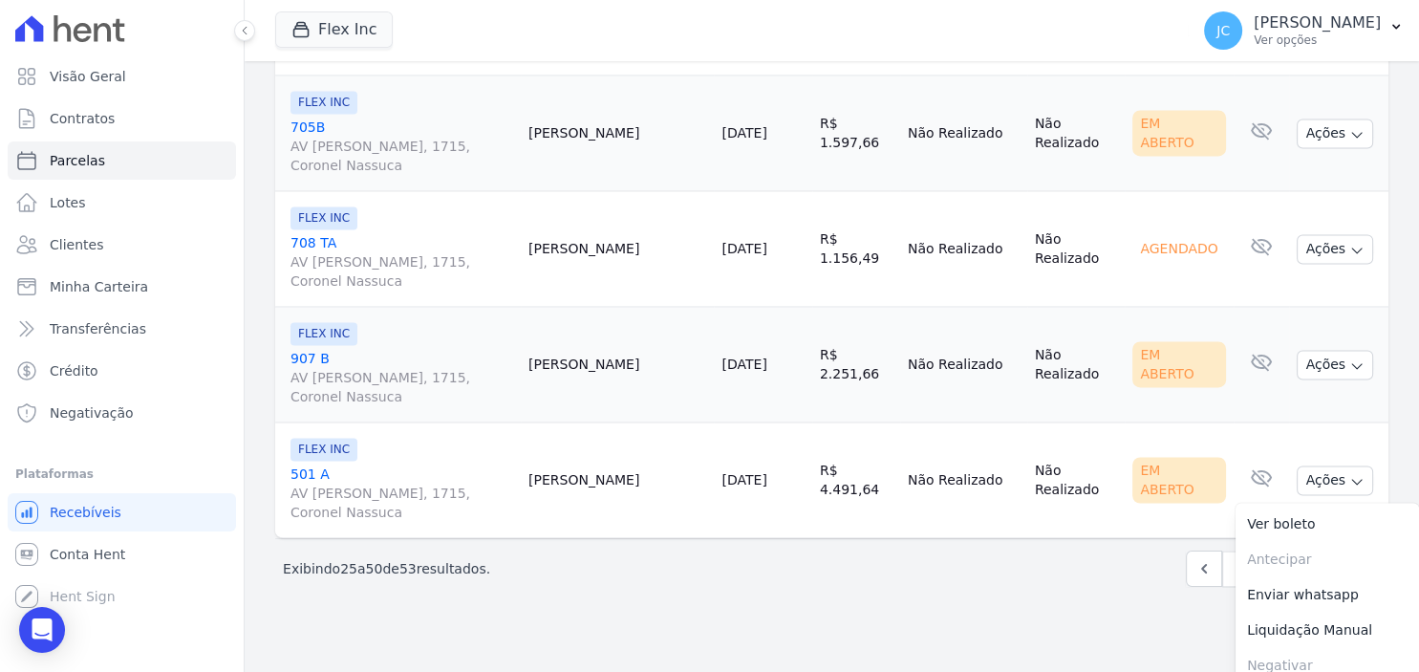
click at [1063, 572] on div "‹ Anterior Próximo › Exibindo 25 a 50 de 53 resultados. 1 2 3" at bounding box center [831, 568] width 1113 height 60
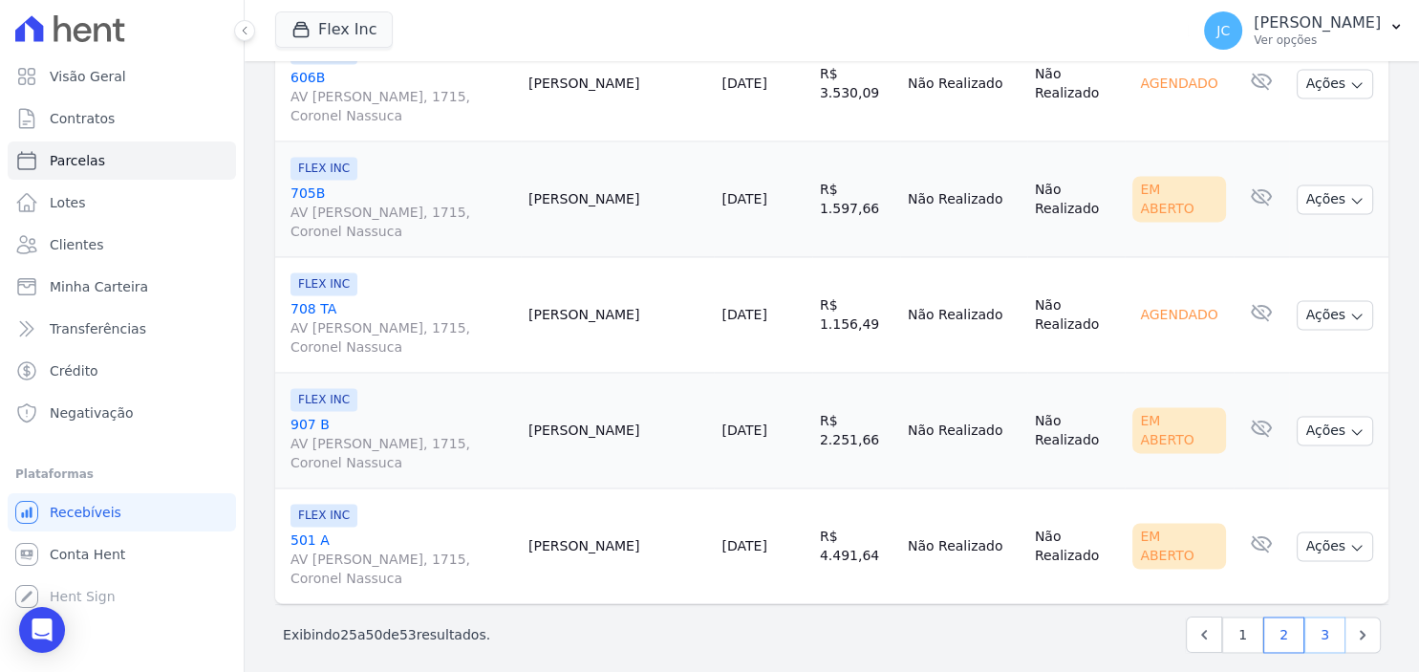
click at [1324, 619] on link "3" at bounding box center [1324, 634] width 41 height 36
select select
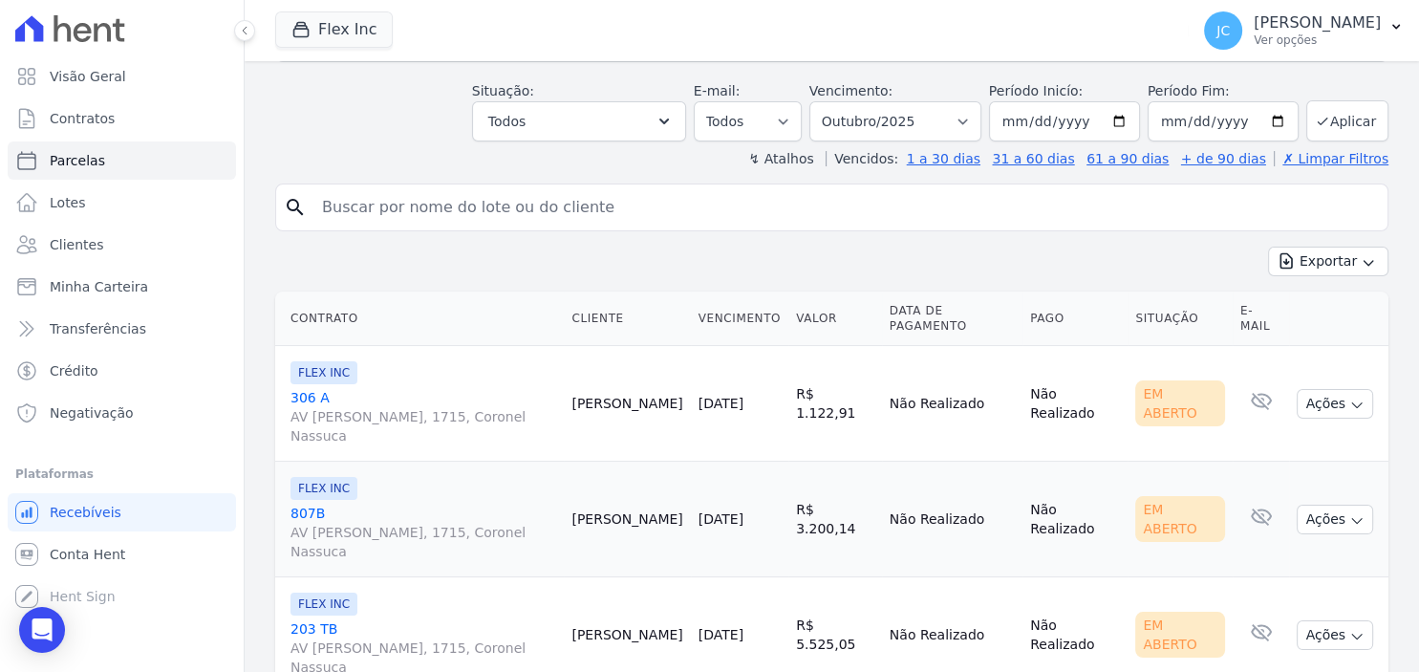
scroll to position [247, 0]
click at [1338, 387] on button "Ações" at bounding box center [1334, 402] width 76 height 30
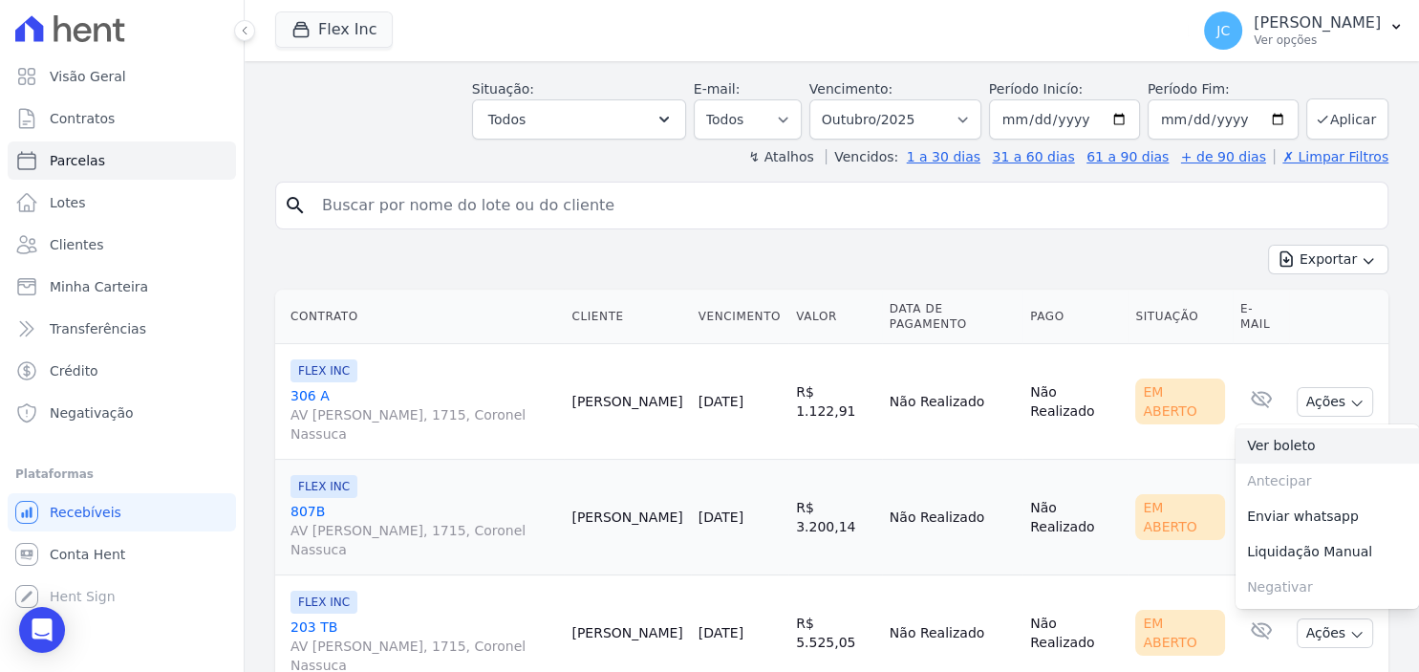
click at [1315, 428] on link "Ver boleto" at bounding box center [1326, 445] width 183 height 35
click at [957, 495] on td "Não Realizado" at bounding box center [952, 518] width 140 height 116
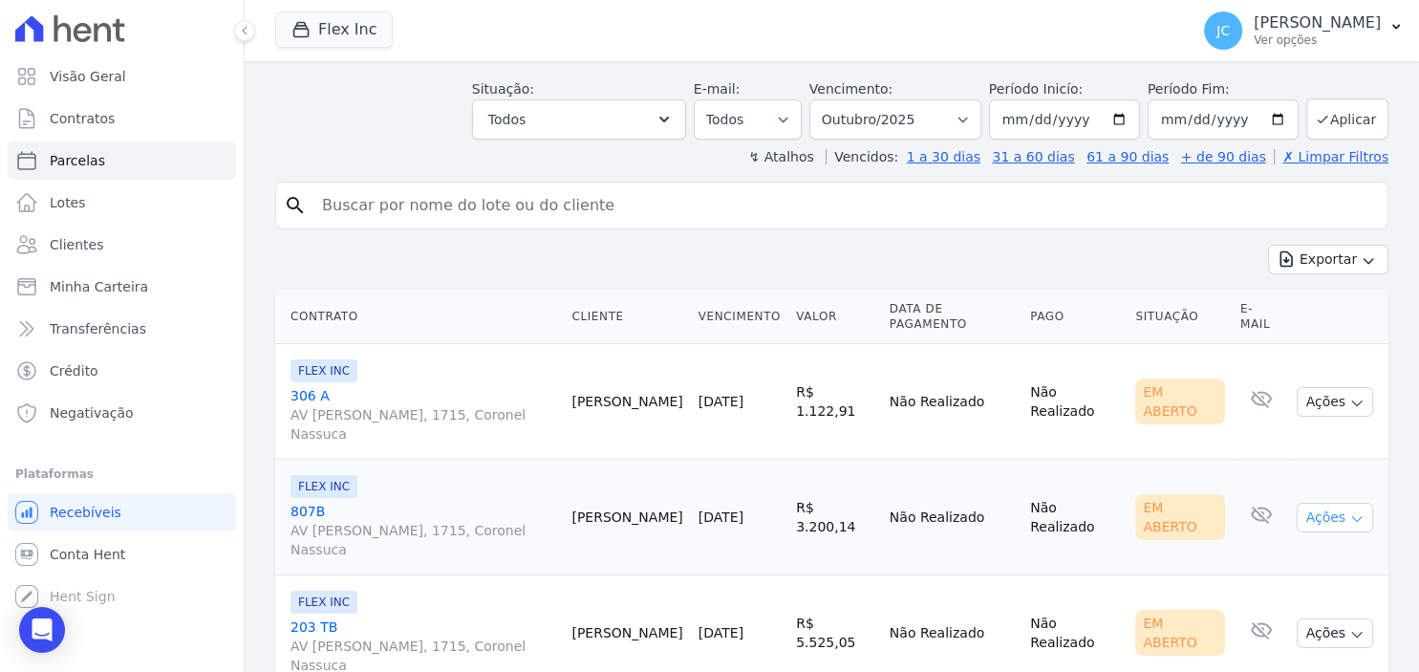
click at [1335, 503] on button "Ações" at bounding box center [1334, 518] width 76 height 30
click at [1317, 544] on link "Ver boleto" at bounding box center [1326, 561] width 183 height 35
click at [1339, 618] on button "Ações" at bounding box center [1334, 633] width 76 height 30
click at [1300, 659] on link "Ver boleto" at bounding box center [1326, 676] width 183 height 35
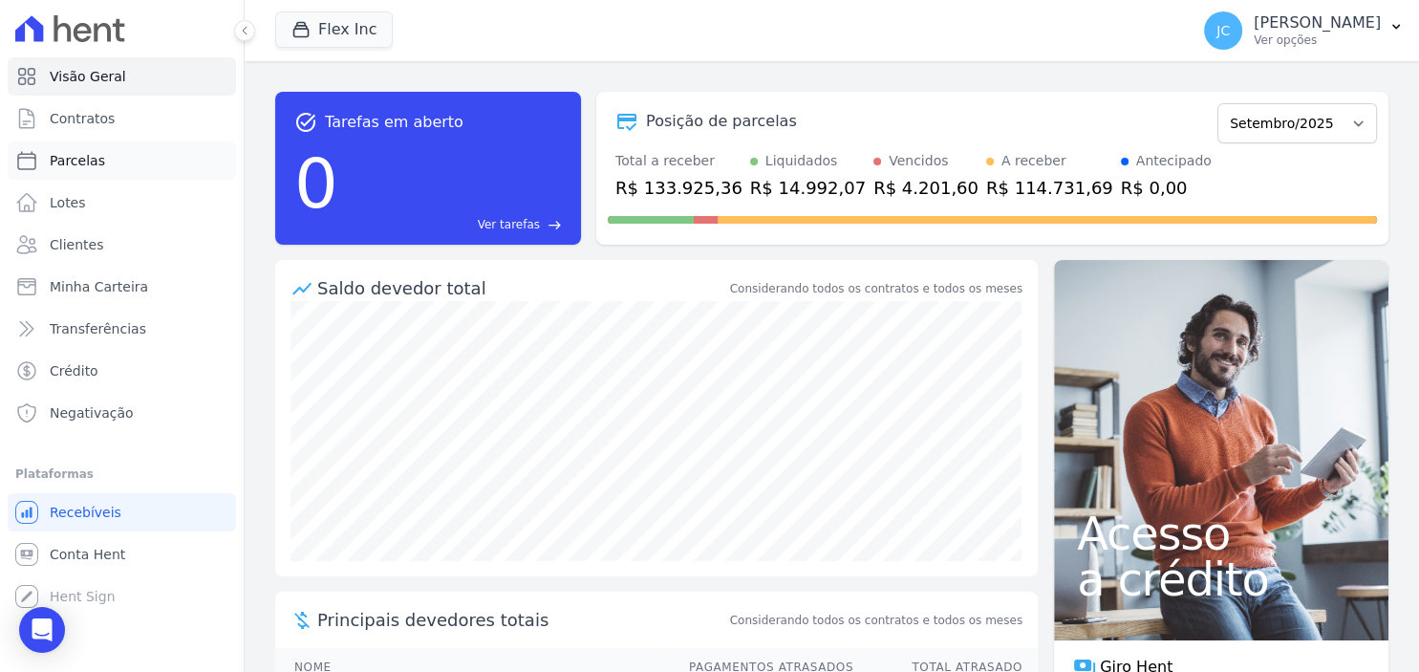
click at [108, 163] on link "Parcelas" at bounding box center [122, 160] width 228 height 38
select select
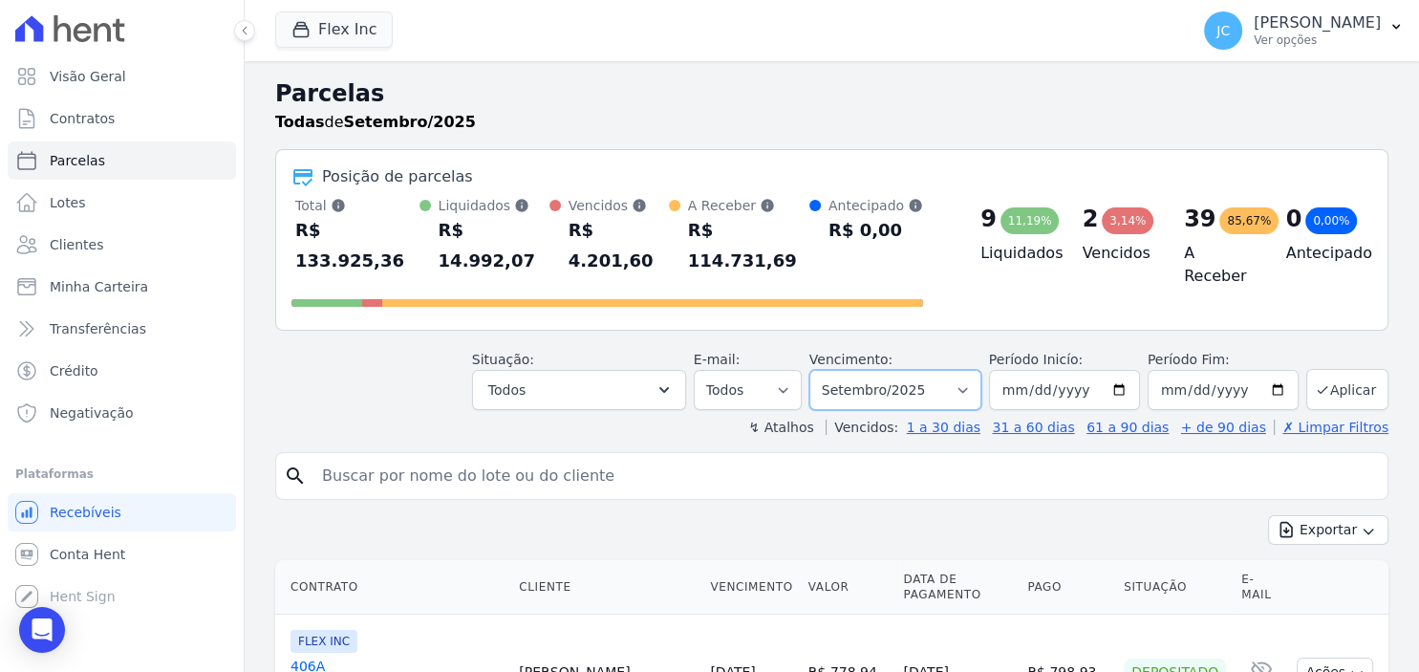
click at [809, 370] on select "Filtrar por período ──────── Todos os meses Julho/2025 Agosto/2025 Setembro/202…" at bounding box center [895, 390] width 172 height 40
select select "10/2025"
click option "Outubro/2025" at bounding box center [0, 0] width 0 height 0
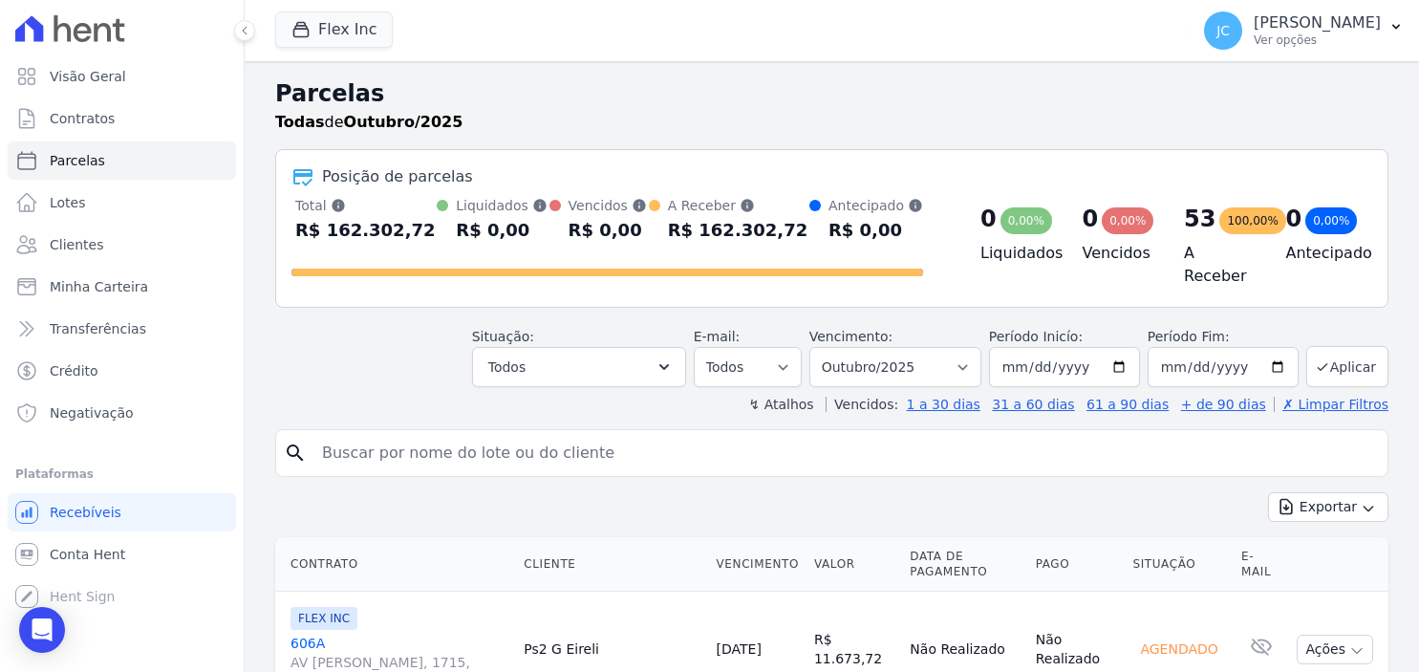
select select
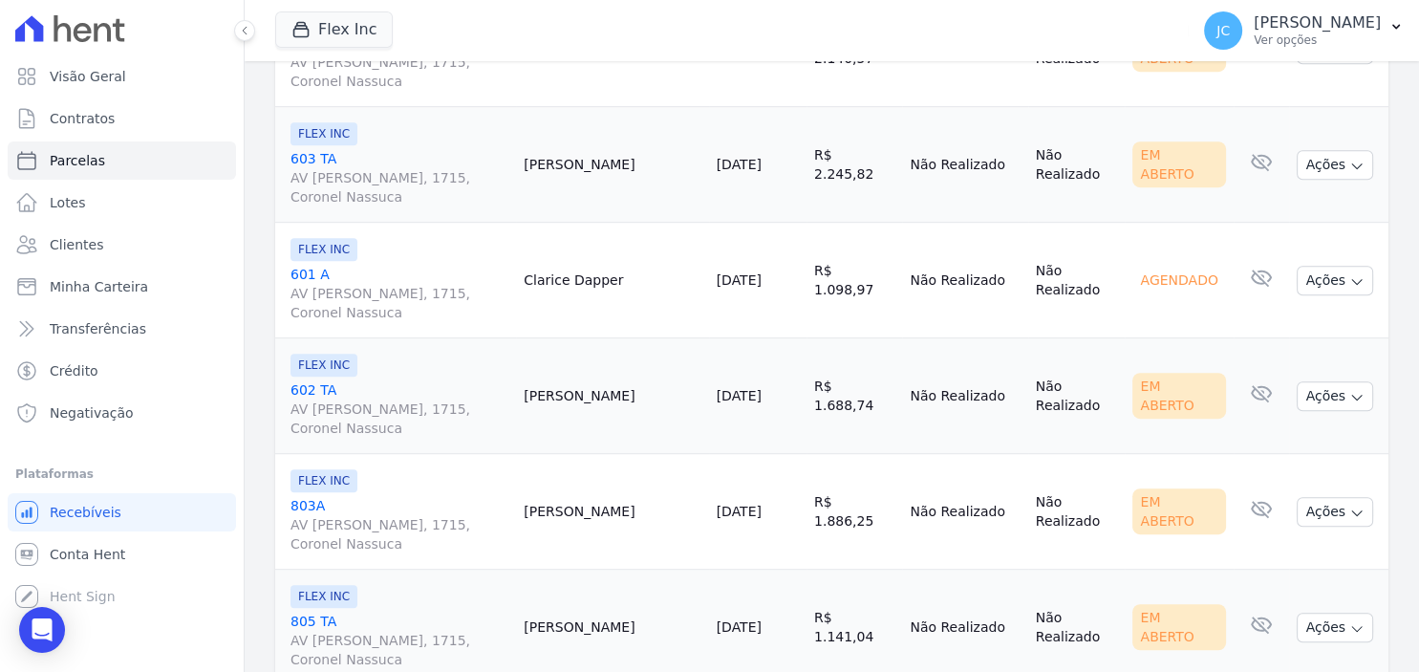
scroll to position [1114, 0]
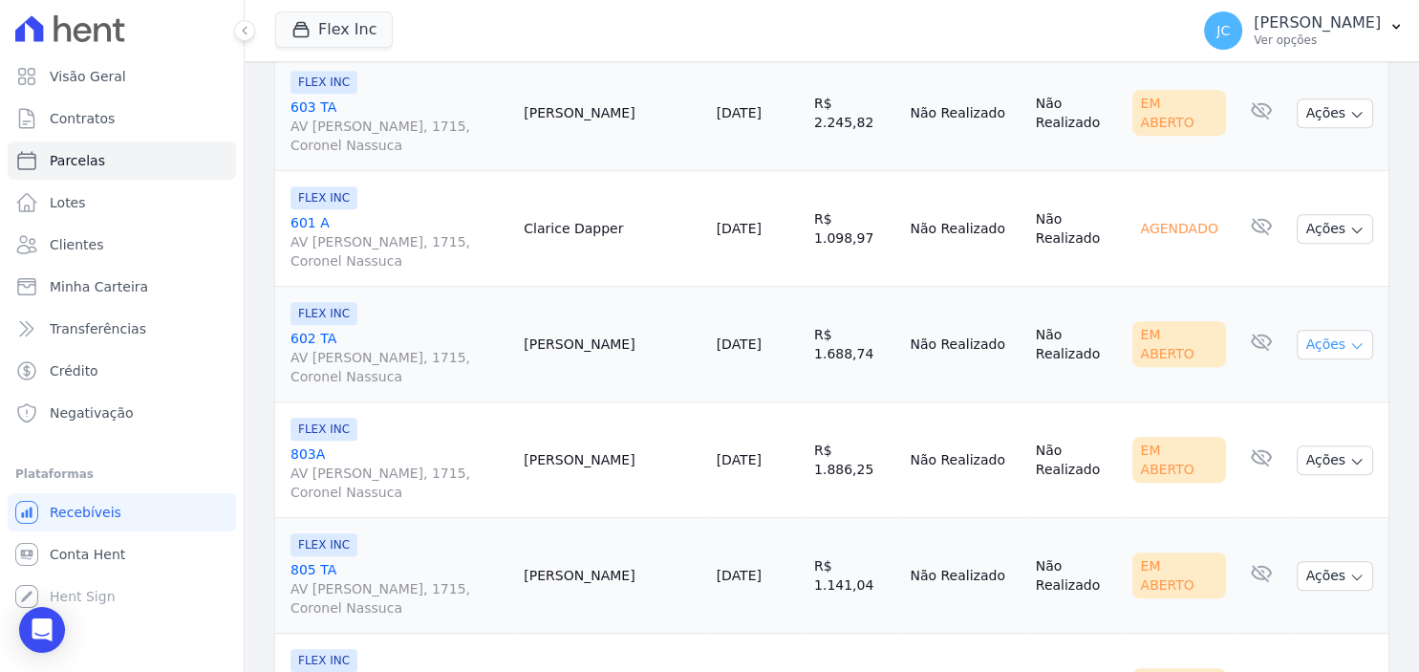
click at [1336, 338] on button "Ações" at bounding box center [1334, 345] width 76 height 30
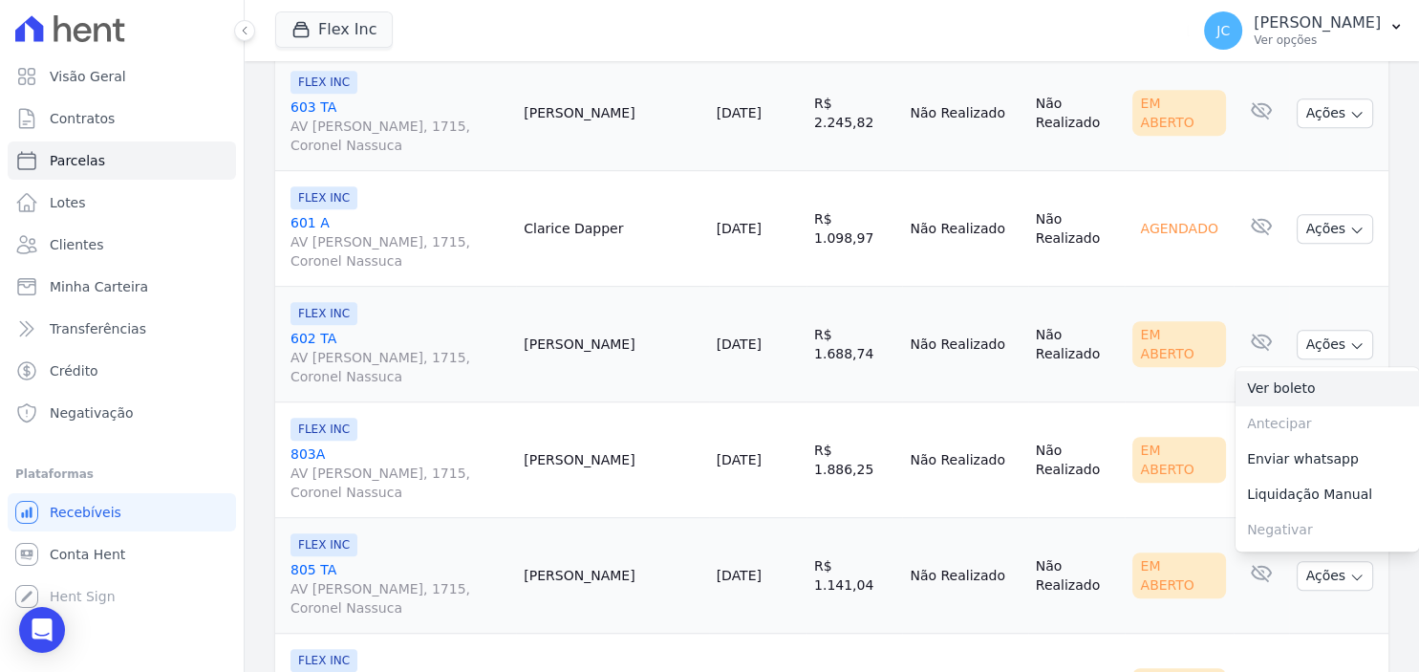
click at [1298, 379] on link "Ver boleto" at bounding box center [1326, 388] width 183 height 35
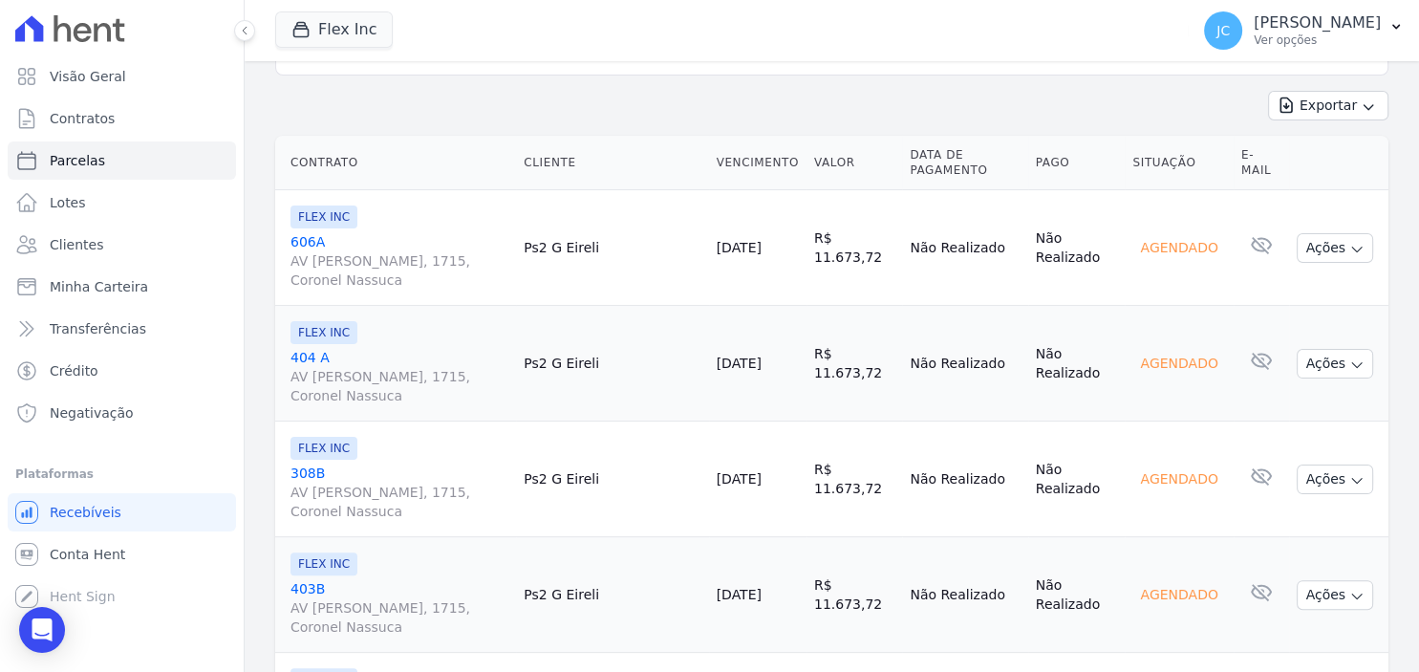
scroll to position [0, 0]
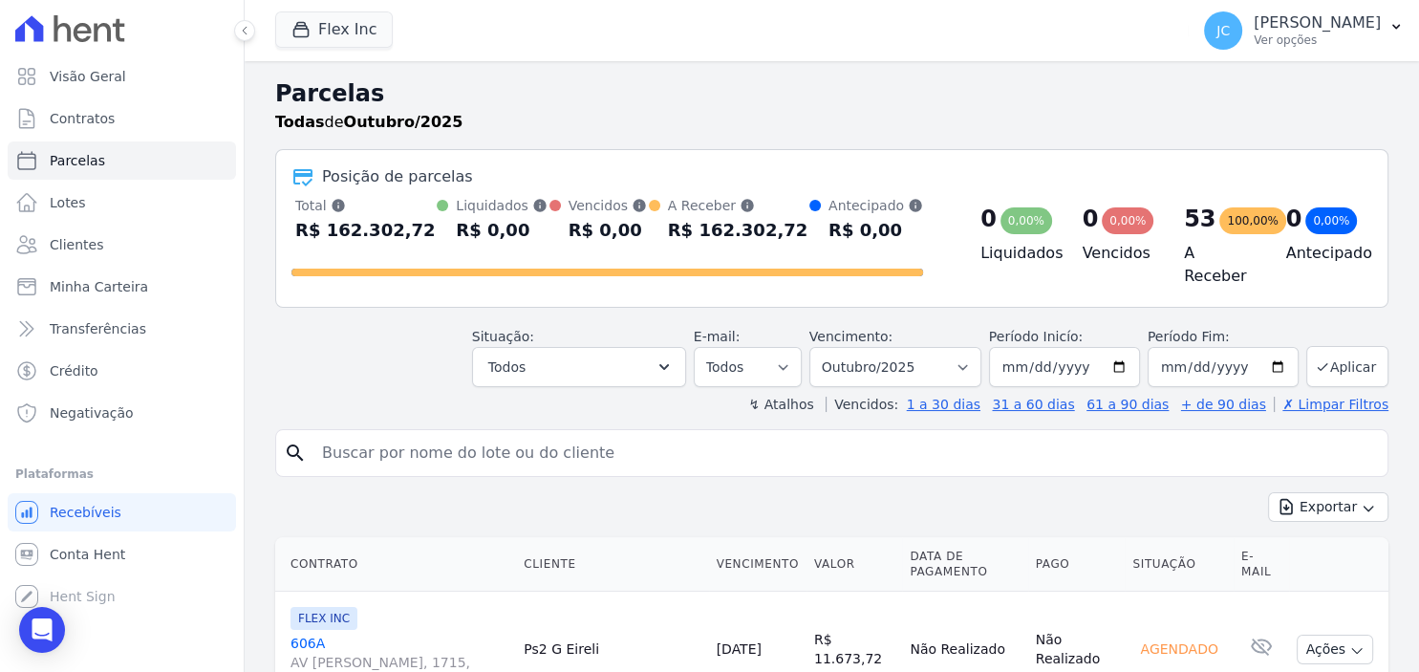
click at [567, 446] on input "search" at bounding box center [845, 453] width 1069 height 38
type input "[PERSON_NAME]"
select select
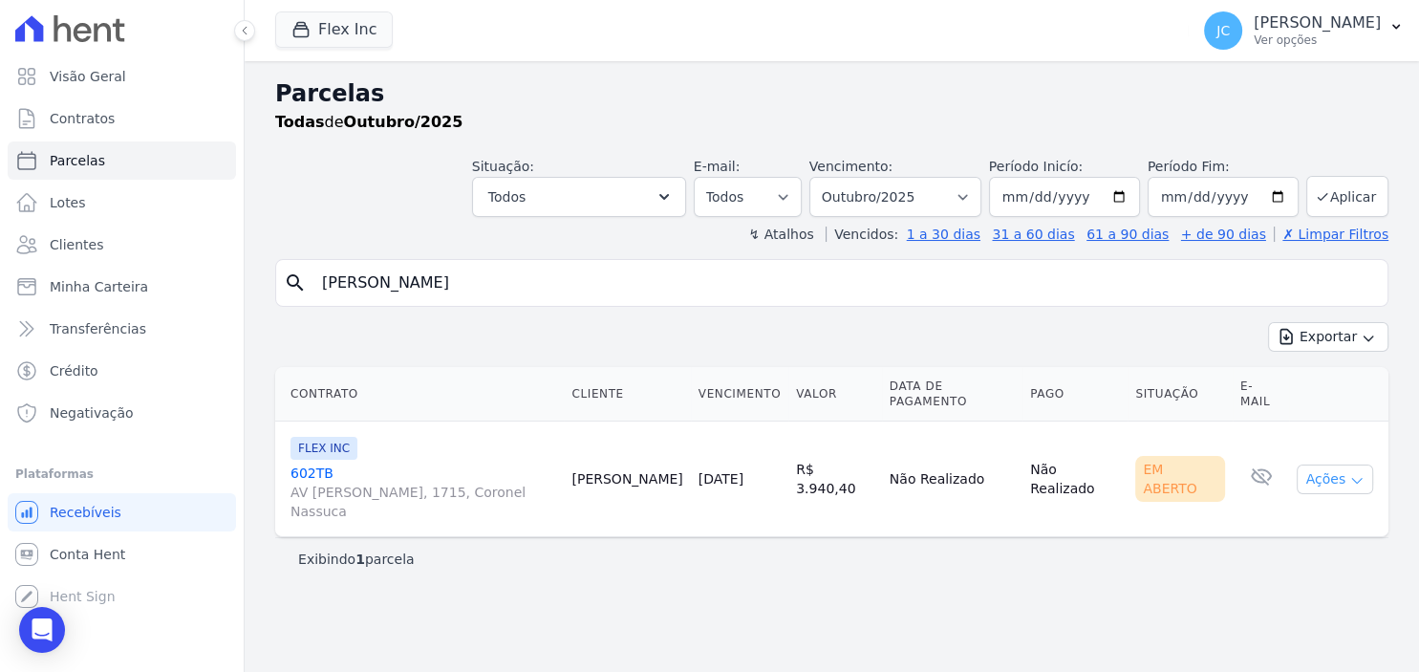
click at [1337, 482] on button "Ações" at bounding box center [1334, 479] width 76 height 30
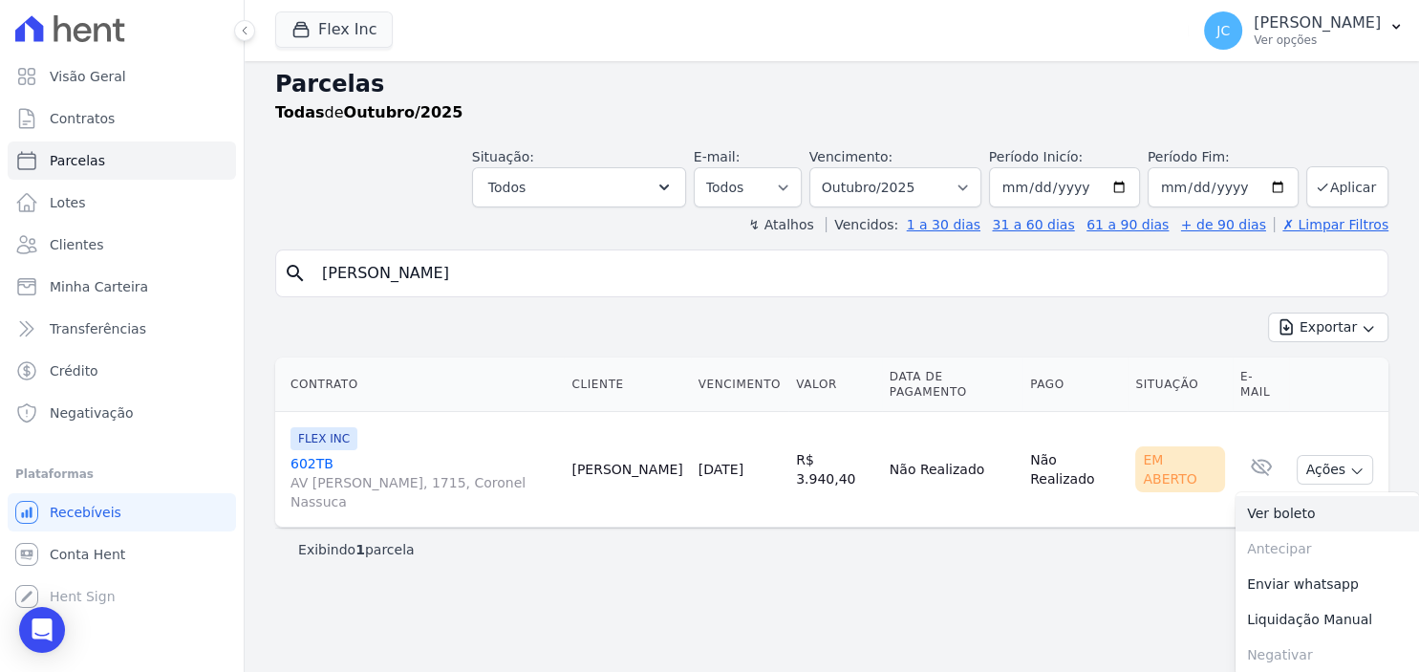
scroll to position [11, 0]
click at [403, 488] on span "AV LOURIVAL LUIZ DA CUNHA, 1715, Coronel Nassuca" at bounding box center [423, 490] width 266 height 38
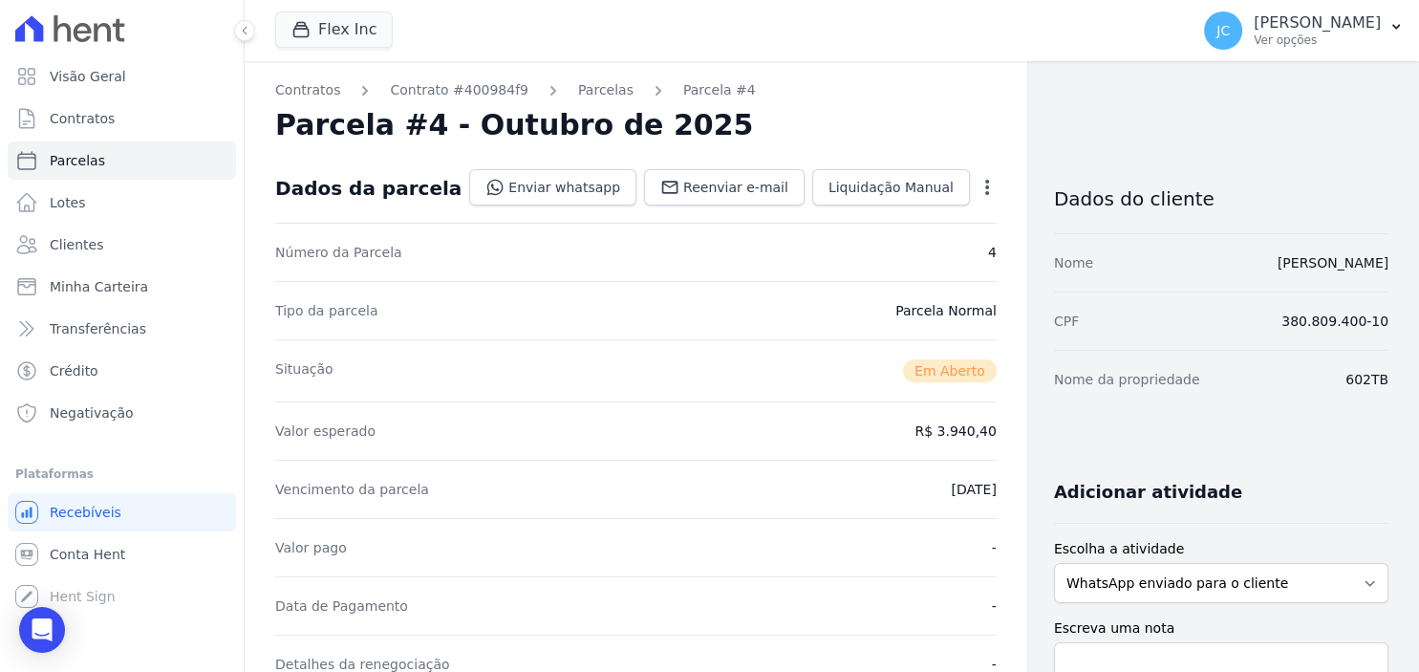
click at [977, 190] on icon "button" at bounding box center [986, 187] width 19 height 19
click at [885, 218] on link "Alterar" at bounding box center [905, 213] width 168 height 34
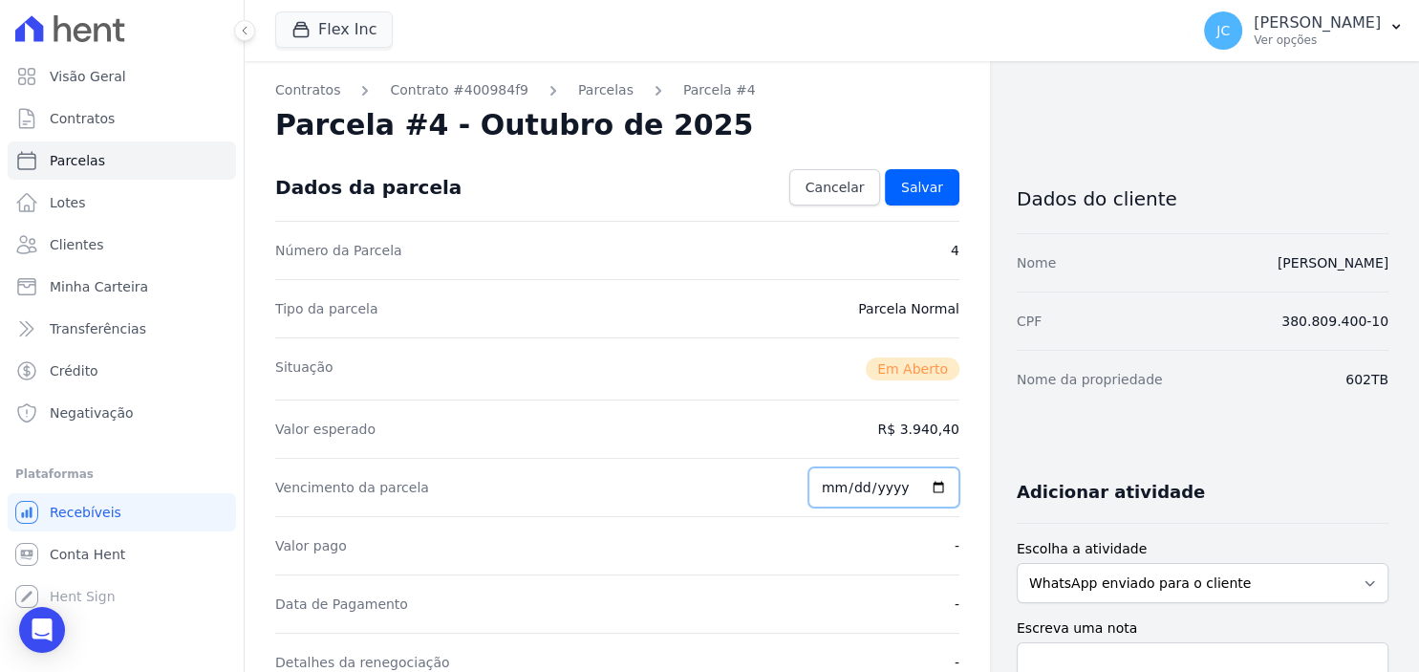
click at [936, 484] on input "2025-10-12" at bounding box center [883, 487] width 151 height 40
type input "2025-10-25"
click at [925, 195] on span "Salvar" at bounding box center [922, 187] width 42 height 19
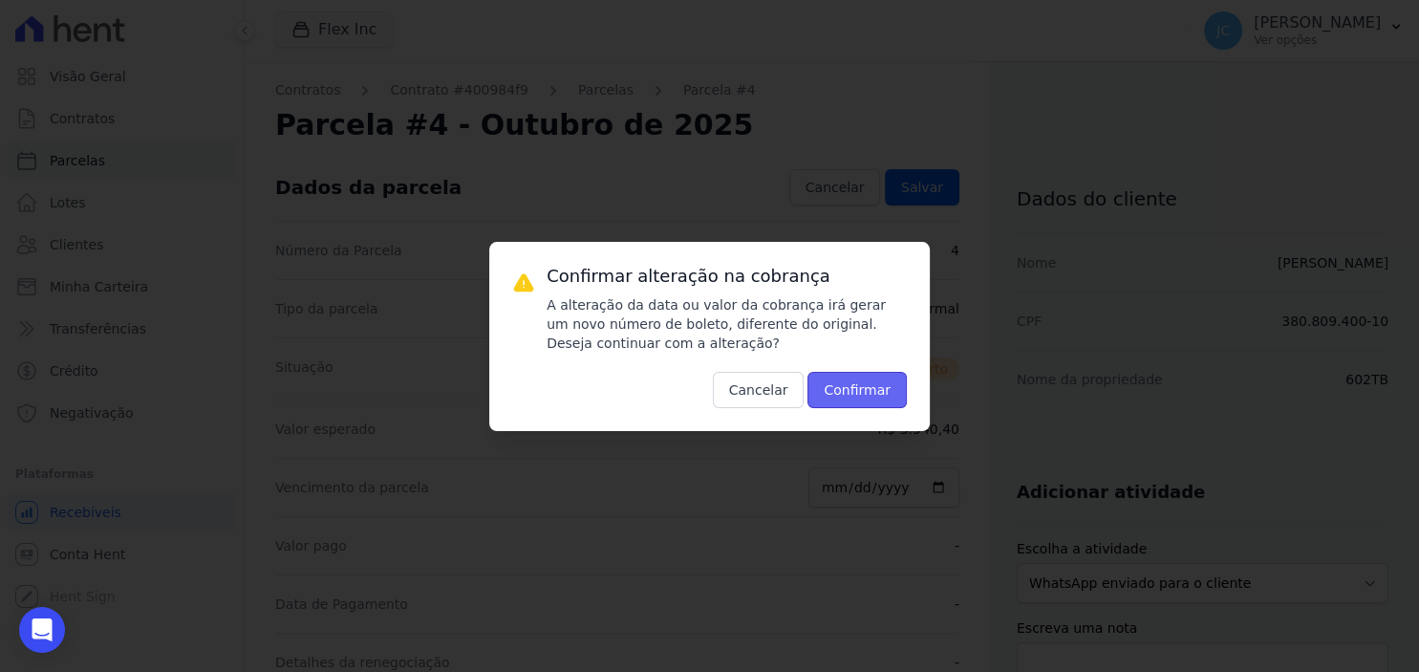
click at [862, 390] on button "Confirmar" at bounding box center [856, 390] width 99 height 36
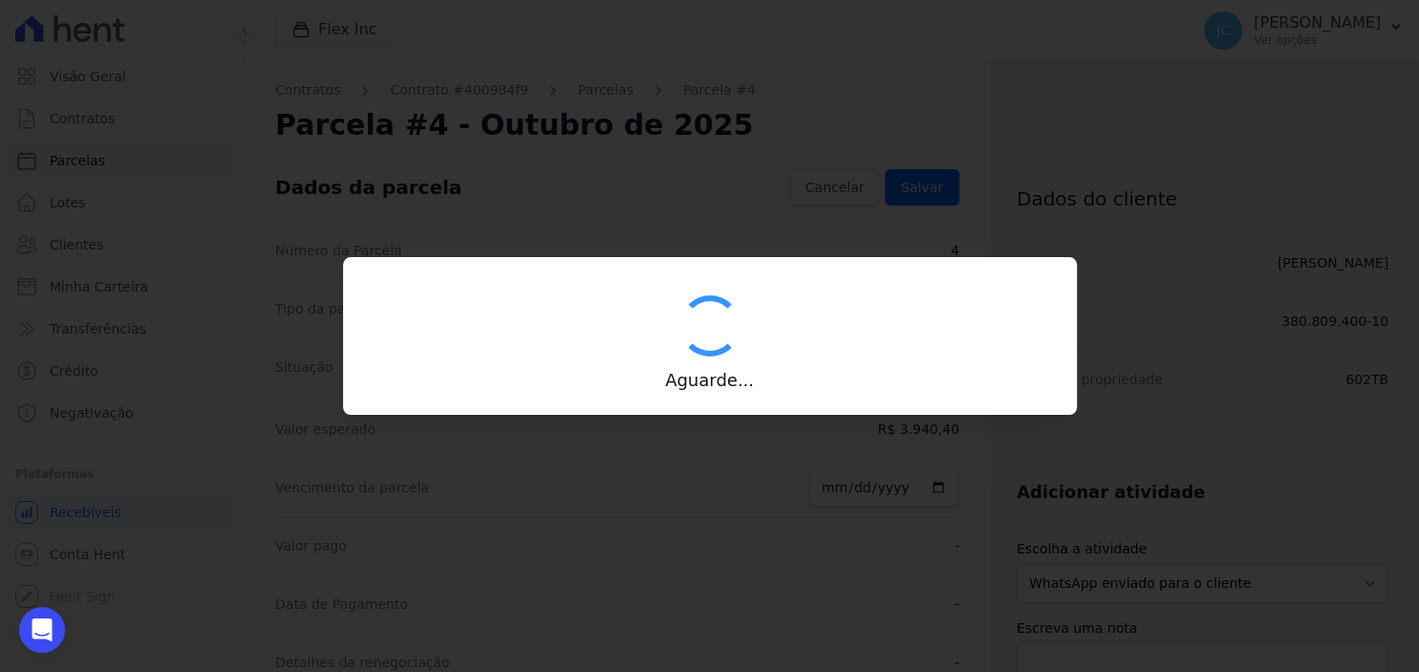
type input "00190000090335103300000683356174112320000394040"
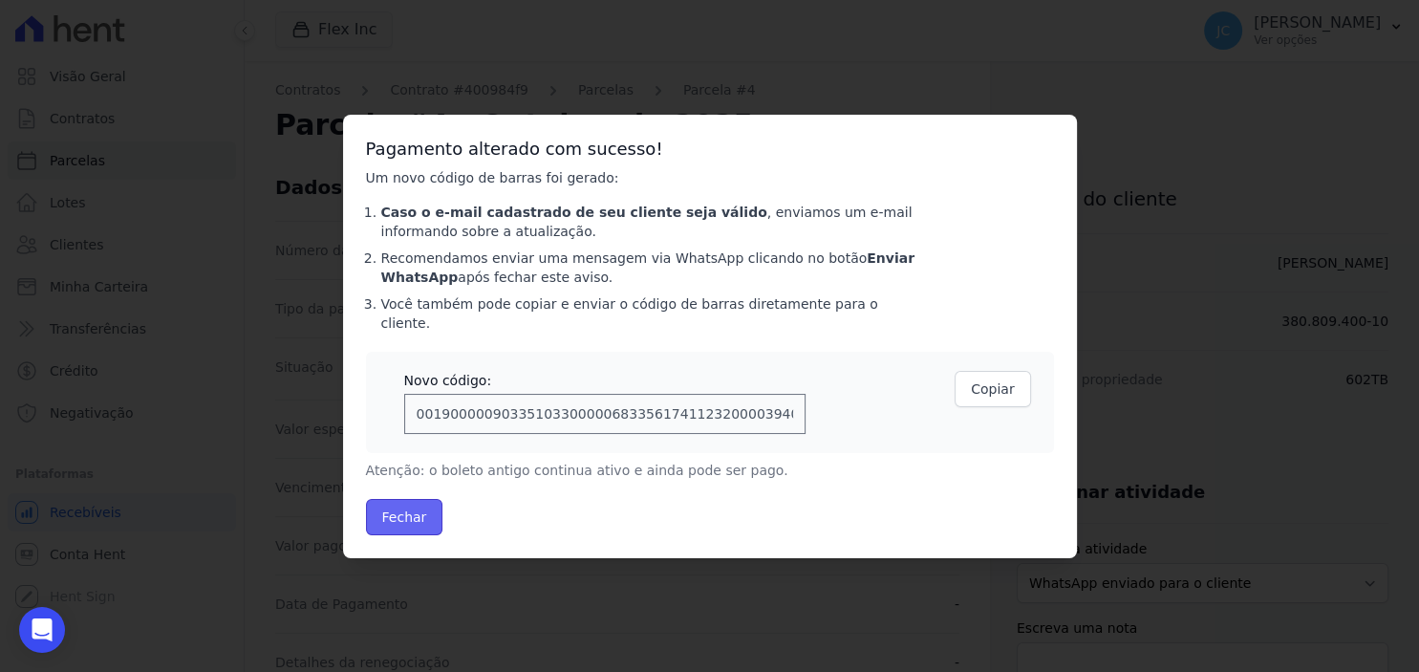
click at [434, 502] on button "Fechar" at bounding box center [404, 517] width 77 height 36
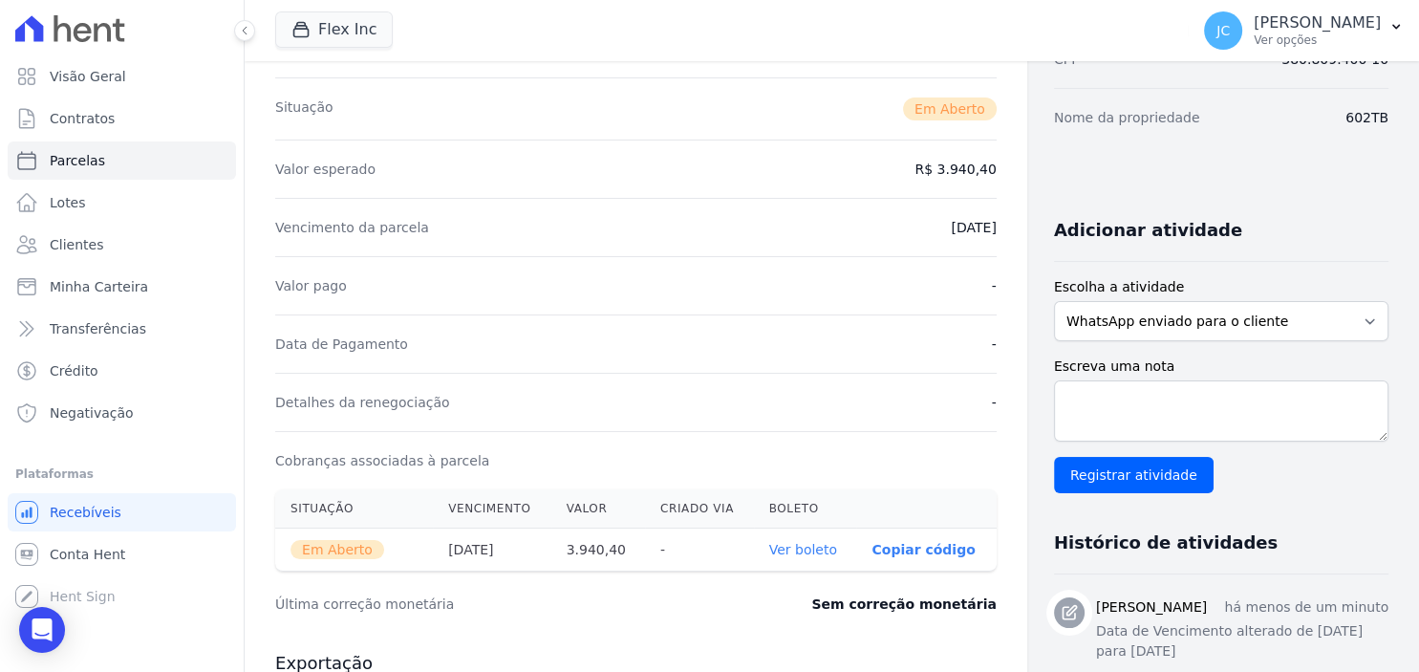
scroll to position [371, 0]
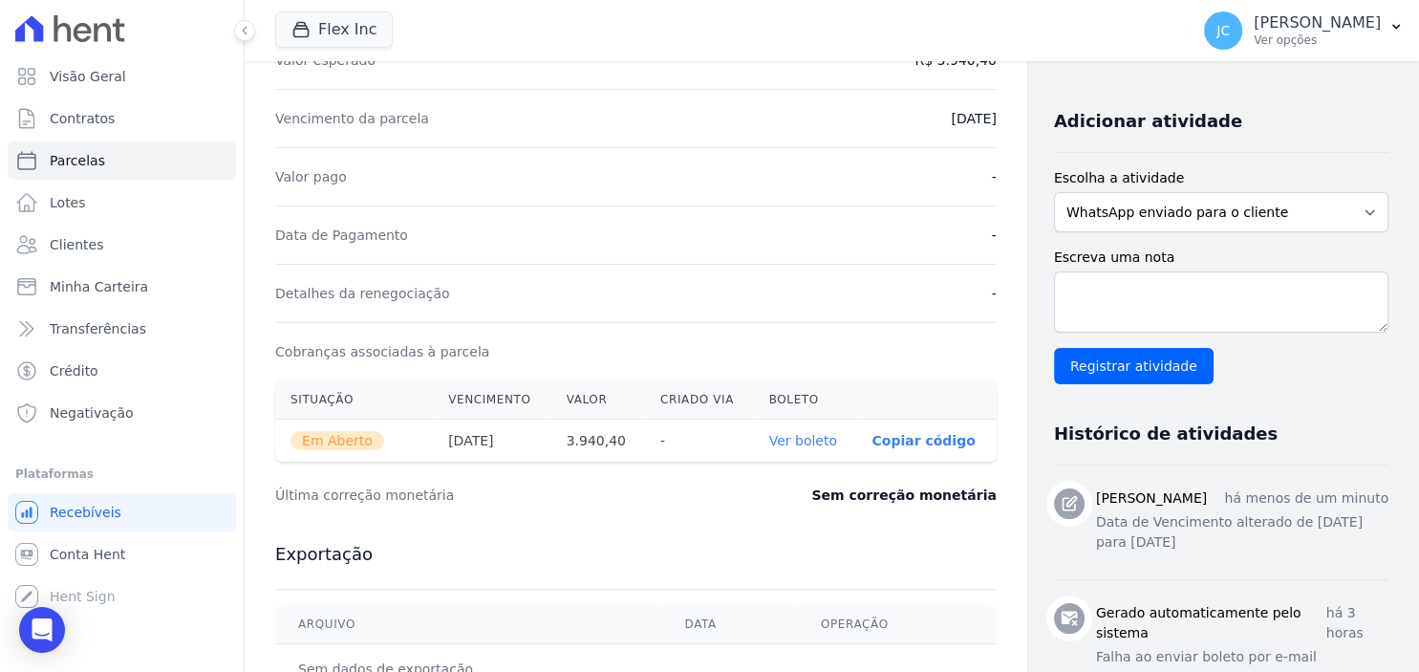
click at [776, 437] on link "Ver boleto" at bounding box center [803, 440] width 68 height 15
